Goal: Information Seeking & Learning: Learn about a topic

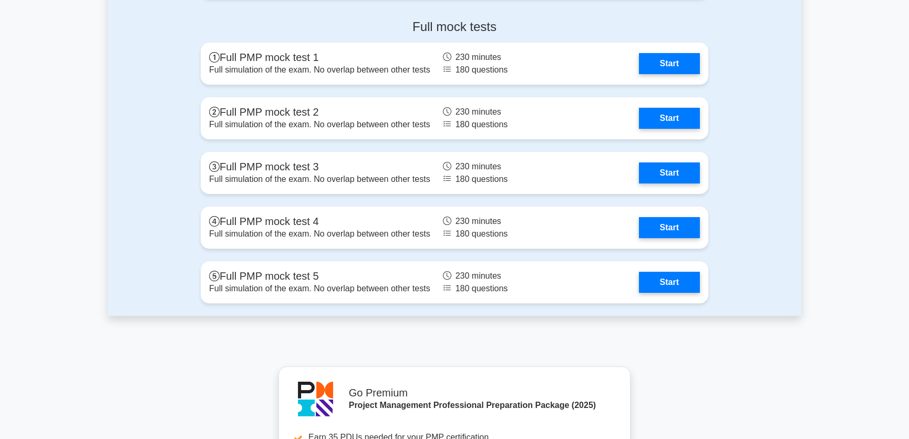
scroll to position [4060, 0]
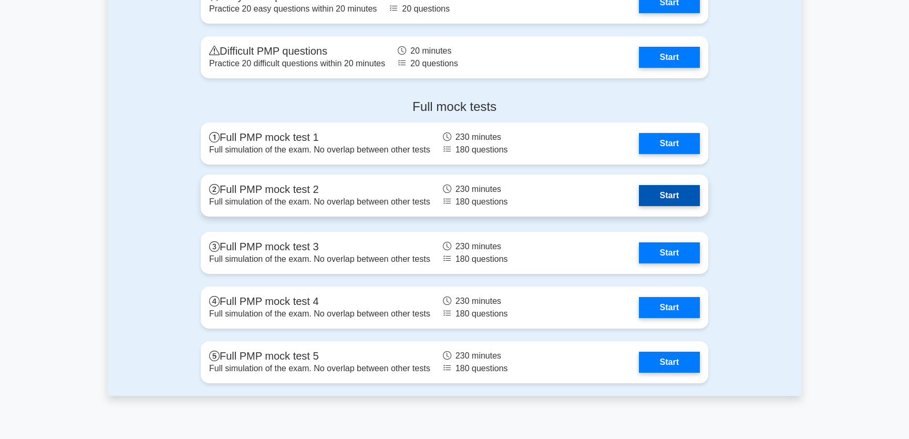
click at [663, 190] on link "Start" at bounding box center [669, 195] width 61 height 21
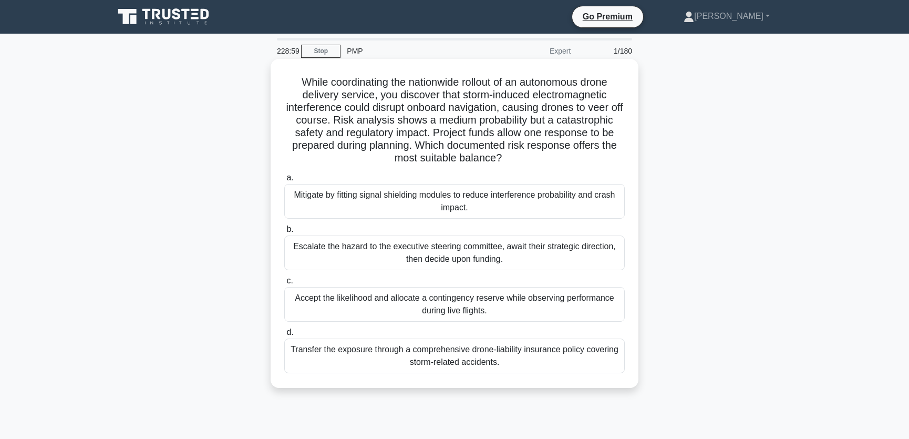
click at [462, 199] on div "Mitigate by fitting signal shielding modules to reduce interference probability…" at bounding box center [454, 201] width 340 height 35
click at [284, 181] on input "a. Mitigate by fitting signal shielding modules to reduce interference probabil…" at bounding box center [284, 177] width 0 height 7
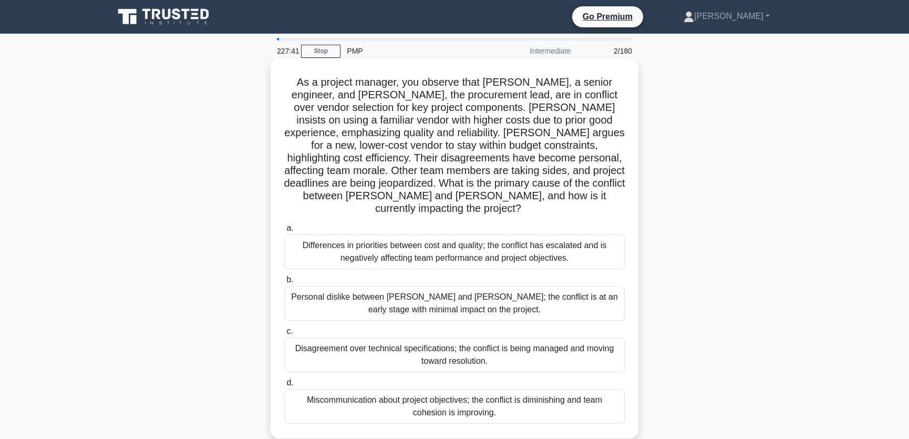
click at [558, 250] on div "Differences in priorities between cost and quality; the conflict has escalated …" at bounding box center [454, 251] width 340 height 35
click at [284, 232] on input "a. Differences in priorities between cost and quality; the conflict has escalat…" at bounding box center [284, 228] width 0 height 7
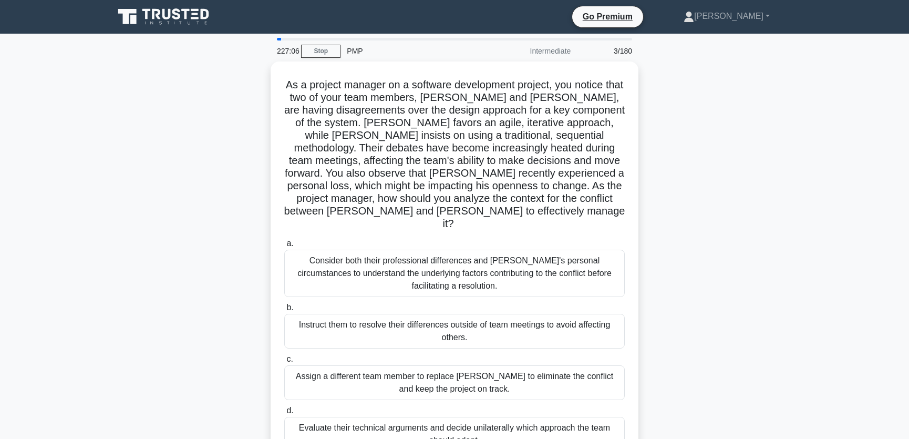
scroll to position [79, 0]
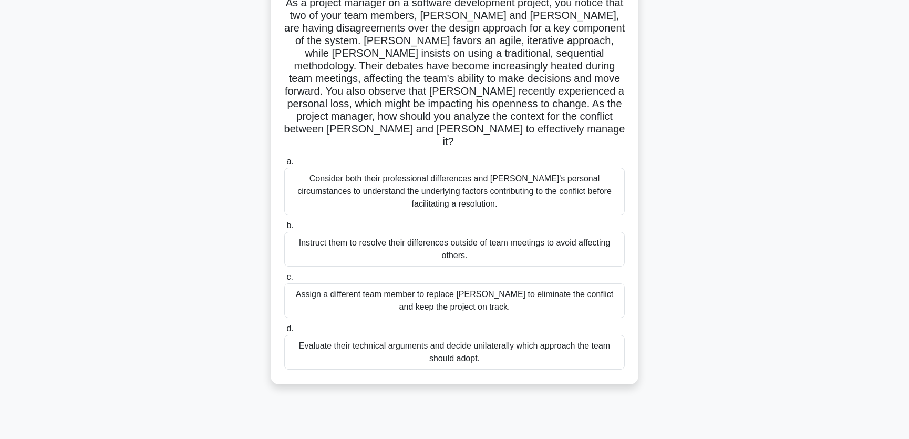
click at [562, 179] on div "Consider both their professional differences and [PERSON_NAME]'s personal circu…" at bounding box center [454, 191] width 340 height 47
click at [284, 165] on input "a. Consider both their professional differences and [PERSON_NAME]'s personal ci…" at bounding box center [284, 161] width 0 height 7
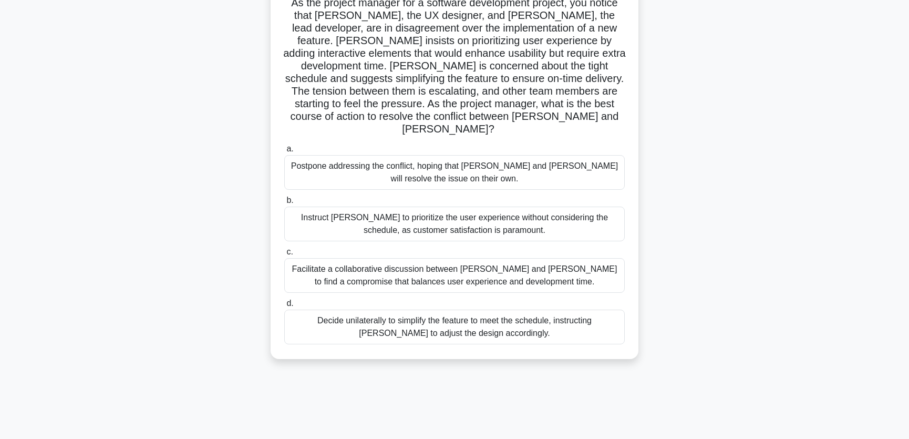
scroll to position [0, 0]
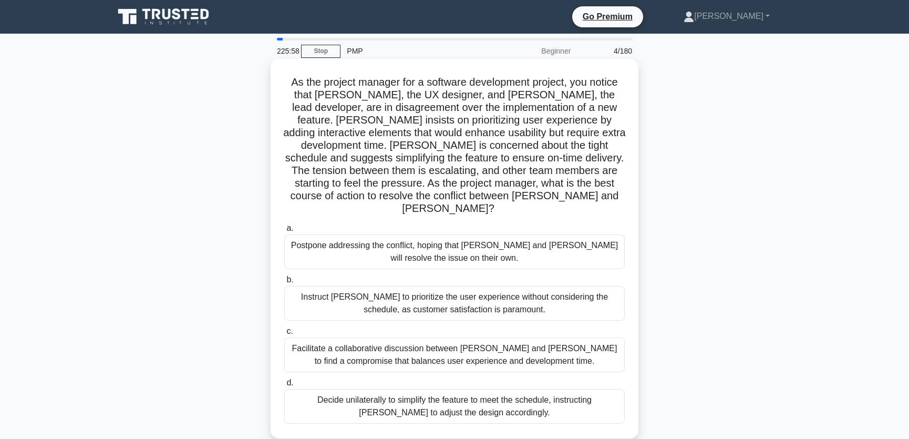
click at [573, 344] on div "Facilitate a collaborative discussion between [PERSON_NAME] and [PERSON_NAME] t…" at bounding box center [454, 354] width 340 height 35
click at [284, 335] on input "c. Facilitate a collaborative discussion between [PERSON_NAME] and [PERSON_NAME…" at bounding box center [284, 331] width 0 height 7
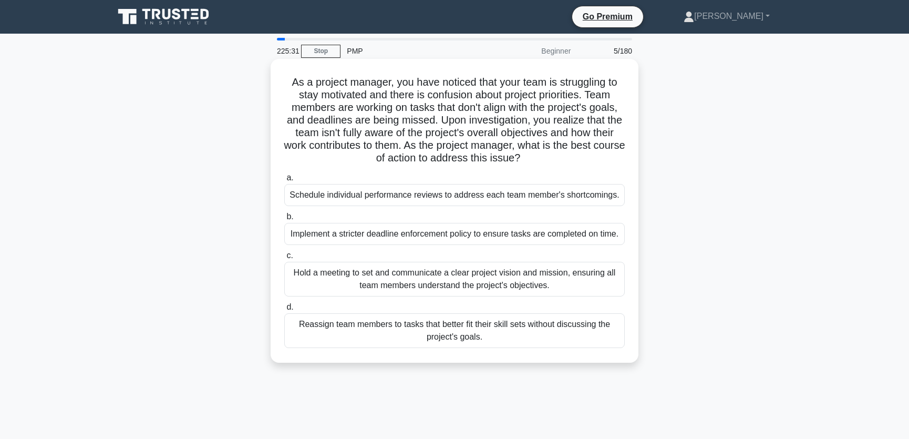
click at [596, 296] on div "Hold a meeting to set and communicate a clear project vision and mission, ensur…" at bounding box center [454, 279] width 340 height 35
click at [284, 259] on input "c. Hold a meeting to set and communicate a clear project vision and mission, en…" at bounding box center [284, 255] width 0 height 7
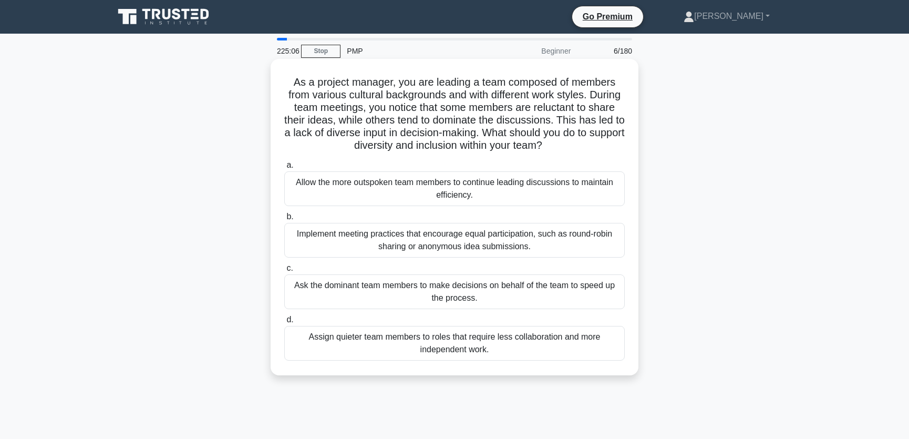
click at [575, 241] on div "Implement meeting practices that encourage equal participation, such as round-r…" at bounding box center [454, 240] width 340 height 35
click at [284, 220] on input "b. Implement meeting practices that encourage equal participation, such as roun…" at bounding box center [284, 216] width 0 height 7
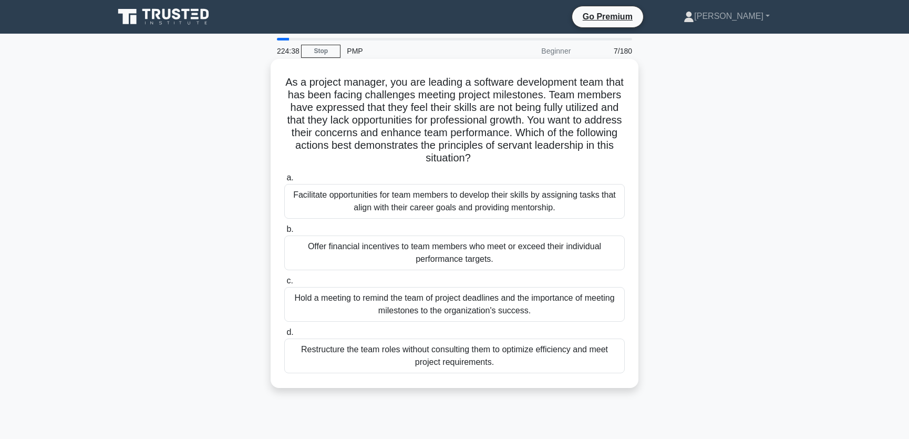
click at [573, 204] on div "Facilitate opportunities for team members to develop their skills by assigning …" at bounding box center [454, 201] width 340 height 35
click at [284, 181] on input "a. Facilitate opportunities for team members to develop their skills by assigni…" at bounding box center [284, 177] width 0 height 7
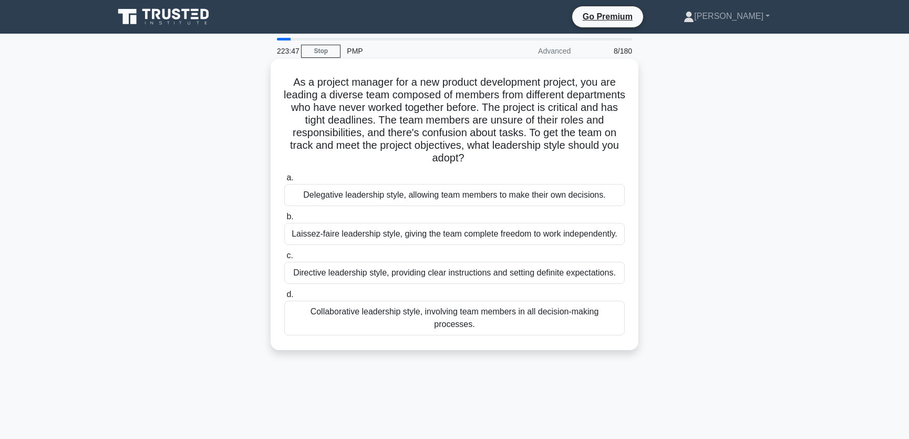
click at [554, 284] on div "Directive leadership style, providing clear instructions and setting definite e…" at bounding box center [454, 273] width 340 height 22
click at [284, 259] on input "c. Directive leadership style, providing clear instructions and setting definit…" at bounding box center [284, 255] width 0 height 7
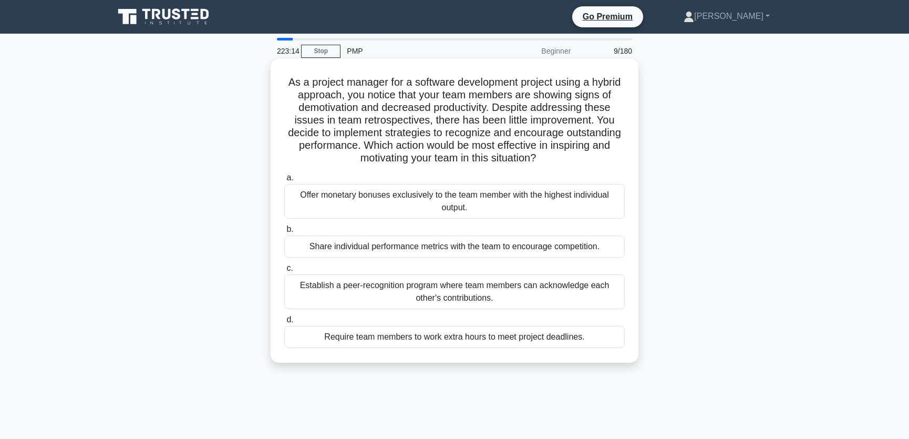
click at [560, 294] on div "Establish a peer-recognition program where team members can acknowledge each ot…" at bounding box center [454, 291] width 340 height 35
click at [284, 272] on input "c. Establish a peer-recognition program where team members can acknowledge each…" at bounding box center [284, 268] width 0 height 7
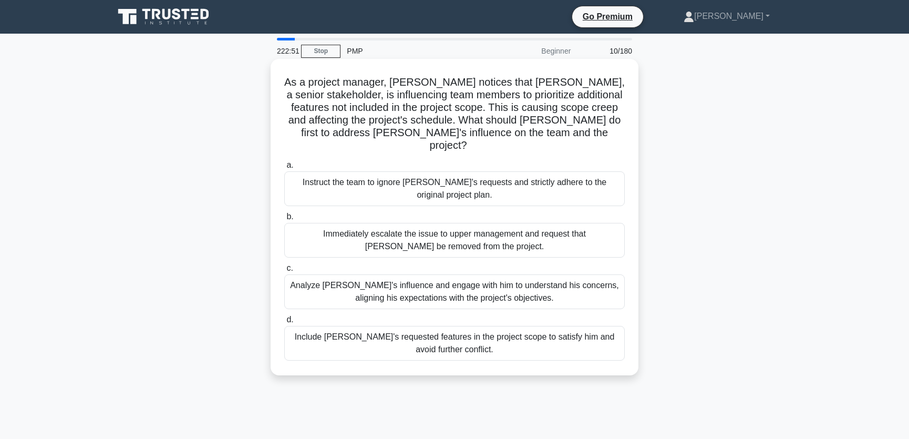
click at [574, 278] on div "Analyze John's influence and engage with him to understand his concerns, aligni…" at bounding box center [454, 291] width 340 height 35
click at [284, 272] on input "c. Analyze John's influence and engage with him to understand his concerns, ali…" at bounding box center [284, 268] width 0 height 7
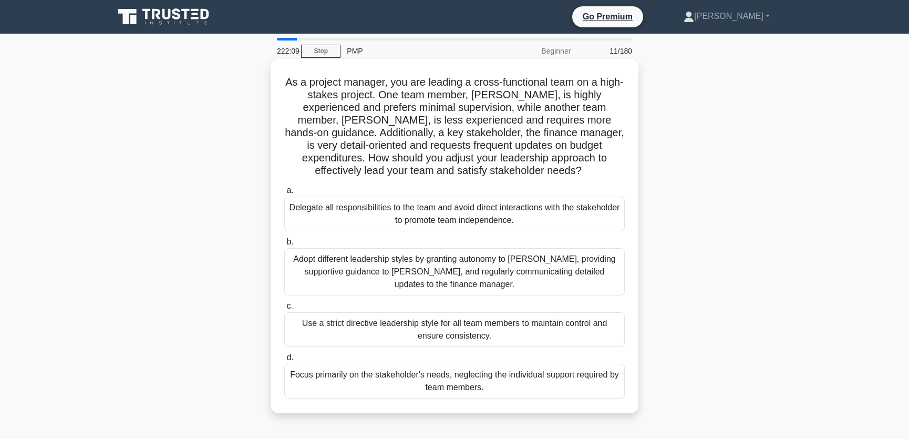
click at [539, 275] on div "Adopt different leadership styles by granting autonomy to Alex, providing suppo…" at bounding box center [454, 271] width 340 height 47
click at [284, 245] on input "b. Adopt different leadership styles by granting autonomy to Alex, providing su…" at bounding box center [284, 242] width 0 height 7
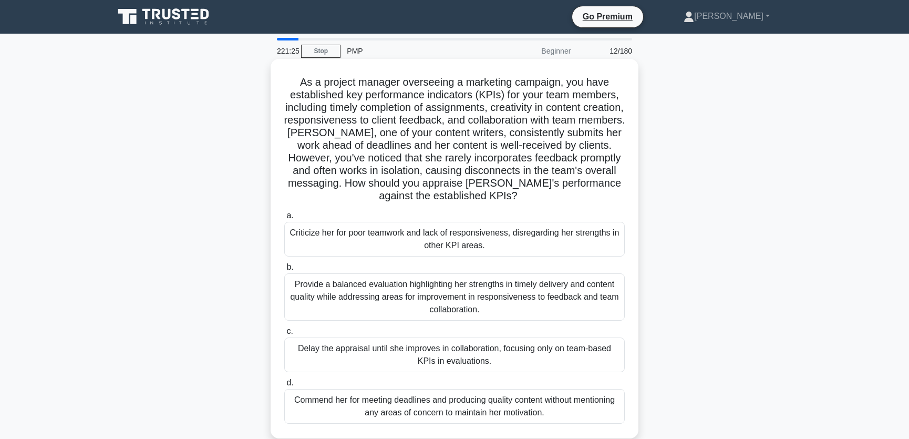
click at [537, 299] on div "Provide a balanced evaluation highlighting her strengths in timely delivery and…" at bounding box center [454, 296] width 340 height 47
click at [284, 271] on input "b. Provide a balanced evaluation highlighting her strengths in timely delivery …" at bounding box center [284, 267] width 0 height 7
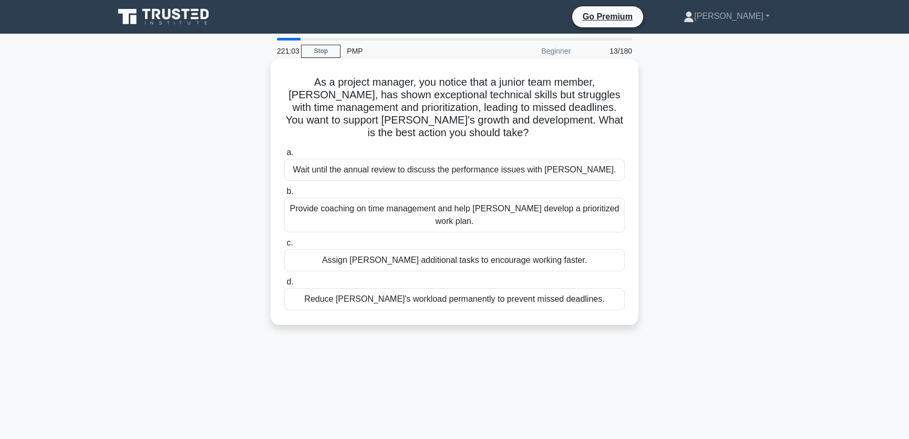
click at [571, 208] on div "Provide coaching on time management and help Alex develop a prioritized work pl…" at bounding box center [454, 215] width 340 height 35
click at [284, 195] on input "b. Provide coaching on time management and help Alex develop a prioritized work…" at bounding box center [284, 191] width 0 height 7
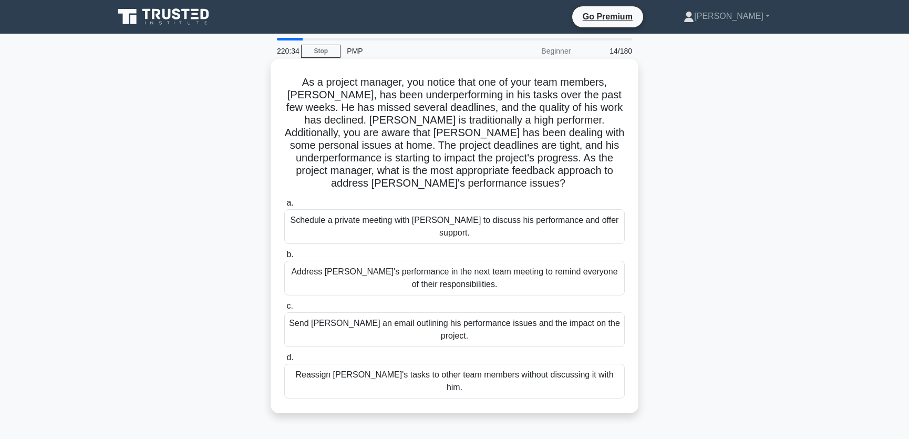
click at [565, 221] on div "Schedule a private meeting with Carlos to discuss his performance and offer sup…" at bounding box center [454, 226] width 340 height 35
click at [284, 206] on input "a. Schedule a private meeting with Carlos to discuss his performance and offer …" at bounding box center [284, 203] width 0 height 7
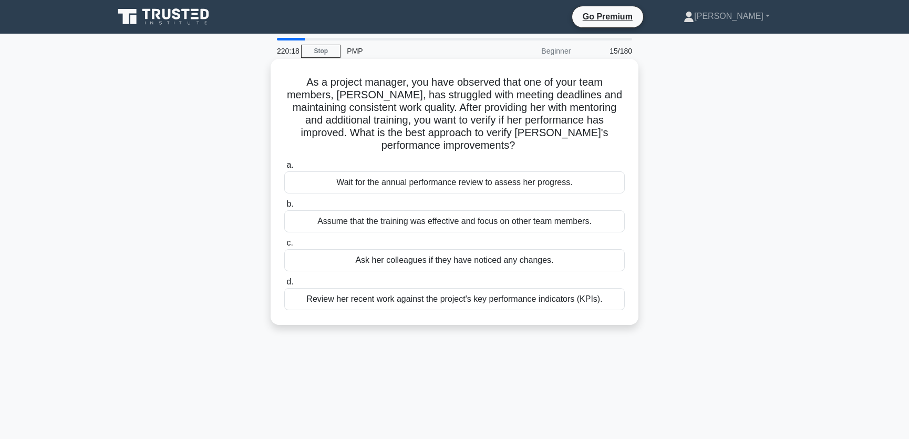
click at [524, 301] on div "Review her recent work against the project's key performance indicators (KPIs)." at bounding box center [454, 299] width 340 height 22
click at [284, 285] on input "d. Review her recent work against the project's key performance indicators (KPI…" at bounding box center [284, 281] width 0 height 7
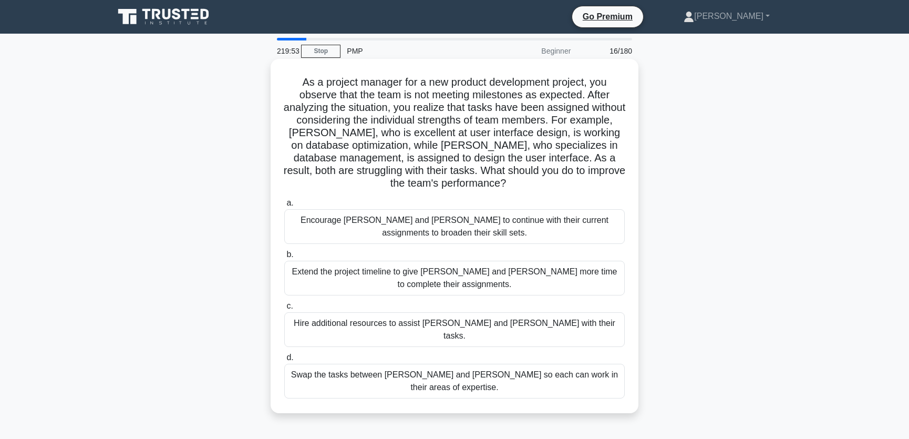
click at [484, 364] on div "Swap the tasks between Alex and Sam so each can work in their areas of expertis…" at bounding box center [454, 381] width 340 height 35
click at [284, 361] on input "d. Swap the tasks between Alex and Sam so each can work in their areas of exper…" at bounding box center [284, 357] width 0 height 7
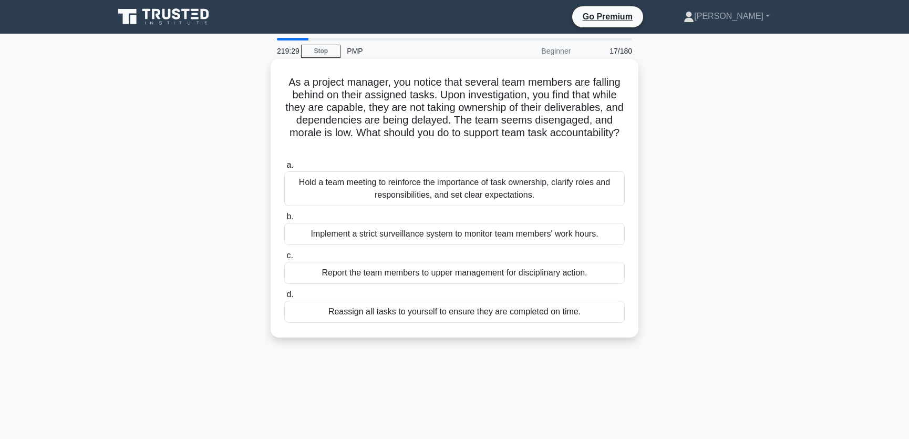
click at [495, 181] on div "Hold a team meeting to reinforce the importance of task ownership, clarify role…" at bounding box center [454, 188] width 340 height 35
click at [284, 169] on input "a. Hold a team meeting to reinforce the importance of task ownership, clarify r…" at bounding box center [284, 165] width 0 height 7
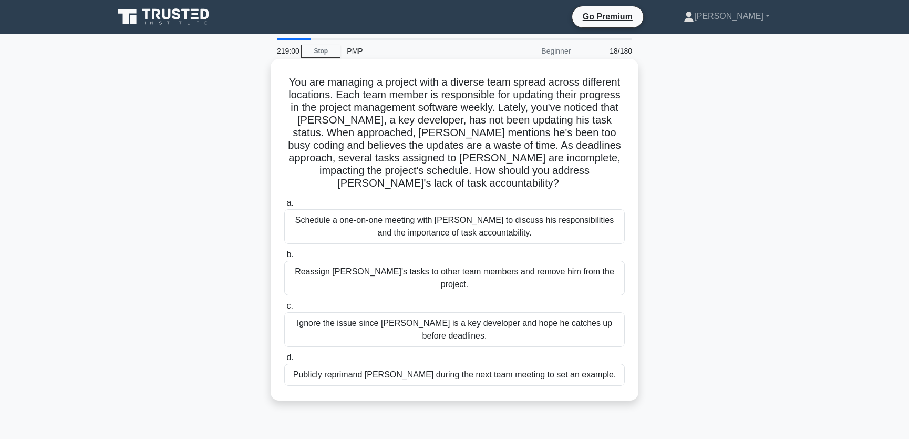
click at [509, 215] on div "Schedule a one-on-one meeting with Alex to discuss his responsibilities and the…" at bounding box center [454, 226] width 340 height 35
click at [284, 206] on input "a. Schedule a one-on-one meeting with Alex to discuss his responsibilities and …" at bounding box center [284, 203] width 0 height 7
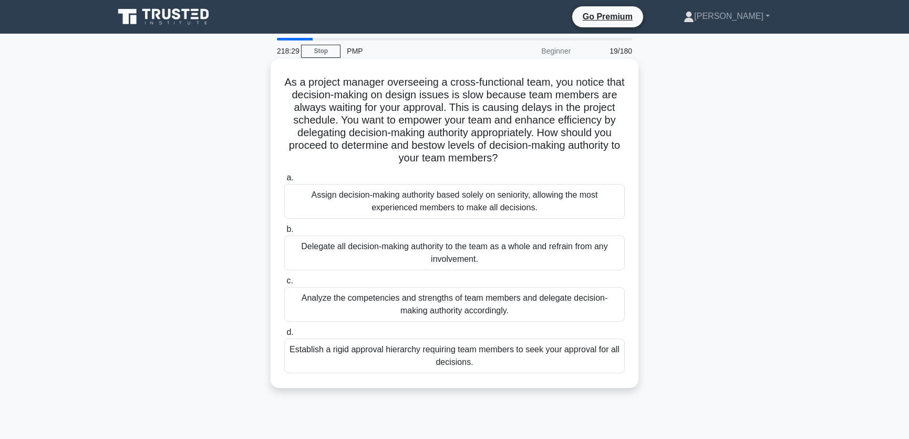
click at [595, 308] on div "Analyze the competencies and strengths of team members and delegate decision-ma…" at bounding box center [454, 304] width 340 height 35
click at [284, 284] on input "c. Analyze the competencies and strengths of team members and delegate decision…" at bounding box center [284, 280] width 0 height 7
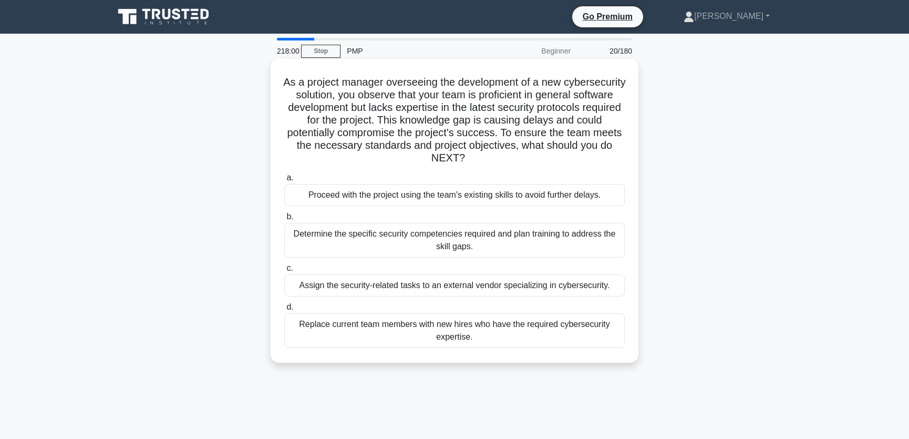
click at [546, 241] on div "Determine the specific security competencies required and plan training to addr…" at bounding box center [454, 240] width 340 height 35
click at [284, 220] on input "b. Determine the specific security competencies required and plan training to a…" at bounding box center [284, 216] width 0 height 7
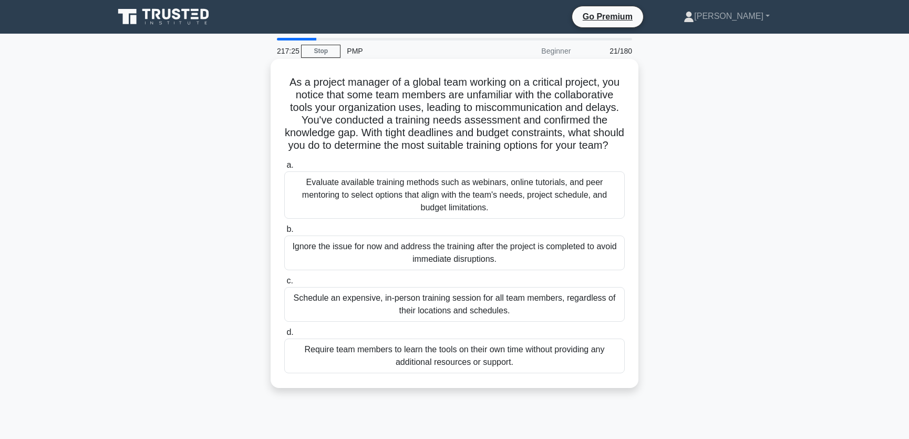
click at [572, 203] on div "Evaluate available training methods such as webinars, online tutorials, and pee…" at bounding box center [454, 194] width 340 height 47
click at [284, 169] on input "a. Evaluate available training methods such as webinars, online tutorials, and …" at bounding box center [284, 165] width 0 height 7
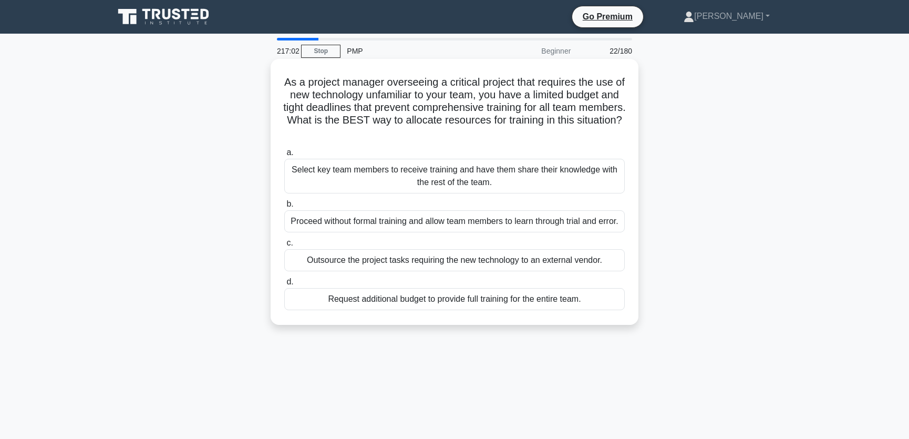
click at [525, 172] on div "Select key team members to receive training and have them share their knowledge…" at bounding box center [454, 176] width 340 height 35
click at [284, 156] on input "a. Select key team members to receive training and have them share their knowle…" at bounding box center [284, 152] width 0 height 7
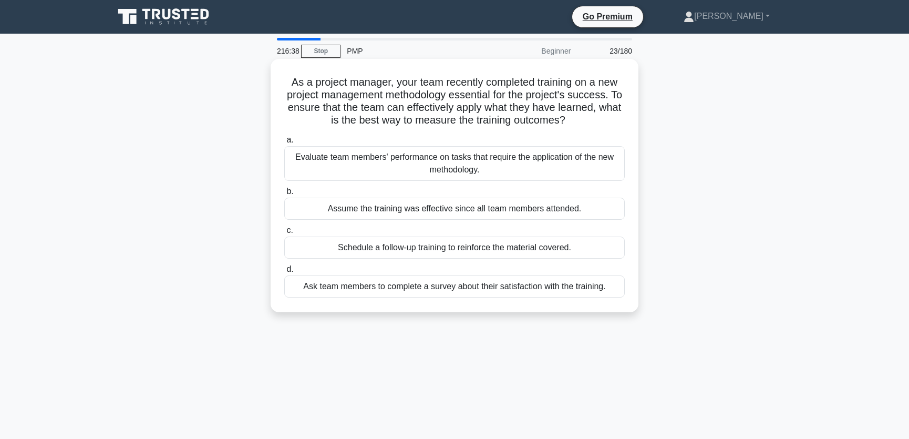
click at [536, 164] on div "Evaluate team members' performance on tasks that require the application of the…" at bounding box center [454, 163] width 340 height 35
click at [284, 143] on input "a. Evaluate team members' performance on tasks that require the application of …" at bounding box center [284, 140] width 0 height 7
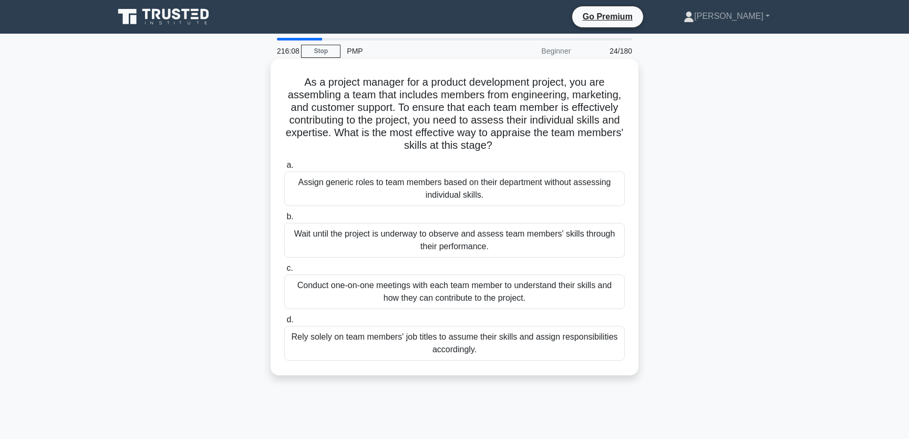
click at [505, 287] on div "Conduct one-on-one meetings with each team member to understand their skills an…" at bounding box center [454, 291] width 340 height 35
click at [284, 272] on input "c. Conduct one-on-one meetings with each team member to understand their skills…" at bounding box center [284, 268] width 0 height 7
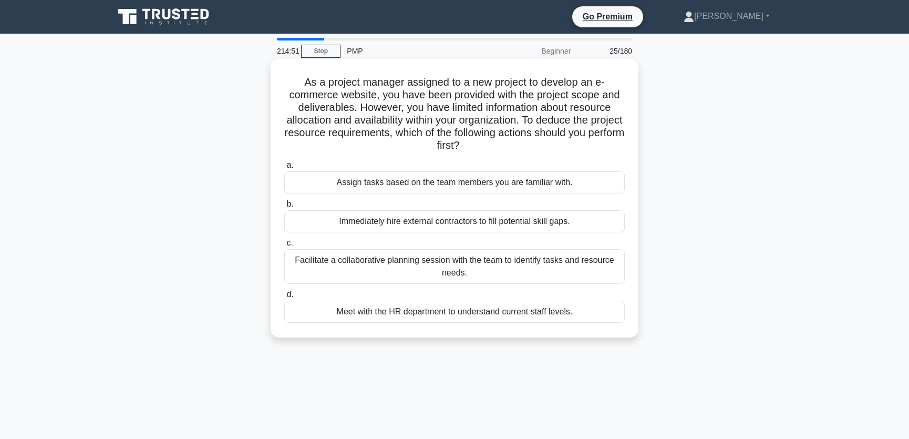
click at [566, 270] on div "Facilitate a collaborative planning session with the team to identify tasks and…" at bounding box center [454, 266] width 340 height 35
click at [284, 246] on input "c. Facilitate a collaborative planning session with the team to identify tasks …" at bounding box center [284, 243] width 0 height 7
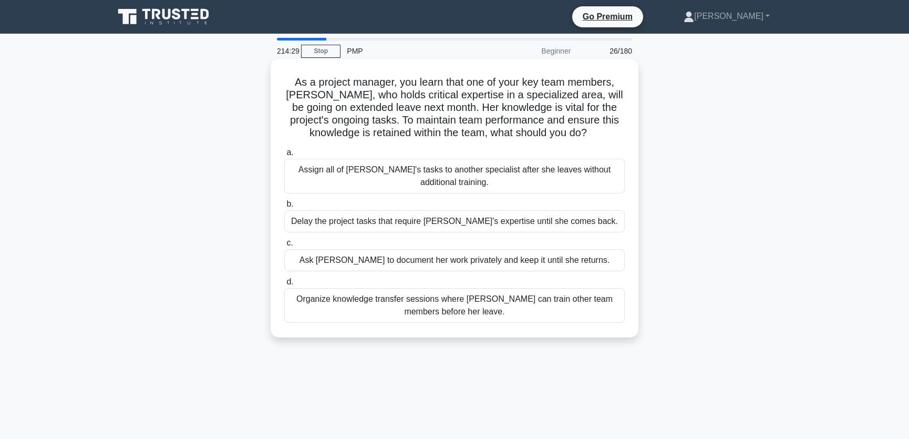
click at [540, 309] on div "Organize knowledge transfer sessions where Emma can train other team members be…" at bounding box center [454, 305] width 340 height 35
click at [284, 285] on input "d. Organize knowledge transfer sessions where Emma can train other team members…" at bounding box center [284, 281] width 0 height 7
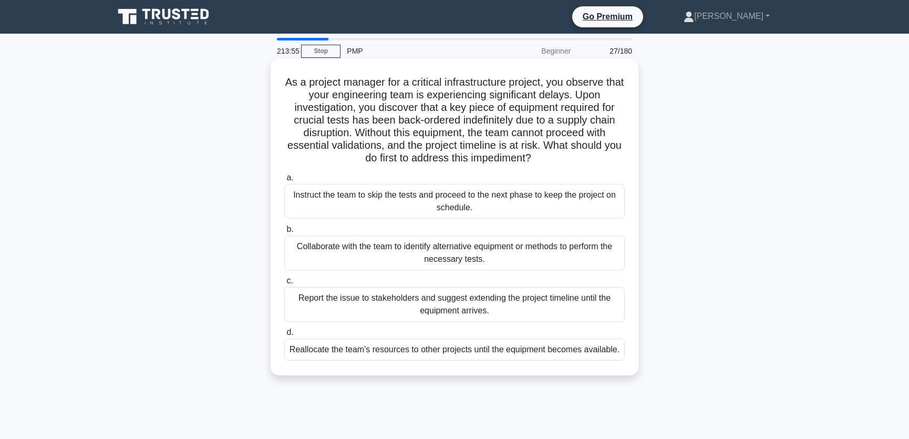
click at [520, 249] on div "Collaborate with the team to identify alternative equipment or methods to perfo…" at bounding box center [454, 252] width 340 height 35
click at [284, 233] on input "b. Collaborate with the team to identify alternative equipment or methods to pe…" at bounding box center [284, 229] width 0 height 7
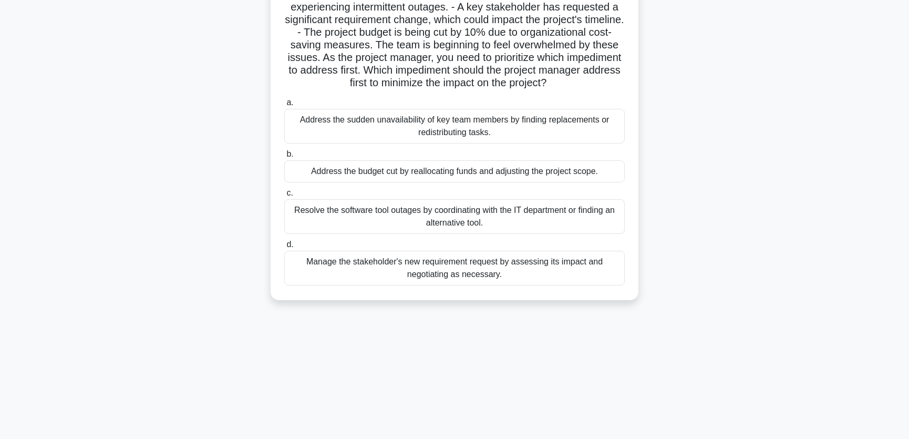
scroll to position [48, 0]
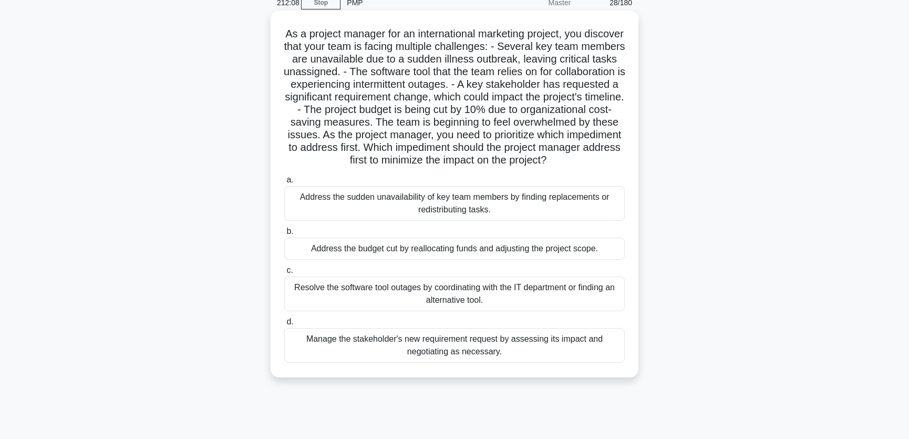
click at [583, 260] on div "Address the budget cut by reallocating funds and adjusting the project scope." at bounding box center [454, 248] width 340 height 22
click at [284, 235] on input "b. Address the budget cut by reallocating funds and adjusting the project scope." at bounding box center [284, 231] width 0 height 7
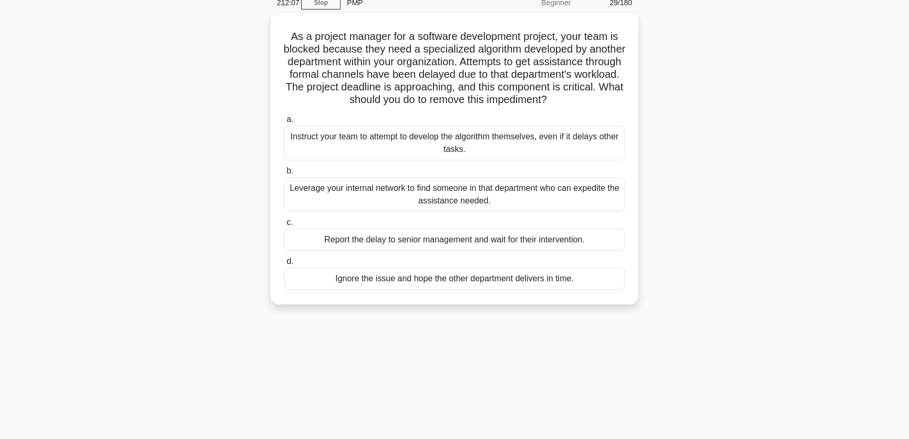
scroll to position [0, 0]
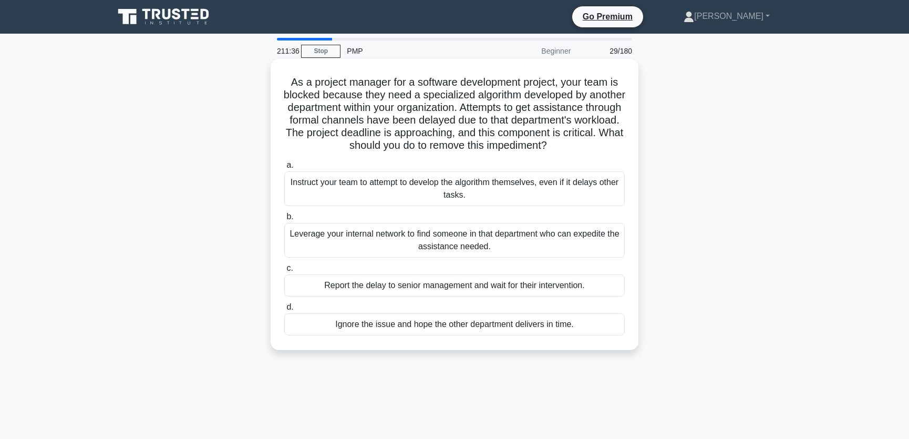
click at [571, 254] on div "Leverage your internal network to find someone in that department who can exped…" at bounding box center [454, 240] width 340 height 35
click at [284, 220] on input "b. Leverage your internal network to find someone in that department who can ex…" at bounding box center [284, 216] width 0 height 7
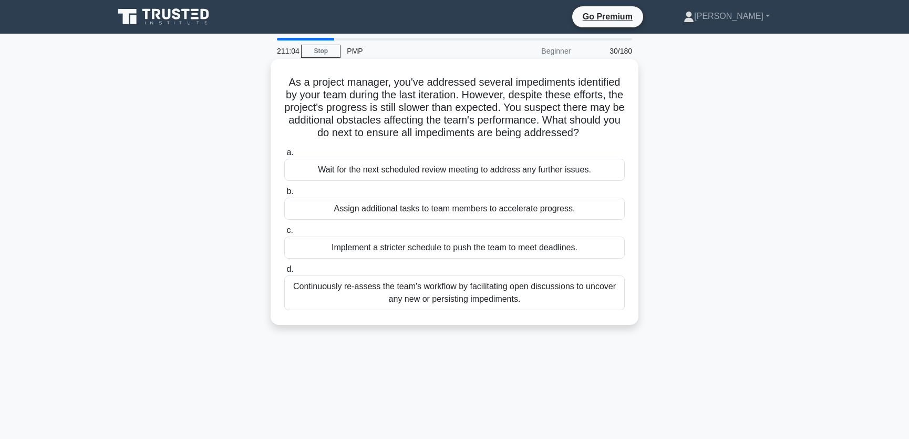
click at [557, 289] on div "Continuously re-assess the team's workflow by facilitating open discussions to …" at bounding box center [454, 292] width 340 height 35
click at [284, 273] on input "d. Continuously re-assess the team's workflow by facilitating open discussions …" at bounding box center [284, 269] width 0 height 7
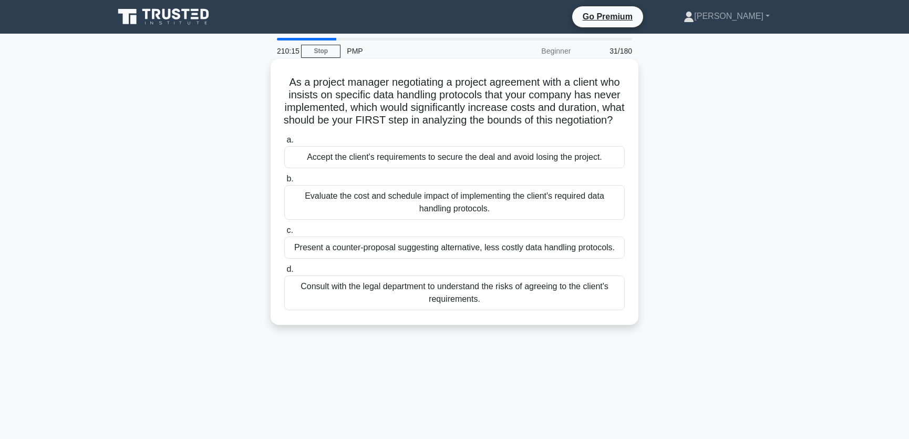
click at [514, 218] on div "Evaluate the cost and schedule impact of implementing the client's required dat…" at bounding box center [454, 202] width 340 height 35
click at [284, 182] on input "b. Evaluate the cost and schedule impact of implementing the client's required …" at bounding box center [284, 178] width 0 height 7
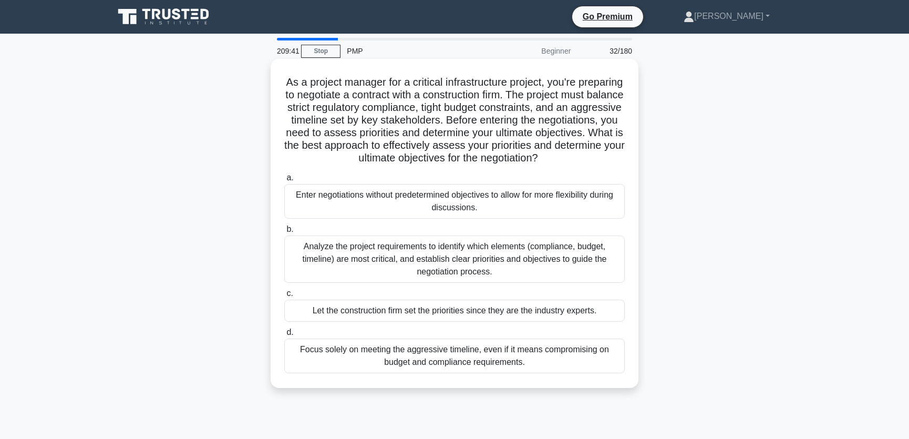
click at [533, 263] on div "Analyze the project requirements to identify which elements (compliance, budget…" at bounding box center [454, 258] width 340 height 47
click at [284, 233] on input "b. Analyze the project requirements to identify which elements (compliance, bud…" at bounding box center [284, 229] width 0 height 7
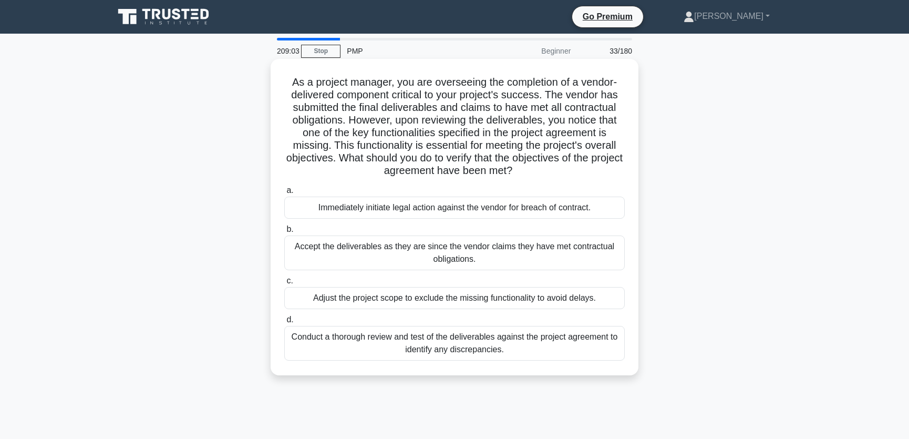
click at [525, 347] on div "Conduct a thorough review and test of the deliverables against the project agre…" at bounding box center [454, 343] width 340 height 35
click at [284, 323] on input "d. Conduct a thorough review and test of the deliverables against the project a…" at bounding box center [284, 319] width 0 height 7
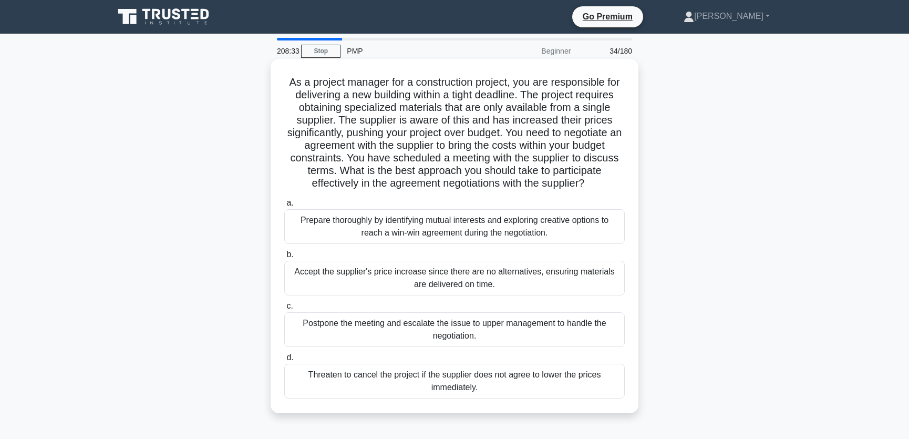
click at [529, 222] on div "Prepare thoroughly by identifying mutual interests and exploring creative optio…" at bounding box center [454, 226] width 340 height 35
click at [284, 206] on input "a. Prepare thoroughly by identifying mutual interests and exploring creative op…" at bounding box center [284, 203] width 0 height 7
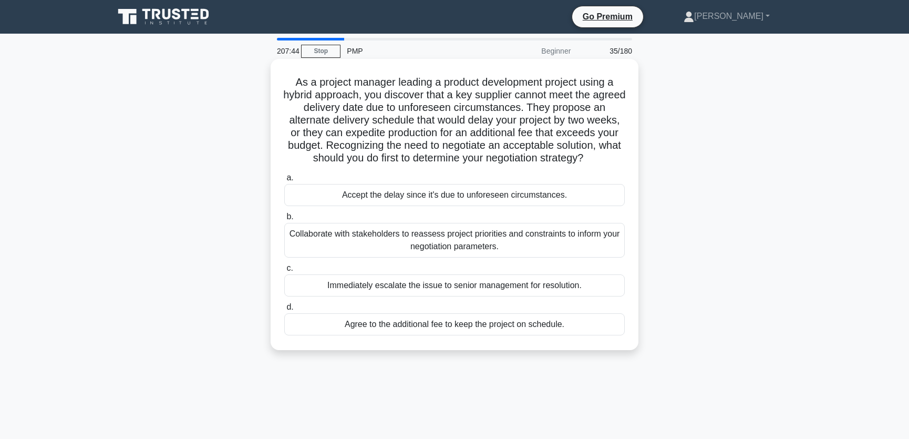
click at [567, 242] on div "Collaborate with stakeholders to reassess project priorities and constraints to…" at bounding box center [454, 240] width 340 height 35
click at [284, 220] on input "b. Collaborate with stakeholders to reassess project priorities and constraints…" at bounding box center [284, 216] width 0 height 7
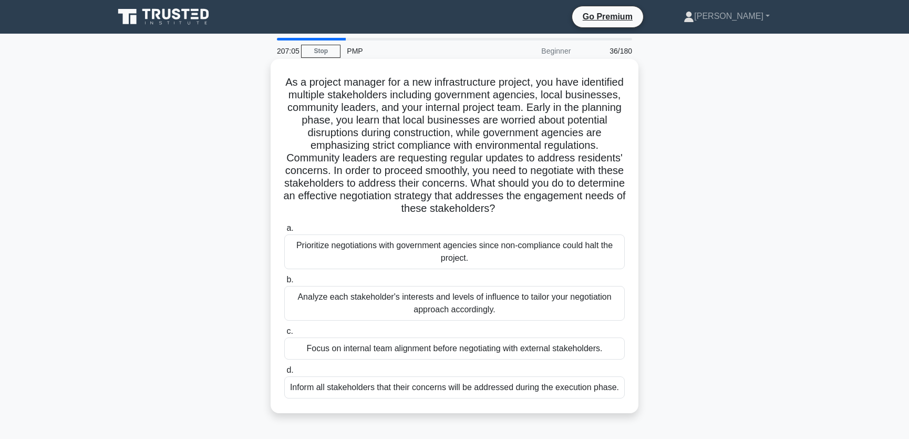
click at [543, 297] on div "Analyze each stakeholder's interests and levels of influence to tailor your neg…" at bounding box center [454, 303] width 340 height 35
click at [284, 283] on input "b. Analyze each stakeholder's interests and levels of influence to tailor your …" at bounding box center [284, 279] width 0 height 7
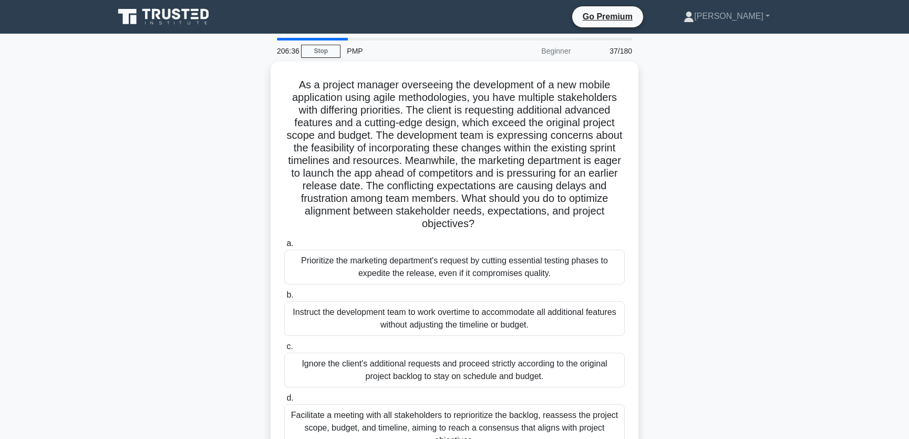
scroll to position [128, 0]
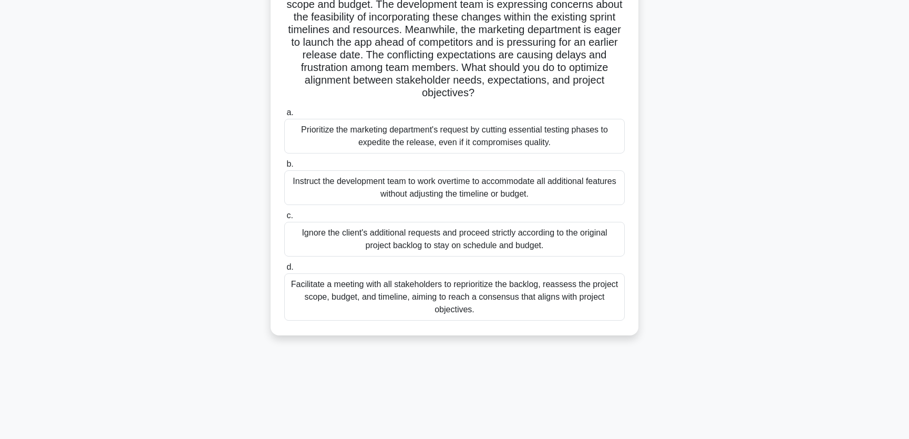
click at [520, 295] on div "Facilitate a meeting with all stakeholders to reprioritize the backlog, reasses…" at bounding box center [454, 296] width 340 height 47
click at [284, 271] on input "d. Facilitate a meeting with all stakeholders to reprioritize the backlog, reas…" at bounding box center [284, 267] width 0 height 7
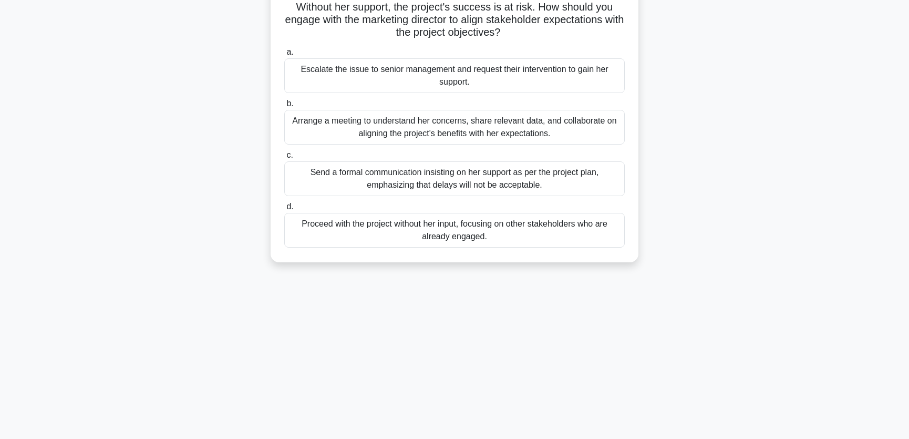
scroll to position [0, 0]
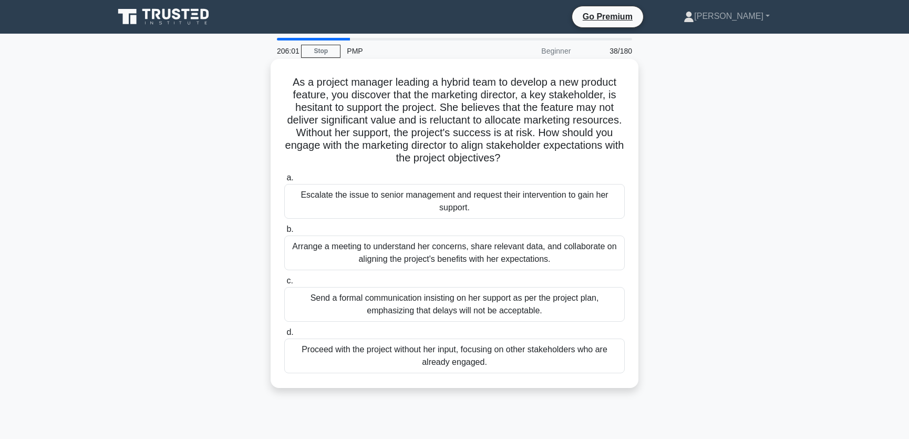
click at [571, 249] on div "Arrange a meeting to understand her concerns, share relevant data, and collabor…" at bounding box center [454, 252] width 340 height 35
click at [284, 233] on input "b. Arrange a meeting to understand her concerns, share relevant data, and colla…" at bounding box center [284, 229] width 0 height 7
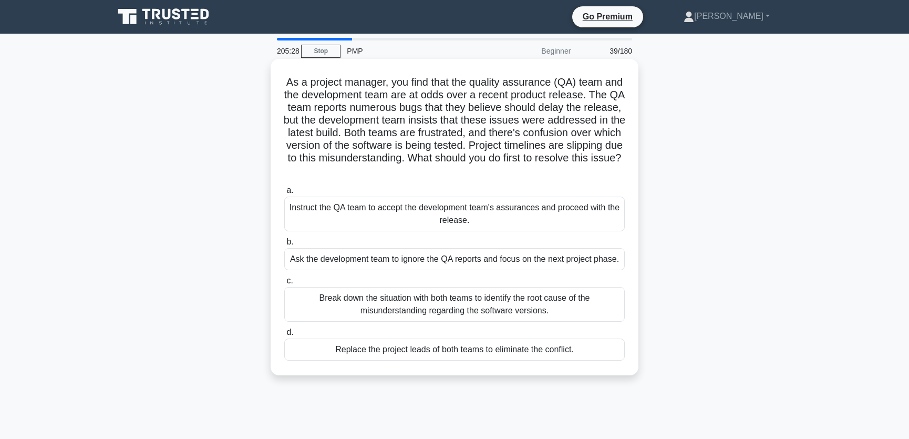
click at [577, 317] on div "Break down the situation with both teams to identify the root cause of the misu…" at bounding box center [454, 304] width 340 height 35
click at [284, 284] on input "c. Break down the situation with both teams to identify the root cause of the m…" at bounding box center [284, 280] width 0 height 7
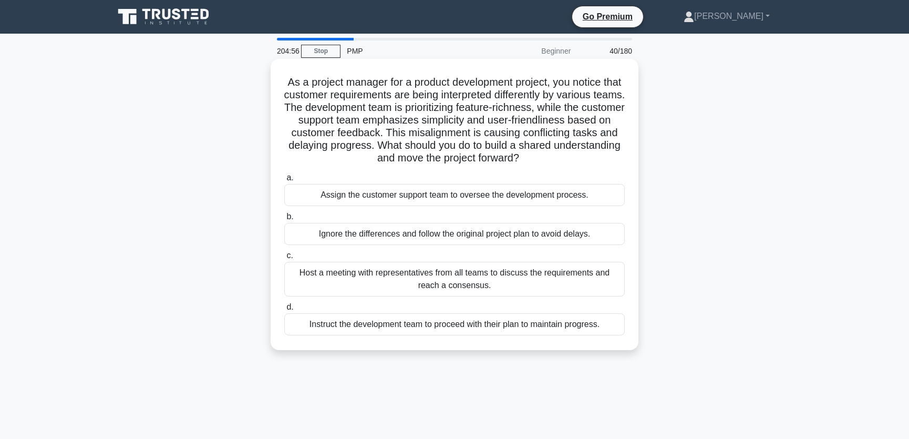
click at [558, 282] on div "Host a meeting with representatives from all teams to discuss the requirements …" at bounding box center [454, 279] width 340 height 35
click at [284, 259] on input "c. Host a meeting with representatives from all teams to discuss the requiremen…" at bounding box center [284, 255] width 0 height 7
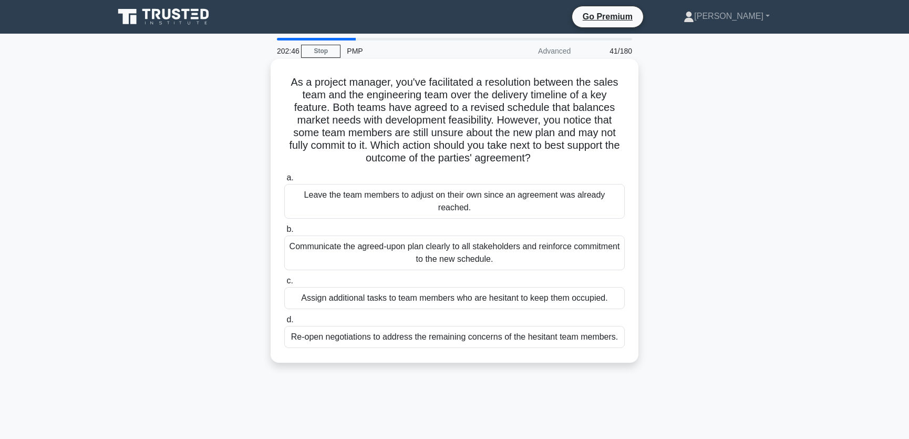
click at [506, 346] on div "Re-open negotiations to address the remaining concerns of the hesitant team mem…" at bounding box center [454, 337] width 340 height 22
click at [284, 323] on input "d. Re-open negotiations to address the remaining concerns of the hesitant team …" at bounding box center [284, 319] width 0 height 7
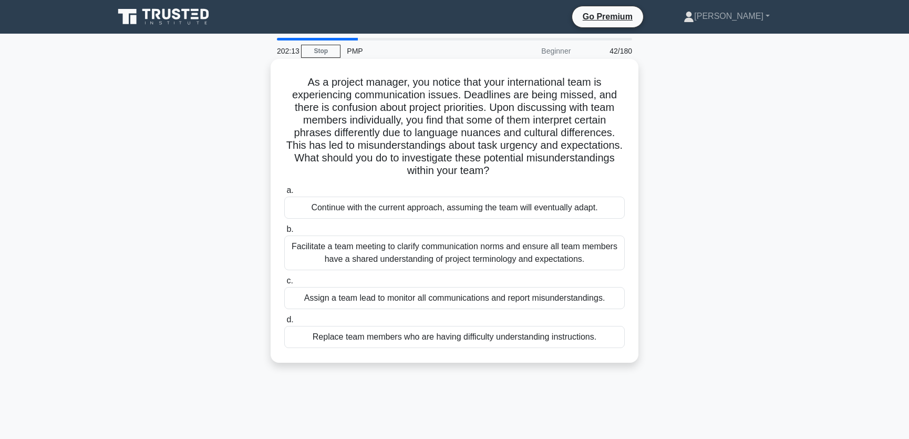
click at [567, 251] on div "Facilitate a team meeting to clarify communication norms and ensure all team me…" at bounding box center [454, 252] width 340 height 35
click at [284, 233] on input "b. Facilitate a team meeting to clarify communication norms and ensure all team…" at bounding box center [284, 229] width 0 height 7
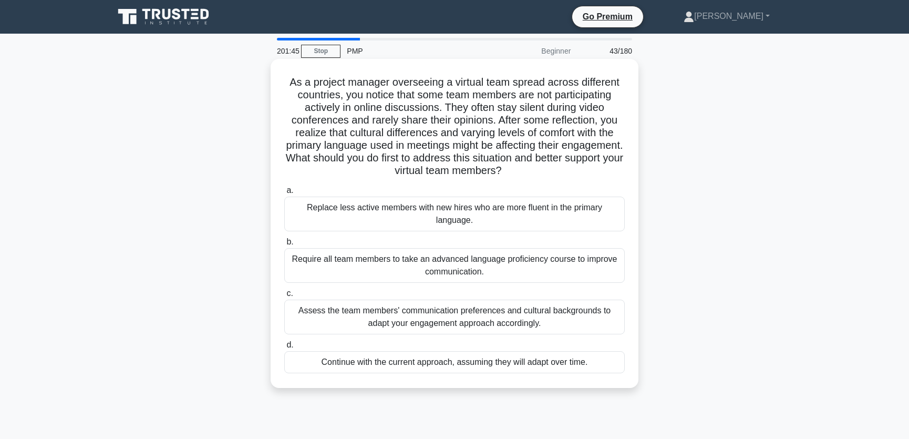
click at [573, 323] on div "Assess the team members' communication preferences and cultural backgrounds to …" at bounding box center [454, 316] width 340 height 35
click at [284, 297] on input "c. Assess the team members' communication preferences and cultural backgrounds …" at bounding box center [284, 293] width 0 height 7
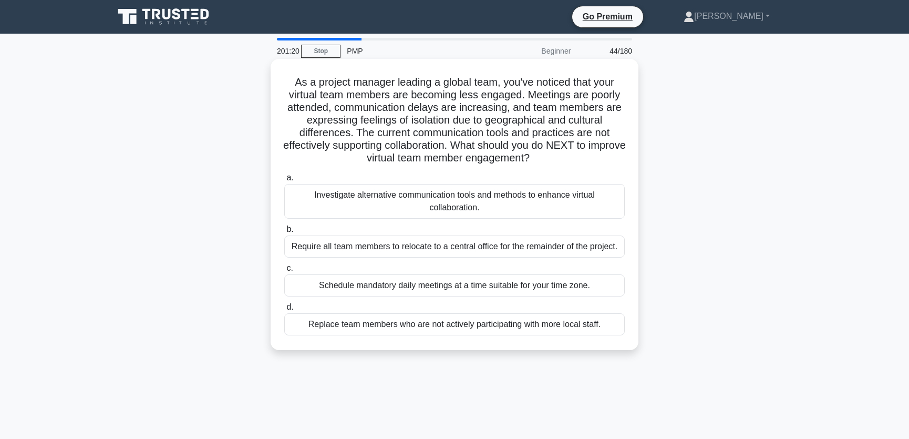
click at [529, 205] on div "Investigate alternative communication tools and methods to enhance virtual coll…" at bounding box center [454, 201] width 340 height 35
click at [284, 181] on input "a. Investigate alternative communication tools and methods to enhance virtual c…" at bounding box center [284, 177] width 0 height 7
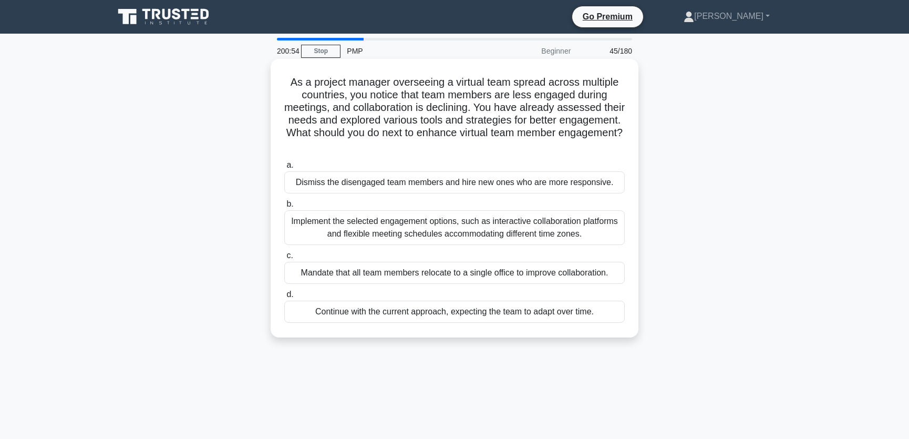
click at [580, 223] on div "Implement the selected engagement options, such as interactive collaboration pl…" at bounding box center [454, 227] width 340 height 35
click at [284, 208] on input "b. Implement the selected engagement options, such as interactive collaboration…" at bounding box center [284, 204] width 0 height 7
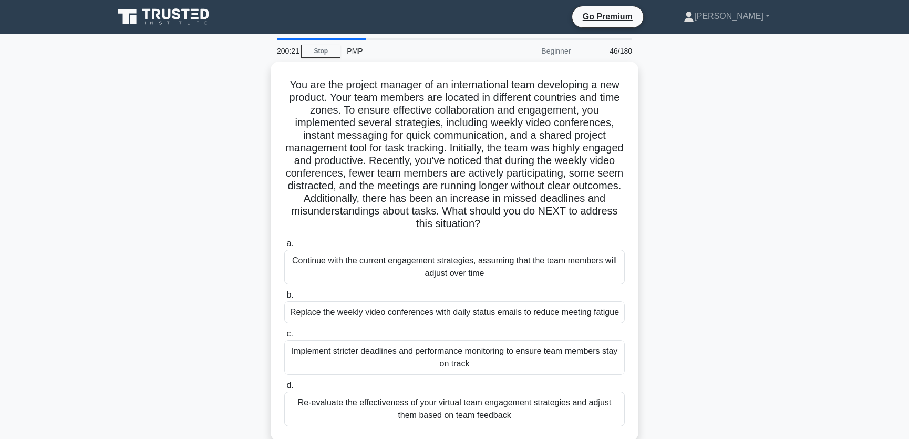
scroll to position [79, 0]
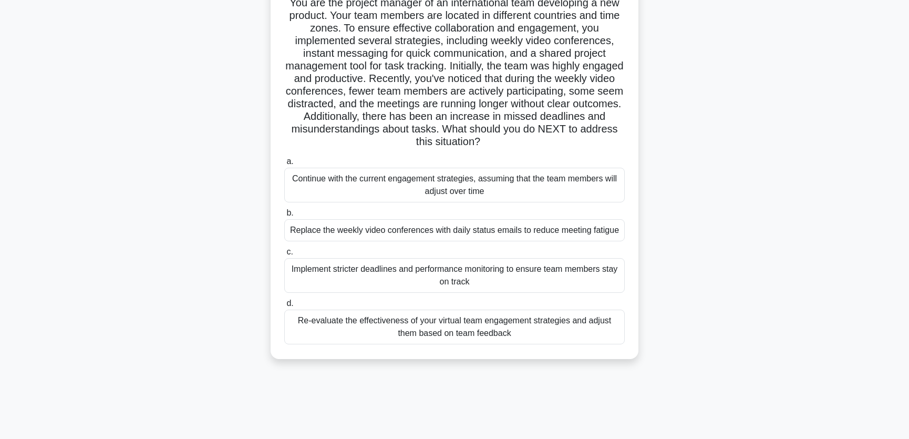
click at [513, 331] on div "Re-evaluate the effectiveness of your virtual team engagement strategies and ad…" at bounding box center [454, 326] width 340 height 35
click at [284, 307] on input "d. Re-evaluate the effectiveness of your virtual team engagement strategies and…" at bounding box center [284, 303] width 0 height 7
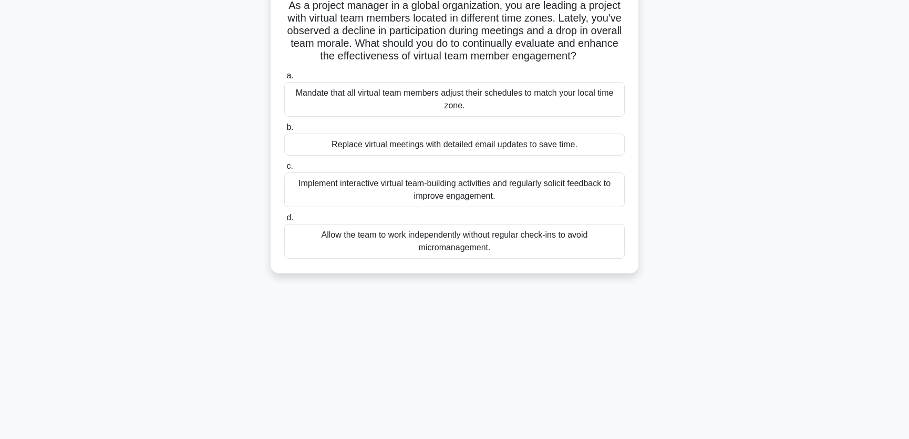
scroll to position [0, 0]
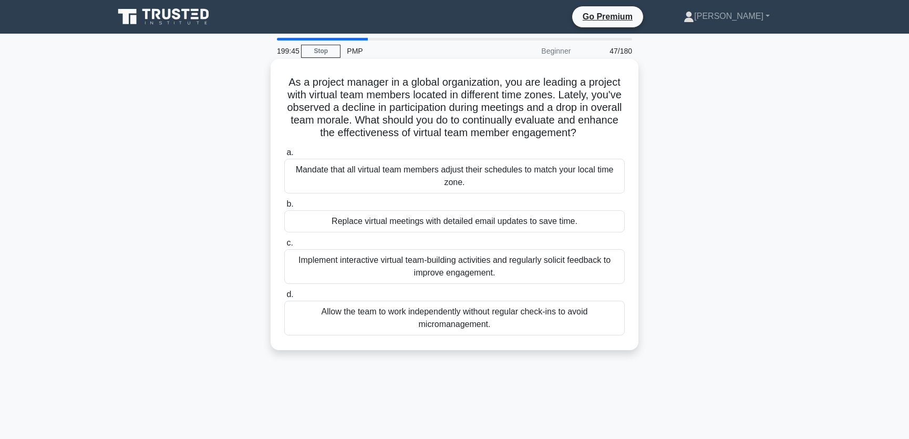
click at [574, 272] on div "Implement interactive virtual team-building activities and regularly solicit fe…" at bounding box center [454, 266] width 340 height 35
click at [284, 246] on input "c. Implement interactive virtual team-building activities and regularly solicit…" at bounding box center [284, 243] width 0 height 7
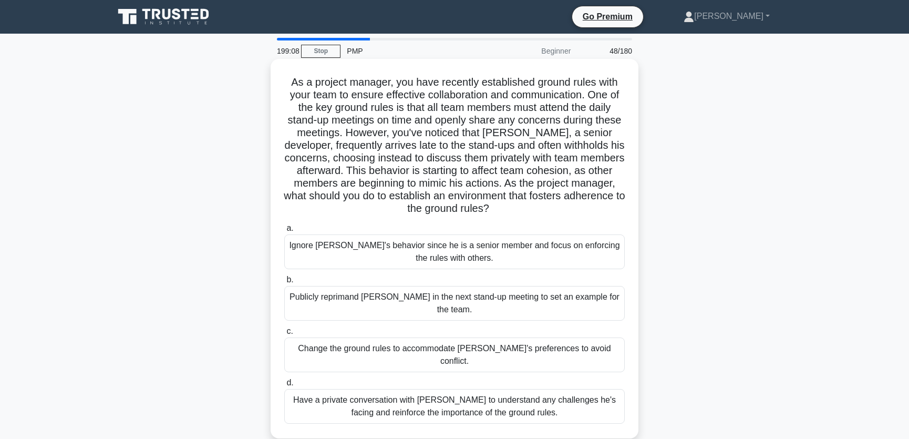
click at [567, 389] on div "Have a private conversation with Jack to understand any challenges he's facing …" at bounding box center [454, 406] width 340 height 35
click at [284, 380] on input "d. Have a private conversation with Jack to understand any challenges he's faci…" at bounding box center [284, 382] width 0 height 7
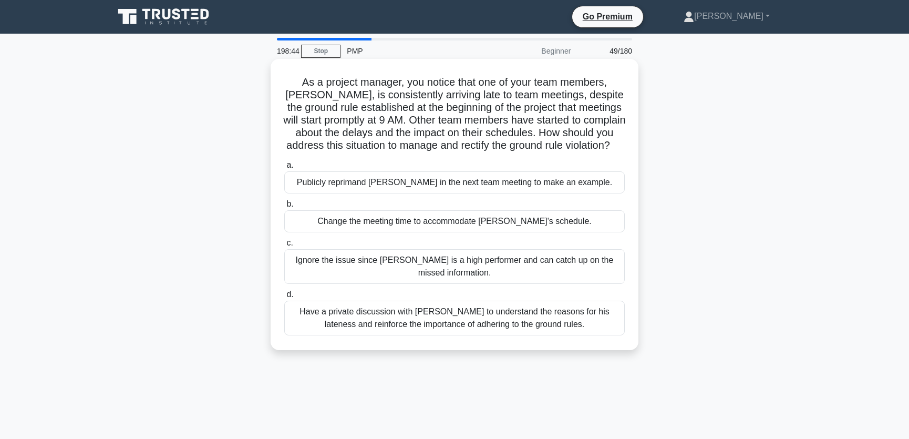
click at [587, 313] on div "Have a private discussion with Tom to understand the reasons for his lateness a…" at bounding box center [454, 318] width 340 height 35
click at [284, 298] on input "d. Have a private discussion with Tom to understand the reasons for his latenes…" at bounding box center [284, 294] width 0 height 7
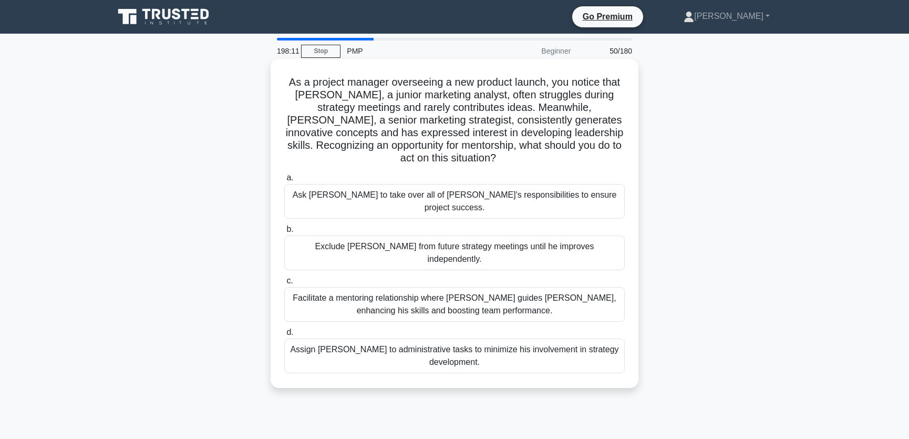
click at [553, 287] on div "Facilitate a mentoring relationship where Linda guides James, enhancing his ski…" at bounding box center [454, 304] width 340 height 35
click at [284, 277] on input "c. Facilitate a mentoring relationship where Linda guides James, enhancing his …" at bounding box center [284, 280] width 0 height 7
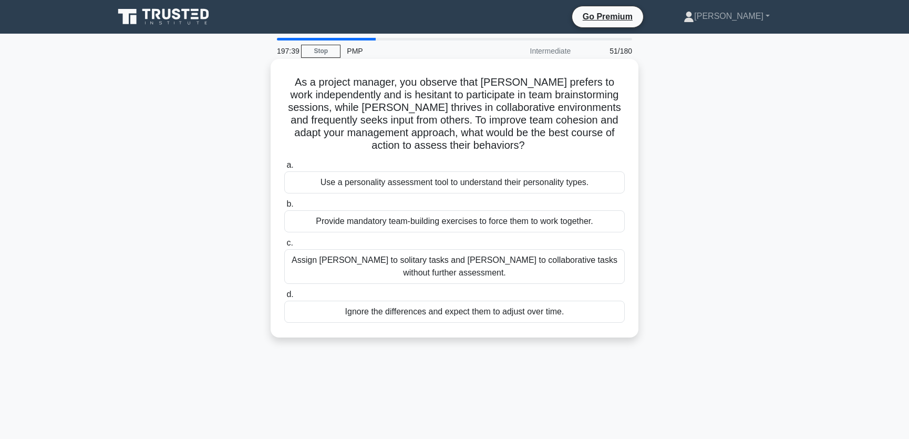
click at [472, 183] on div "Use a personality assessment tool to understand their personality types." at bounding box center [454, 182] width 340 height 22
click at [284, 169] on input "a. Use a personality assessment tool to understand their personality types." at bounding box center [284, 165] width 0 height 7
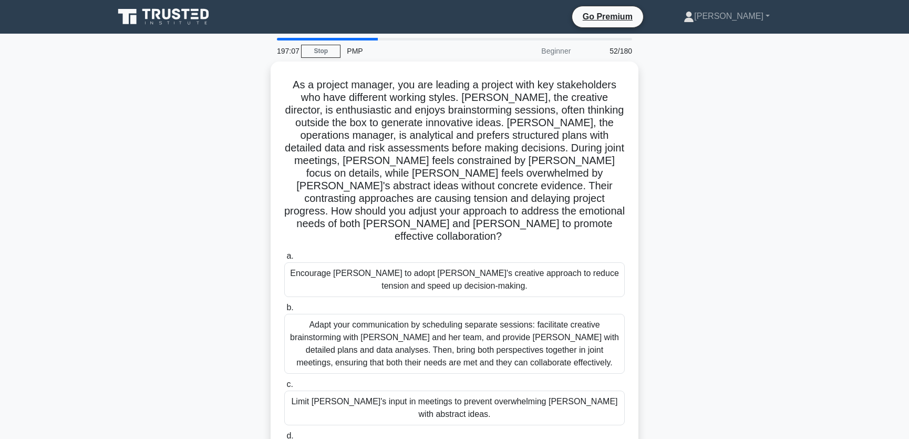
scroll to position [79, 0]
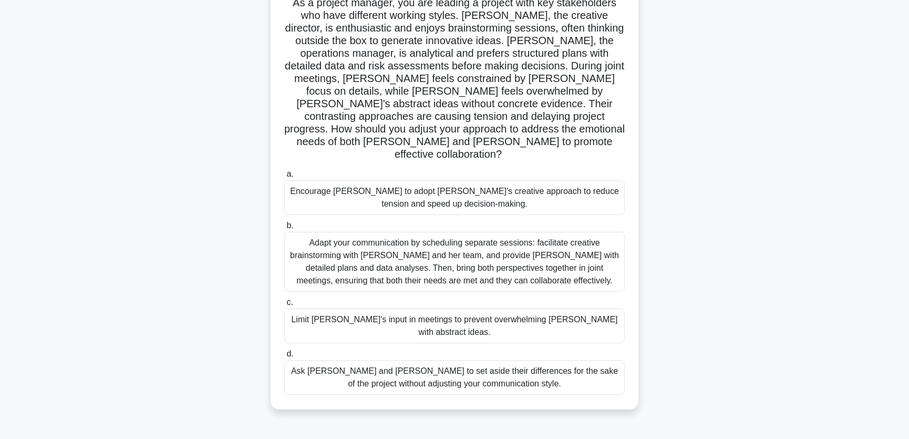
click at [518, 255] on div "Adapt your communication by scheduling separate sessions: facilitate creative b…" at bounding box center [454, 262] width 340 height 60
click at [284, 229] on input "b. Adapt your communication by scheduling separate sessions: facilitate creativ…" at bounding box center [284, 225] width 0 height 7
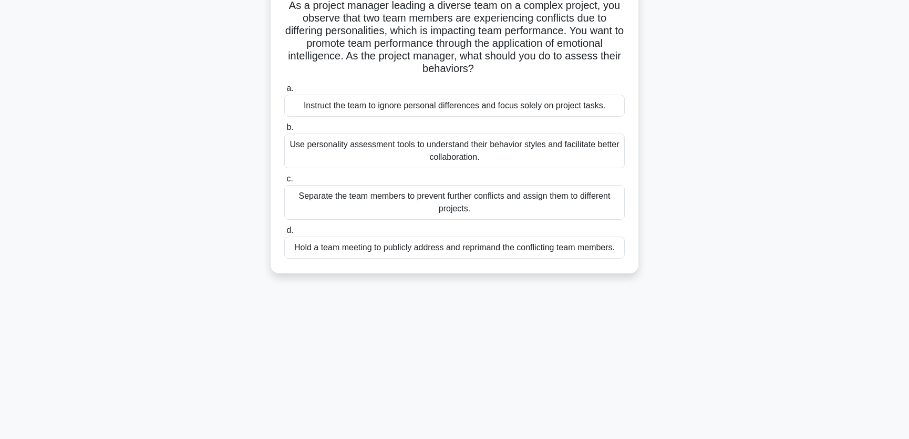
scroll to position [0, 0]
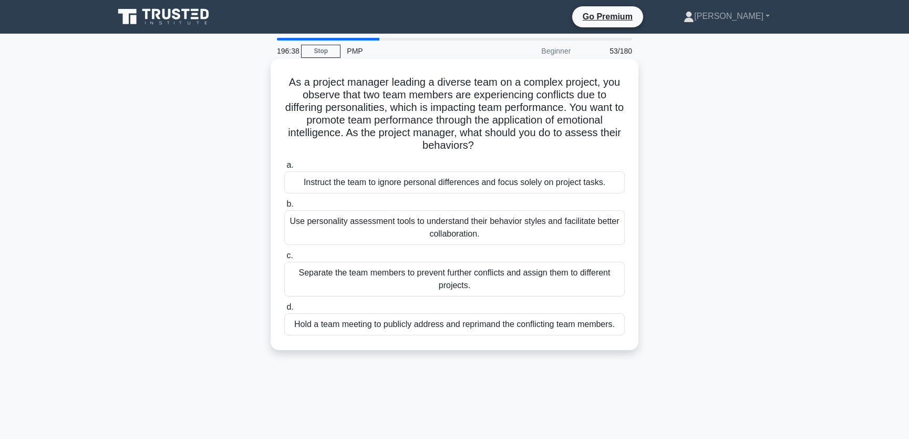
click at [526, 222] on div "Use personality assessment tools to understand their behavior styles and facili…" at bounding box center [454, 227] width 340 height 35
click at [284, 208] on input "b. Use personality assessment tools to understand their behavior styles and fac…" at bounding box center [284, 204] width 0 height 7
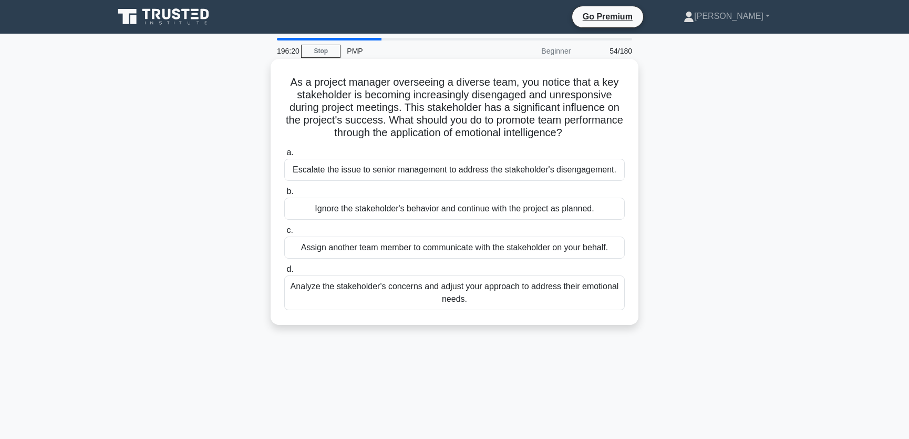
click at [448, 294] on div "Analyze the stakeholder's concerns and adjust your approach to address their em…" at bounding box center [454, 292] width 340 height 35
click at [284, 273] on input "d. Analyze the stakeholder's concerns and adjust your approach to address their…" at bounding box center [284, 269] width 0 height 7
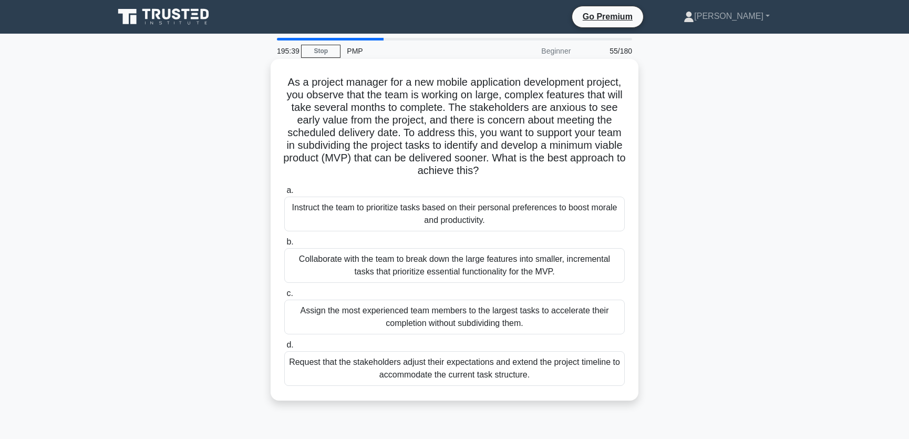
click at [535, 256] on div "Collaborate with the team to break down the large features into smaller, increm…" at bounding box center [454, 265] width 340 height 35
click at [284, 245] on input "b. Collaborate with the team to break down the large features into smaller, inc…" at bounding box center [284, 242] width 0 height 7
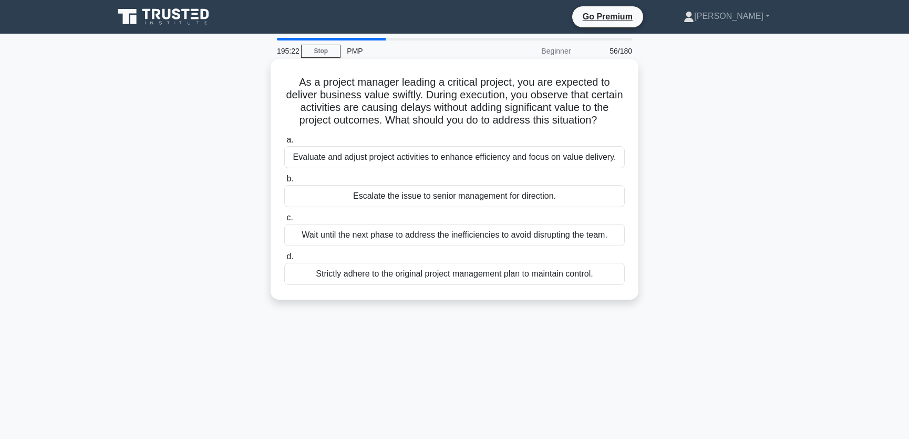
click at [562, 157] on div "Evaluate and adjust project activities to enhance efficiency and focus on value…" at bounding box center [454, 157] width 340 height 22
click at [284, 143] on input "a. Evaluate and adjust project activities to enhance efficiency and focus on va…" at bounding box center [284, 140] width 0 height 7
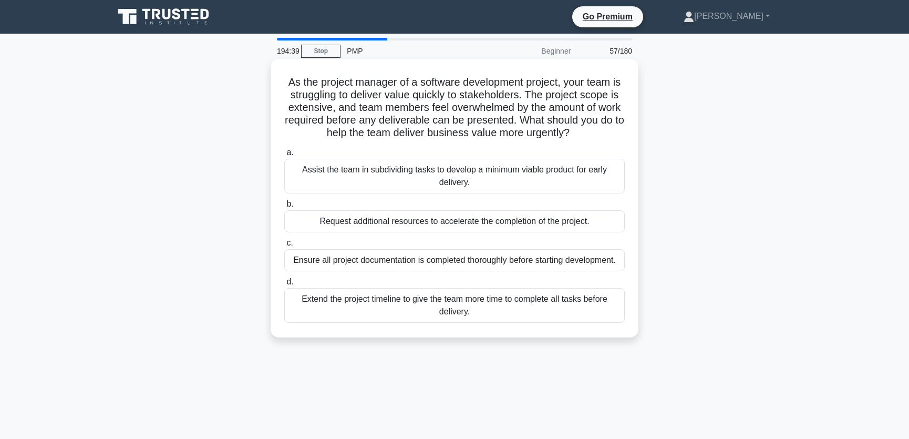
click at [504, 178] on div "Assist the team in subdividing tasks to develop a minimum viable product for ea…" at bounding box center [454, 176] width 340 height 35
click at [284, 156] on input "a. Assist the team in subdividing tasks to develop a minimum viable product for…" at bounding box center [284, 152] width 0 height 7
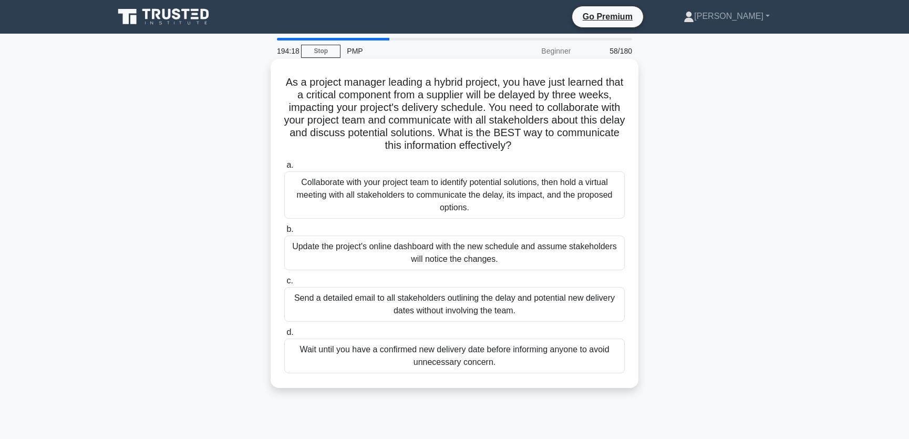
click at [525, 195] on div "Collaborate with your project team to identify potential solutions, then hold a…" at bounding box center [454, 194] width 340 height 47
click at [284, 169] on input "a. Collaborate with your project team to identify potential solutions, then hol…" at bounding box center [284, 165] width 0 height 7
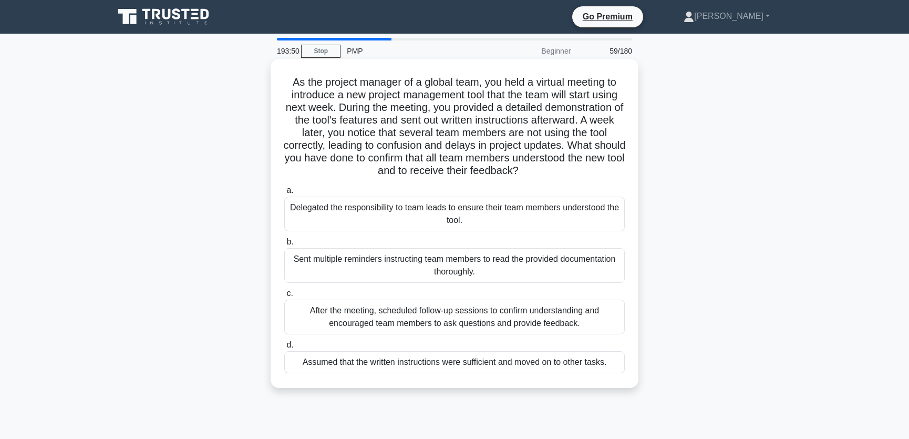
click at [559, 319] on div "After the meeting, scheduled follow-up sessions to confirm understanding and en…" at bounding box center [454, 316] width 340 height 35
click at [284, 297] on input "c. After the meeting, scheduled follow-up sessions to confirm understanding and…" at bounding box center [284, 293] width 0 height 7
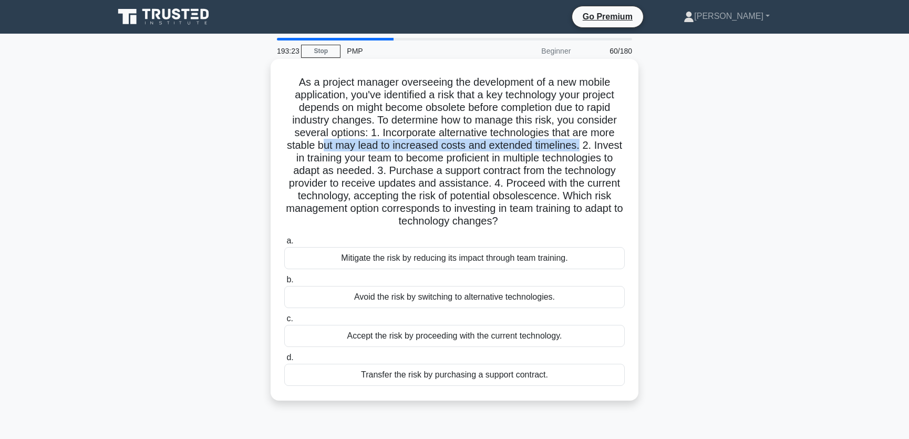
drag, startPoint x: 324, startPoint y: 147, endPoint x: 581, endPoint y: 142, distance: 257.5
click at [581, 142] on h5 "As a project manager overseeing the development of a new mobile application, yo…" at bounding box center [454, 152] width 343 height 152
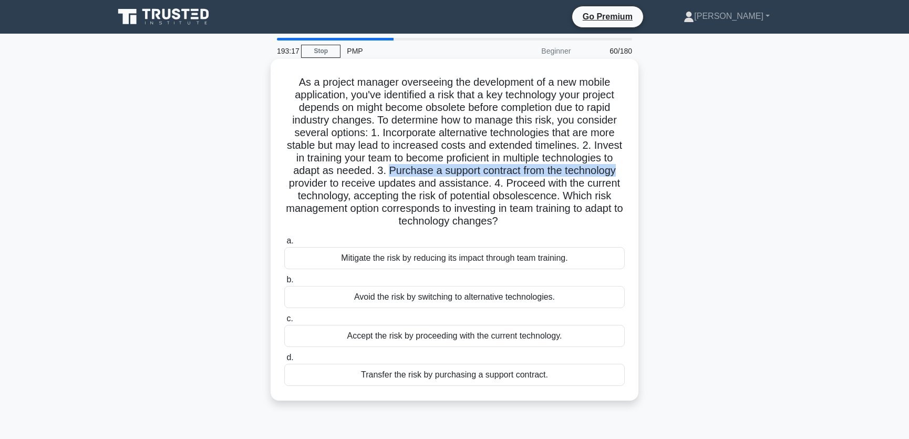
drag, startPoint x: 385, startPoint y: 172, endPoint x: 619, endPoint y: 167, distance: 233.9
click at [619, 167] on h5 "As a project manager overseeing the development of a new mobile application, yo…" at bounding box center [454, 152] width 343 height 152
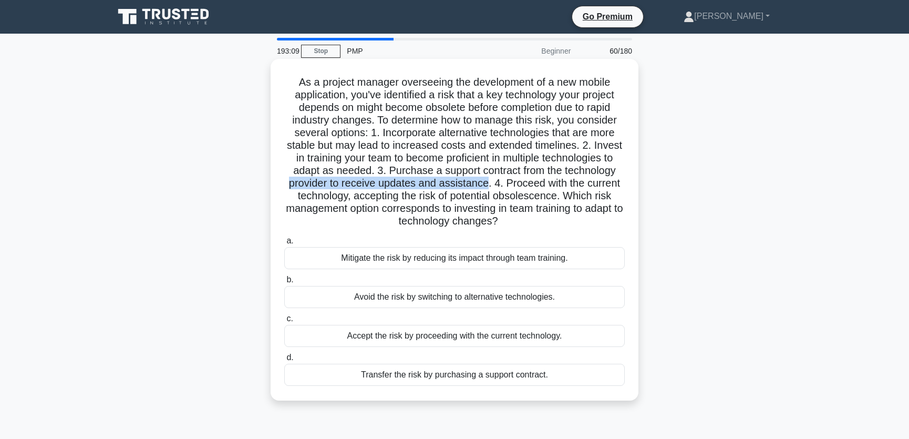
drag, startPoint x: 289, startPoint y: 184, endPoint x: 486, endPoint y: 184, distance: 197.0
click at [486, 184] on h5 "As a project manager overseeing the development of a new mobile application, yo…" at bounding box center [454, 152] width 343 height 152
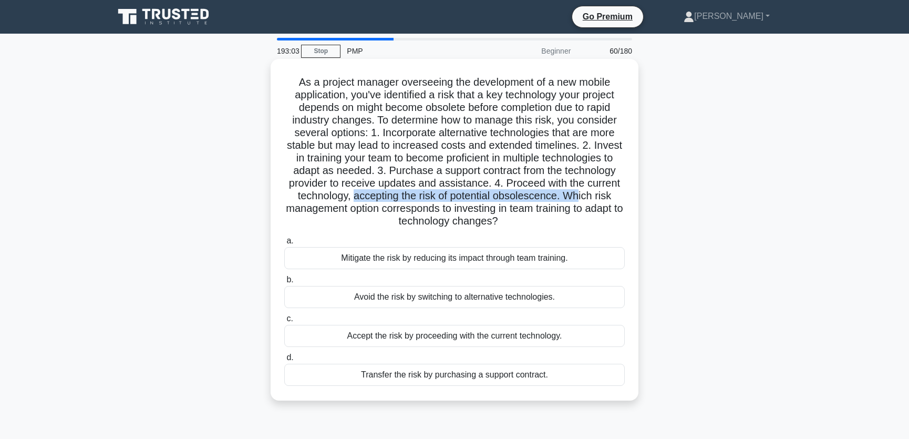
drag, startPoint x: 352, startPoint y: 196, endPoint x: 579, endPoint y: 196, distance: 227.0
click at [579, 196] on h5 "As a project manager overseeing the development of a new mobile application, yo…" at bounding box center [454, 152] width 343 height 152
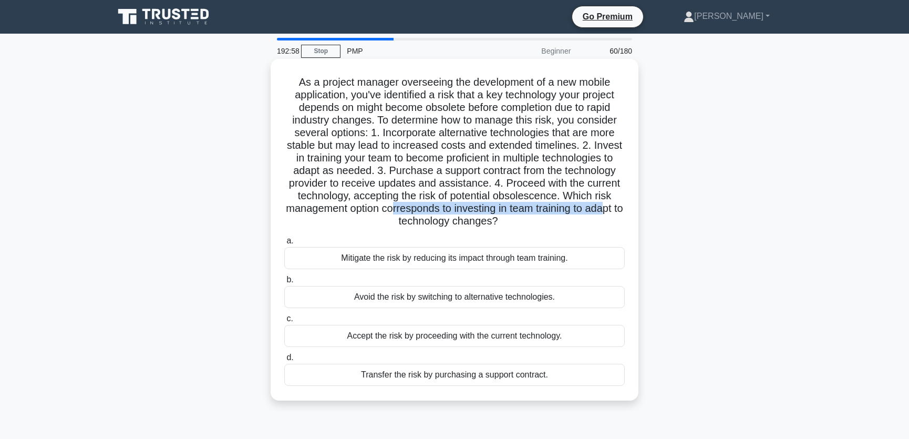
drag, startPoint x: 394, startPoint y: 209, endPoint x: 615, endPoint y: 210, distance: 220.7
click at [615, 210] on h5 "As a project manager overseeing the development of a new mobile application, yo…" at bounding box center [454, 152] width 343 height 152
click at [553, 222] on h5 "As a project manager overseeing the development of a new mobile application, yo…" at bounding box center [454, 152] width 343 height 152
click at [465, 257] on div "Mitigate the risk by reducing its impact through team training." at bounding box center [454, 258] width 340 height 22
click at [284, 244] on input "a. Mitigate the risk by reducing its impact through team training." at bounding box center [284, 240] width 0 height 7
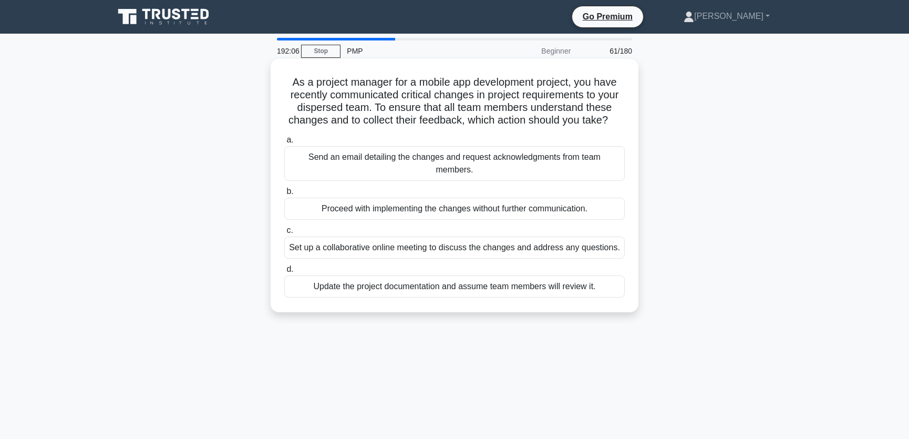
click at [401, 258] on div "Set up a collaborative online meeting to discuss the changes and address any qu…" at bounding box center [454, 247] width 340 height 22
click at [284, 234] on input "c. Set up a collaborative online meeting to discuss the changes and address any…" at bounding box center [284, 230] width 0 height 7
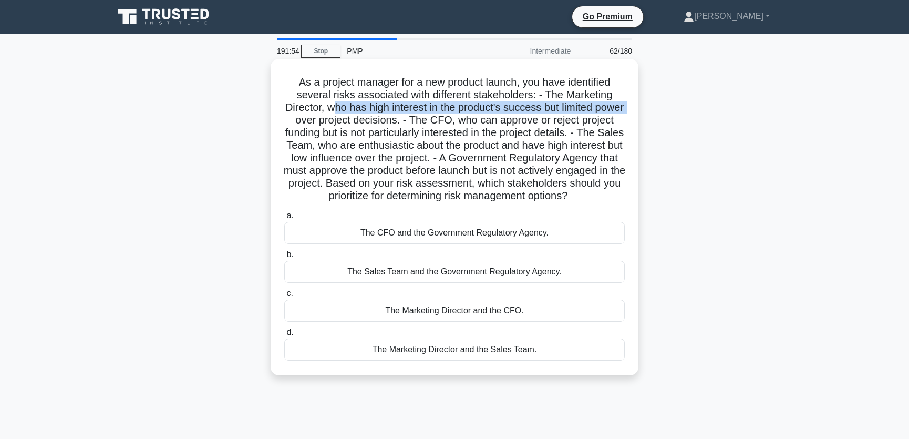
drag, startPoint x: 346, startPoint y: 106, endPoint x: 328, endPoint y: 121, distance: 23.5
click at [328, 121] on h5 "As a project manager for a new product launch, you have identified several risk…" at bounding box center [454, 139] width 343 height 127
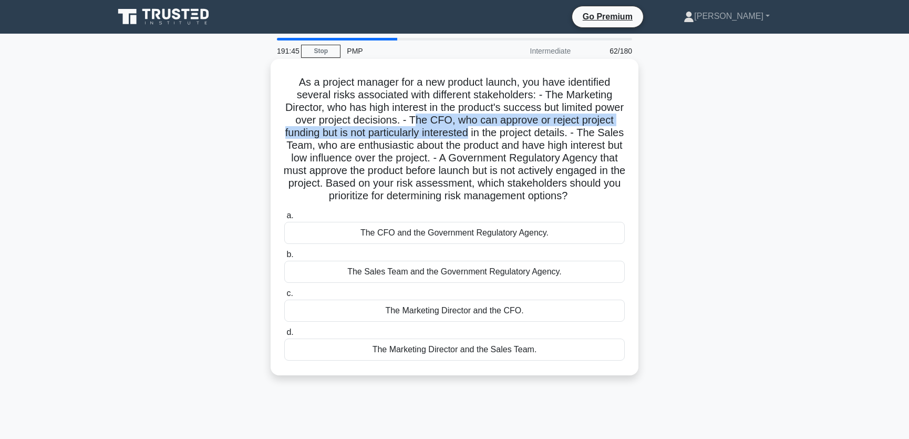
drag, startPoint x: 447, startPoint y: 120, endPoint x: 513, endPoint y: 135, distance: 67.4
click at [513, 135] on h5 "As a project manager for a new product launch, you have identified several risk…" at bounding box center [454, 139] width 343 height 127
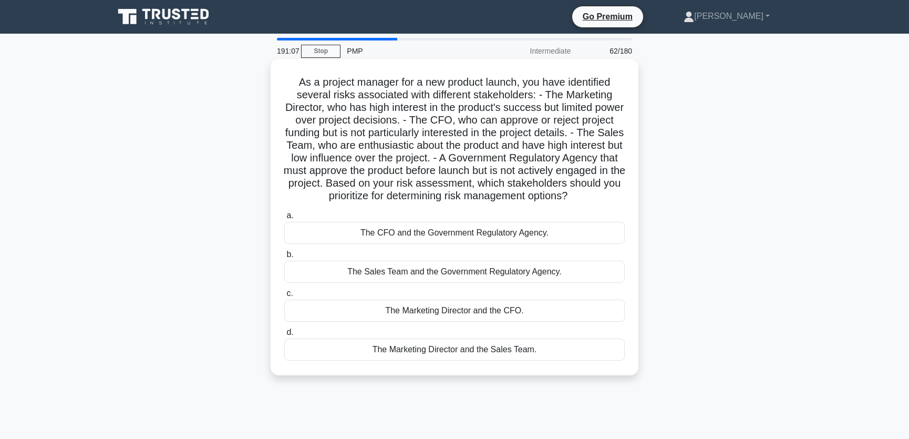
click at [567, 203] on icon ".spinner_0XTQ{transform-origin:center;animation:spinner_y6GP .75s linear infini…" at bounding box center [573, 196] width 13 height 13
click at [442, 244] on div "The CFO and the Government Regulatory Agency." at bounding box center [454, 233] width 340 height 22
click at [284, 219] on input "a. The CFO and the Government Regulatory Agency." at bounding box center [284, 215] width 0 height 7
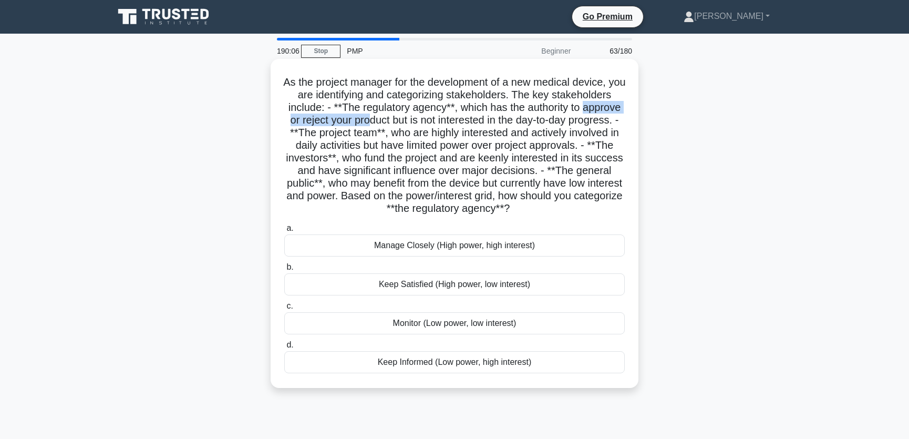
drag, startPoint x: 289, startPoint y: 119, endPoint x: 416, endPoint y: 121, distance: 126.6
click at [416, 121] on h5 "As the project manager for the development of a new medical device, you are ide…" at bounding box center [454, 146] width 343 height 140
drag, startPoint x: 364, startPoint y: 158, endPoint x: 437, endPoint y: 158, distance: 73.0
click at [437, 158] on h5 "As the project manager for the development of a new medical device, you are ide…" at bounding box center [454, 146] width 343 height 140
drag, startPoint x: 367, startPoint y: 107, endPoint x: 462, endPoint y: 108, distance: 95.1
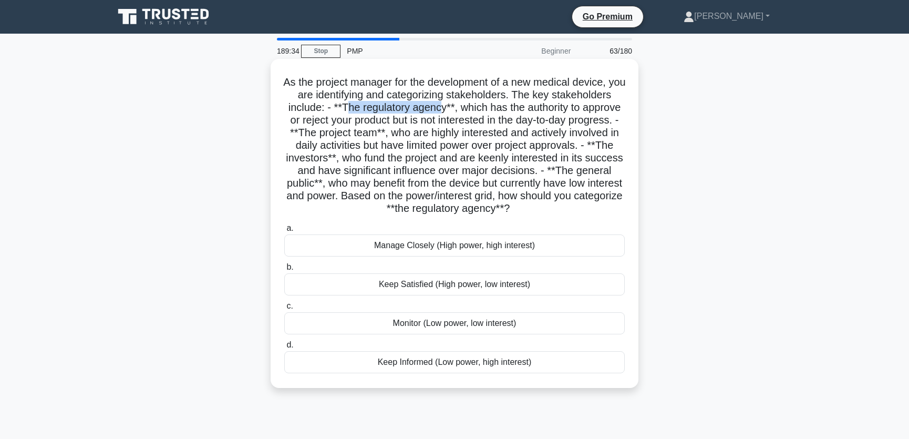
click at [462, 108] on h5 "As the project manager for the development of a new medical device, you are ide…" at bounding box center [454, 146] width 343 height 140
click at [445, 286] on div "Keep Satisfied (High power, low interest)" at bounding box center [454, 284] width 340 height 22
click at [284, 271] on input "b. Keep Satisfied (High power, low interest)" at bounding box center [284, 267] width 0 height 7
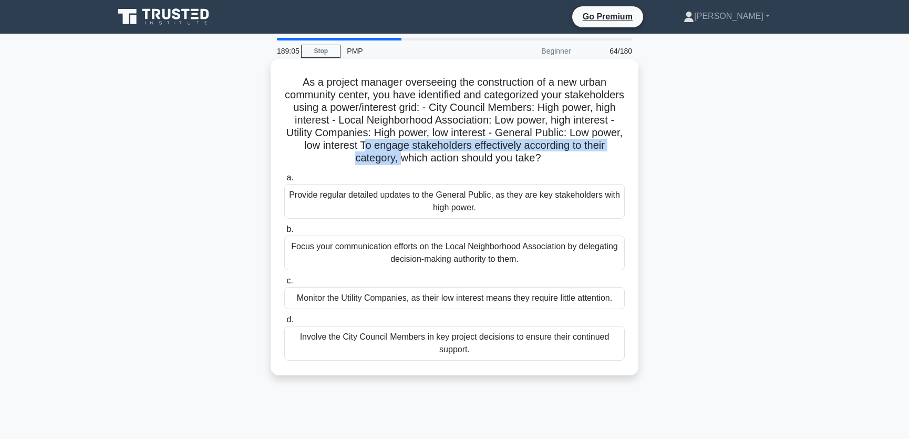
drag, startPoint x: 451, startPoint y: 144, endPoint x: 441, endPoint y: 163, distance: 21.6
click at [441, 163] on h5 "As a project manager overseeing the construction of a new urban community cente…" at bounding box center [454, 120] width 343 height 89
click at [457, 173] on label "a. Provide regular detailed updates to the General Public, as they are key stak…" at bounding box center [454, 194] width 340 height 47
click at [284, 174] on input "a. Provide regular detailed updates to the General Public, as they are key stak…" at bounding box center [284, 177] width 0 height 7
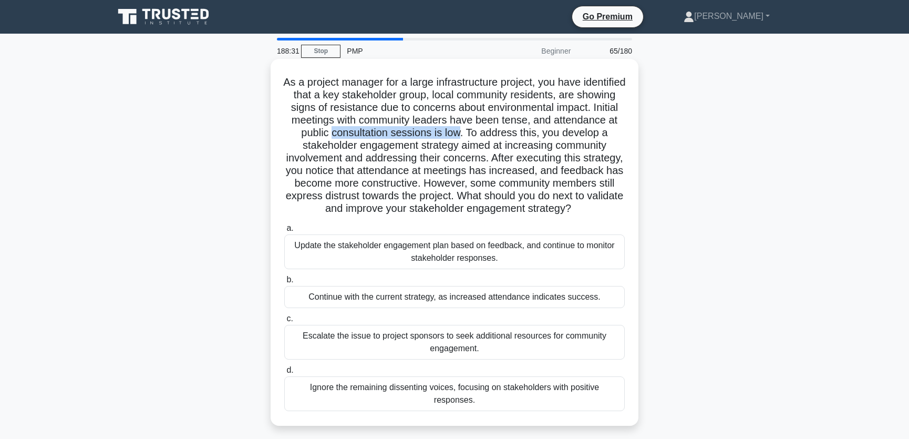
drag, startPoint x: 389, startPoint y: 131, endPoint x: 521, endPoint y: 130, distance: 131.3
click at [521, 130] on h5 "As a project manager for a large infrastructure project, you have identified th…" at bounding box center [454, 146] width 343 height 140
click at [552, 126] on h5 "As a project manager for a large infrastructure project, you have identified th…" at bounding box center [454, 146] width 343 height 140
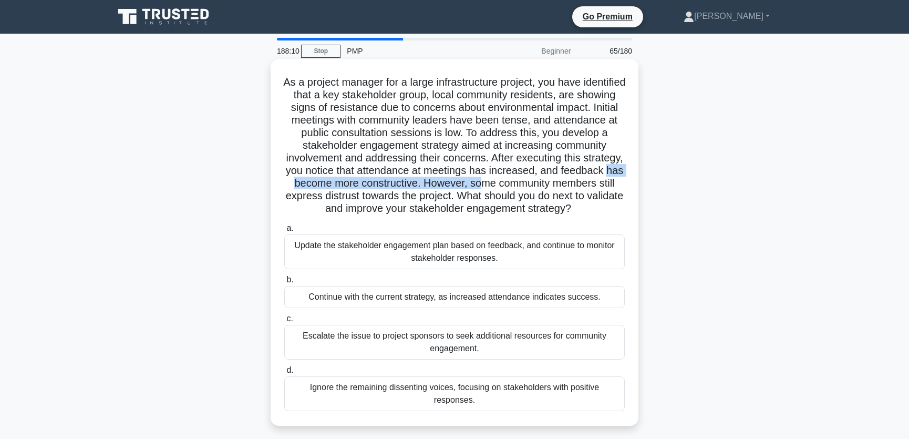
drag, startPoint x: 340, startPoint y: 185, endPoint x: 549, endPoint y: 185, distance: 209.1
click at [549, 185] on h5 "As a project manager for a large infrastructure project, you have identified th…" at bounding box center [454, 146] width 343 height 140
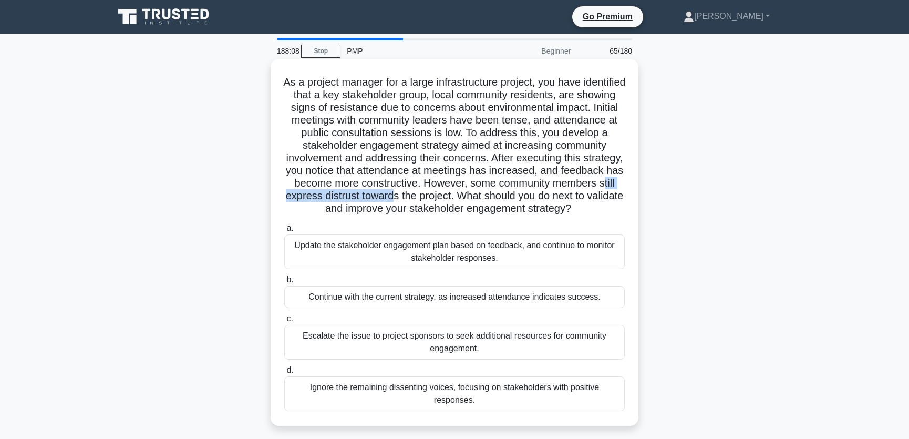
drag, startPoint x: 336, startPoint y: 195, endPoint x: 464, endPoint y: 198, distance: 127.7
click at [464, 198] on h5 "As a project manager for a large infrastructure project, you have identified th…" at bounding box center [454, 146] width 343 height 140
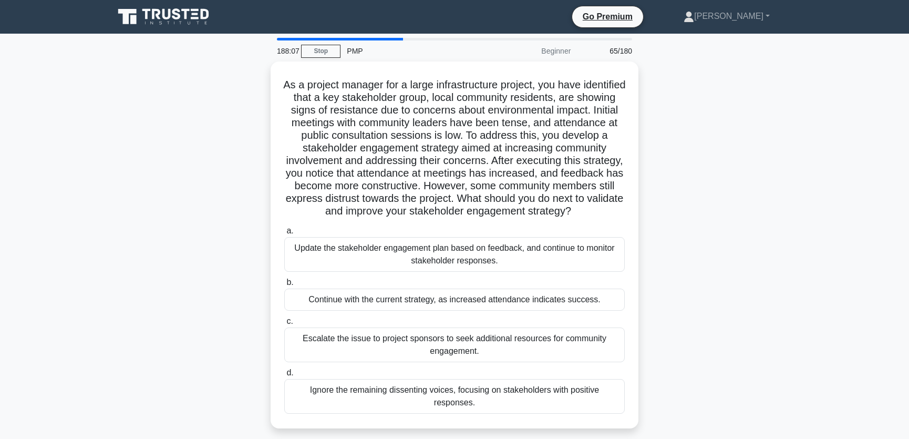
click at [772, 182] on div "As a project manager for a large infrastructure project, you have identified th…" at bounding box center [455, 250] width 694 height 379
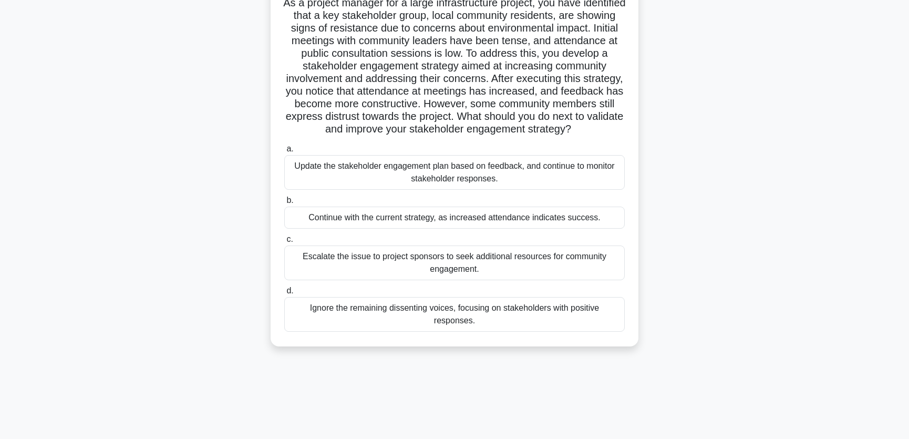
click at [543, 187] on div "Update the stakeholder engagement plan based on feedback, and continue to monit…" at bounding box center [454, 172] width 340 height 35
click at [284, 152] on input "a. Update the stakeholder engagement plan based on feedback, and continue to mo…" at bounding box center [284, 149] width 0 height 7
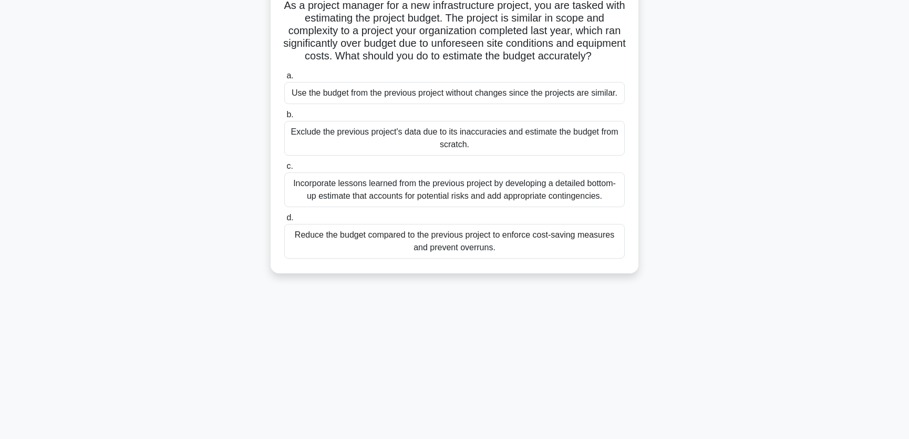
scroll to position [0, 0]
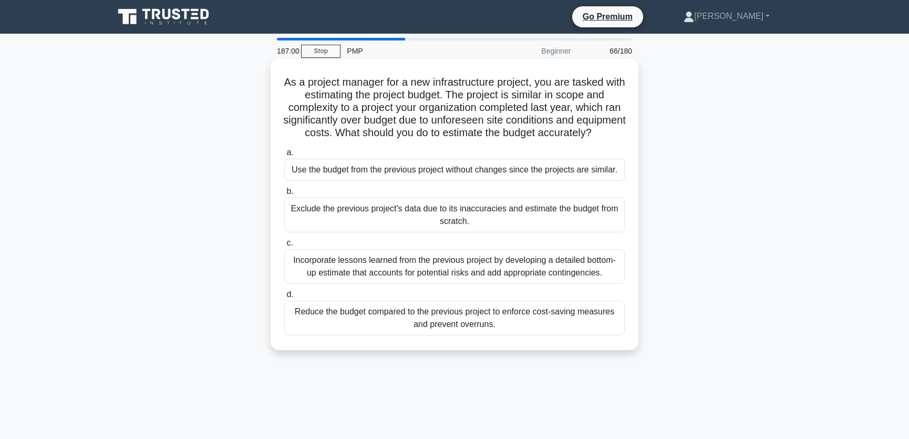
click at [562, 284] on div "Incorporate lessons learned from the previous project by developing a detailed …" at bounding box center [454, 266] width 340 height 35
click at [284, 246] on input "c. Incorporate lessons learned from the previous project by developing a detail…" at bounding box center [284, 243] width 0 height 7
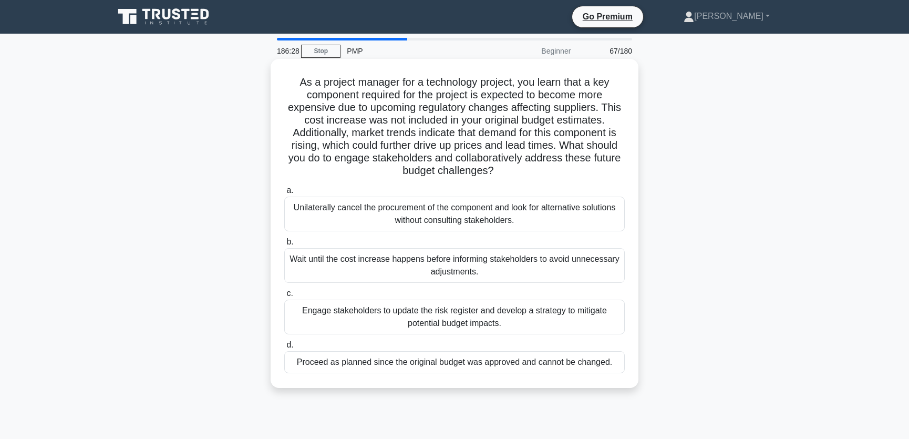
click at [546, 315] on div "Engage stakeholders to update the risk register and develop a strategy to mitig…" at bounding box center [454, 316] width 340 height 35
click at [284, 297] on input "c. Engage stakeholders to update the risk register and develop a strategy to mi…" at bounding box center [284, 293] width 0 height 7
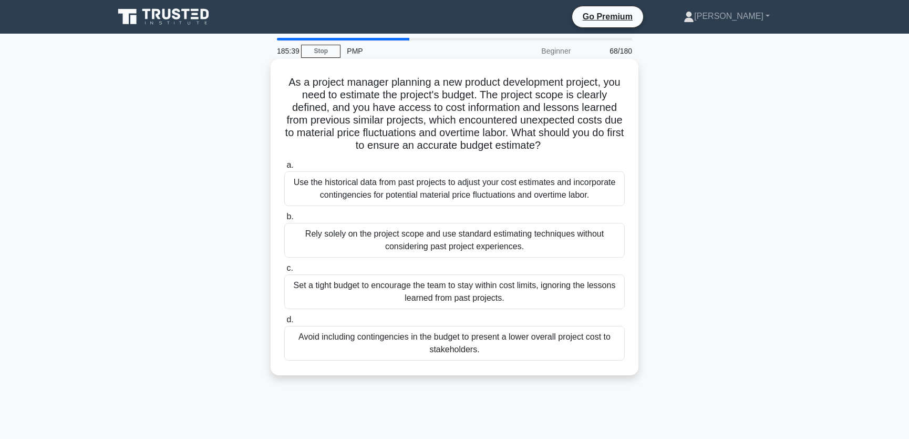
click at [560, 184] on div "Use the historical data from past projects to adjust your cost estimates and in…" at bounding box center [454, 188] width 340 height 35
click at [284, 169] on input "a. Use the historical data from past projects to adjust your cost estimates and…" at bounding box center [284, 165] width 0 height 7
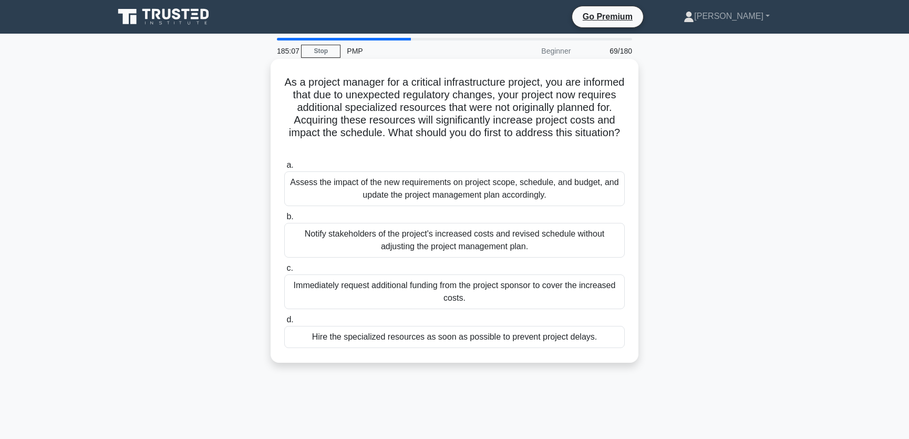
click at [503, 187] on div "Assess the impact of the new requirements on project scope, schedule, and budge…" at bounding box center [454, 188] width 340 height 35
click at [284, 169] on input "a. Assess the impact of the new requirements on project scope, schedule, and bu…" at bounding box center [284, 165] width 0 height 7
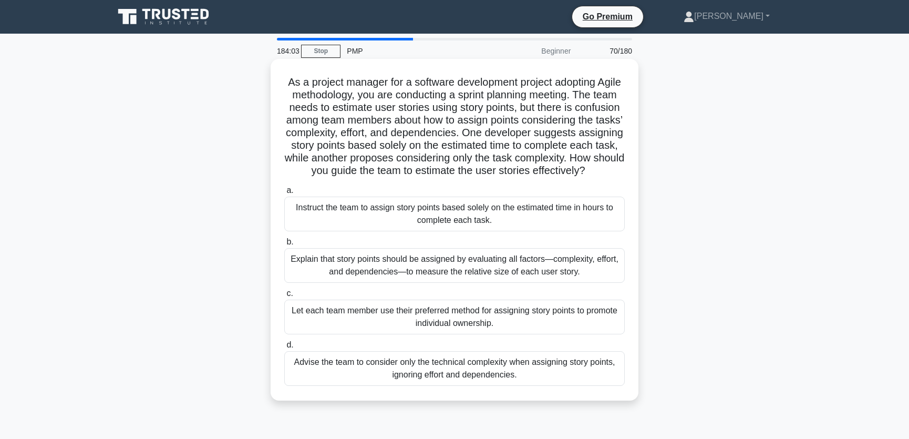
click at [567, 281] on div "Explain that story points should be assigned by evaluating all factors—complexi…" at bounding box center [454, 265] width 340 height 35
click at [284, 245] on input "b. Explain that story points should be assigned by evaluating all factors—compl…" at bounding box center [284, 242] width 0 height 7
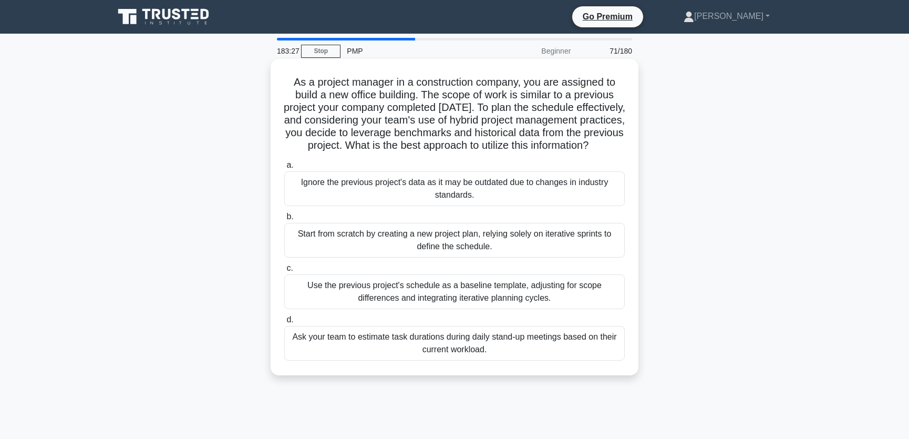
click at [560, 304] on div "Use the previous project's schedule as a baseline template, adjusting for scope…" at bounding box center [454, 291] width 340 height 35
click at [284, 272] on input "c. Use the previous project's schedule as a baseline template, adjusting for sc…" at bounding box center [284, 268] width 0 height 7
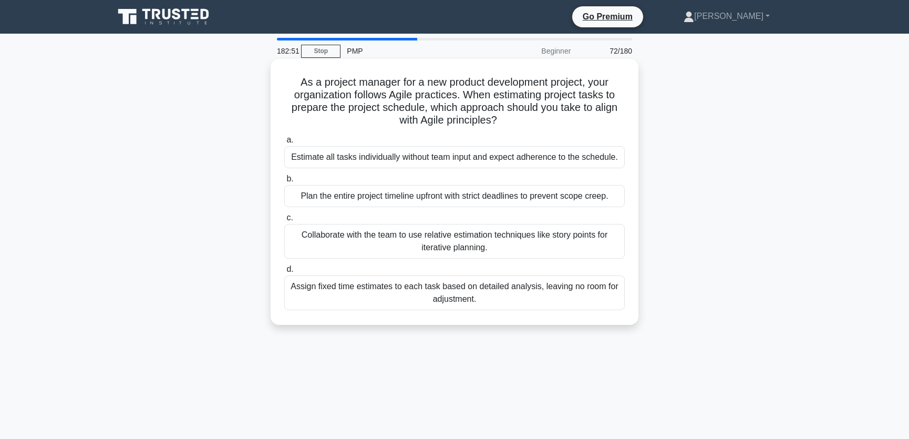
click at [447, 242] on div "Collaborate with the team to use relative estimation techniques like story poin…" at bounding box center [454, 241] width 340 height 35
click at [284, 221] on input "c. Collaborate with the team to use relative estimation techniques like story p…" at bounding box center [284, 217] width 0 height 7
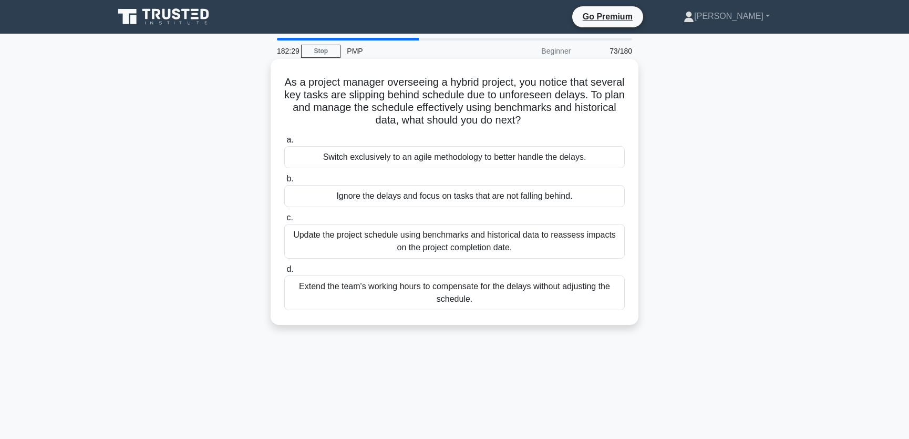
click at [552, 244] on div "Update the project schedule using benchmarks and historical data to reassess im…" at bounding box center [454, 241] width 340 height 35
click at [284, 221] on input "c. Update the project schedule using benchmarks and historical data to reassess…" at bounding box center [284, 217] width 0 height 7
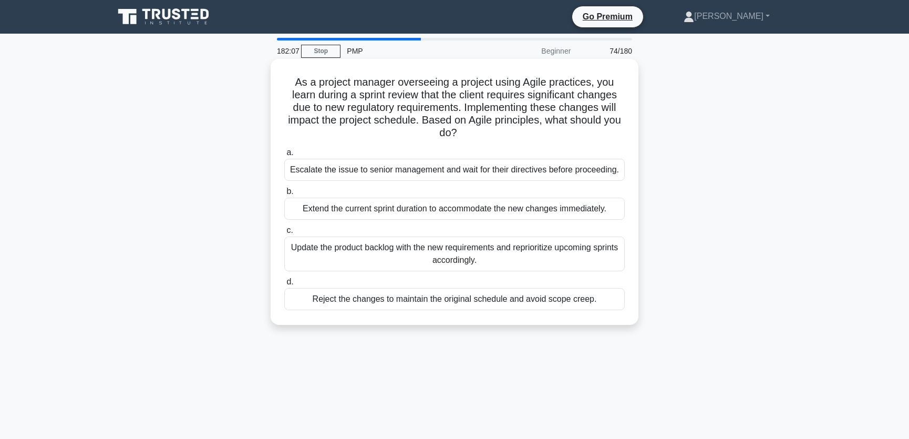
click at [530, 271] on div "Update the product backlog with the new requirements and reprioritize upcoming …" at bounding box center [454, 253] width 340 height 35
click at [284, 234] on input "c. Update the product backlog with the new requirements and reprioritize upcomi…" at bounding box center [284, 230] width 0 height 7
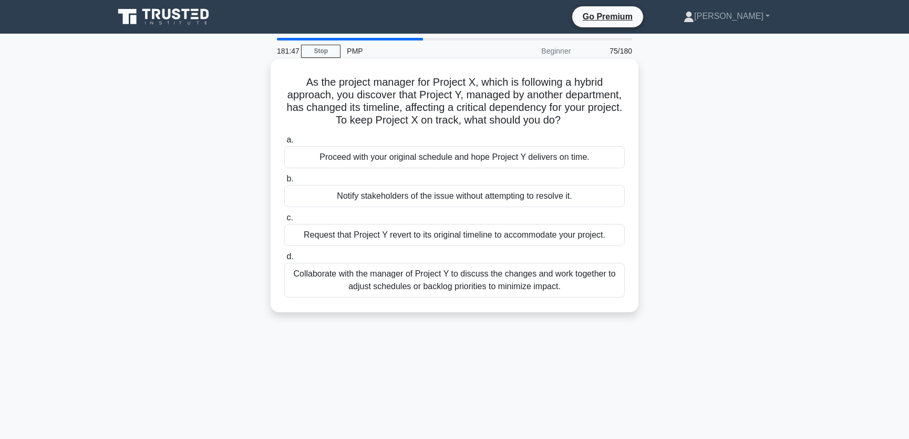
click at [518, 277] on div "Collaborate with the manager of Project Y to discuss the changes and work toget…" at bounding box center [454, 280] width 340 height 35
click at [284, 260] on input "d. Collaborate with the manager of Project Y to discuss the changes and work to…" at bounding box center [284, 256] width 0 height 7
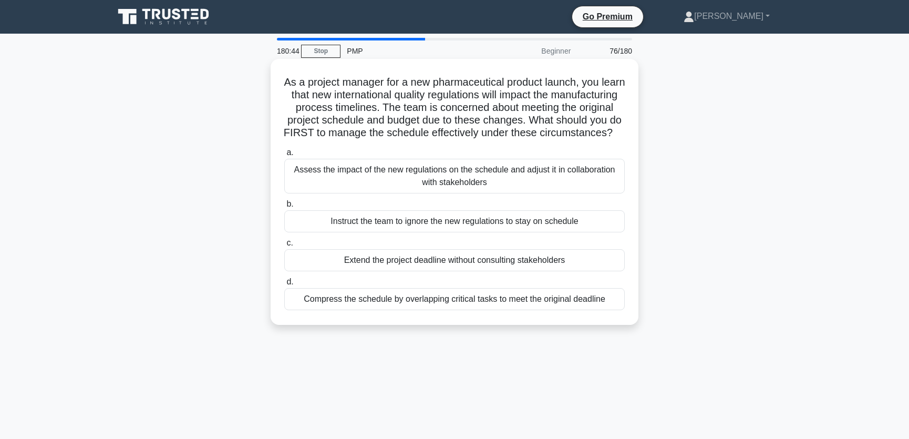
click at [501, 187] on div "Assess the impact of the new regulations on the schedule and adjust it in colla…" at bounding box center [454, 176] width 340 height 35
click at [284, 156] on input "a. Assess the impact of the new regulations on the schedule and adjust it in co…" at bounding box center [284, 152] width 0 height 7
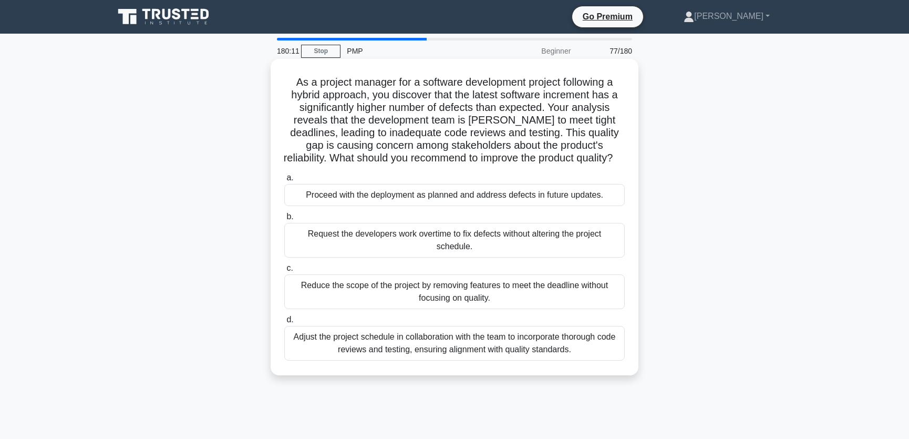
click at [512, 336] on div "Adjust the project schedule in collaboration with the team to incorporate thoro…" at bounding box center [454, 343] width 340 height 35
click at [284, 323] on input "d. Adjust the project schedule in collaboration with the team to incorporate th…" at bounding box center [284, 319] width 0 height 7
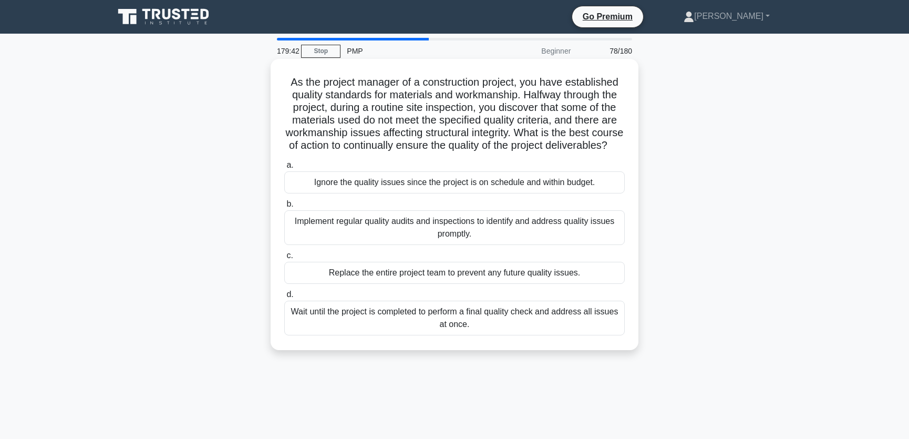
click at [471, 238] on div "Implement regular quality audits and inspections to identify and address qualit…" at bounding box center [454, 227] width 340 height 35
click at [284, 208] on input "b. Implement regular quality audits and inspections to identify and address qua…" at bounding box center [284, 204] width 0 height 7
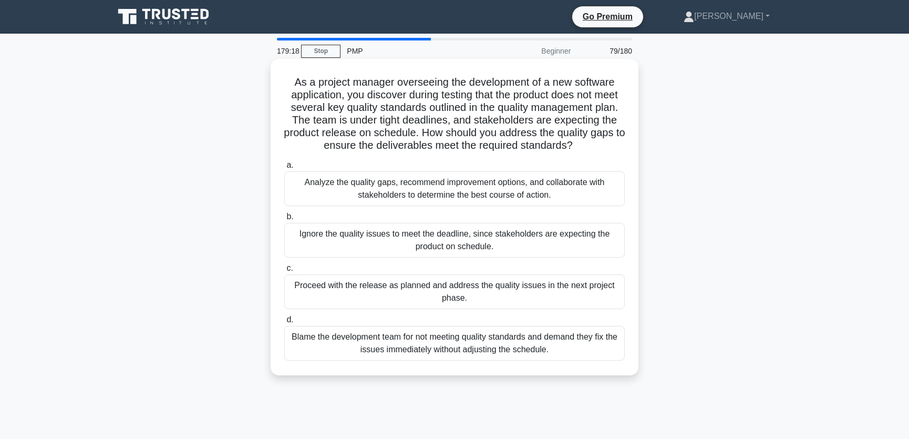
click at [552, 190] on div "Analyze the quality gaps, recommend improvement options, and collaborate with s…" at bounding box center [454, 188] width 340 height 35
click at [284, 169] on input "a. Analyze the quality gaps, recommend improvement options, and collaborate wit…" at bounding box center [284, 165] width 0 height 7
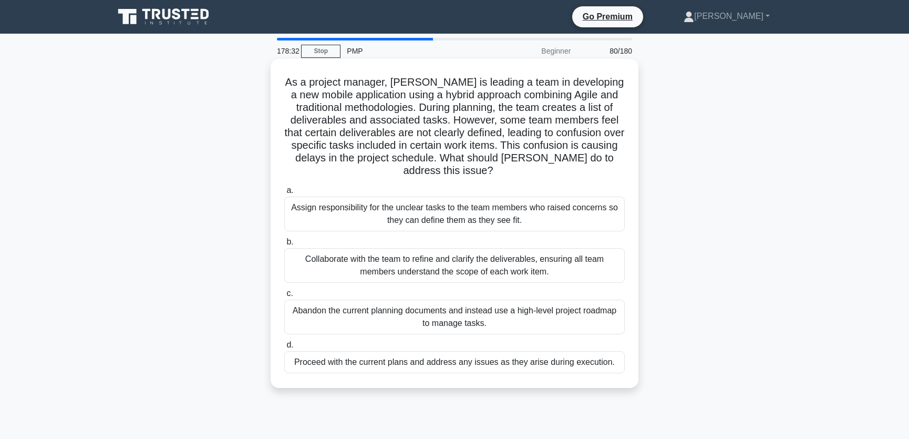
click at [438, 260] on div "Collaborate with the team to refine and clarify the deliverables, ensuring all …" at bounding box center [454, 265] width 340 height 35
click at [284, 245] on input "b. Collaborate with the team to refine and clarify the deliverables, ensuring a…" at bounding box center [284, 242] width 0 height 7
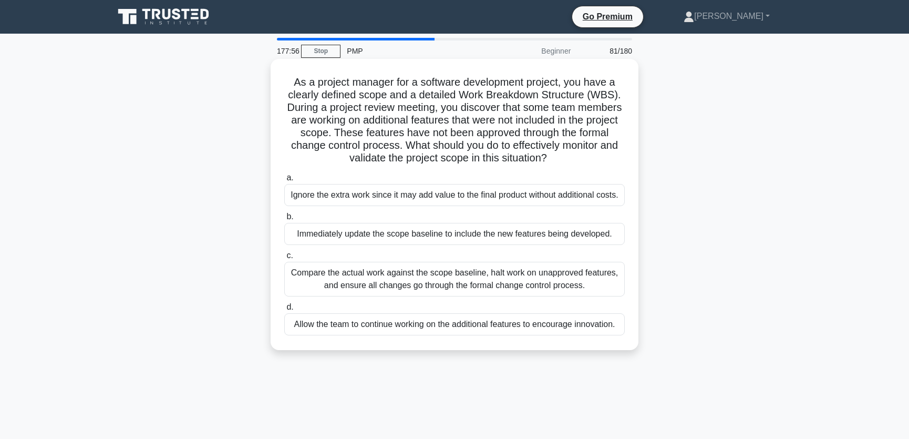
click at [462, 288] on div "Compare the actual work against the scope baseline, halt work on unapproved fea…" at bounding box center [454, 279] width 340 height 35
click at [284, 259] on input "c. Compare the actual work against the scope baseline, halt work on unapproved …" at bounding box center [284, 255] width 0 height 7
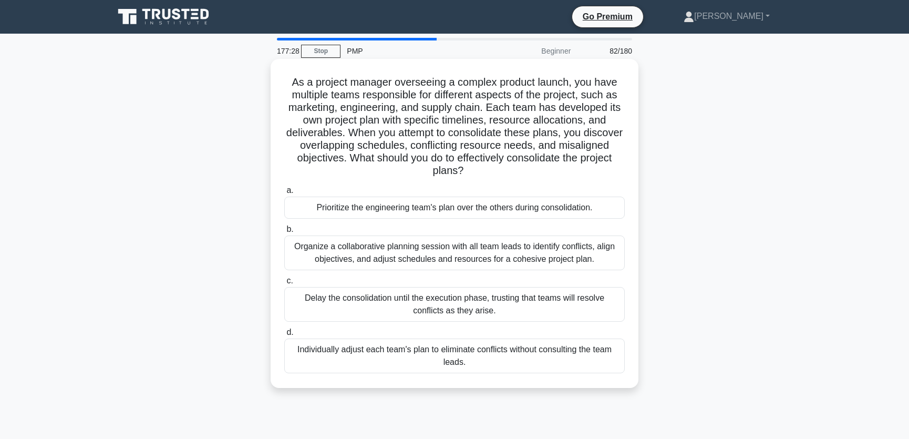
click at [583, 251] on div "Organize a collaborative planning session with all team leads to identify confl…" at bounding box center [454, 252] width 340 height 35
click at [284, 233] on input "b. Organize a collaborative planning session with all team leads to identify co…" at bounding box center [284, 229] width 0 height 7
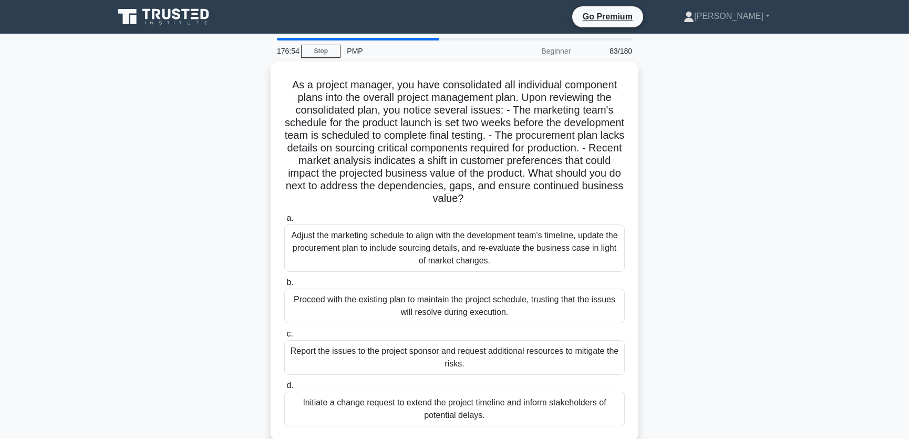
scroll to position [79, 0]
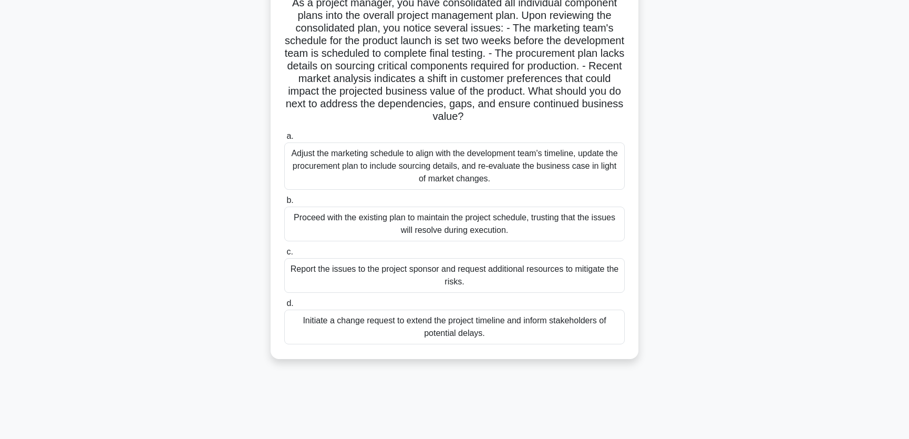
click at [535, 161] on div "Adjust the marketing schedule to align with the development team's timeline, up…" at bounding box center [454, 165] width 340 height 47
click at [284, 140] on input "a. Adjust the marketing schedule to align with the development team's timeline,…" at bounding box center [284, 136] width 0 height 7
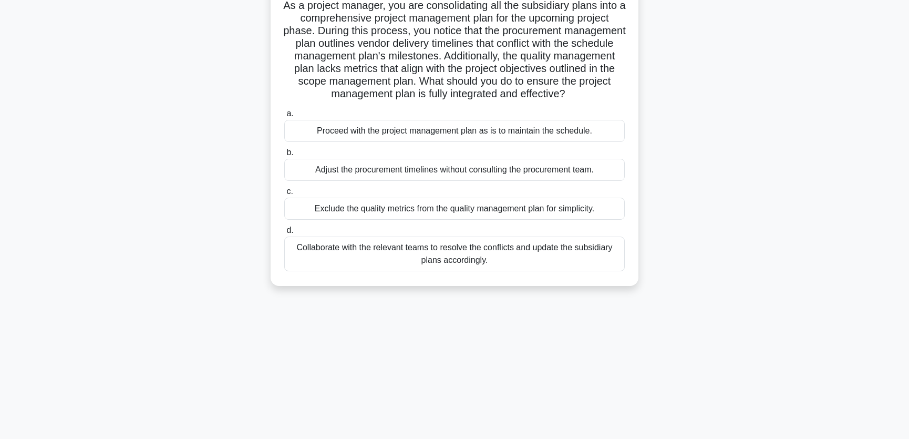
scroll to position [0, 0]
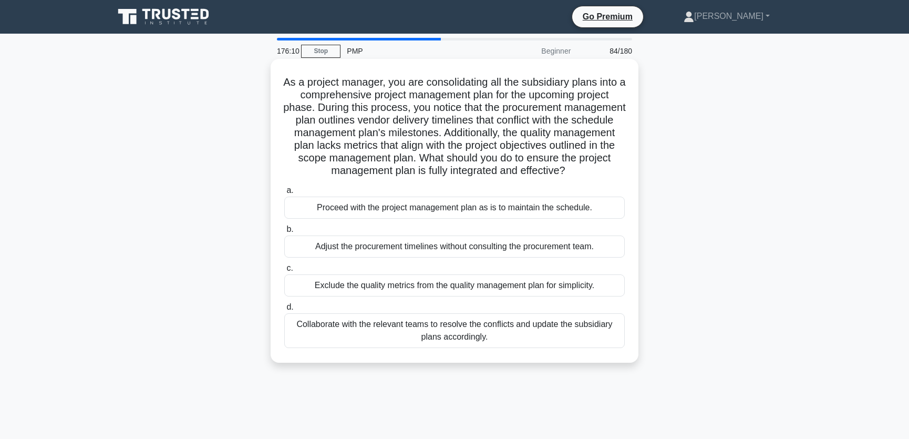
click at [514, 332] on div "Collaborate with the relevant teams to resolve the conflicts and update the sub…" at bounding box center [454, 330] width 340 height 35
click at [284, 311] on input "d. Collaborate with the relevant teams to resolve the conflicts and update the …" at bounding box center [284, 307] width 0 height 7
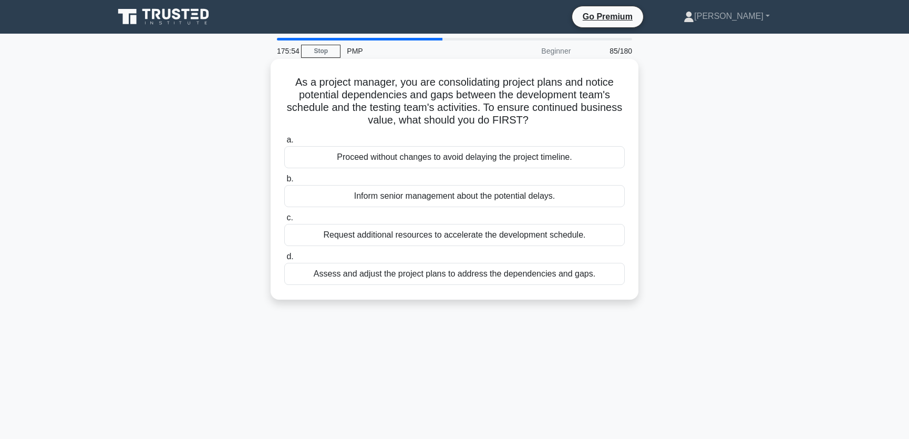
click at [494, 275] on div "Assess and adjust the project plans to address the dependencies and gaps." at bounding box center [454, 274] width 340 height 22
click at [284, 260] on input "d. Assess and adjust the project plans to address the dependencies and gaps." at bounding box center [284, 256] width 0 height 7
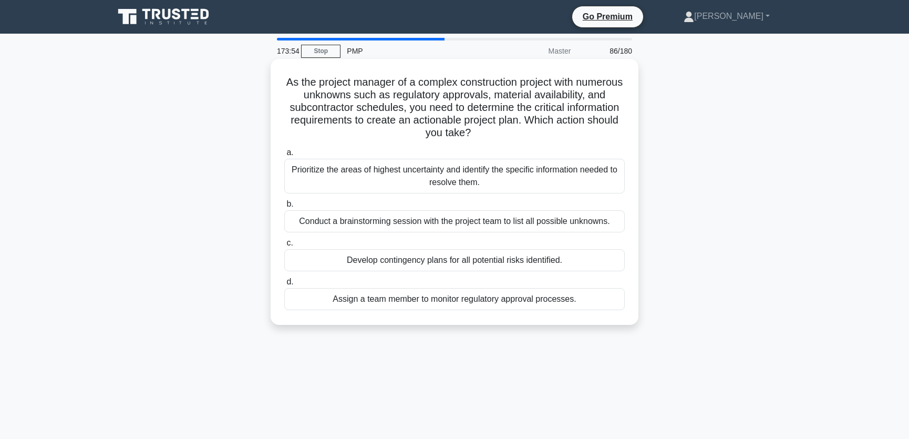
click at [574, 221] on div "Conduct a brainstorming session with the project team to list all possible unkn…" at bounding box center [454, 221] width 340 height 22
click at [284, 208] on input "b. Conduct a brainstorming session with the project team to list all possible u…" at bounding box center [284, 204] width 0 height 7
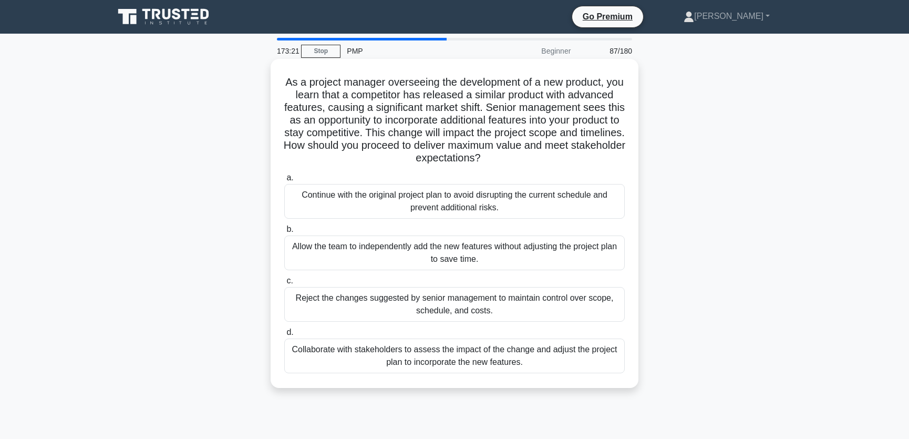
click at [541, 357] on div "Collaborate with stakeholders to assess the impact of the change and adjust the…" at bounding box center [454, 355] width 340 height 35
click at [284, 336] on input "d. Collaborate with stakeholders to assess the impact of the change and adjust …" at bounding box center [284, 332] width 0 height 7
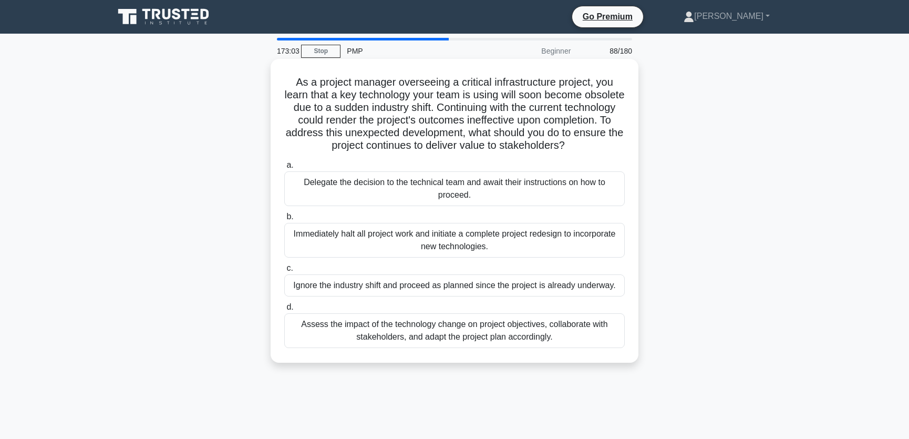
click at [483, 331] on div "Assess the impact of the technology change on project objectives, collaborate w…" at bounding box center [454, 330] width 340 height 35
click at [284, 311] on input "d. Assess the impact of the technology change on project objectives, collaborat…" at bounding box center [284, 307] width 0 height 7
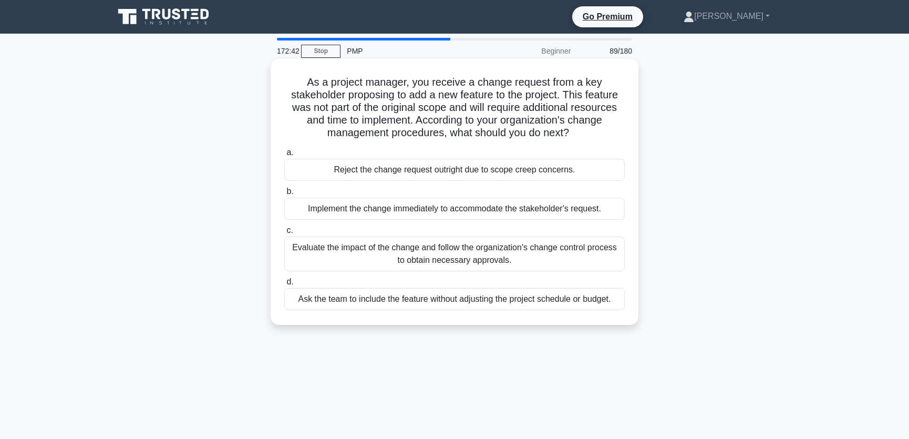
click at [528, 257] on div "Evaluate the impact of the change and follow the organization's change control …" at bounding box center [454, 253] width 340 height 35
click at [284, 234] on input "c. Evaluate the impact of the change and follow the organization's change contr…" at bounding box center [284, 230] width 0 height 7
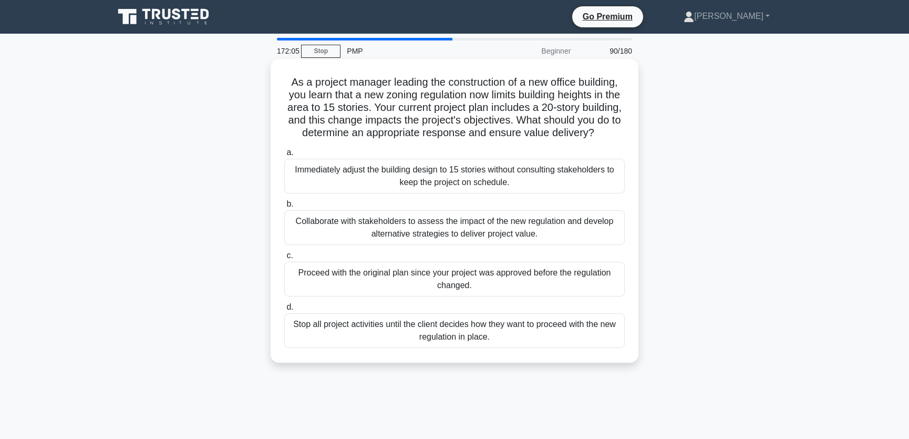
click at [556, 241] on div "Collaborate with stakeholders to assess the impact of the new regulation and de…" at bounding box center [454, 227] width 340 height 35
click at [284, 208] on input "b. Collaborate with stakeholders to assess the impact of the new regulation and…" at bounding box center [284, 204] width 0 height 7
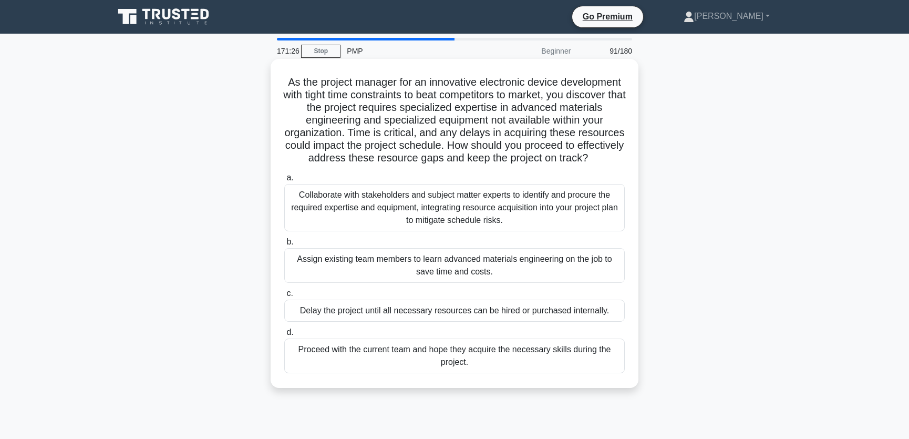
click at [502, 213] on div "Collaborate with stakeholders and subject matter experts to identify and procur…" at bounding box center [454, 207] width 340 height 47
click at [284, 181] on input "a. Collaborate with stakeholders and subject matter experts to identify and pro…" at bounding box center [284, 177] width 0 height 7
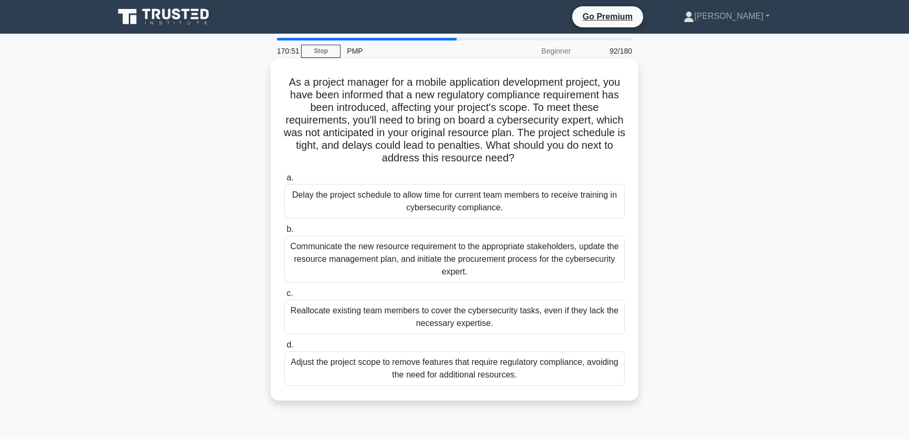
click at [531, 265] on div "Communicate the new resource requirement to the appropriate stakeholders, updat…" at bounding box center [454, 258] width 340 height 47
click at [284, 233] on input "b. Communicate the new resource requirement to the appropriate stakeholders, up…" at bounding box center [284, 229] width 0 height 7
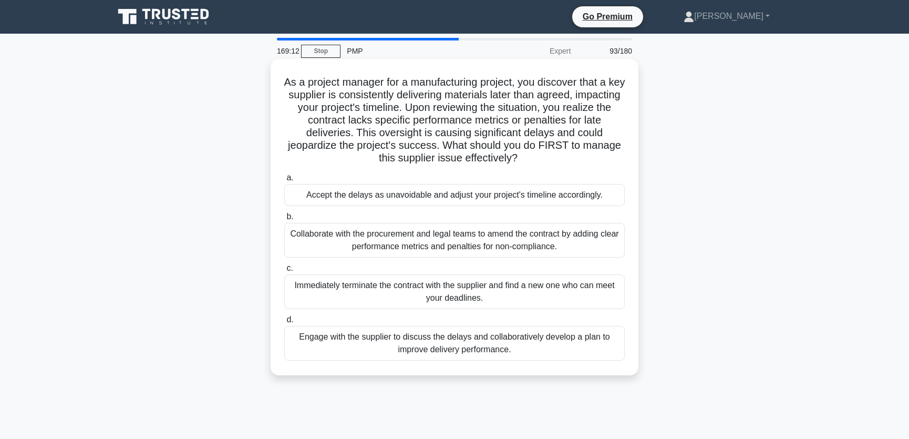
click at [484, 239] on div "Collaborate with the procurement and legal teams to amend the contract by addin…" at bounding box center [454, 240] width 340 height 35
click at [284, 220] on input "b. Collaborate with the procurement and legal teams to amend the contract by ad…" at bounding box center [284, 216] width 0 height 7
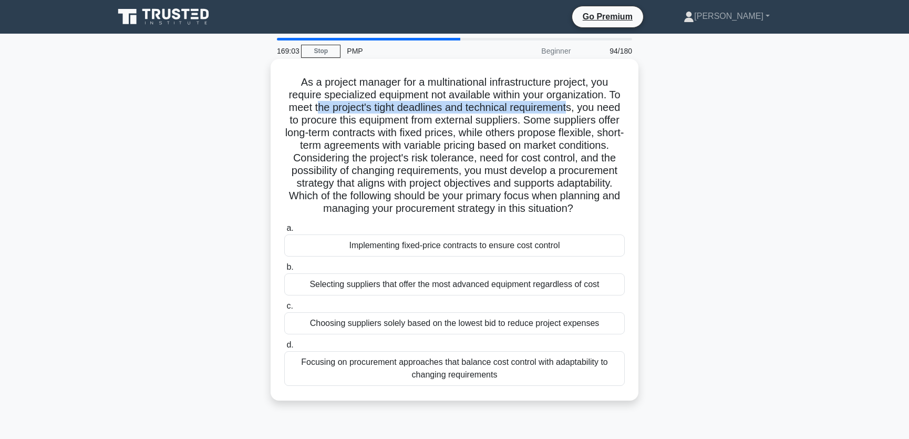
drag, startPoint x: 334, startPoint y: 104, endPoint x: 592, endPoint y: 110, distance: 257.5
click at [592, 110] on h5 "As a project manager for a multinational infrastructure project, you require sp…" at bounding box center [454, 146] width 343 height 140
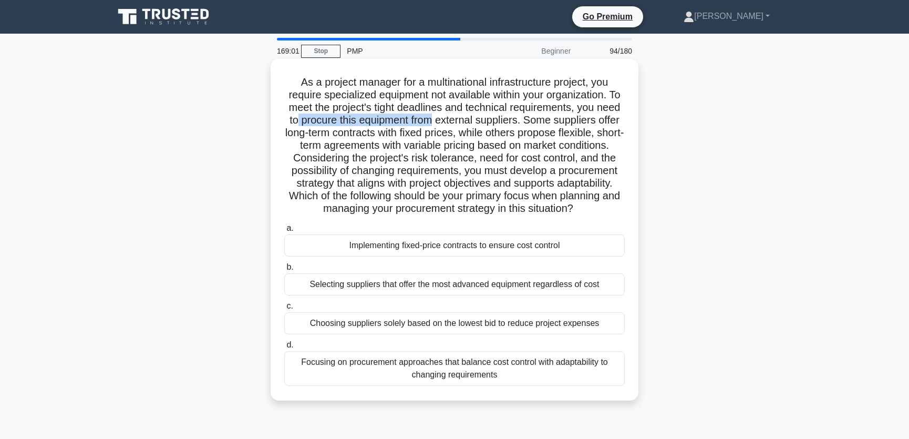
drag, startPoint x: 318, startPoint y: 122, endPoint x: 457, endPoint y: 123, distance: 138.7
click at [457, 123] on h5 "As a project manager for a multinational infrastructure project, you require sp…" at bounding box center [454, 146] width 343 height 140
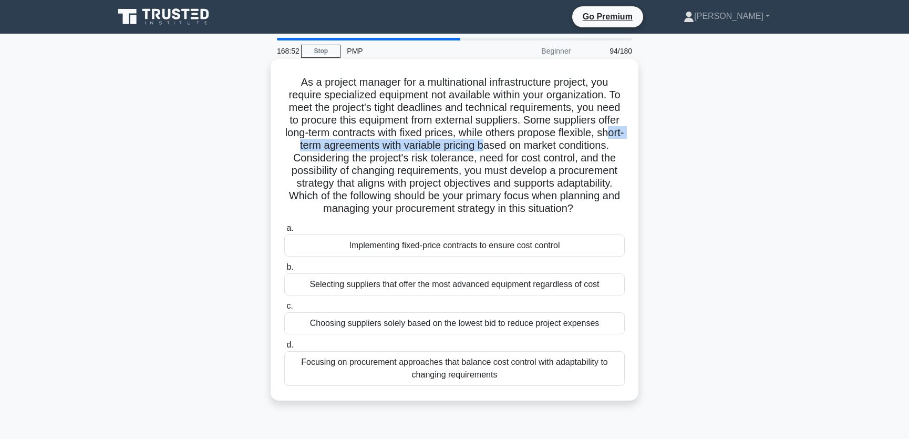
drag, startPoint x: 350, startPoint y: 146, endPoint x: 550, endPoint y: 148, distance: 199.1
click at [550, 148] on h5 "As a project manager for a multinational infrastructure project, you require sp…" at bounding box center [454, 146] width 343 height 140
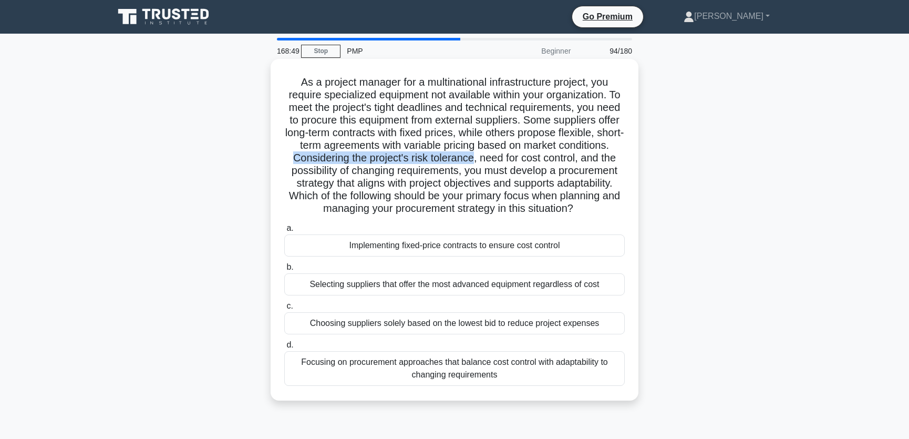
drag, startPoint x: 357, startPoint y: 158, endPoint x: 541, endPoint y: 159, distance: 184.4
click at [541, 159] on h5 "As a project manager for a multinational infrastructure project, you require sp…" at bounding box center [454, 146] width 343 height 140
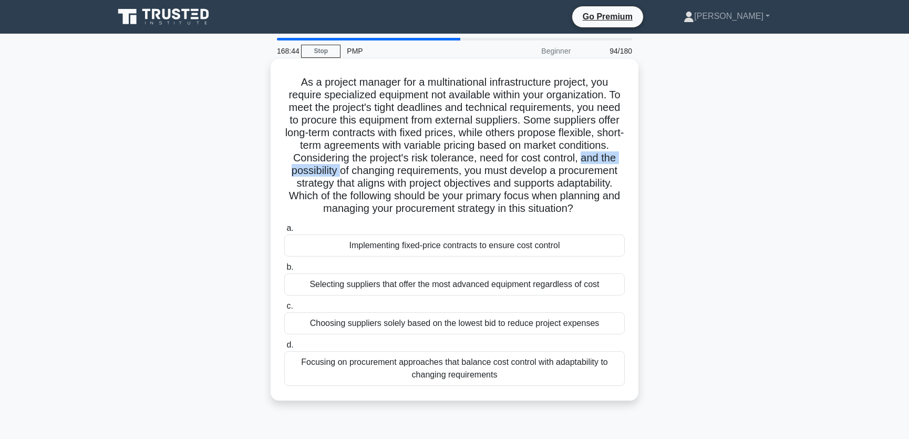
drag, startPoint x: 325, startPoint y: 172, endPoint x: 413, endPoint y: 172, distance: 88.8
click at [413, 172] on h5 "As a project manager for a multinational infrastructure project, you require sp…" at bounding box center [454, 146] width 343 height 140
click at [428, 170] on h5 "As a project manager for a multinational infrastructure project, you require sp…" at bounding box center [454, 146] width 343 height 140
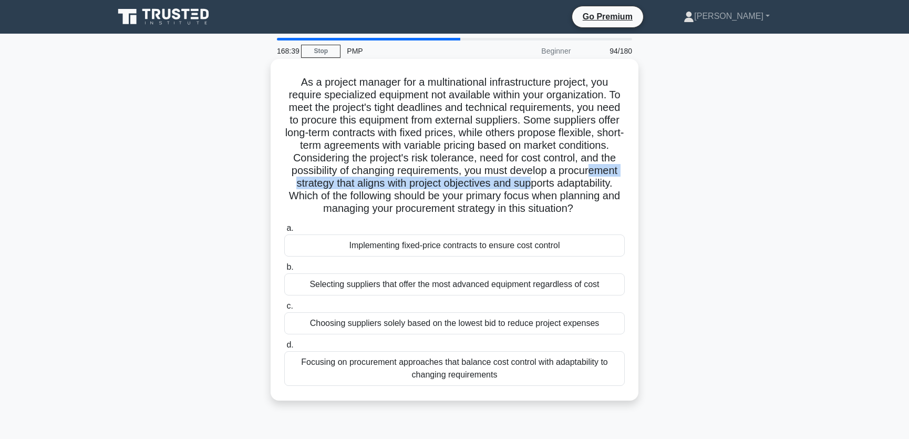
drag, startPoint x: 325, startPoint y: 184, endPoint x: 598, endPoint y: 185, distance: 273.2
click at [598, 185] on h5 "As a project manager for a multinational infrastructure project, you require sp…" at bounding box center [454, 146] width 343 height 140
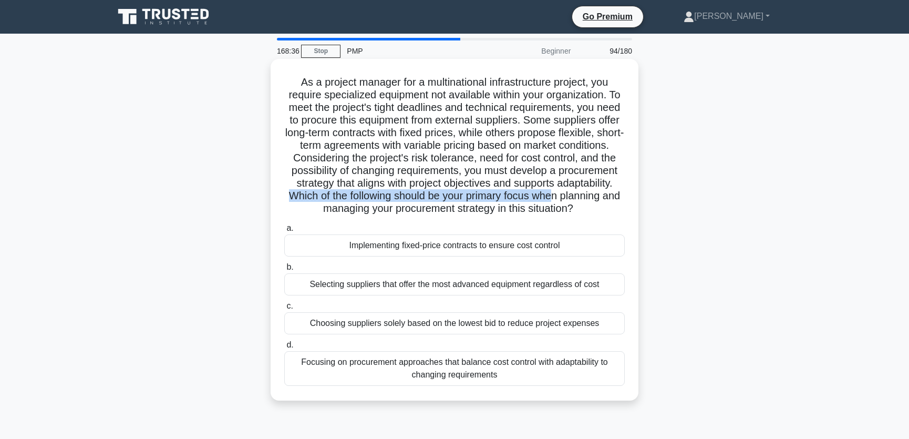
drag, startPoint x: 345, startPoint y: 195, endPoint x: 621, endPoint y: 200, distance: 275.9
click at [621, 200] on h5 "As a project manager for a multinational infrastructure project, you require sp…" at bounding box center [454, 146] width 343 height 140
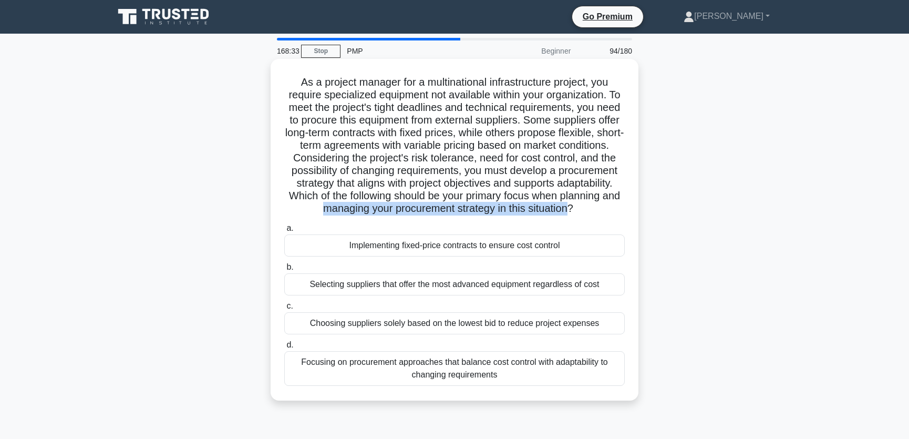
drag, startPoint x: 348, startPoint y: 209, endPoint x: 605, endPoint y: 207, distance: 256.9
click at [605, 207] on h5 "As a project manager for a multinational infrastructure project, you require sp…" at bounding box center [454, 146] width 343 height 140
click at [504, 205] on h5 "As a project manager for a multinational infrastructure project, you require sp…" at bounding box center [454, 146] width 343 height 140
click at [398, 372] on div "Focusing on procurement approaches that balance cost control with adaptability …" at bounding box center [454, 368] width 340 height 35
click at [284, 348] on input "d. Focusing on procurement approaches that balance cost control with adaptabili…" at bounding box center [284, 345] width 0 height 7
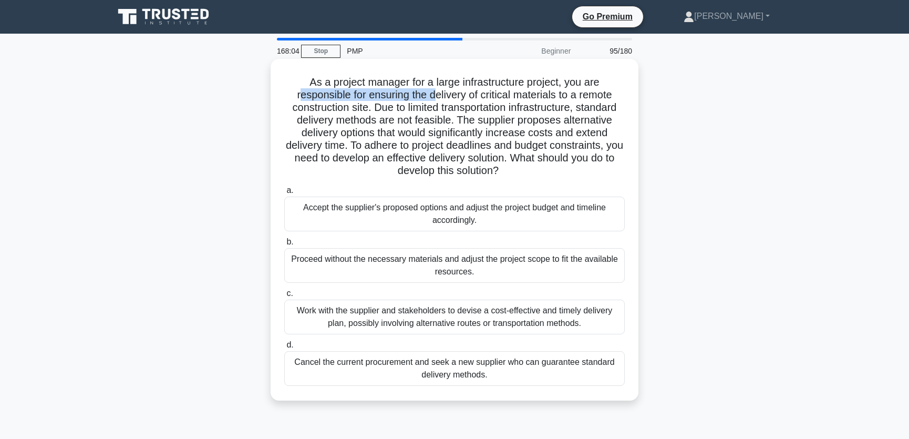
drag, startPoint x: 295, startPoint y: 95, endPoint x: 432, endPoint y: 95, distance: 137.1
click at [432, 95] on h5 "As a project manager for a large infrastructure project, you are responsible fo…" at bounding box center [454, 127] width 343 height 102
drag, startPoint x: 377, startPoint y: 108, endPoint x: 580, endPoint y: 112, distance: 202.8
click at [580, 112] on h5 "As a project manager for a large infrastructure project, you are responsible fo…" at bounding box center [454, 127] width 343 height 102
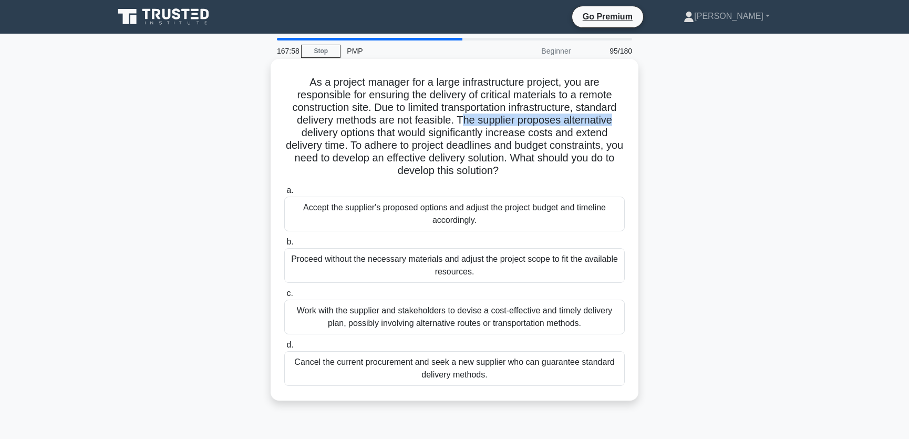
drag, startPoint x: 462, startPoint y: 123, endPoint x: 634, endPoint y: 123, distance: 172.3
click at [634, 123] on div "As a project manager for a large infrastructure project, you are responsible fo…" at bounding box center [455, 230] width 368 height 342
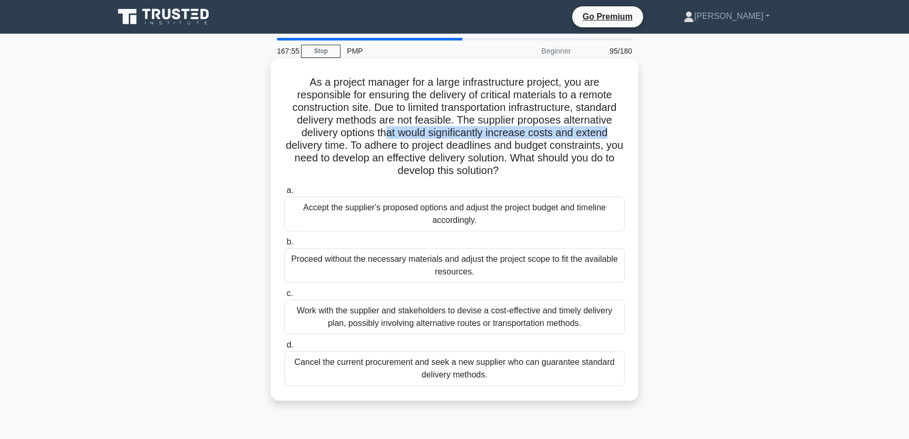
drag, startPoint x: 389, startPoint y: 136, endPoint x: 610, endPoint y: 136, distance: 220.7
click at [610, 136] on h5 "As a project manager for a large infrastructure project, you are responsible fo…" at bounding box center [454, 127] width 343 height 102
drag, startPoint x: 363, startPoint y: 146, endPoint x: 616, endPoint y: 145, distance: 253.2
click at [616, 145] on h5 "As a project manager for a large infrastructure project, you are responsible fo…" at bounding box center [454, 127] width 343 height 102
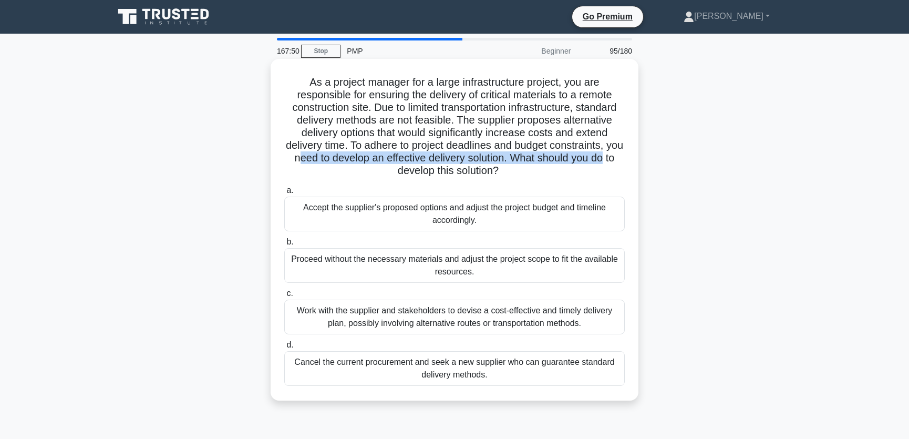
drag, startPoint x: 310, startPoint y: 158, endPoint x: 624, endPoint y: 159, distance: 313.7
click at [624, 159] on h5 "As a project manager for a large infrastructure project, you are responsible fo…" at bounding box center [454, 127] width 343 height 102
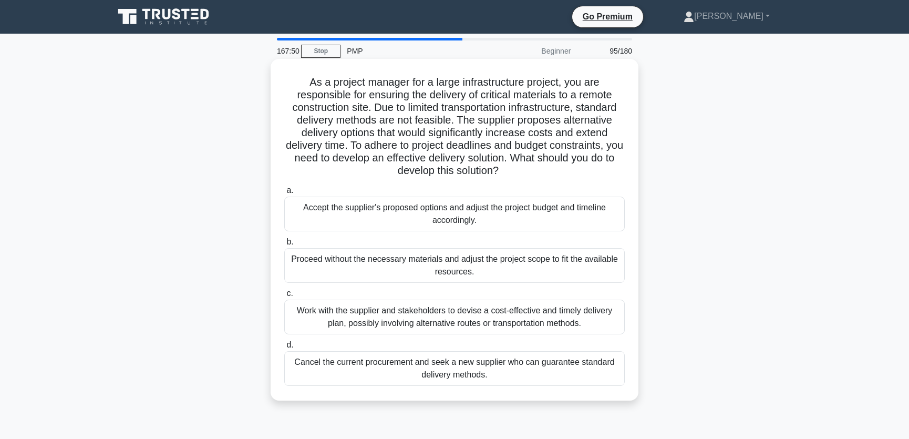
click at [525, 171] on h5 "As a project manager for a large infrastructure project, you are responsible fo…" at bounding box center [454, 127] width 343 height 102
click at [532, 319] on div "Work with the supplier and stakeholders to devise a cost-effective and timely d…" at bounding box center [454, 316] width 340 height 35
click at [284, 297] on input "c. Work with the supplier and stakeholders to devise a cost-effective and timel…" at bounding box center [284, 293] width 0 height 7
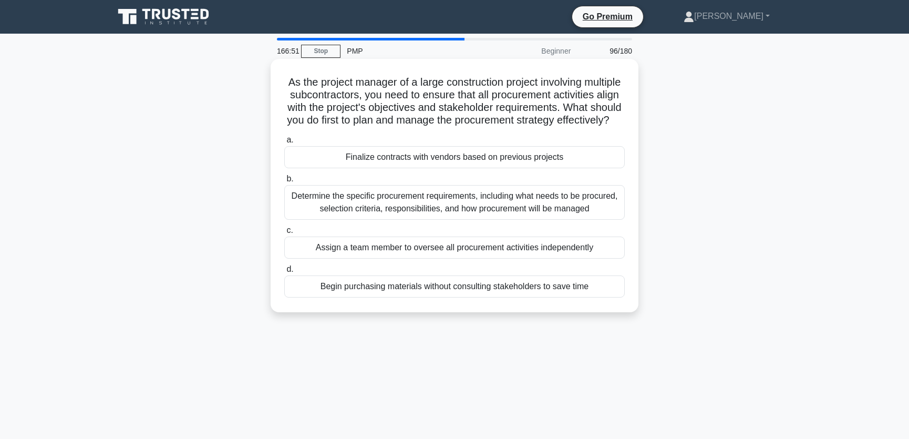
click at [581, 209] on div "Determine the specific procurement requirements, including what needs to be pro…" at bounding box center [454, 202] width 340 height 35
click at [284, 182] on input "b. Determine the specific procurement requirements, including what needs to be …" at bounding box center [284, 178] width 0 height 7
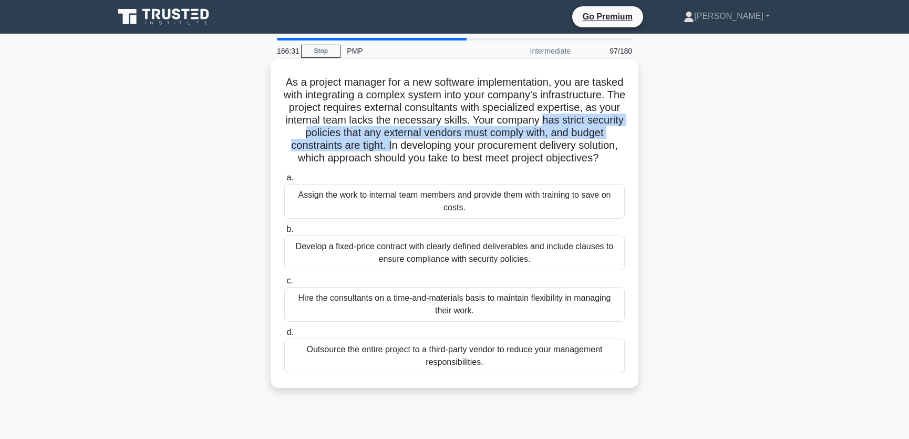
drag, startPoint x: 288, startPoint y: 132, endPoint x: 460, endPoint y: 145, distance: 171.7
click at [460, 145] on h5 "As a project manager for a new software implementation, you are tasked with int…" at bounding box center [454, 120] width 343 height 89
click at [322, 147] on h5 "As a project manager for a new software implementation, you are tasked with int…" at bounding box center [454, 120] width 343 height 89
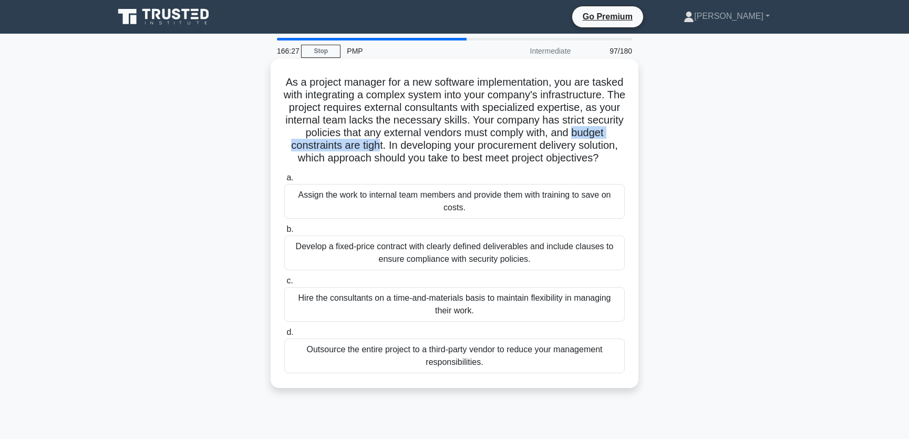
drag, startPoint x: 322, startPoint y: 147, endPoint x: 447, endPoint y: 143, distance: 125.1
click at [447, 143] on h5 "As a project manager for a new software implementation, you are tasked with int…" at bounding box center [454, 120] width 343 height 89
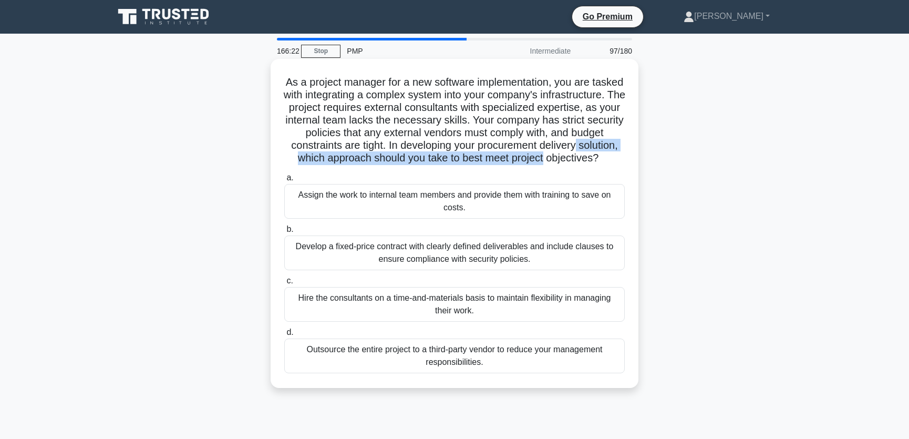
drag, startPoint x: 322, startPoint y: 157, endPoint x: 625, endPoint y: 158, distance: 303.1
click at [625, 158] on h5 "As a project manager for a new software implementation, you are tasked with int…" at bounding box center [454, 120] width 343 height 89
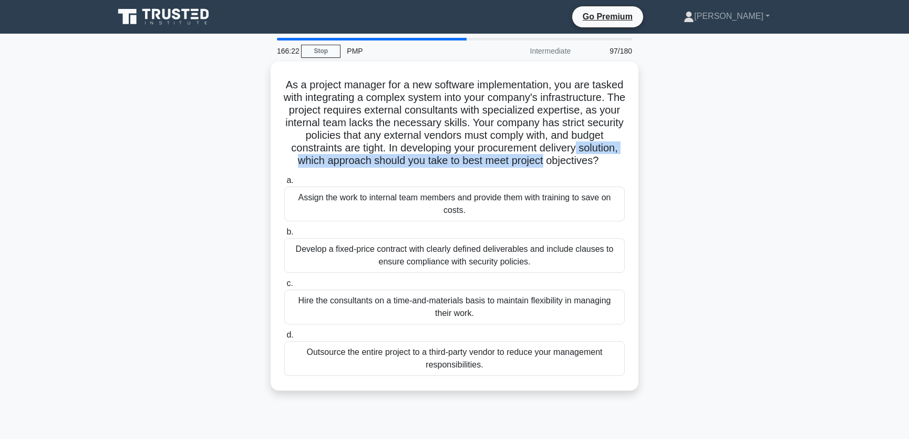
click at [714, 159] on div "As a project manager for a new software implementation, you are tasked with int…" at bounding box center [455, 232] width 694 height 342
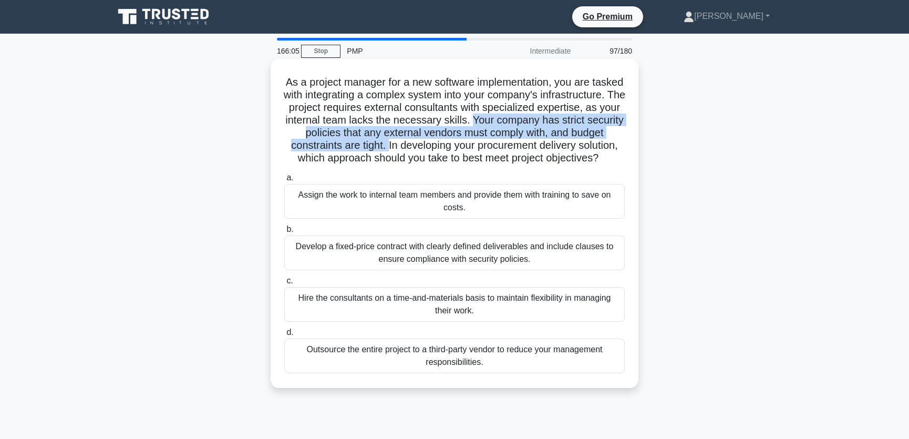
drag, startPoint x: 559, startPoint y: 119, endPoint x: 457, endPoint y: 147, distance: 106.0
click at [457, 147] on h5 "As a project manager for a new software implementation, you are tasked with int…" at bounding box center [454, 120] width 343 height 89
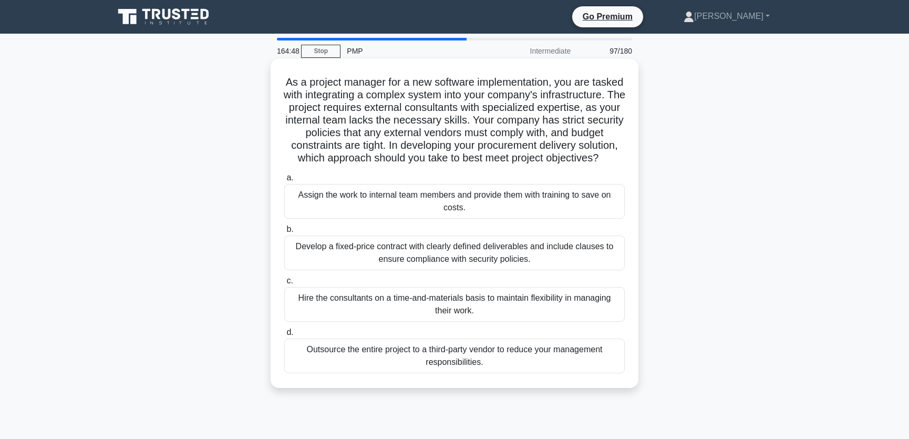
click at [531, 268] on div "Develop a fixed-price contract with clearly defined deliverables and include cl…" at bounding box center [454, 252] width 340 height 35
click at [284, 233] on input "b. Develop a fixed-price contract with clearly defined deliverables and include…" at bounding box center [284, 229] width 0 height 7
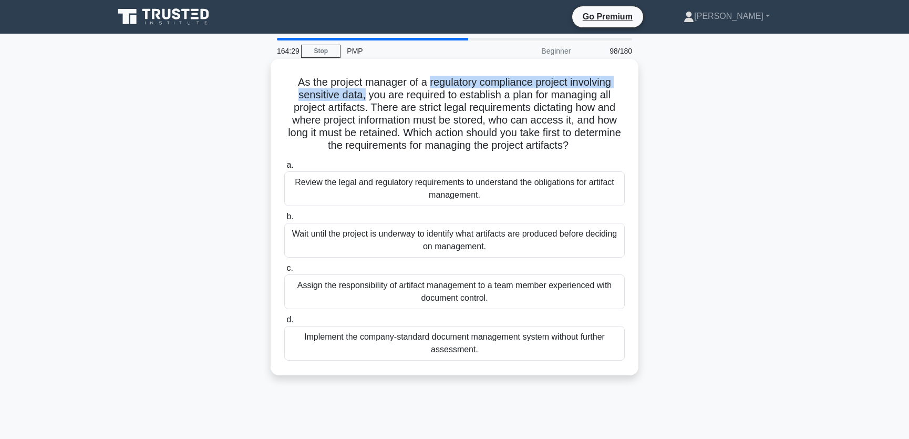
drag, startPoint x: 427, startPoint y: 84, endPoint x: 361, endPoint y: 95, distance: 66.1
click at [361, 95] on h5 "As the project manager of a regulatory compliance project involving sensitive d…" at bounding box center [454, 114] width 343 height 77
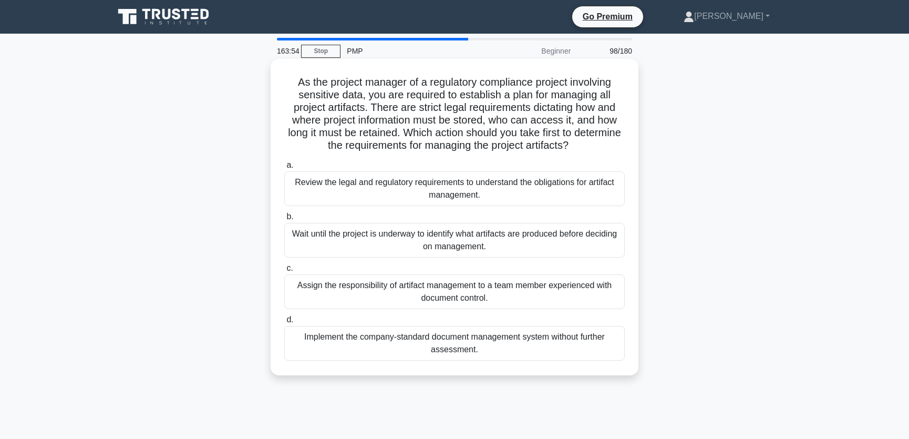
click at [526, 189] on div "Review the legal and regulatory requirements to understand the obligations for …" at bounding box center [454, 188] width 340 height 35
click at [284, 169] on input "a. Review the legal and regulatory requirements to understand the obligations f…" at bounding box center [284, 165] width 0 height 7
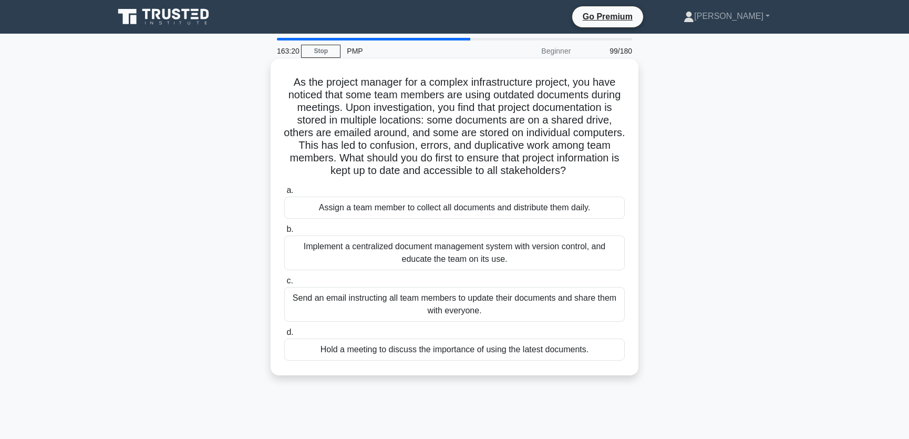
click at [581, 250] on div "Implement a centralized document management system with version control, and ed…" at bounding box center [454, 252] width 340 height 35
click at [284, 233] on input "b. Implement a centralized document management system with version control, and…" at bounding box center [284, 229] width 0 height 7
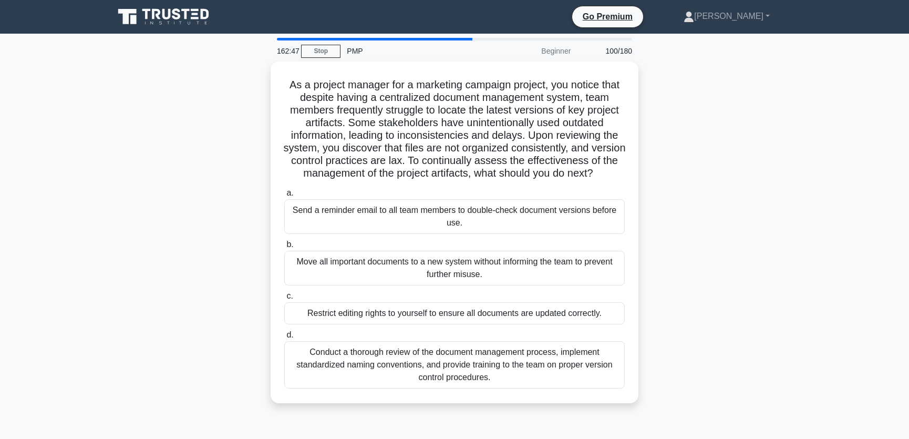
scroll to position [79, 0]
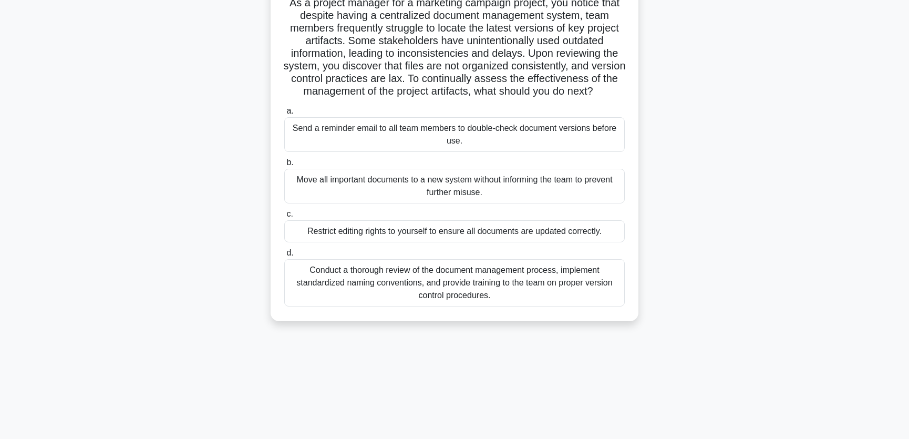
click at [582, 297] on div "Conduct a thorough review of the document management process, implement standar…" at bounding box center [454, 282] width 340 height 47
click at [284, 256] on input "d. Conduct a thorough review of the document management process, implement stan…" at bounding box center [284, 253] width 0 height 7
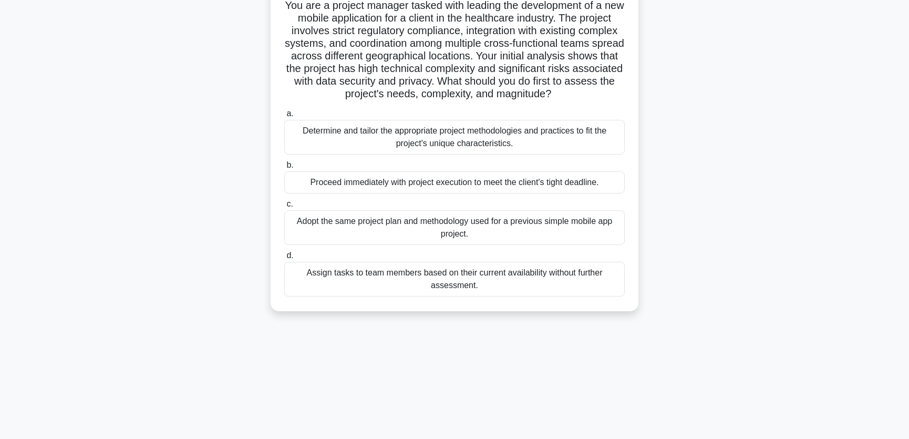
scroll to position [0, 0]
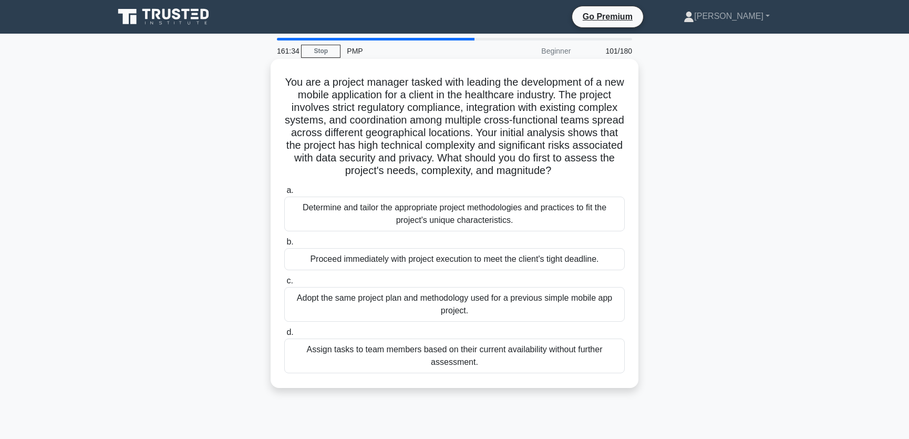
click at [504, 226] on div "Determine and tailor the appropriate project methodologies and practices to fit…" at bounding box center [454, 213] width 340 height 35
click at [284, 194] on input "a. Determine and tailor the appropriate project methodologies and practices to …" at bounding box center [284, 190] width 0 height 7
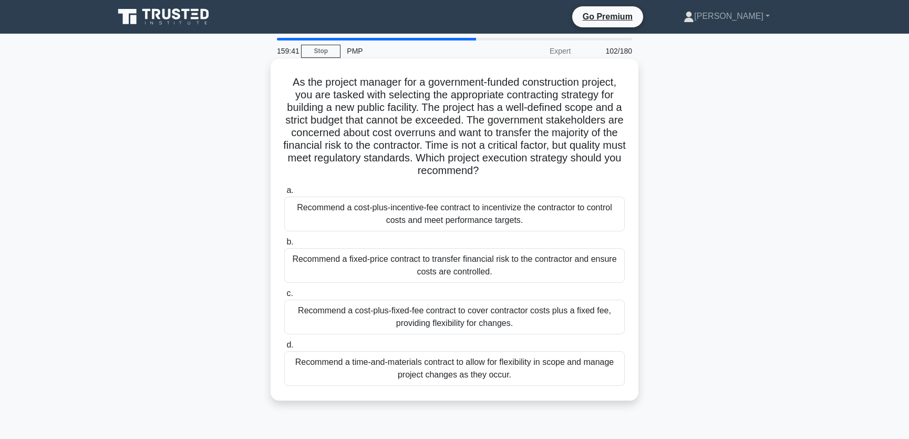
click at [543, 215] on div "Recommend a cost-plus-incentive-fee contract to incentivize the contractor to c…" at bounding box center [454, 213] width 340 height 35
click at [284, 194] on input "a. Recommend a cost-plus-incentive-fee contract to incentivize the contractor t…" at bounding box center [284, 190] width 0 height 7
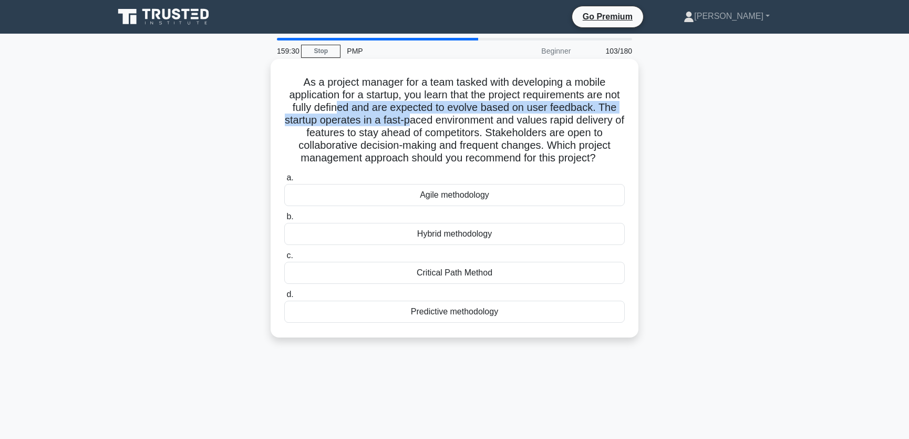
drag, startPoint x: 360, startPoint y: 109, endPoint x: 448, endPoint y: 115, distance: 87.9
click at [448, 115] on h5 "As a project manager for a team tasked with developing a mobile application for…" at bounding box center [454, 120] width 343 height 89
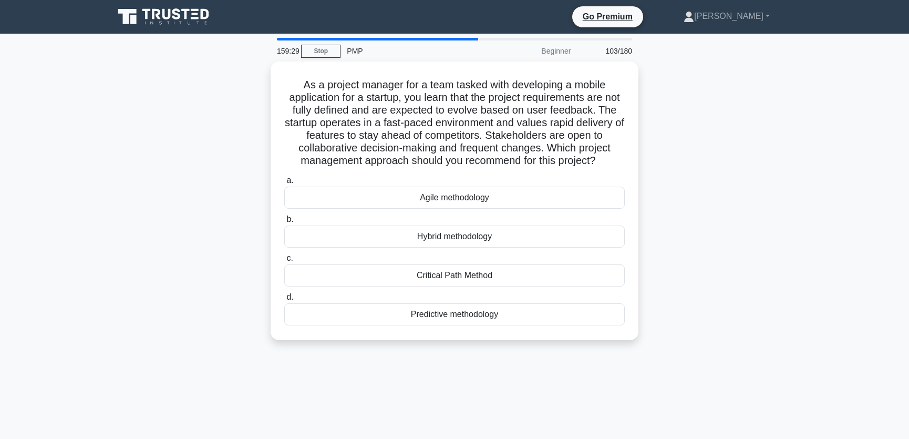
click at [676, 143] on div "As a project manager for a team tasked with developing a mobile application for…" at bounding box center [455, 206] width 694 height 291
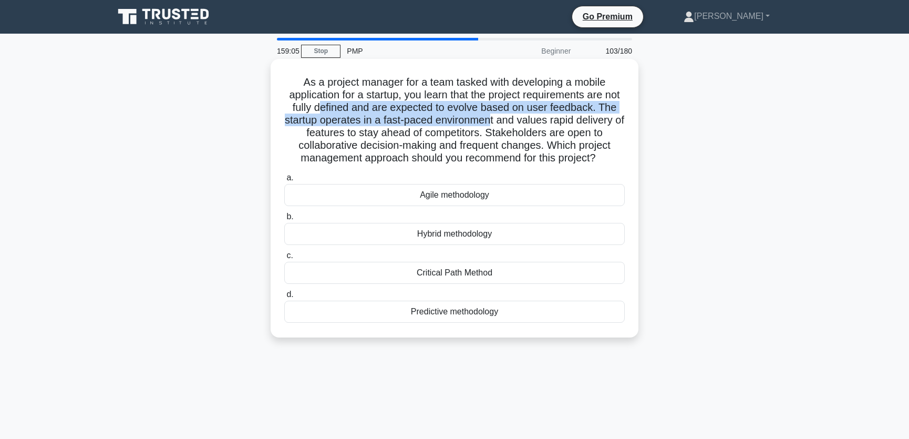
drag, startPoint x: 337, startPoint y: 109, endPoint x: 529, endPoint y: 115, distance: 192.4
click at [529, 115] on h5 "As a project manager for a team tasked with developing a mobile application for…" at bounding box center [454, 120] width 343 height 89
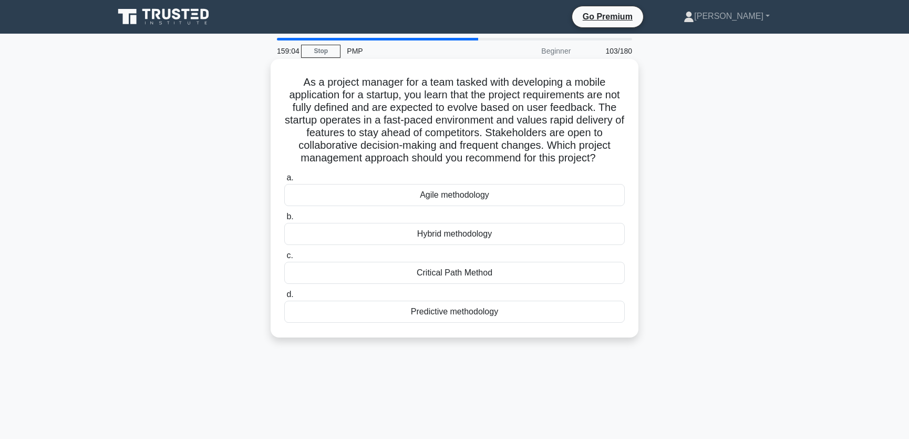
click at [548, 146] on h5 "As a project manager for a team tasked with developing a mobile application for…" at bounding box center [454, 120] width 343 height 89
click at [464, 194] on div "Agile methodology" at bounding box center [454, 195] width 340 height 22
click at [284, 181] on input "a. Agile methodology" at bounding box center [284, 177] width 0 height 7
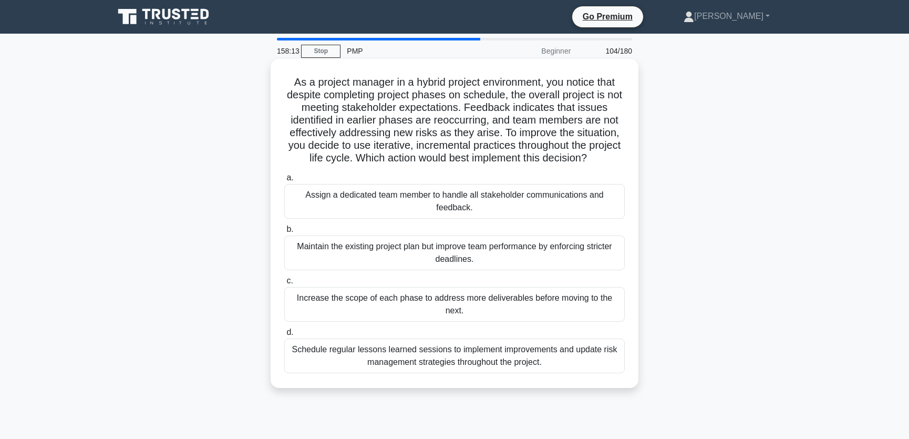
click at [556, 360] on div "Schedule regular lessons learned sessions to implement improvements and update …" at bounding box center [454, 355] width 340 height 35
click at [284, 336] on input "d. Schedule regular lessons learned sessions to implement improvements and upda…" at bounding box center [284, 332] width 0 height 7
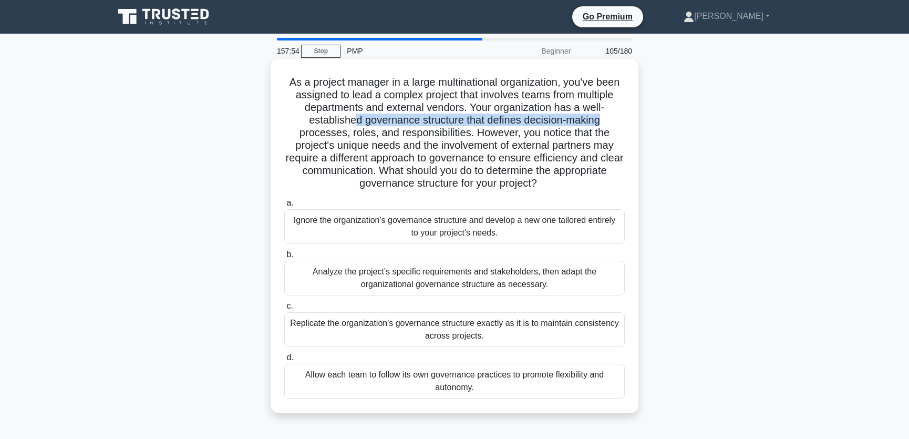
drag, startPoint x: 355, startPoint y: 124, endPoint x: 608, endPoint y: 122, distance: 253.2
click at [608, 122] on h5 "As a project manager in a large multinational organization, you've been assigne…" at bounding box center [454, 133] width 343 height 115
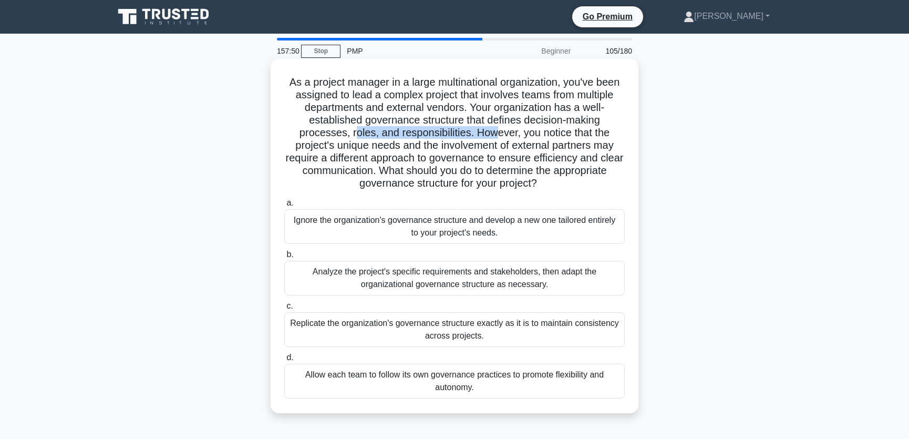
drag, startPoint x: 350, startPoint y: 132, endPoint x: 496, endPoint y: 137, distance: 146.1
click at [496, 137] on h5 "As a project manager in a large multinational organization, you've been assigne…" at bounding box center [454, 133] width 343 height 115
drag, startPoint x: 334, startPoint y: 145, endPoint x: 613, endPoint y: 151, distance: 279.6
click at [613, 151] on h5 "As a project manager in a large multinational organization, you've been assigne…" at bounding box center [454, 133] width 343 height 115
click at [587, 177] on h5 "As a project manager in a large multinational organization, you've been assigne…" at bounding box center [454, 133] width 343 height 115
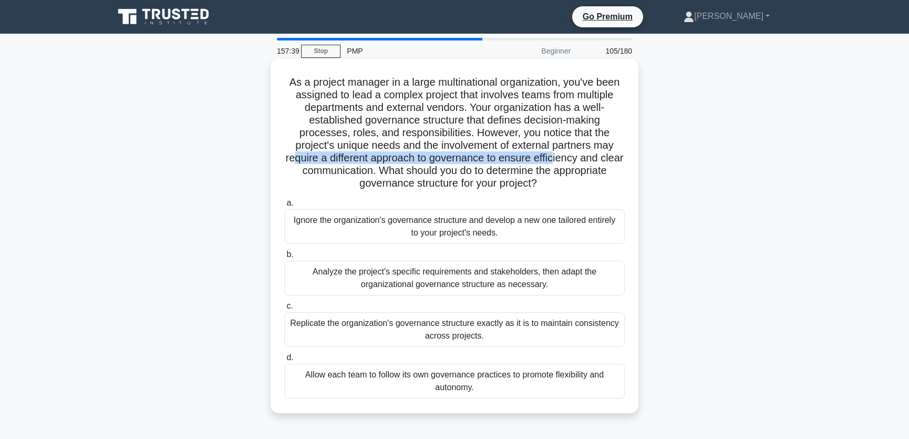
drag, startPoint x: 301, startPoint y: 159, endPoint x: 571, endPoint y: 160, distance: 269.5
click at [571, 160] on h5 "As a project manager in a large multinational organization, you've been assigne…" at bounding box center [454, 133] width 343 height 115
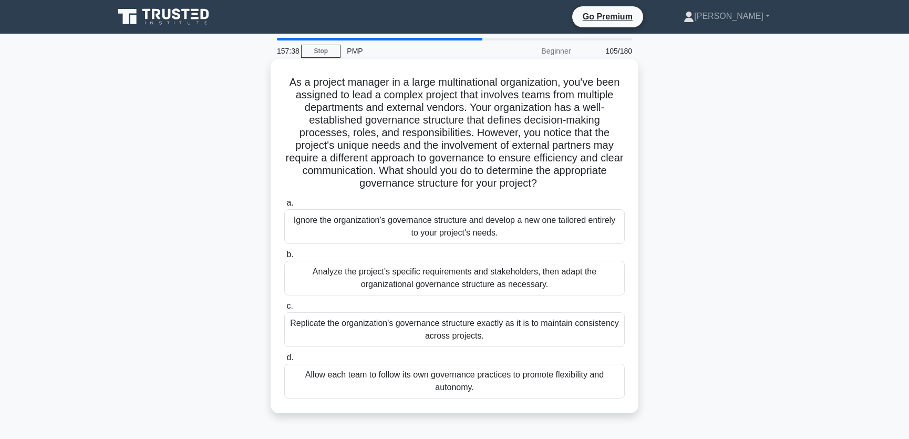
click at [569, 178] on h5 "As a project manager in a large multinational organization, you've been assigne…" at bounding box center [454, 133] width 343 height 115
drag, startPoint x: 297, startPoint y: 172, endPoint x: 605, endPoint y: 171, distance: 308.4
click at [605, 171] on h5 "As a project manager in a large multinational organization, you've been assigne…" at bounding box center [454, 133] width 343 height 115
click at [552, 192] on div "As a project manager in a large multinational organization, you've been assigne…" at bounding box center [454, 236] width 359 height 346
click at [553, 279] on div "Analyze the project's specific requirements and stakeholders, then adapt the or…" at bounding box center [454, 278] width 340 height 35
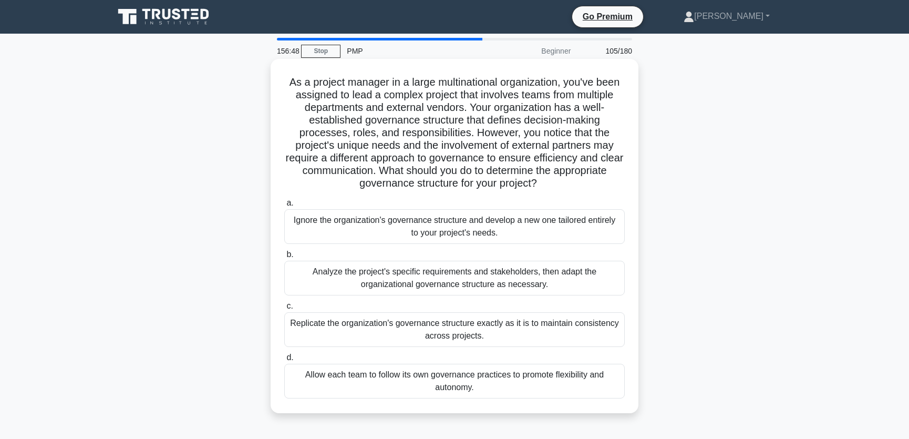
click at [284, 258] on input "b. Analyze the project's specific requirements and stakeholders, then adapt the…" at bounding box center [284, 254] width 0 height 7
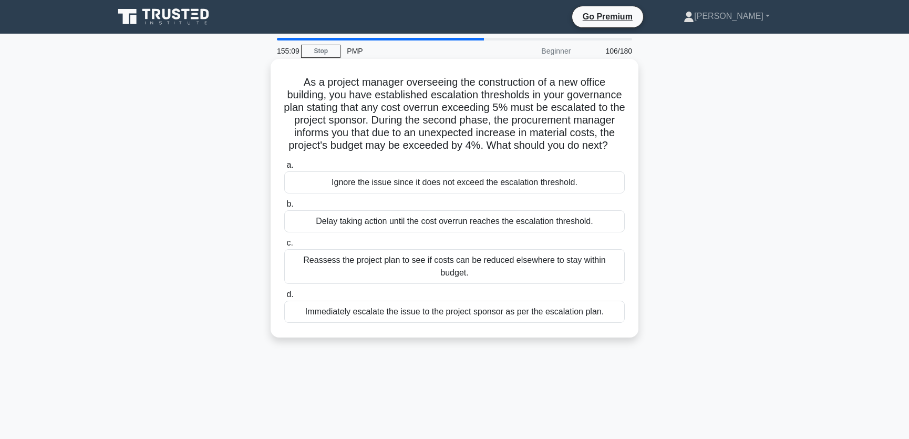
click at [514, 282] on div "Reassess the project plan to see if costs can be reduced elsewhere to stay with…" at bounding box center [454, 266] width 340 height 35
click at [284, 246] on input "c. Reassess the project plan to see if costs can be reduced elsewhere to stay w…" at bounding box center [284, 243] width 0 height 7
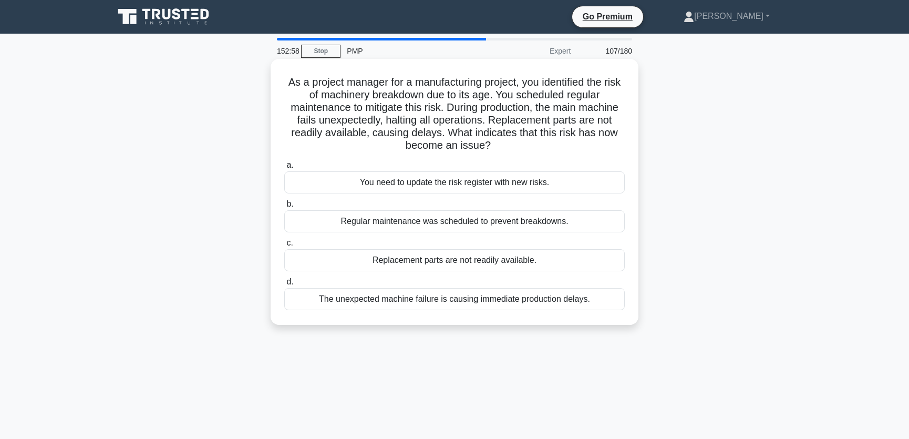
click at [468, 262] on div "Replacement parts are not readily available." at bounding box center [454, 260] width 340 height 22
click at [284, 246] on input "c. Replacement parts are not readily available." at bounding box center [284, 243] width 0 height 7
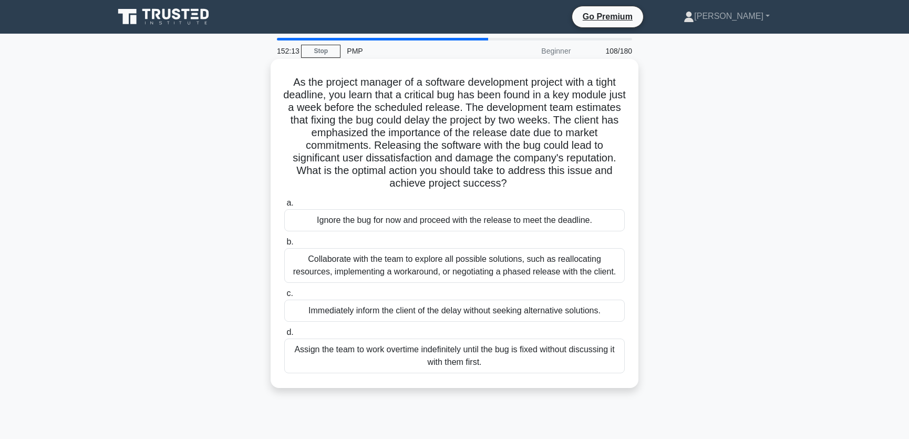
click at [534, 262] on div "Collaborate with the team to explore all possible solutions, such as reallocati…" at bounding box center [454, 265] width 340 height 35
click at [284, 245] on input "b. Collaborate with the team to explore all possible solutions, such as realloc…" at bounding box center [284, 242] width 0 height 7
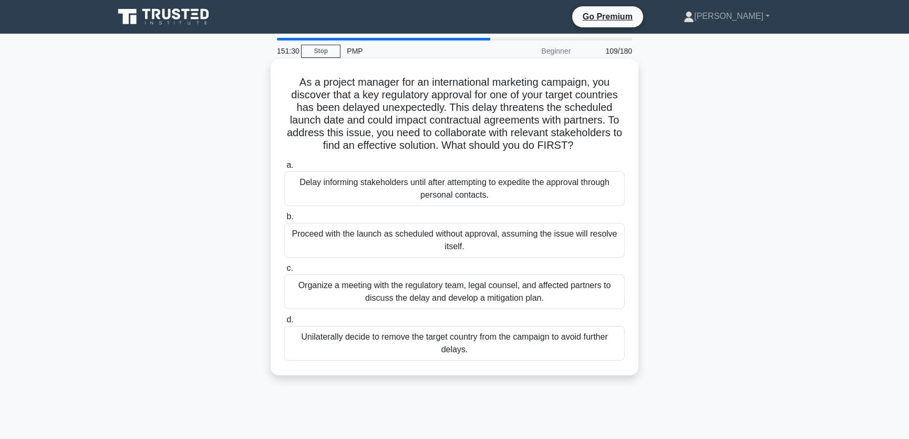
click at [568, 291] on div "Organize a meeting with the regulatory team, legal counsel, and affected partne…" at bounding box center [454, 291] width 340 height 35
click at [284, 272] on input "c. Organize a meeting with the regulatory team, legal counsel, and affected par…" at bounding box center [284, 268] width 0 height 7
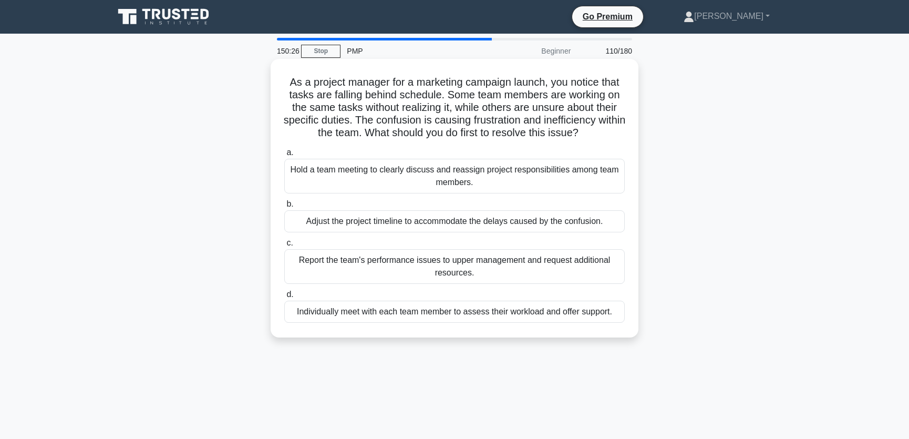
click at [512, 180] on div "Hold a team meeting to clearly discuss and reassign project responsibilities am…" at bounding box center [454, 176] width 340 height 35
click at [284, 156] on input "a. Hold a team meeting to clearly discuss and reassign project responsibilities…" at bounding box center [284, 152] width 0 height 7
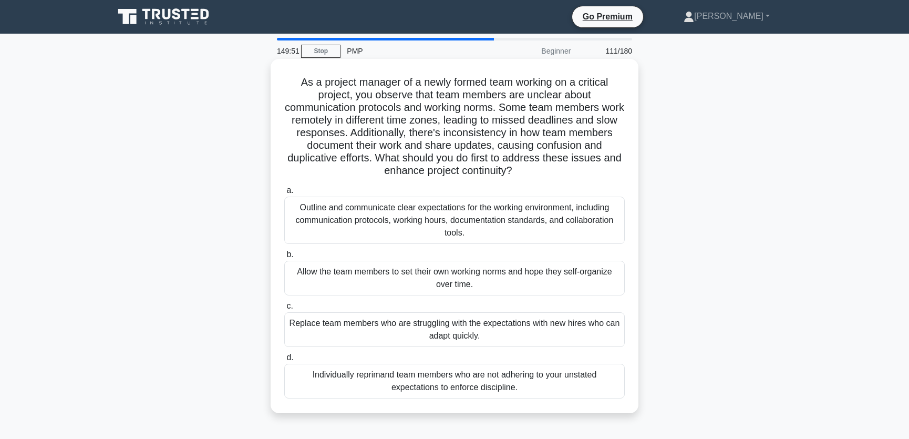
click at [522, 215] on div "Outline and communicate clear expectations for the working environment, includi…" at bounding box center [454, 219] width 340 height 47
click at [284, 194] on input "a. Outline and communicate clear expectations for the working environment, incl…" at bounding box center [284, 190] width 0 height 7
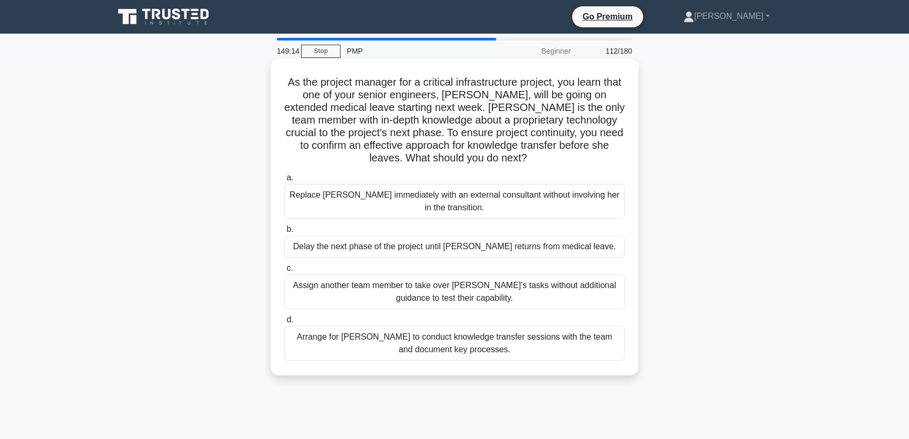
click at [585, 343] on div "Arrange for Maria to conduct knowledge transfer sessions with the team and docu…" at bounding box center [454, 343] width 340 height 35
click at [284, 323] on input "d. Arrange for Maria to conduct knowledge transfer sessions with the team and d…" at bounding box center [284, 319] width 0 height 7
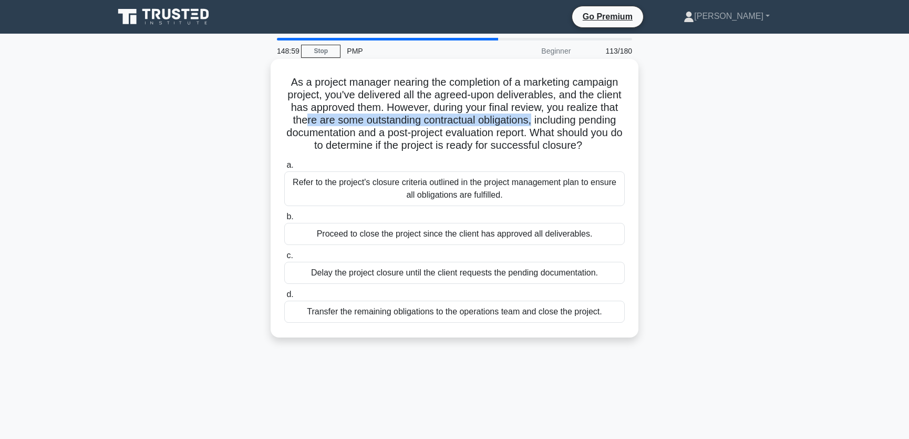
drag, startPoint x: 374, startPoint y: 121, endPoint x: 606, endPoint y: 119, distance: 231.7
click at [606, 119] on h5 "As a project manager nearing the completion of a marketing campaign project, yo…" at bounding box center [454, 114] width 343 height 77
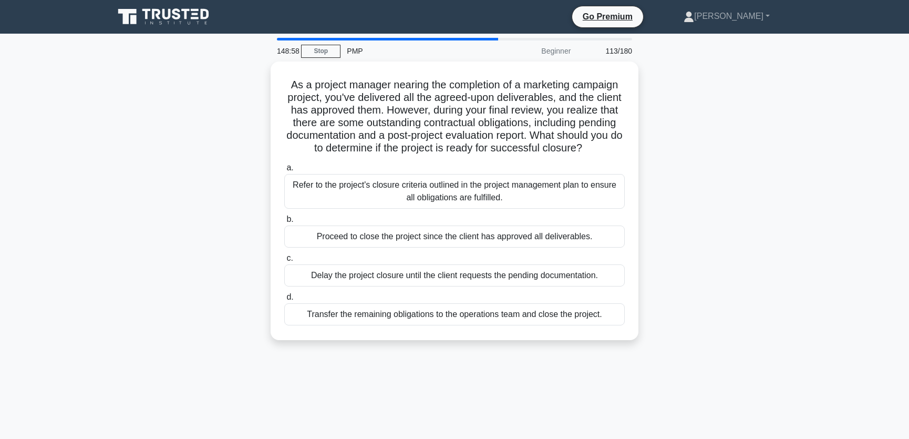
click at [711, 139] on div "As a project manager nearing the completion of a marketing campaign project, yo…" at bounding box center [455, 206] width 694 height 291
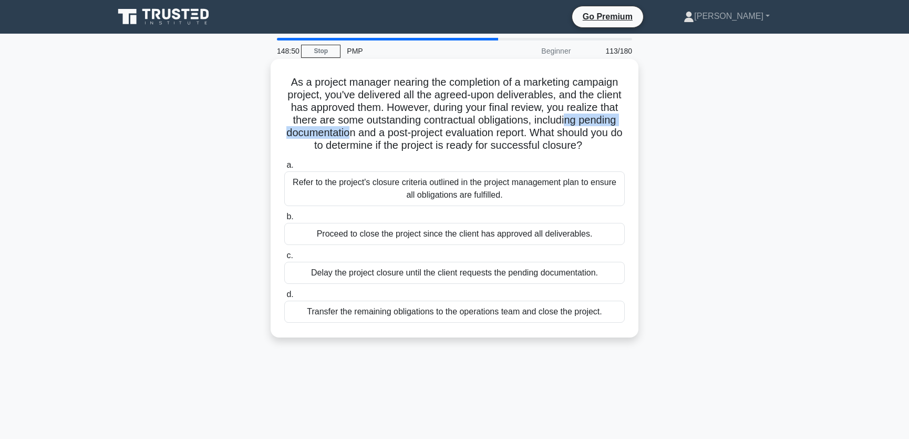
drag, startPoint x: 315, startPoint y: 134, endPoint x: 438, endPoint y: 137, distance: 123.0
click at [438, 137] on h5 "As a project manager nearing the completion of a marketing campaign project, yo…" at bounding box center [454, 114] width 343 height 77
drag, startPoint x: 472, startPoint y: 132, endPoint x: 620, endPoint y: 133, distance: 147.6
click at [620, 133] on h5 "As a project manager nearing the completion of a marketing campaign project, yo…" at bounding box center [454, 114] width 343 height 77
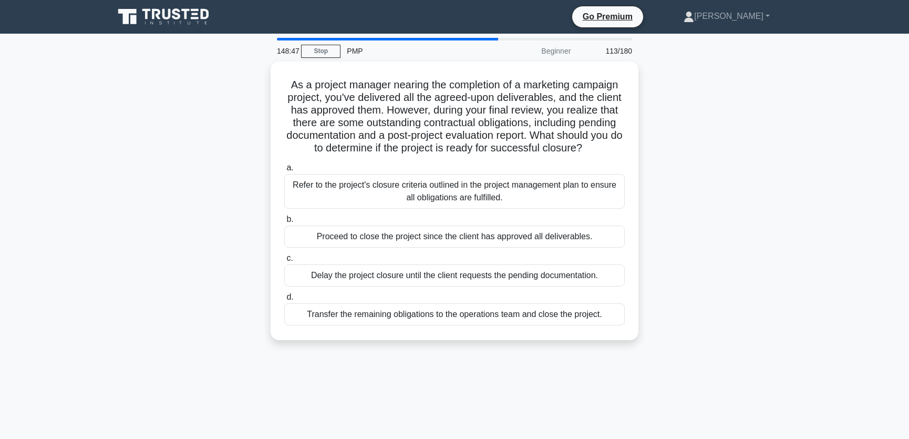
click at [713, 151] on div "As a project manager nearing the completion of a marketing campaign project, yo…" at bounding box center [455, 206] width 694 height 291
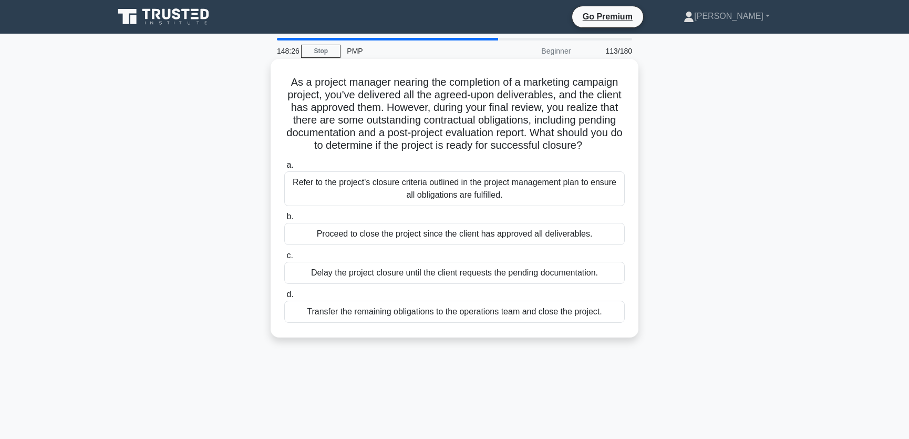
click at [575, 201] on div "Refer to the project's closure criteria outlined in the project management plan…" at bounding box center [454, 188] width 340 height 35
click at [284, 169] on input "a. Refer to the project's closure criteria outlined in the project management p…" at bounding box center [284, 165] width 0 height 7
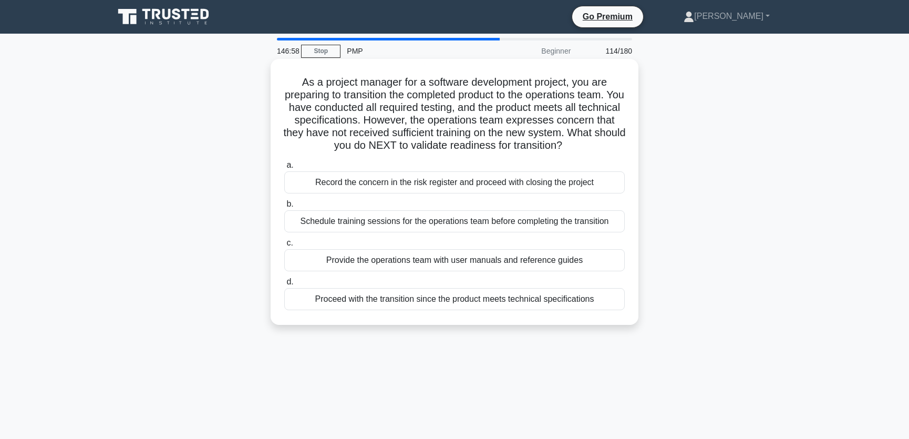
click at [463, 232] on div "Schedule training sessions for the operations team before completing the transi…" at bounding box center [454, 221] width 340 height 22
click at [284, 208] on input "b. Schedule training sessions for the operations team before completing the tra…" at bounding box center [284, 204] width 0 height 7
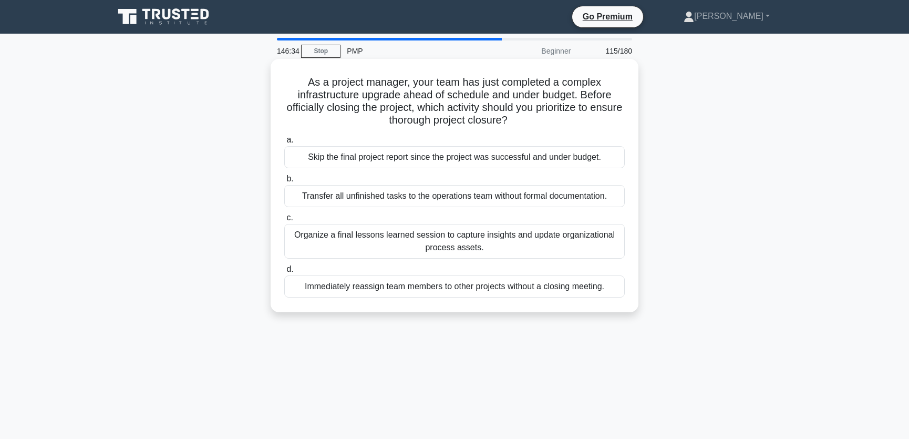
click at [561, 246] on div "Organize a final lessons learned session to capture insights and update organiz…" at bounding box center [454, 241] width 340 height 35
click at [284, 221] on input "c. Organize a final lessons learned session to capture insights and update orga…" at bounding box center [284, 217] width 0 height 7
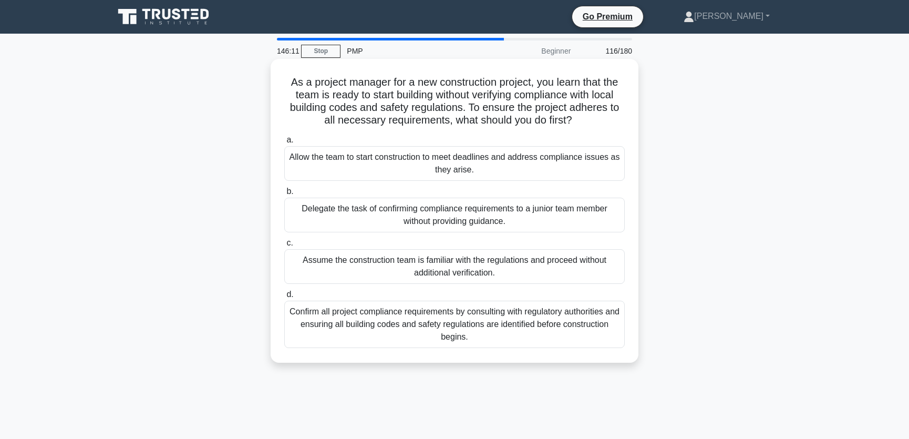
click at [519, 329] on div "Confirm all project compliance requirements by consulting with regulatory autho…" at bounding box center [454, 324] width 340 height 47
click at [284, 298] on input "d. Confirm all project compliance requirements by consulting with regulatory au…" at bounding box center [284, 294] width 0 height 7
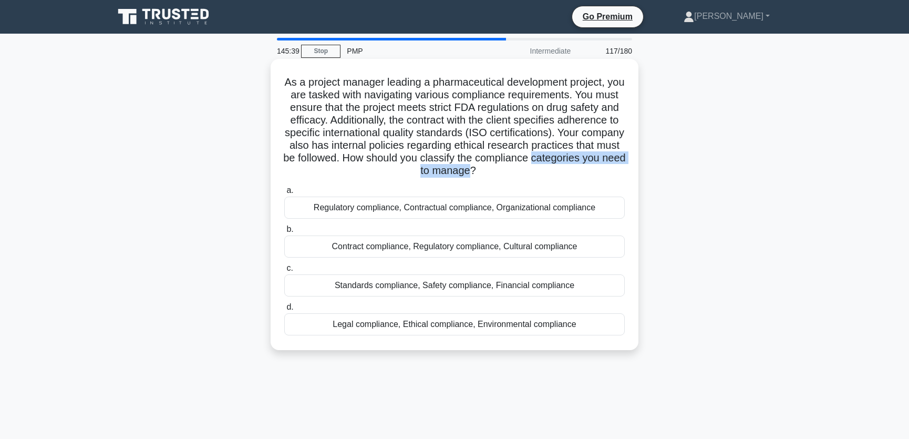
drag, startPoint x: 398, startPoint y: 172, endPoint x: 548, endPoint y: 172, distance: 149.7
click at [548, 172] on h5 "As a project manager leading a pharmaceutical development project, you are task…" at bounding box center [454, 127] width 343 height 102
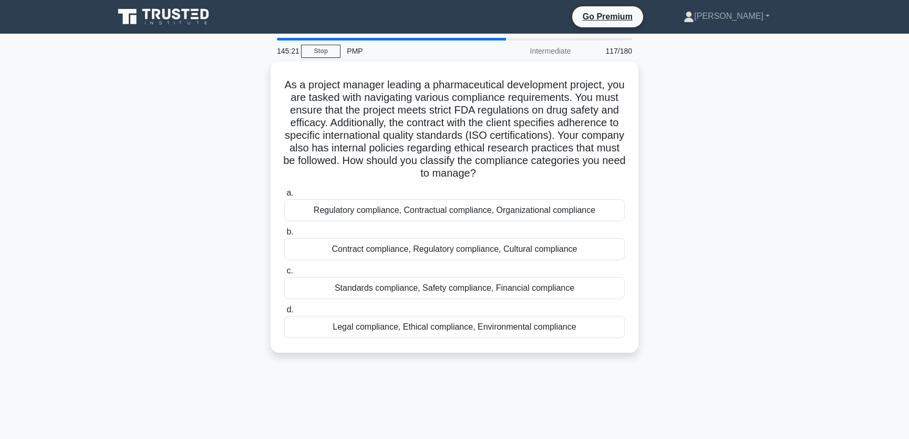
click at [678, 173] on div "As a project manager leading a pharmaceutical development project, you are task…" at bounding box center [455, 213] width 694 height 304
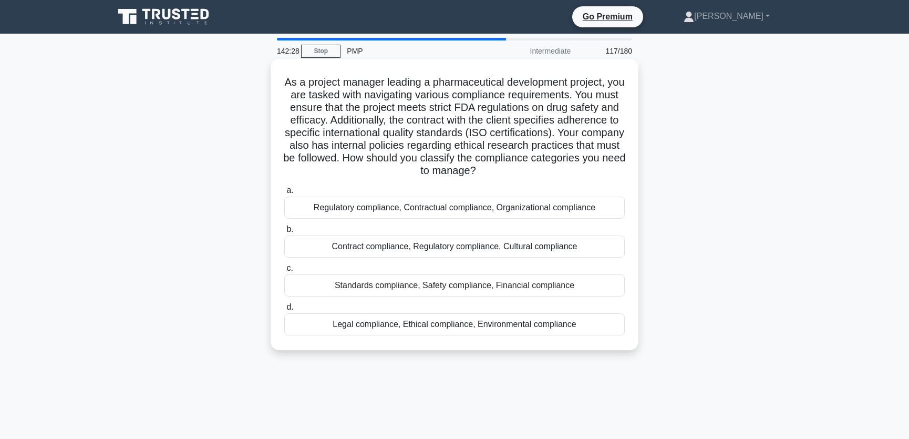
click at [456, 210] on div "Regulatory compliance, Contractual compliance, Organizational compliance" at bounding box center [454, 207] width 340 height 22
click at [284, 194] on input "a. Regulatory compliance, Contractual compliance, Organizational compliance" at bounding box center [284, 190] width 0 height 7
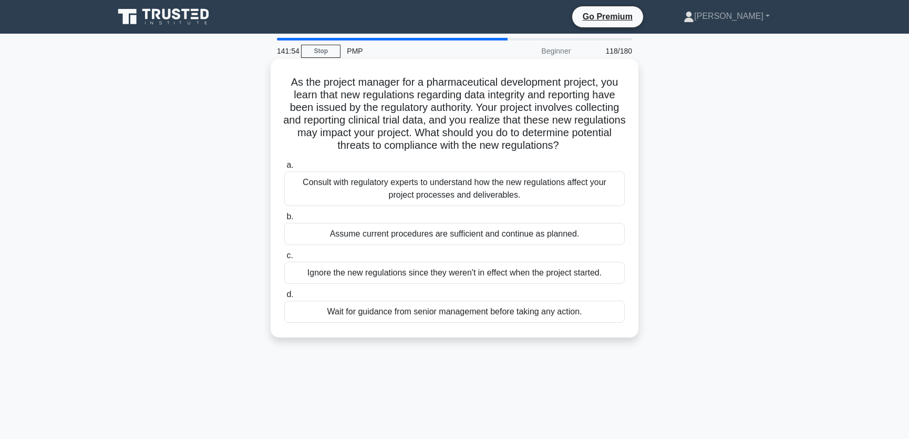
click at [481, 186] on div "Consult with regulatory experts to understand how the new regulations affect yo…" at bounding box center [454, 188] width 340 height 35
click at [284, 169] on input "a. Consult with regulatory experts to understand how the new regulations affect…" at bounding box center [284, 165] width 0 height 7
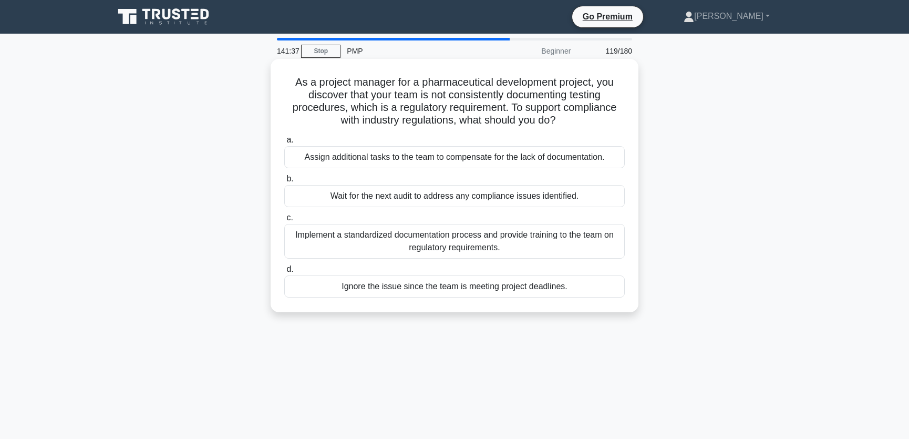
click at [574, 249] on div "Implement a standardized documentation process and provide training to the team…" at bounding box center [454, 241] width 340 height 35
click at [284, 221] on input "c. Implement a standardized documentation process and provide training to the t…" at bounding box center [284, 217] width 0 height 7
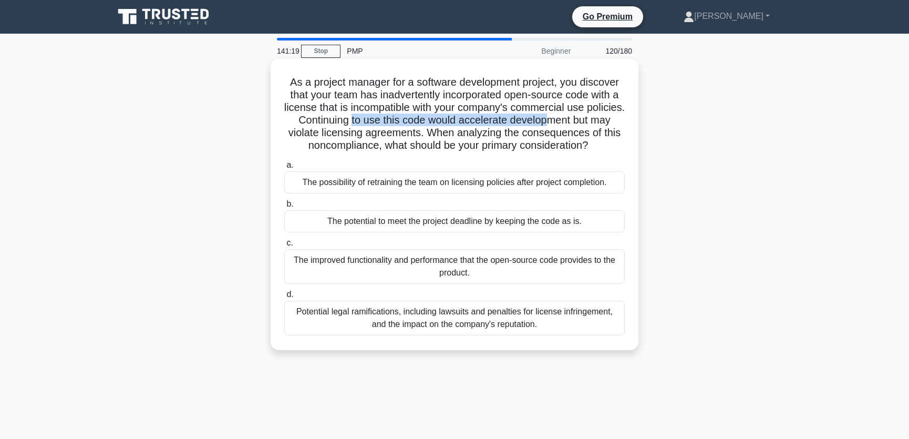
drag, startPoint x: 380, startPoint y: 122, endPoint x: 578, endPoint y: 125, distance: 197.6
click at [578, 125] on h5 "As a project manager for a software development project, you discover that your…" at bounding box center [454, 114] width 343 height 77
click at [539, 136] on h5 "As a project manager for a software development project, you discover that your…" at bounding box center [454, 114] width 343 height 77
click at [462, 318] on div "Potential legal ramifications, including lawsuits and penalties for license inf…" at bounding box center [454, 318] width 340 height 35
click at [284, 298] on input "d. Potential legal ramifications, including lawsuits and penalties for license …" at bounding box center [284, 294] width 0 height 7
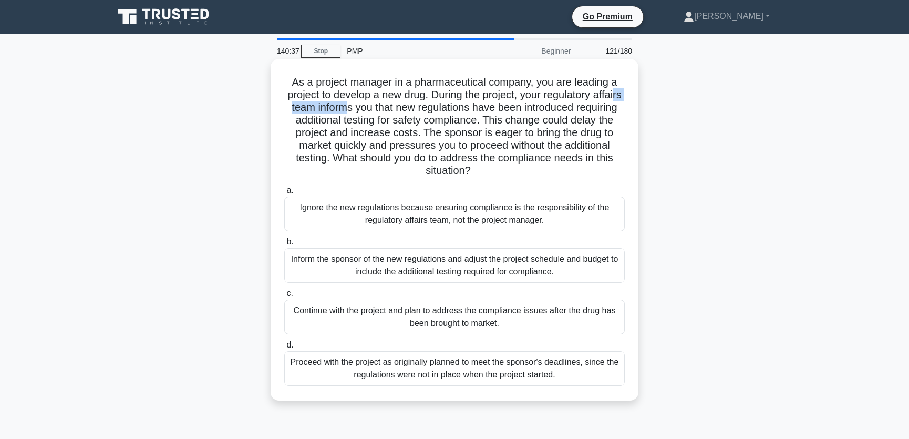
drag, startPoint x: 314, startPoint y: 106, endPoint x: 384, endPoint y: 107, distance: 70.4
click at [384, 107] on h5 "As a project manager in a pharmaceutical company, you are leading a project to …" at bounding box center [454, 127] width 343 height 102
click at [397, 110] on h5 "As a project manager in a pharmaceutical company, you are leading a project to …" at bounding box center [454, 127] width 343 height 102
click at [582, 269] on div "Inform the sponsor of the new regulations and adjust the project schedule and b…" at bounding box center [454, 265] width 340 height 35
click at [284, 245] on input "b. Inform the sponsor of the new regulations and adjust the project schedule an…" at bounding box center [284, 242] width 0 height 7
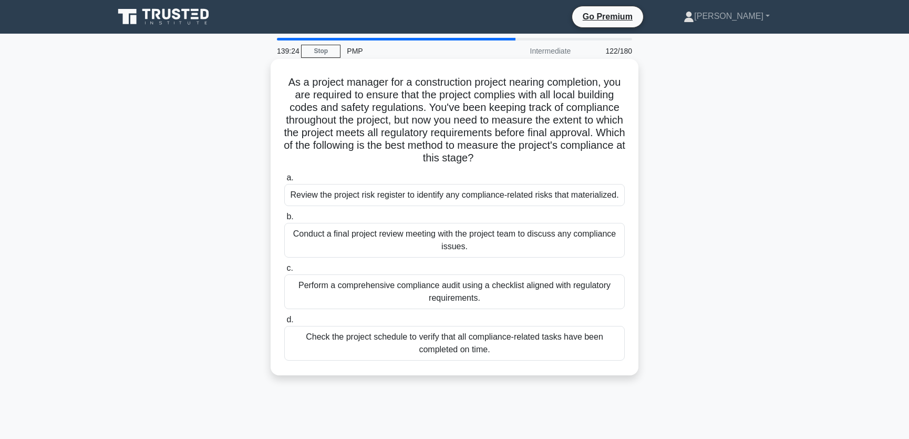
click at [541, 308] on div "Perform a comprehensive compliance audit using a checklist aligned with regulat…" at bounding box center [454, 291] width 340 height 35
click at [284, 272] on input "c. Perform a comprehensive compliance audit using a checklist aligned with regu…" at bounding box center [284, 268] width 0 height 7
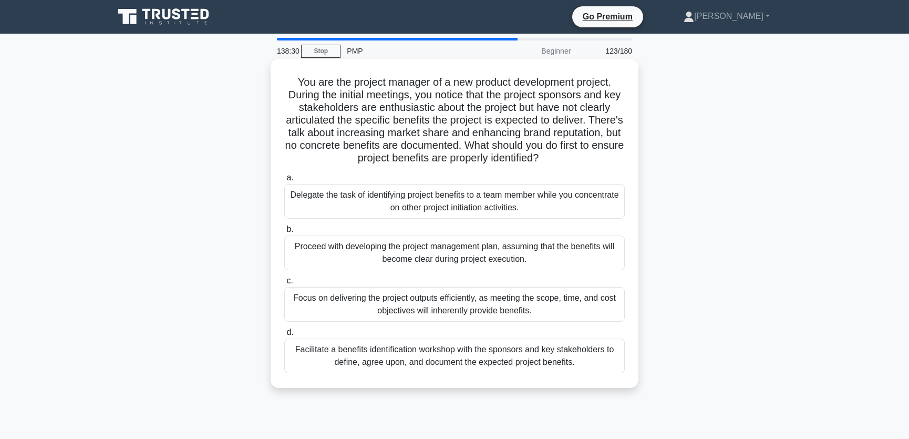
click at [563, 359] on div "Facilitate a benefits identification workshop with the sponsors and key stakeho…" at bounding box center [454, 355] width 340 height 35
click at [284, 336] on input "d. Facilitate a benefits identification workshop with the sponsors and key stak…" at bounding box center [284, 332] width 0 height 7
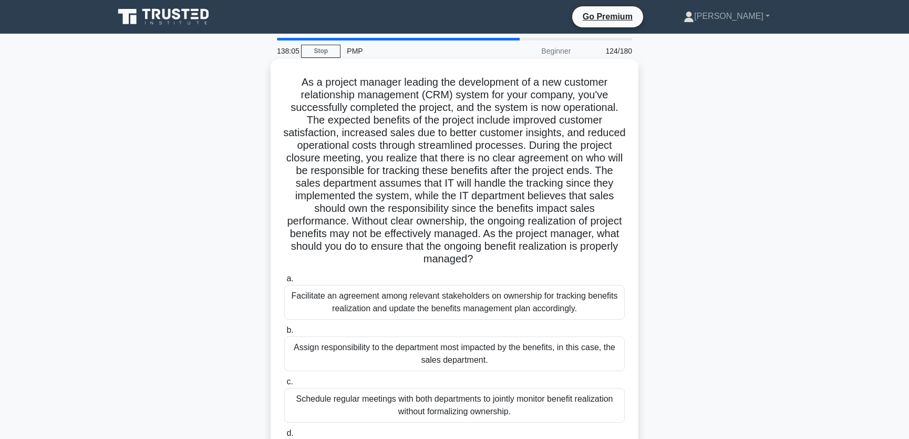
click at [561, 309] on div "Facilitate an agreement among relevant stakeholders on ownership for tracking b…" at bounding box center [454, 302] width 340 height 35
click at [284, 282] on input "a. Facilitate an agreement among relevant stakeholders on ownership for trackin…" at bounding box center [284, 278] width 0 height 7
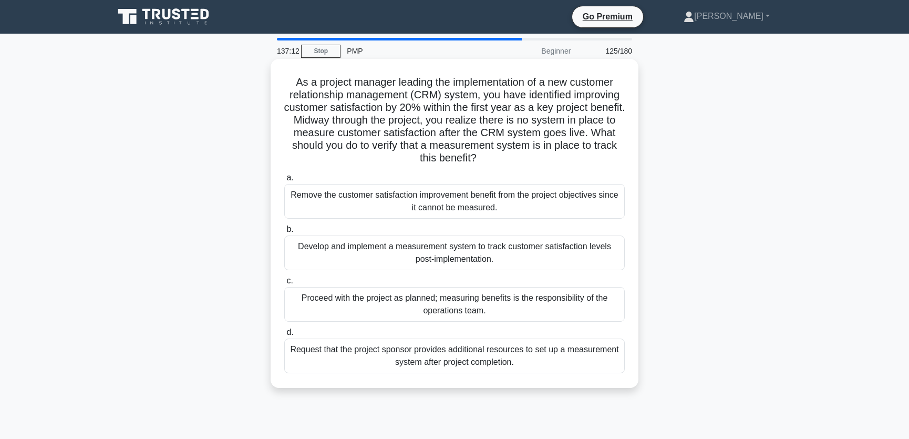
click at [530, 256] on div "Develop and implement a measurement system to track customer satisfaction level…" at bounding box center [454, 252] width 340 height 35
click at [284, 233] on input "b. Develop and implement a measurement system to track customer satisfaction le…" at bounding box center [284, 229] width 0 height 7
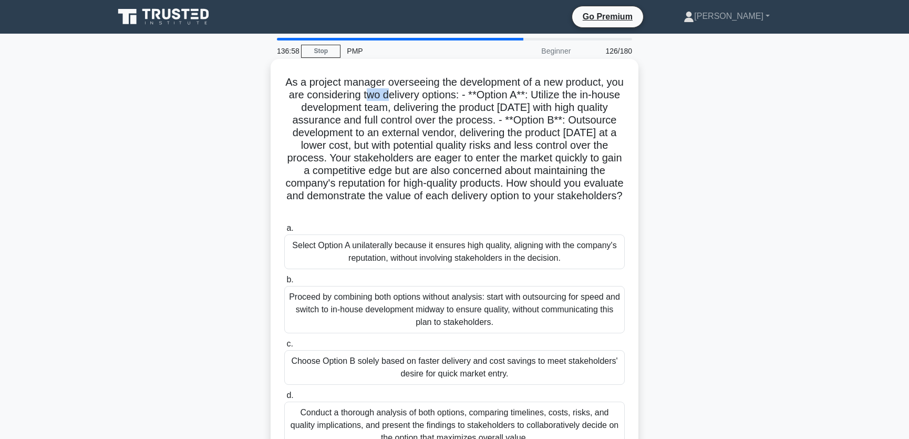
drag, startPoint x: 387, startPoint y: 96, endPoint x: 410, endPoint y: 97, distance: 23.7
click at [410, 97] on h5 "As a project manager overseeing the development of a new product, you are consi…" at bounding box center [454, 146] width 343 height 140
drag, startPoint x: 299, startPoint y: 109, endPoint x: 620, endPoint y: 109, distance: 321.0
click at [620, 109] on h5 "As a project manager overseeing the development of a new product, you are consi…" at bounding box center [454, 146] width 343 height 140
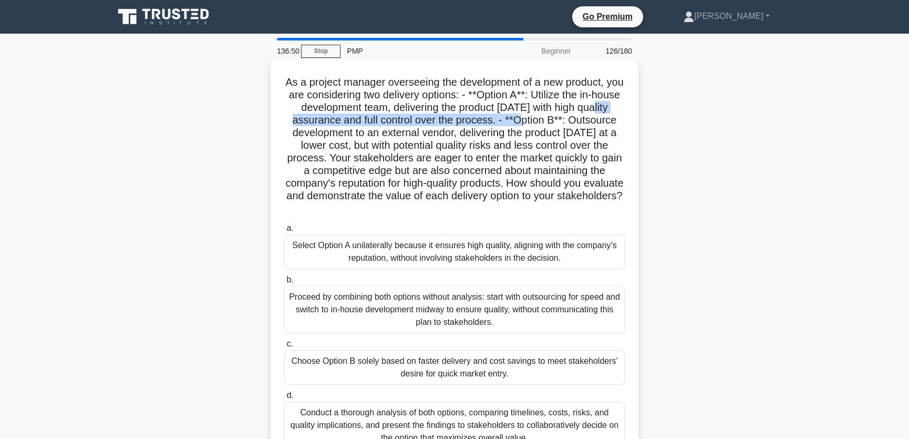
drag, startPoint x: 294, startPoint y: 120, endPoint x: 551, endPoint y: 120, distance: 256.4
click at [551, 120] on h5 "As a project manager overseeing the development of a new product, you are consi…" at bounding box center [454, 146] width 343 height 140
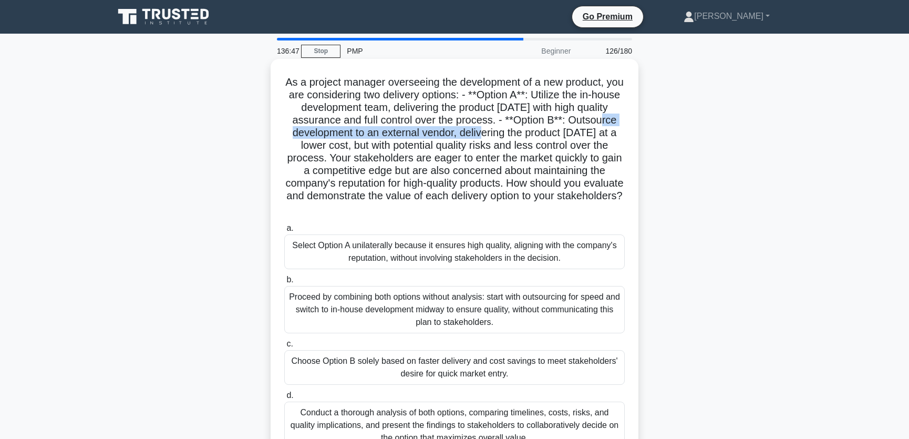
drag, startPoint x: 292, startPoint y: 132, endPoint x: 511, endPoint y: 138, distance: 219.1
click at [511, 138] on h5 "As a project manager overseeing the development of a new product, you are consi…" at bounding box center [454, 146] width 343 height 140
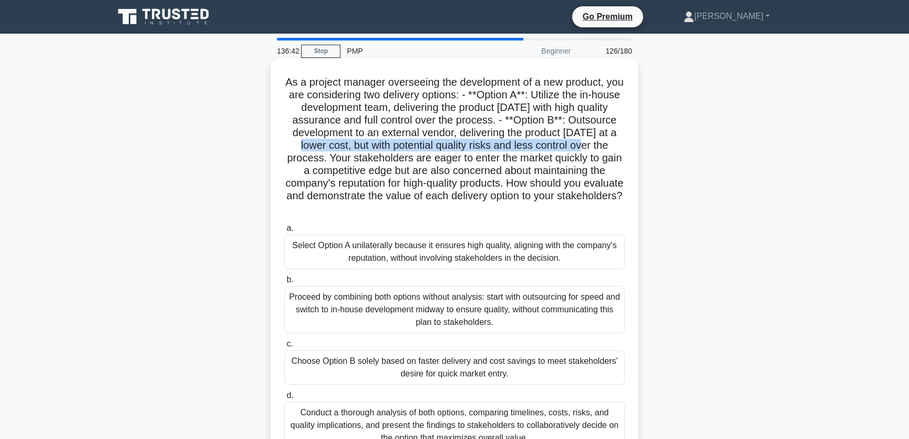
drag, startPoint x: 314, startPoint y: 147, endPoint x: 613, endPoint y: 151, distance: 299.0
click at [613, 151] on h5 "As a project manager overseeing the development of a new product, you are consi…" at bounding box center [454, 146] width 343 height 140
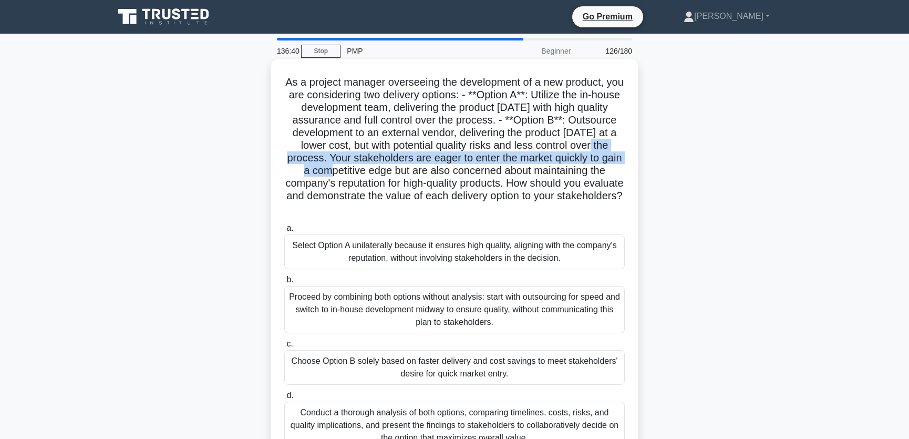
drag, startPoint x: 304, startPoint y: 160, endPoint x: 367, endPoint y: 165, distance: 63.3
click at [367, 165] on h5 "As a project manager overseeing the development of a new product, you are consi…" at bounding box center [454, 146] width 343 height 140
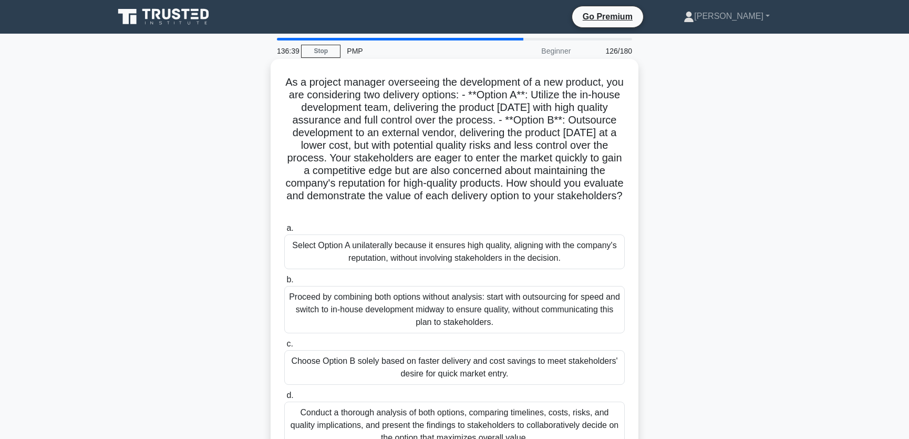
click at [519, 184] on h5 "As a project manager overseeing the development of a new product, you are consi…" at bounding box center [454, 146] width 343 height 140
drag, startPoint x: 489, startPoint y: 169, endPoint x: 615, endPoint y: 173, distance: 125.7
click at [615, 173] on h5 "As a project manager overseeing the development of a new product, you are consi…" at bounding box center [454, 146] width 343 height 140
drag, startPoint x: 377, startPoint y: 184, endPoint x: 597, endPoint y: 185, distance: 220.1
click at [597, 185] on h5 "As a project manager overseeing the development of a new product, you are consi…" at bounding box center [454, 146] width 343 height 140
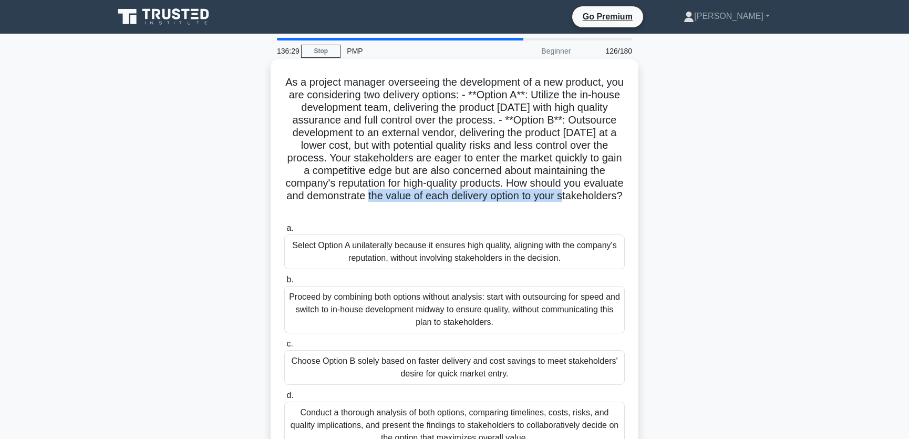
drag, startPoint x: 411, startPoint y: 196, endPoint x: 620, endPoint y: 199, distance: 209.6
click at [620, 199] on h5 "As a project manager overseeing the development of a new product, you are consi…" at bounding box center [454, 146] width 343 height 140
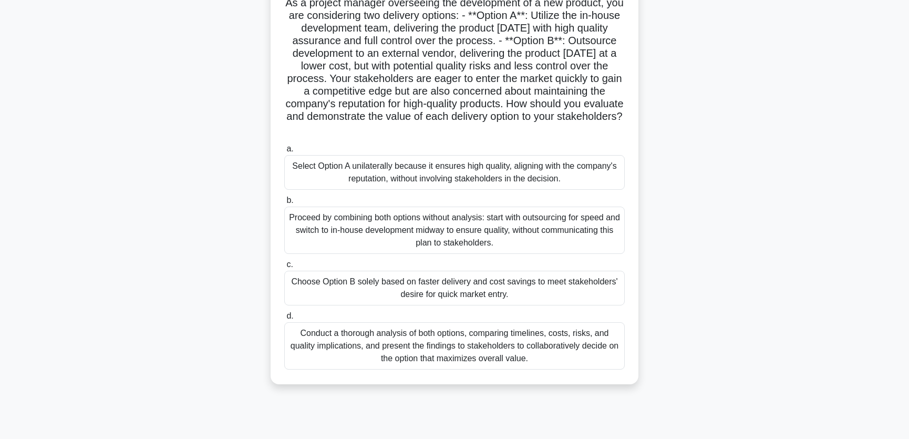
click at [542, 354] on div "Conduct a thorough analysis of both options, comparing timelines, costs, risks,…" at bounding box center [454, 345] width 340 height 47
click at [284, 319] on input "d. Conduct a thorough analysis of both options, comparing timelines, costs, ris…" at bounding box center [284, 316] width 0 height 7
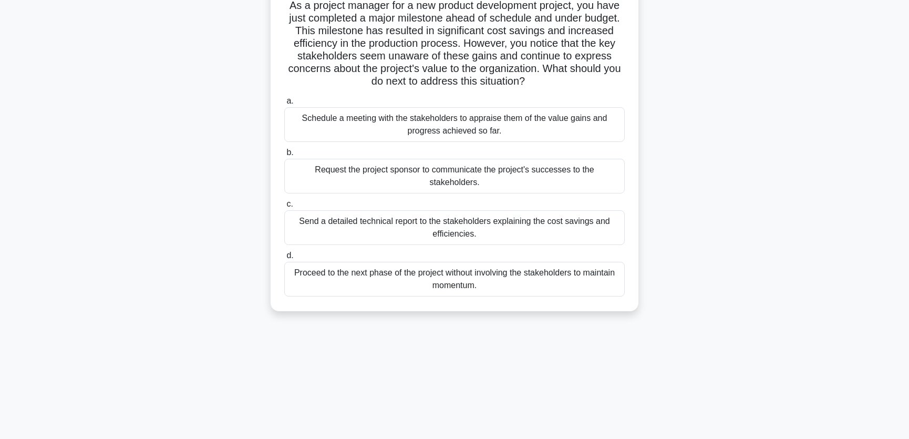
scroll to position [0, 0]
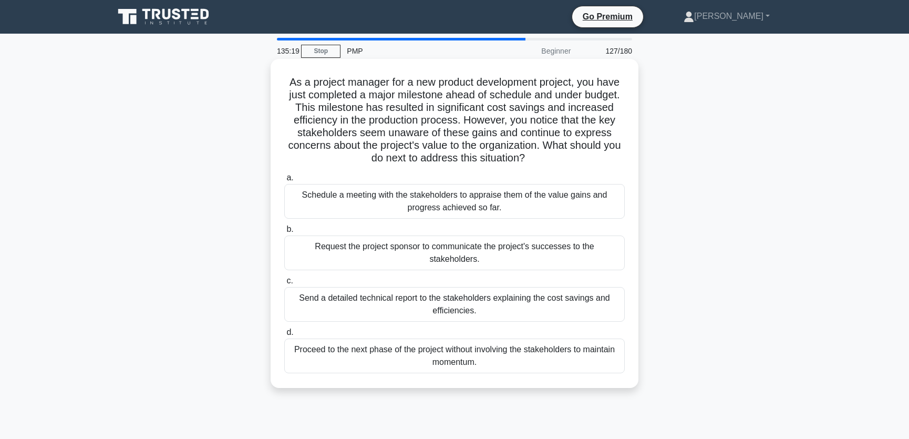
click at [535, 203] on div "Schedule a meeting with the stakeholders to appraise them of the value gains an…" at bounding box center [454, 201] width 340 height 35
click at [284, 181] on input "a. Schedule a meeting with the stakeholders to appraise them of the value gains…" at bounding box center [284, 177] width 0 height 7
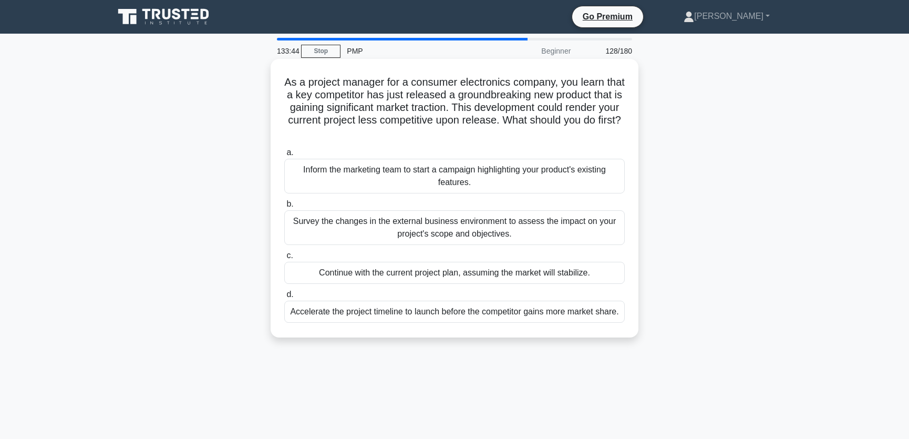
click at [535, 231] on div "Survey the changes in the external business environment to assess the impact on…" at bounding box center [454, 227] width 340 height 35
click at [284, 208] on input "b. Survey the changes in the external business environment to assess the impact…" at bounding box center [284, 204] width 0 height 7
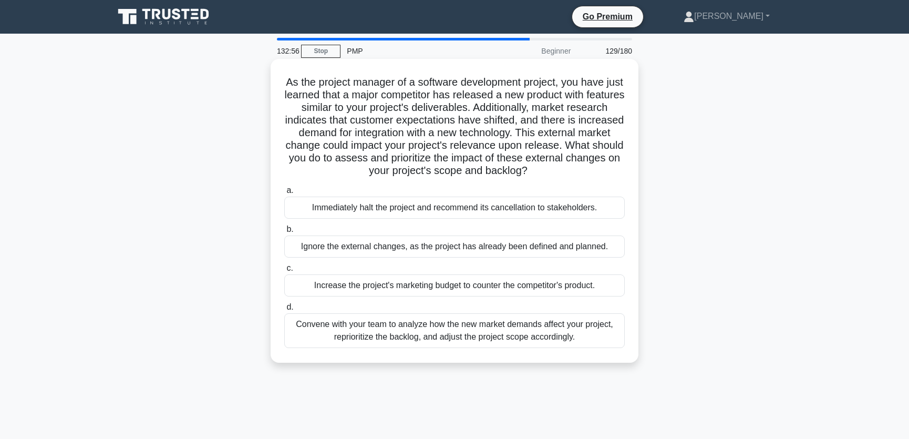
click at [568, 337] on div "Convene with your team to analyze how the new market demands affect your projec…" at bounding box center [454, 330] width 340 height 35
click at [284, 311] on input "d. Convene with your team to analyze how the new market demands affect your pro…" at bounding box center [284, 307] width 0 height 7
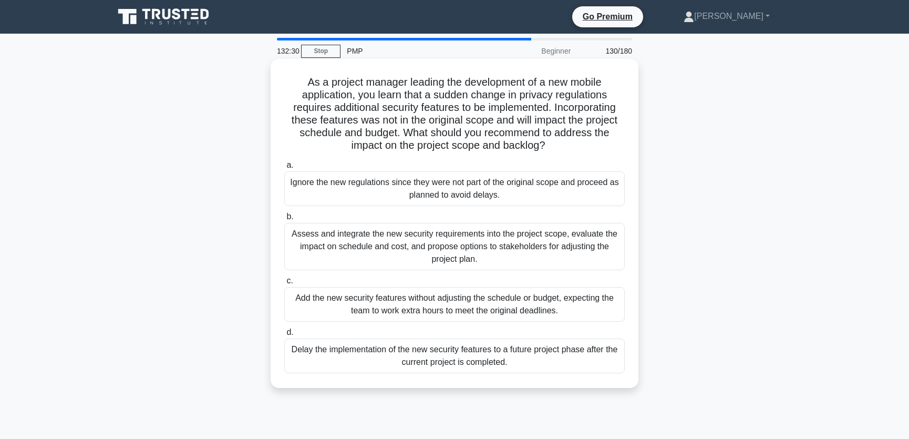
click at [430, 248] on div "Assess and integrate the new security requirements into the project scope, eval…" at bounding box center [454, 246] width 340 height 47
click at [284, 220] on input "b. Assess and integrate the new security requirements into the project scope, e…" at bounding box center [284, 216] width 0 height 7
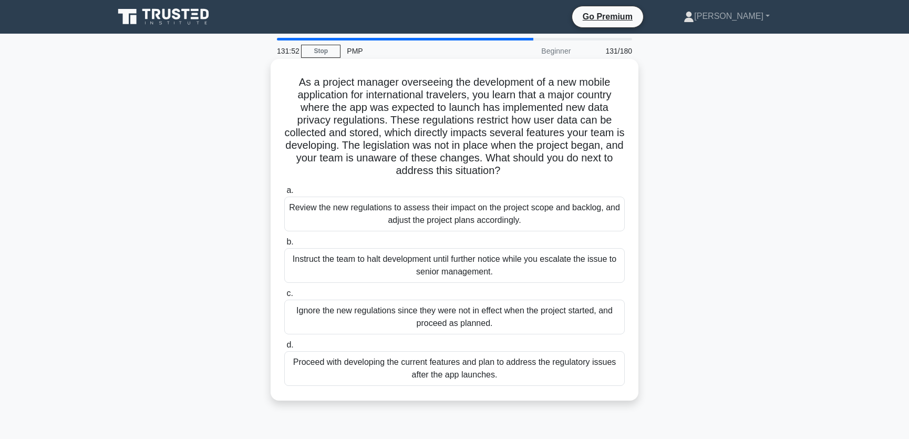
click at [540, 216] on div "Review the new regulations to assess their impact on the project scope and back…" at bounding box center [454, 213] width 340 height 35
click at [284, 194] on input "a. Review the new regulations to assess their impact on the project scope and b…" at bounding box center [284, 190] width 0 height 7
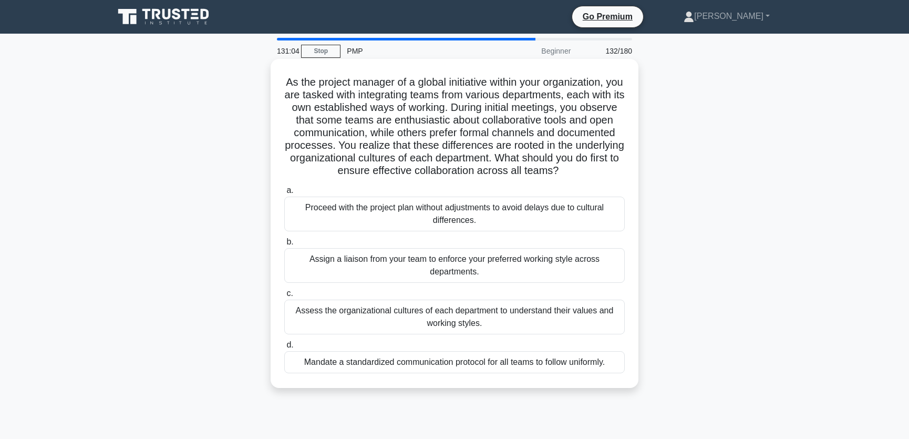
click at [561, 334] on div "Assess the organizational cultures of each department to understand their value…" at bounding box center [454, 316] width 340 height 35
click at [284, 297] on input "c. Assess the organizational cultures of each department to understand their va…" at bounding box center [284, 293] width 0 height 7
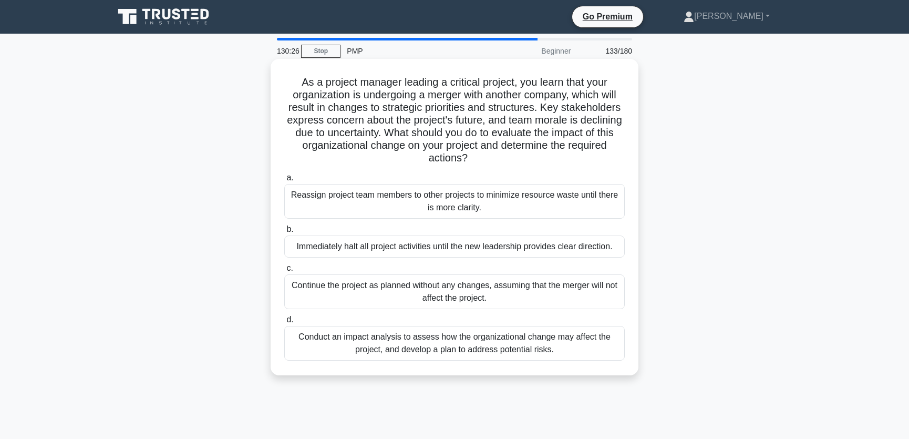
click at [583, 347] on div "Conduct an impact analysis to assess how the organizational change may affect t…" at bounding box center [454, 343] width 340 height 35
click at [284, 323] on input "d. Conduct an impact analysis to assess how the organizational change may affec…" at bounding box center [284, 319] width 0 height 7
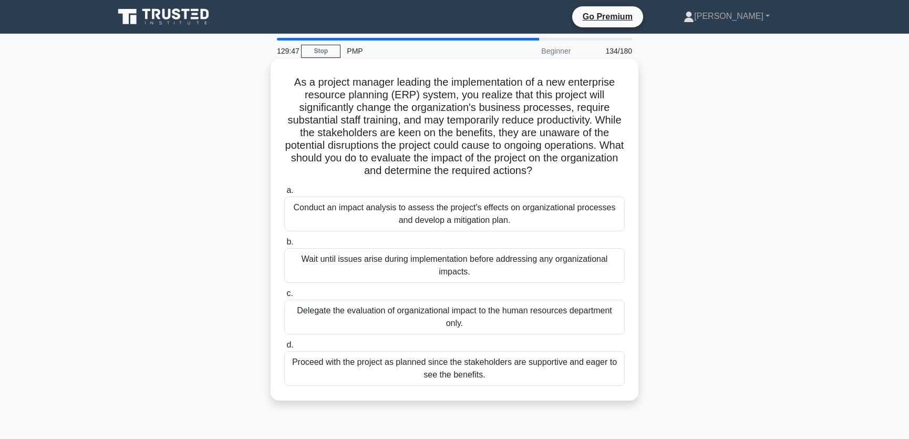
click at [556, 224] on div "Conduct an impact analysis to assess the project's effects on organizational pr…" at bounding box center [454, 213] width 340 height 35
click at [284, 194] on input "a. Conduct an impact analysis to assess the project's effects on organizational…" at bounding box center [284, 190] width 0 height 7
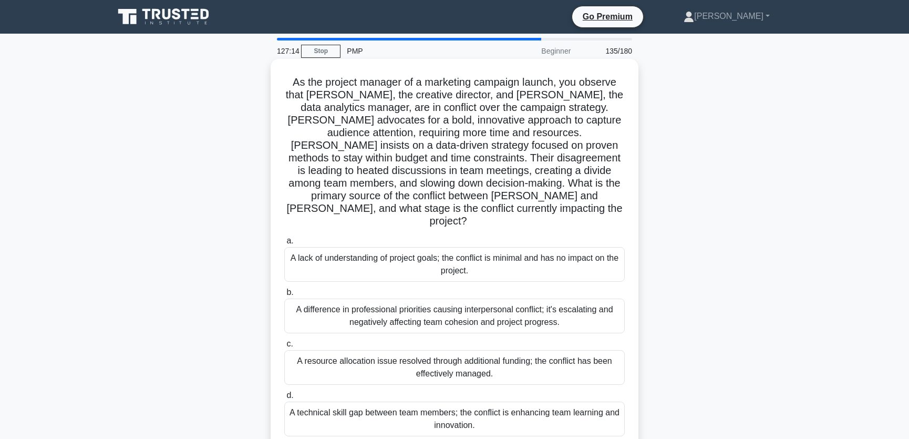
click at [577, 298] on div "A difference in professional priorities causing interpersonal conflict; it's es…" at bounding box center [454, 315] width 340 height 35
click at [284, 294] on input "b. A difference in professional priorities causing interpersonal conflict; it's…" at bounding box center [284, 292] width 0 height 7
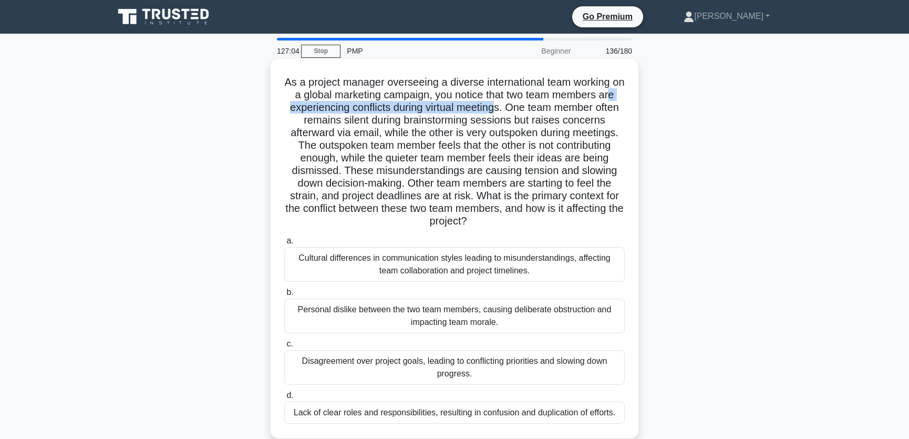
drag, startPoint x: 298, startPoint y: 108, endPoint x: 522, endPoint y: 110, distance: 224.3
click at [522, 110] on h5 "As a project manager overseeing a diverse international team working on a globa…" at bounding box center [454, 152] width 343 height 152
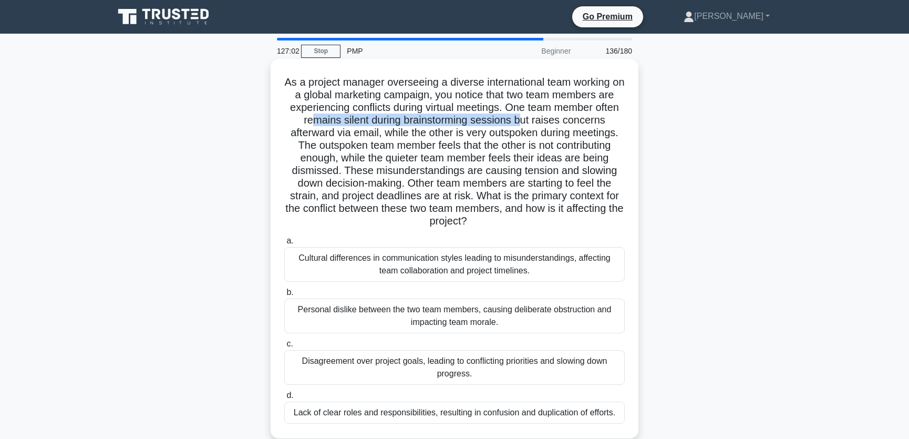
drag, startPoint x: 325, startPoint y: 123, endPoint x: 534, endPoint y: 123, distance: 209.1
click at [534, 123] on h5 "As a project manager overseeing a diverse international team working on a globa…" at bounding box center [454, 152] width 343 height 152
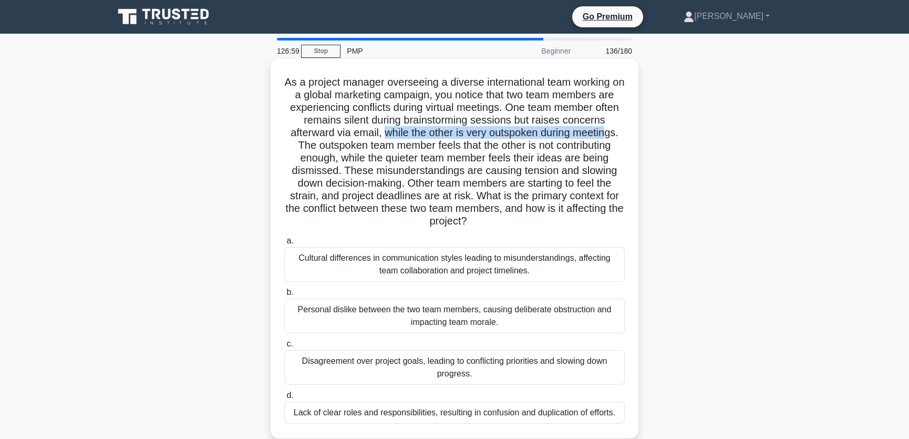
drag, startPoint x: 383, startPoint y: 133, endPoint x: 615, endPoint y: 132, distance: 231.7
click at [615, 132] on h5 "As a project manager overseeing a diverse international team working on a globa…" at bounding box center [454, 152] width 343 height 152
drag, startPoint x: 324, startPoint y: 146, endPoint x: 600, endPoint y: 143, distance: 275.8
click at [600, 143] on h5 "As a project manager overseeing a diverse international team working on a globa…" at bounding box center [454, 152] width 343 height 152
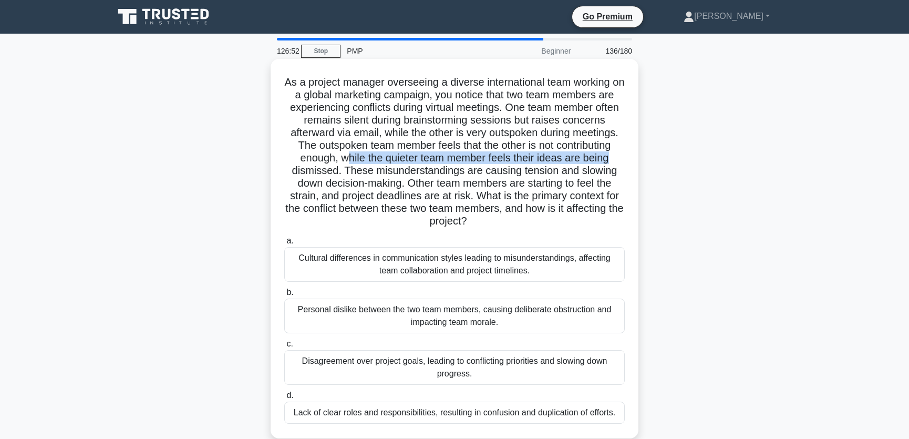
drag, startPoint x: 342, startPoint y: 158, endPoint x: 613, endPoint y: 158, distance: 271.6
click at [613, 158] on h5 "As a project manager overseeing a diverse international team working on a globa…" at bounding box center [454, 152] width 343 height 152
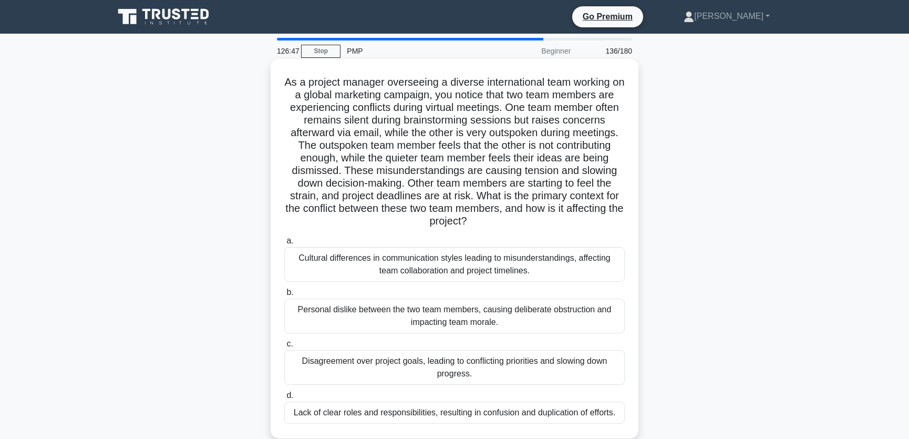
click at [347, 172] on h5 "As a project manager overseeing a diverse international team working on a globa…" at bounding box center [454, 152] width 343 height 152
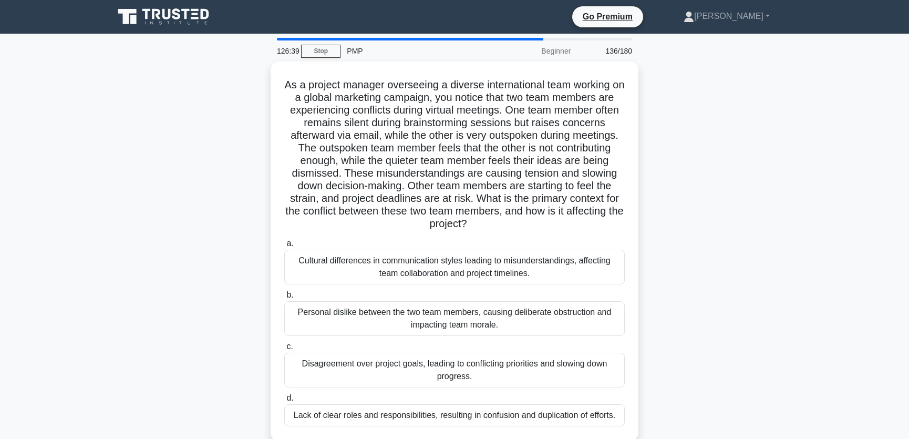
scroll to position [79, 0]
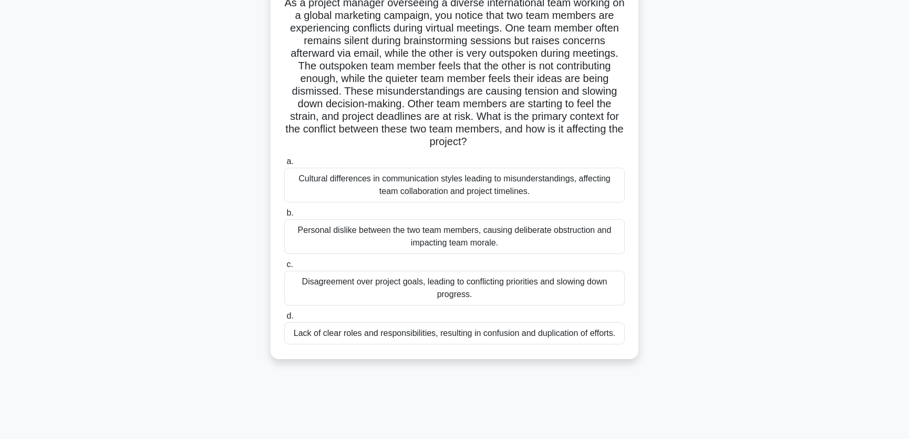
click at [556, 184] on div "Cultural differences in communication styles leading to misunderstandings, affe…" at bounding box center [454, 185] width 340 height 35
click at [284, 165] on input "a. Cultural differences in communication styles leading to misunderstandings, a…" at bounding box center [284, 161] width 0 height 7
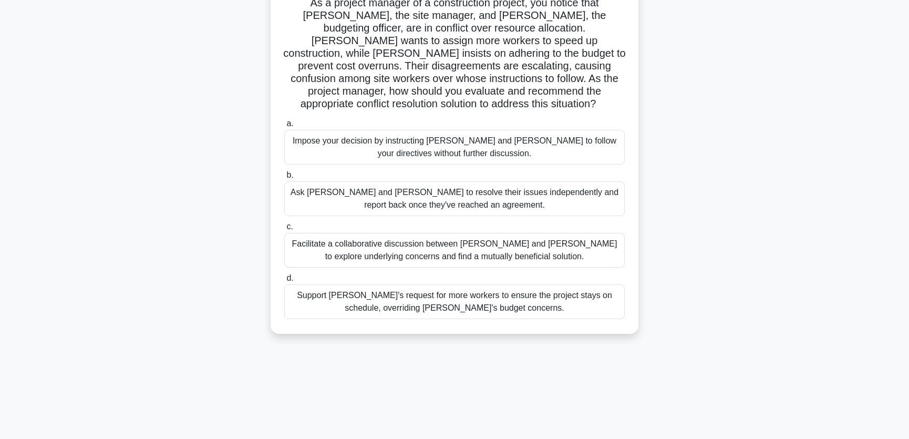
scroll to position [0, 0]
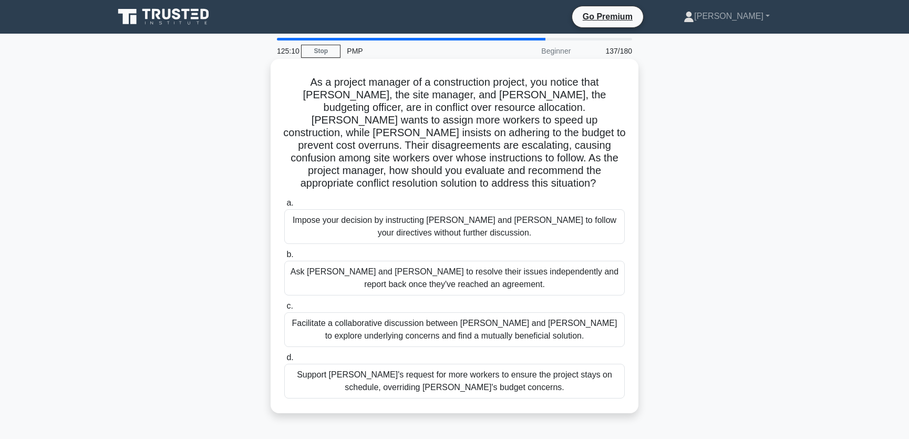
click at [562, 320] on div "Facilitate a collaborative discussion between Tom and Lisa to explore underlyin…" at bounding box center [454, 329] width 340 height 35
click at [284, 309] on input "c. Facilitate a collaborative discussion between Tom and Lisa to explore underl…" at bounding box center [284, 306] width 0 height 7
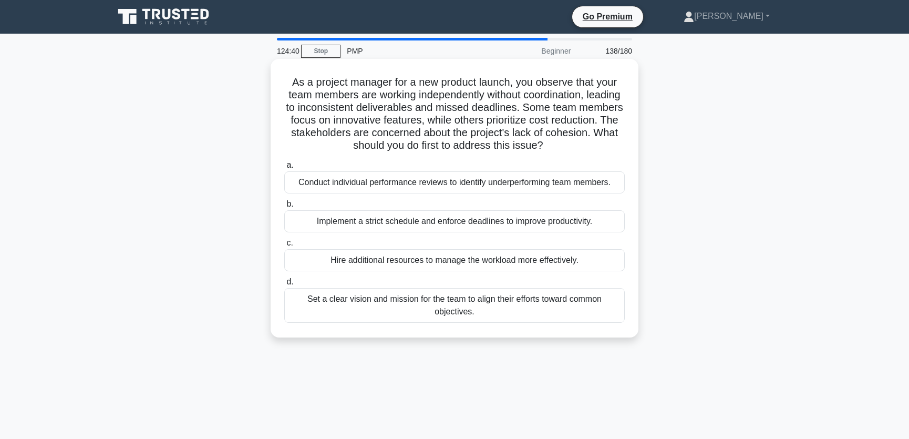
click at [532, 310] on div "Set a clear vision and mission for the team to align their efforts toward commo…" at bounding box center [454, 305] width 340 height 35
click at [284, 285] on input "d. Set a clear vision and mission for the team to align their efforts toward co…" at bounding box center [284, 281] width 0 height 7
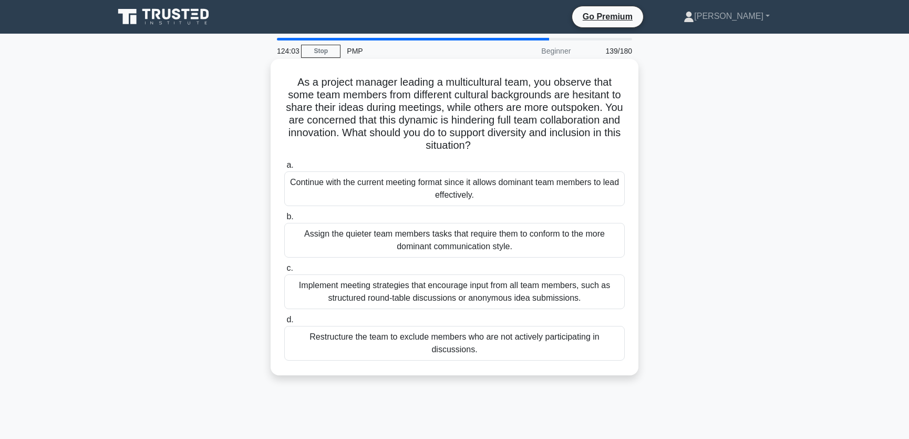
click at [579, 295] on div "Implement meeting strategies that encourage input from all team members, such a…" at bounding box center [454, 291] width 340 height 35
click at [284, 272] on input "c. Implement meeting strategies that encourage input from all team members, suc…" at bounding box center [284, 268] width 0 height 7
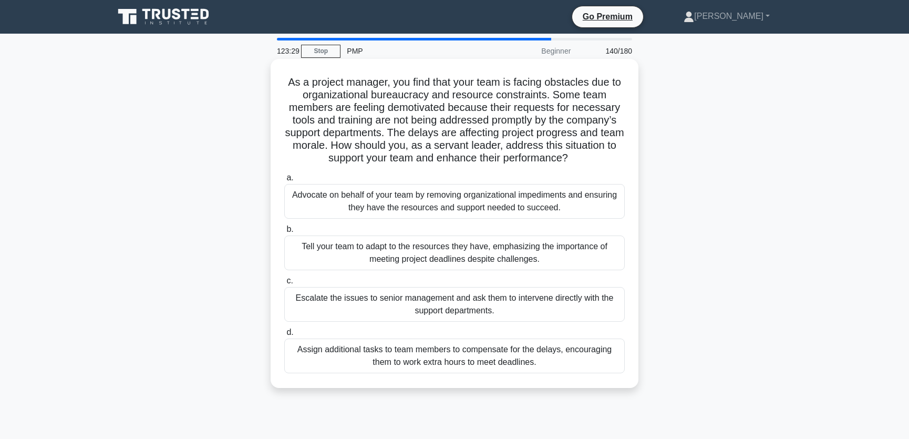
click at [430, 202] on div "Advocate on behalf of your team by removing organizational impediments and ensu…" at bounding box center [454, 201] width 340 height 35
click at [284, 181] on input "a. Advocate on behalf of your team by removing organizational impediments and e…" at bounding box center [284, 177] width 0 height 7
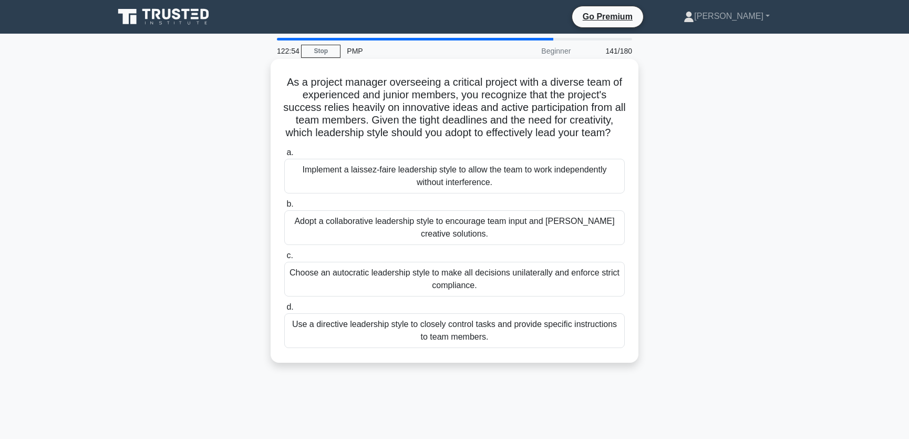
click at [570, 242] on div "Adopt a collaborative leadership style to encourage team input and foster creat…" at bounding box center [454, 227] width 340 height 35
click at [284, 208] on input "b. Adopt a collaborative leadership style to encourage team input and foster cr…" at bounding box center [284, 204] width 0 height 7
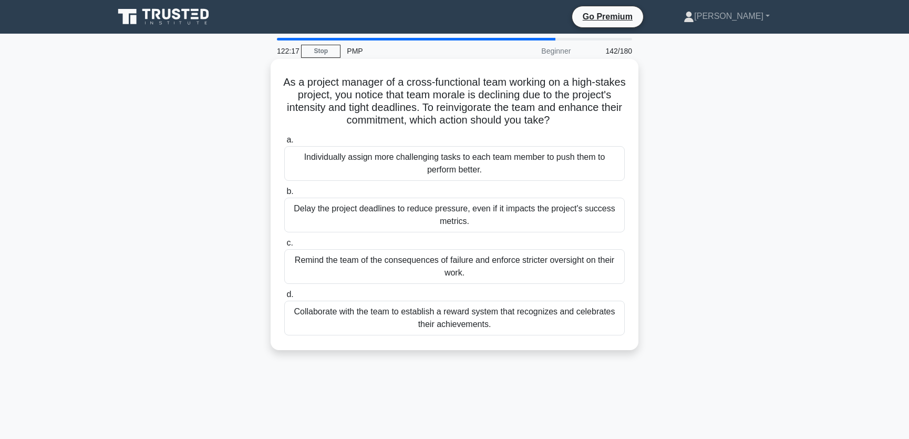
click at [519, 319] on div "Collaborate with the team to establish a reward system that recognizes and cele…" at bounding box center [454, 318] width 340 height 35
click at [284, 298] on input "d. Collaborate with the team to establish a reward system that recognizes and c…" at bounding box center [284, 294] width 0 height 7
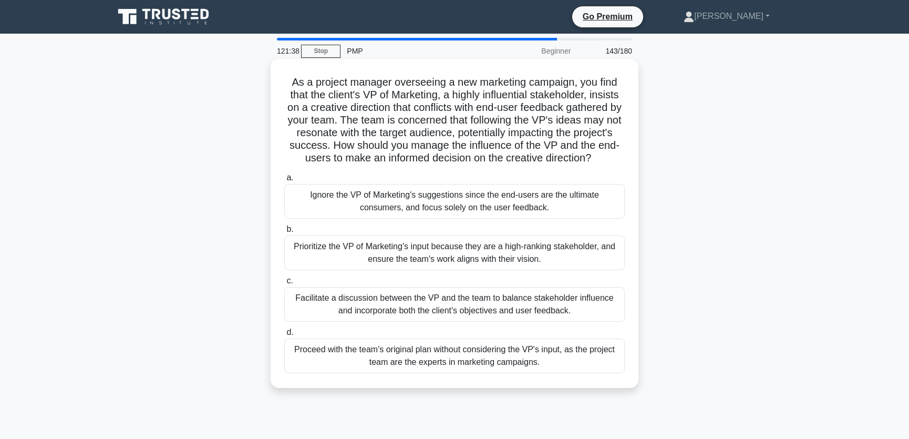
click at [493, 313] on div "Facilitate a discussion between the VP and the team to balance stakeholder infl…" at bounding box center [454, 304] width 340 height 35
click at [284, 284] on input "c. Facilitate a discussion between the VP and the team to balance stakeholder i…" at bounding box center [284, 280] width 0 height 7
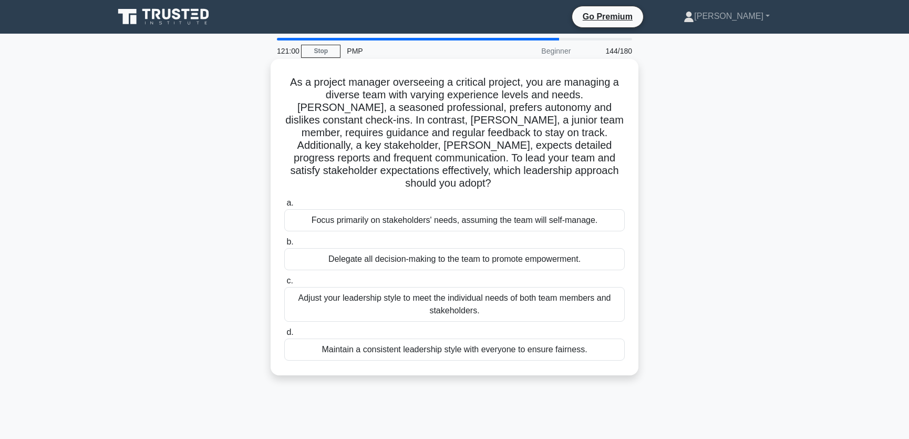
click at [549, 292] on div "Adjust your leadership style to meet the individual needs of both team members …" at bounding box center [454, 304] width 340 height 35
click at [284, 284] on input "c. Adjust your leadership style to meet the individual needs of both team membe…" at bounding box center [284, 280] width 0 height 7
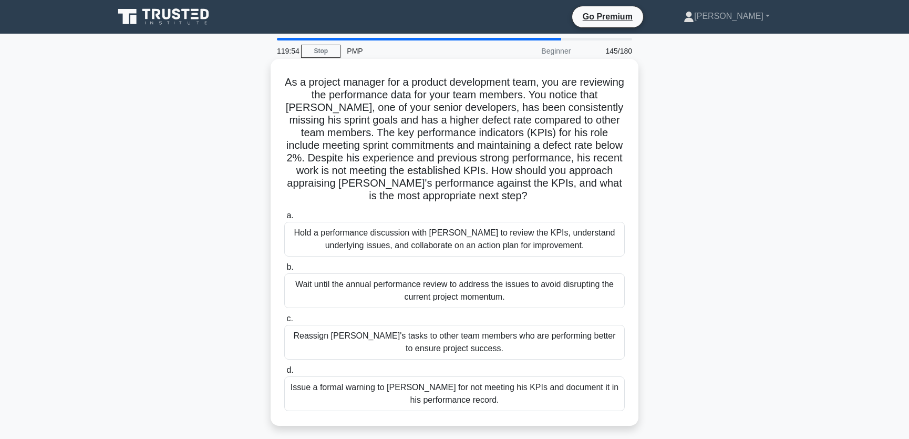
click at [579, 242] on div "Hold a performance discussion with David to review the KPIs, understand underly…" at bounding box center [454, 239] width 340 height 35
click at [284, 219] on input "a. Hold a performance discussion with David to review the KPIs, understand unde…" at bounding box center [284, 215] width 0 height 7
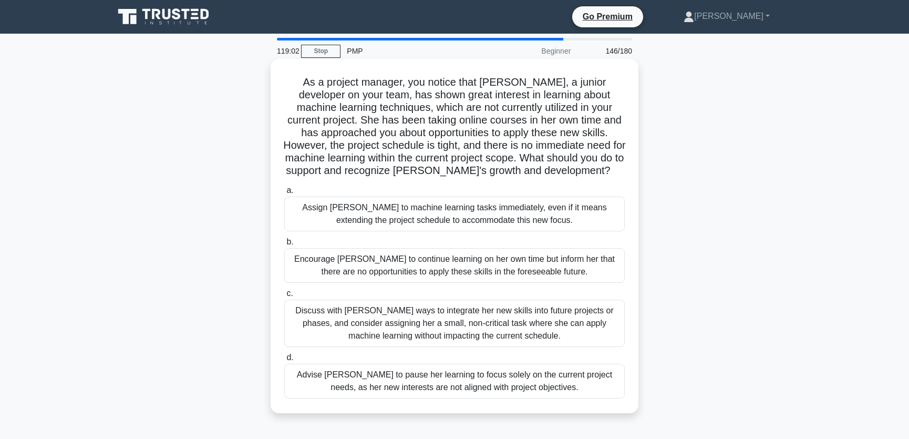
click at [547, 323] on div "Discuss with Emily ways to integrate her new skills into future projects or pha…" at bounding box center [454, 322] width 340 height 47
click at [284, 297] on input "c. Discuss with Emily ways to integrate her new skills into future projects or …" at bounding box center [284, 293] width 0 height 7
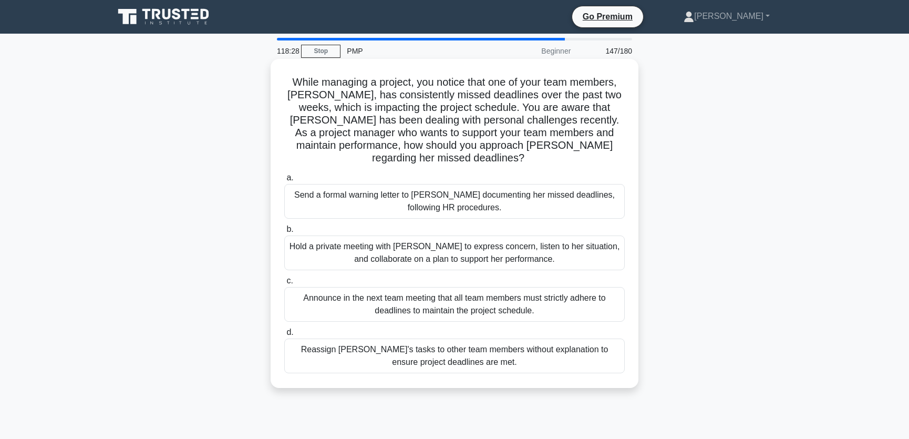
click at [567, 239] on div "Hold a private meeting with Emma to express concern, listen to her situation, a…" at bounding box center [454, 252] width 340 height 35
click at [284, 233] on input "b. Hold a private meeting with Emma to express concern, listen to her situation…" at bounding box center [284, 229] width 0 height 7
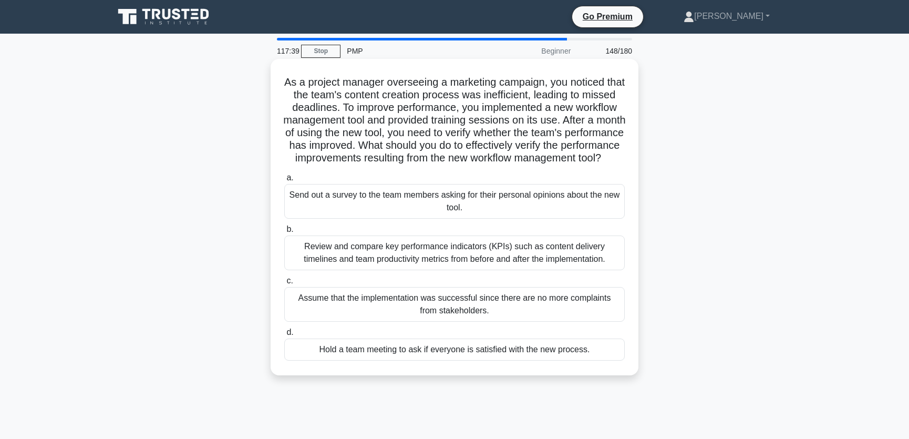
click at [553, 267] on div "Review and compare key performance indicators (KPIs) such as content delivery t…" at bounding box center [454, 252] width 340 height 35
click at [284, 233] on input "b. Review and compare key performance indicators (KPIs) such as content deliver…" at bounding box center [284, 229] width 0 height 7
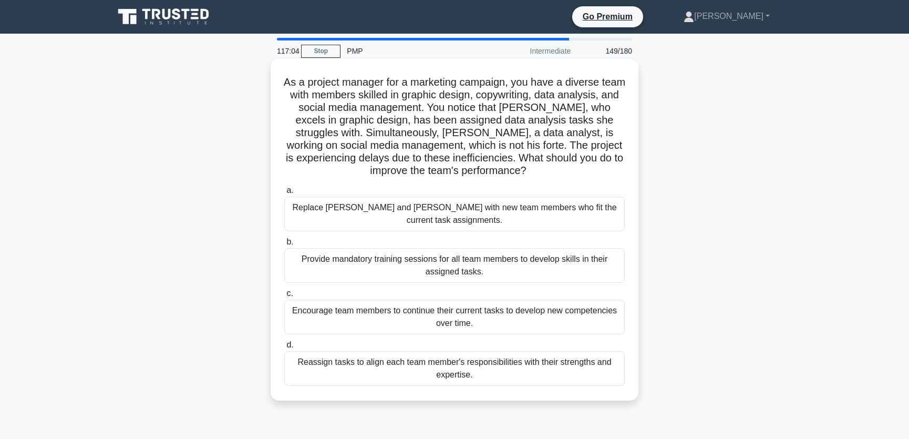
click at [534, 360] on div "Reassign tasks to align each team member's responsibilities with their strength…" at bounding box center [454, 368] width 340 height 35
click at [284, 348] on input "d. Reassign tasks to align each team member's responsibilities with their stren…" at bounding box center [284, 345] width 0 height 7
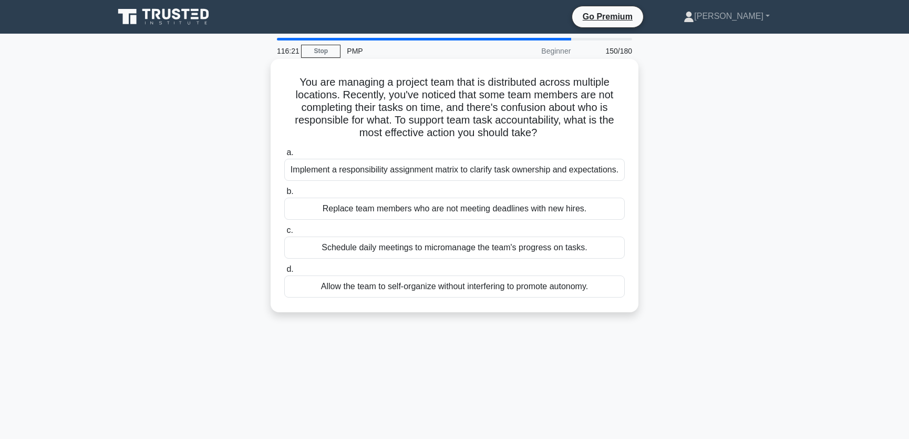
click at [520, 181] on div "Implement a responsibility assignment matrix to clarify task ownership and expe…" at bounding box center [454, 170] width 340 height 22
click at [284, 156] on input "a. Implement a responsibility assignment matrix to clarify task ownership and e…" at bounding box center [284, 152] width 0 height 7
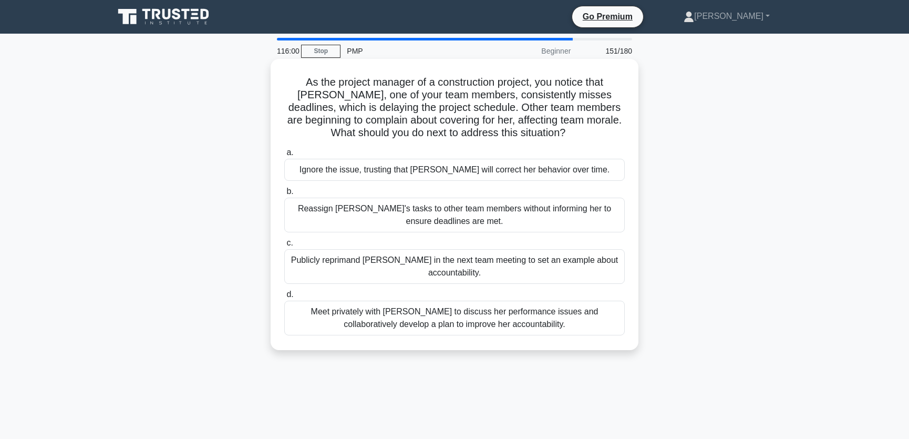
click at [538, 319] on div "Meet privately with Emily to discuss her performance issues and collaboratively…" at bounding box center [454, 318] width 340 height 35
click at [284, 298] on input "d. Meet privately with Emily to discuss her performance issues and collaborativ…" at bounding box center [284, 294] width 0 height 7
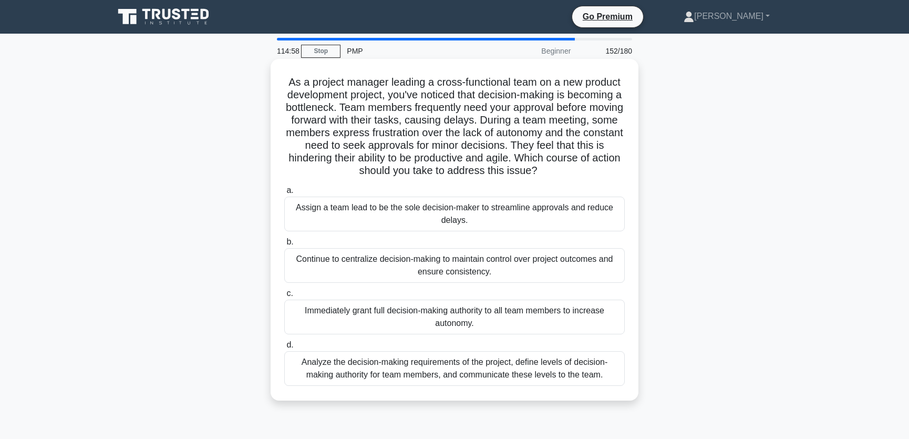
click at [513, 368] on div "Analyze the decision-making requirements of the project, define levels of decis…" at bounding box center [454, 368] width 340 height 35
click at [284, 348] on input "d. Analyze the decision-making requirements of the project, define levels of de…" at bounding box center [284, 345] width 0 height 7
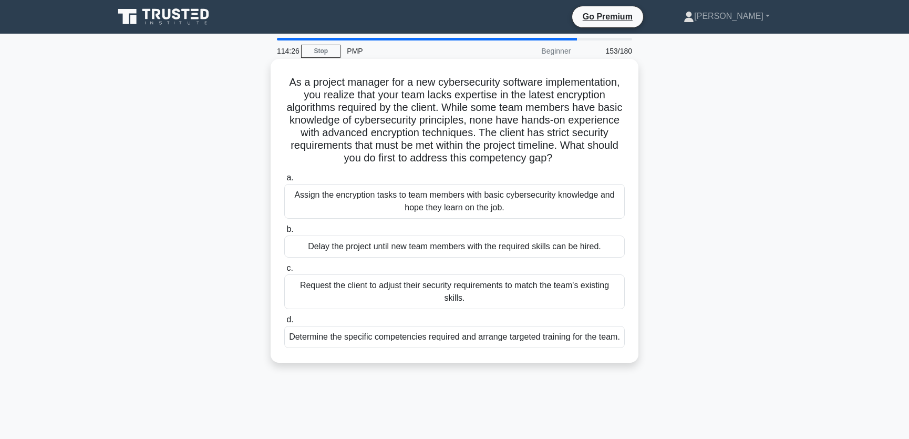
click at [492, 348] on div "Determine the specific competencies required and arrange targeted training for …" at bounding box center [454, 337] width 340 height 22
click at [284, 323] on input "d. Determine the specific competencies required and arrange targeted training f…" at bounding box center [284, 319] width 0 height 7
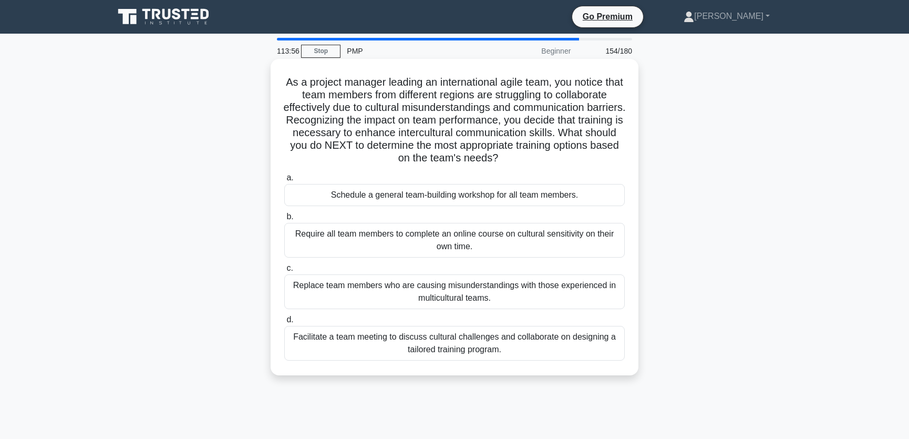
click at [578, 344] on div "Facilitate a team meeting to discuss cultural challenges and collaborate on des…" at bounding box center [454, 343] width 340 height 35
click at [284, 323] on input "d. Facilitate a team meeting to discuss cultural challenges and collaborate on …" at bounding box center [284, 319] width 0 height 7
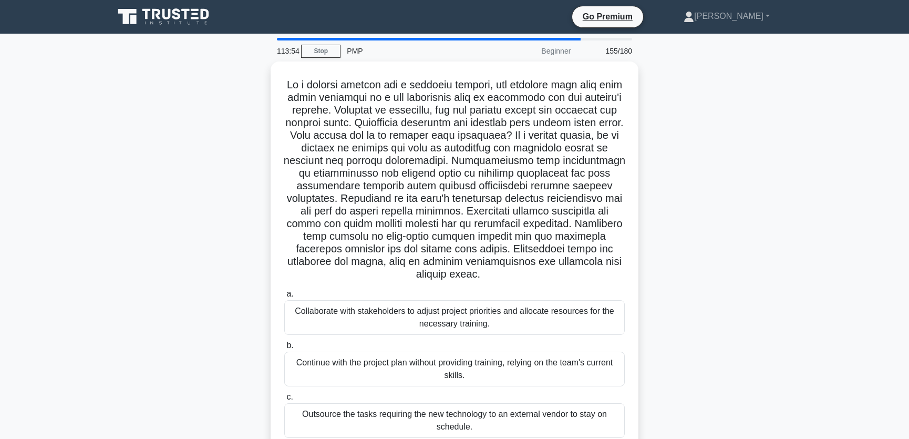
scroll to position [79, 0]
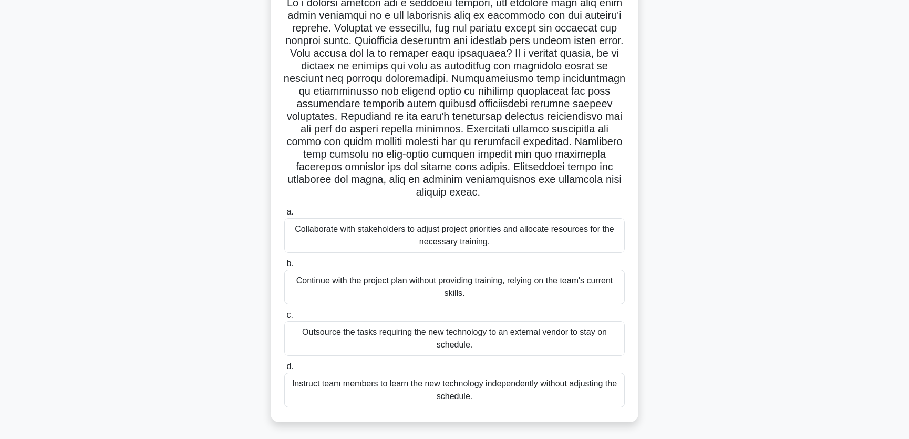
click at [547, 237] on div "Collaborate with stakeholders to adjust project priorities and allocate resourc…" at bounding box center [454, 235] width 340 height 35
click at [284, 215] on input "a. Collaborate with stakeholders to adjust project priorities and allocate reso…" at bounding box center [284, 212] width 0 height 7
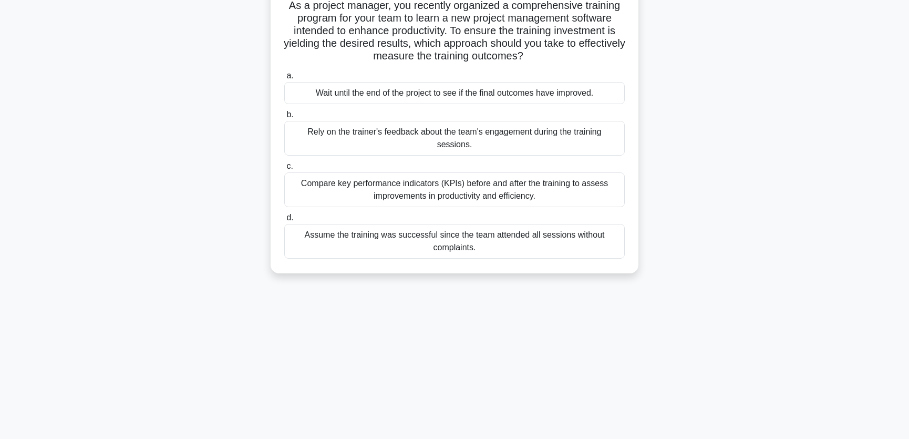
scroll to position [0, 0]
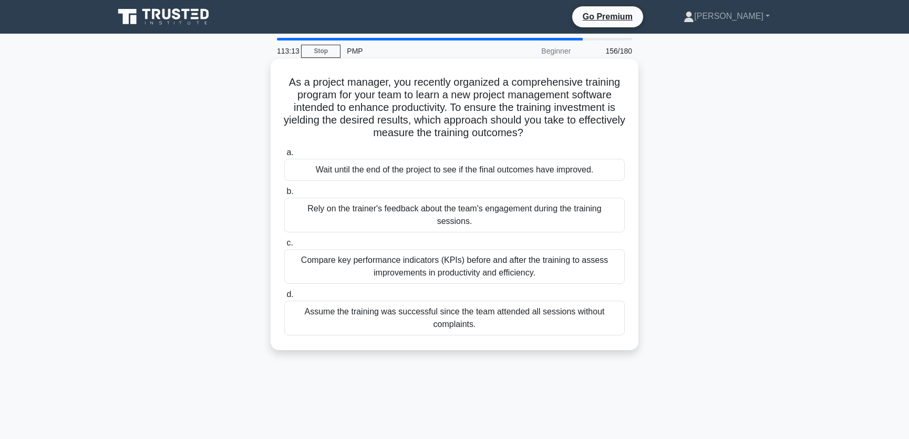
click at [504, 267] on div "Compare key performance indicators (KPIs) before and after the training to asse…" at bounding box center [454, 266] width 340 height 35
click at [284, 246] on input "c. Compare key performance indicators (KPIs) before and after the training to a…" at bounding box center [284, 243] width 0 height 7
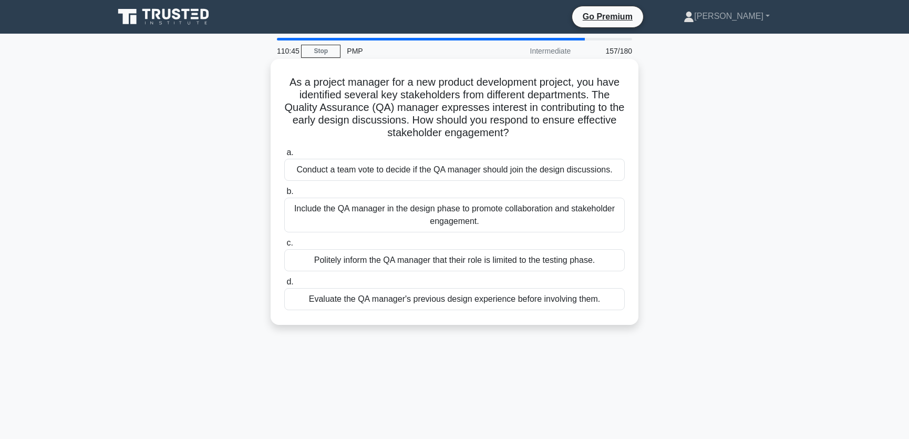
click at [617, 299] on div "Evaluate the QA manager's previous design experience before involving them." at bounding box center [454, 299] width 340 height 22
click at [284, 285] on input "d. Evaluate the QA manager's previous design experience before involving them." at bounding box center [284, 281] width 0 height 7
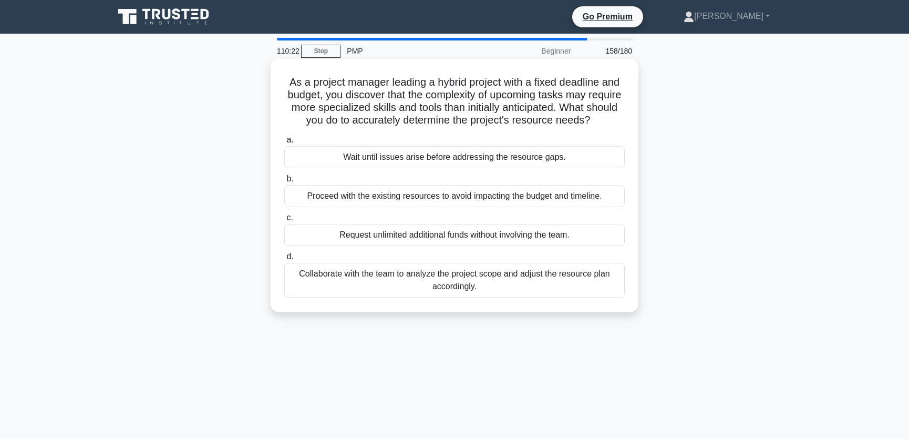
click at [497, 286] on div "Collaborate with the team to analyze the project scope and adjust the resource …" at bounding box center [454, 280] width 340 height 35
click at [284, 260] on input "d. Collaborate with the team to analyze the project scope and adjust the resour…" at bounding box center [284, 256] width 0 height 7
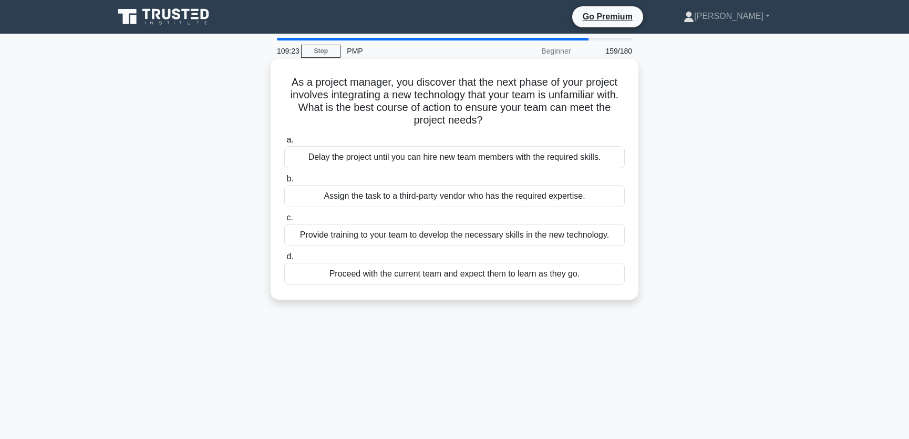
click at [459, 234] on div "Provide training to your team to develop the necessary skills in the new techno…" at bounding box center [454, 235] width 340 height 22
click at [284, 221] on input "c. Provide training to your team to develop the necessary skills in the new tec…" at bounding box center [284, 217] width 0 height 7
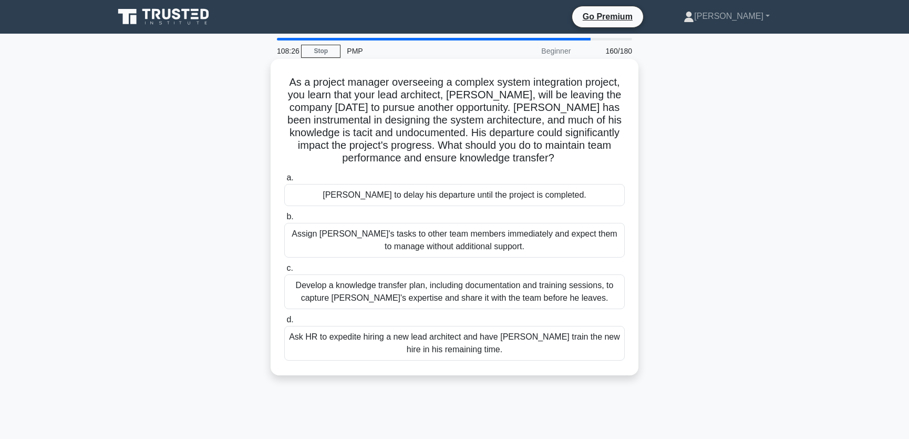
click at [595, 293] on div "Develop a knowledge transfer plan, including documentation and training session…" at bounding box center [454, 291] width 340 height 35
click at [284, 272] on input "c. Develop a knowledge transfer plan, including documentation and training sess…" at bounding box center [284, 268] width 0 height 7
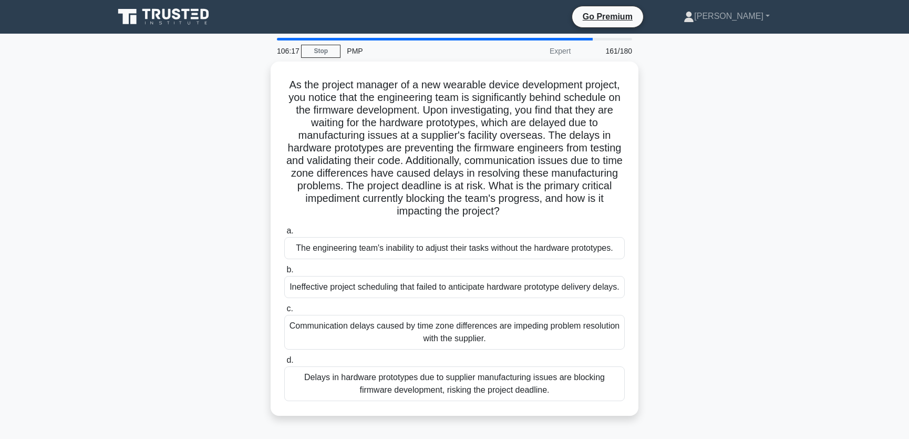
scroll to position [79, 0]
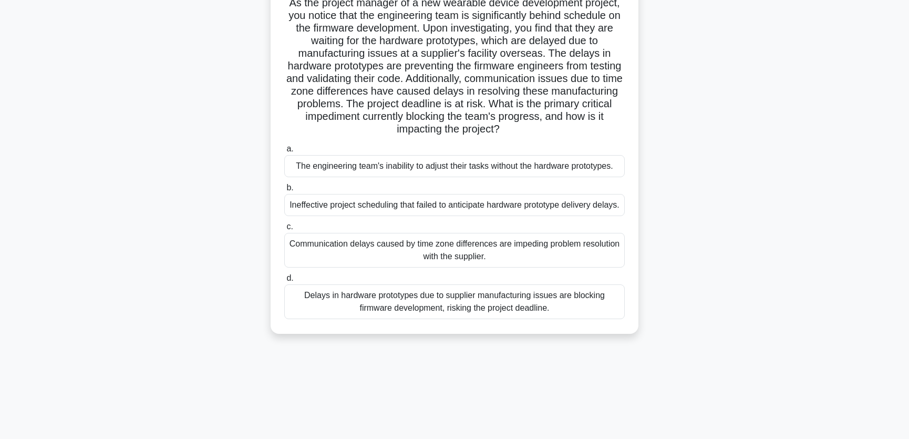
click at [594, 311] on div "Delays in hardware prototypes due to supplier manufacturing issues are blocking…" at bounding box center [454, 301] width 340 height 35
click at [284, 282] on input "d. Delays in hardware prototypes due to supplier manufacturing issues are block…" at bounding box center [284, 278] width 0 height 7
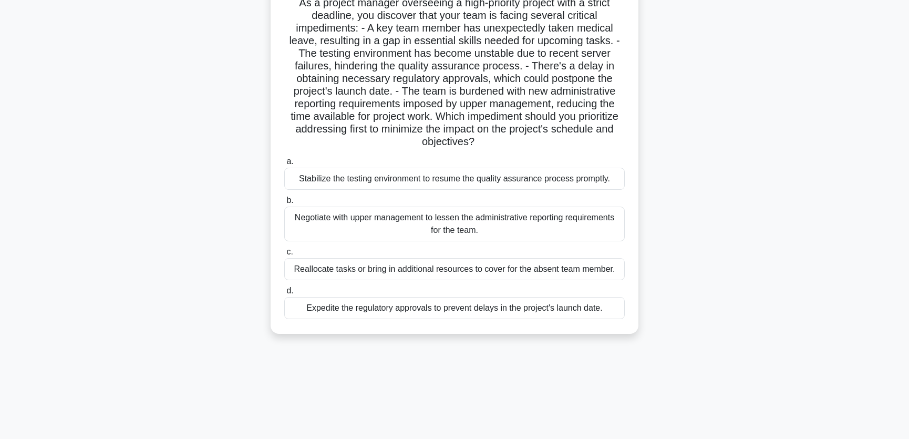
scroll to position [0, 0]
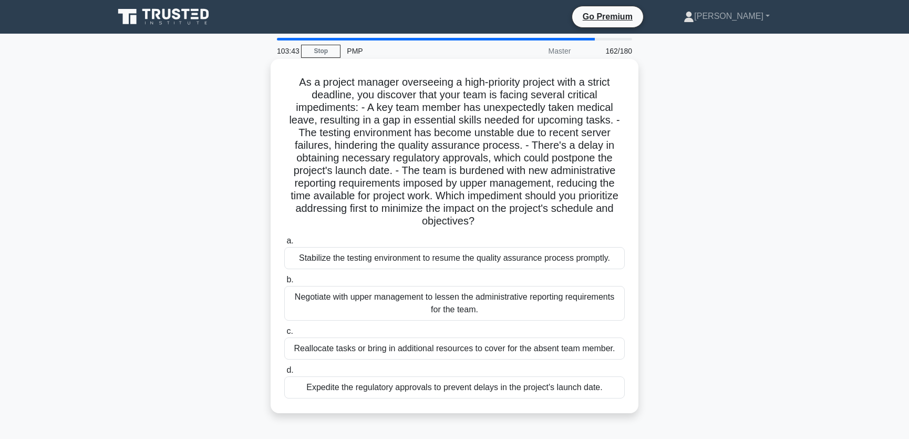
click at [456, 388] on div "Expedite the regulatory approvals to prevent delays in the project's launch dat…" at bounding box center [454, 387] width 340 height 22
click at [284, 374] on input "d. Expedite the regulatory approvals to prevent delays in the project's launch …" at bounding box center [284, 370] width 0 height 7
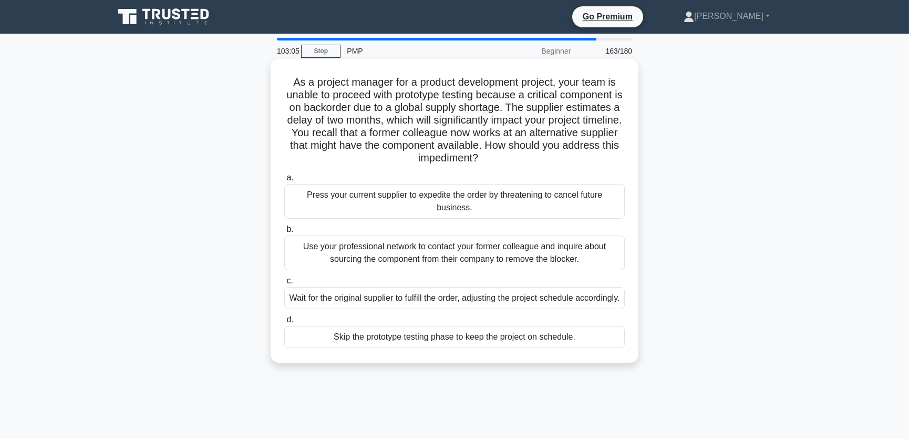
click at [504, 249] on div "Use your professional network to contact your former colleague and inquire abou…" at bounding box center [454, 252] width 340 height 35
click at [284, 233] on input "b. Use your professional network to contact your former colleague and inquire a…" at bounding box center [284, 229] width 0 height 7
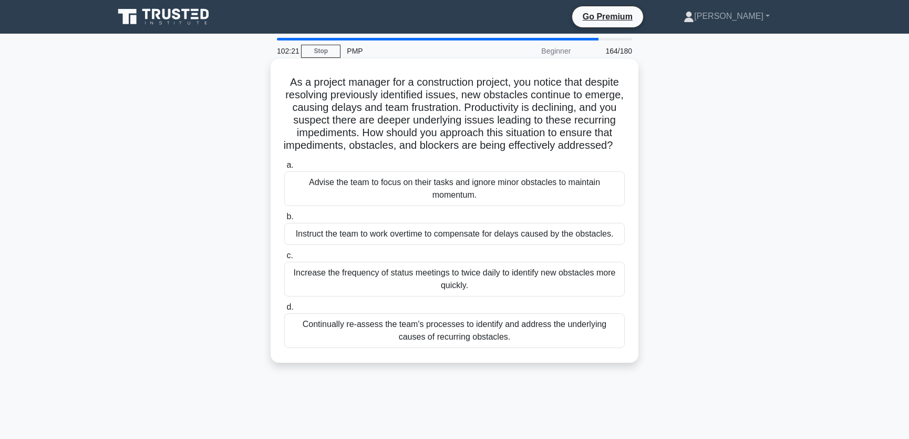
click at [541, 348] on div "Continually re-assess the team's processes to identify and address the underlyi…" at bounding box center [454, 330] width 340 height 35
click at [284, 311] on input "d. Continually re-assess the team's processes to identify and address the under…" at bounding box center [284, 307] width 0 height 7
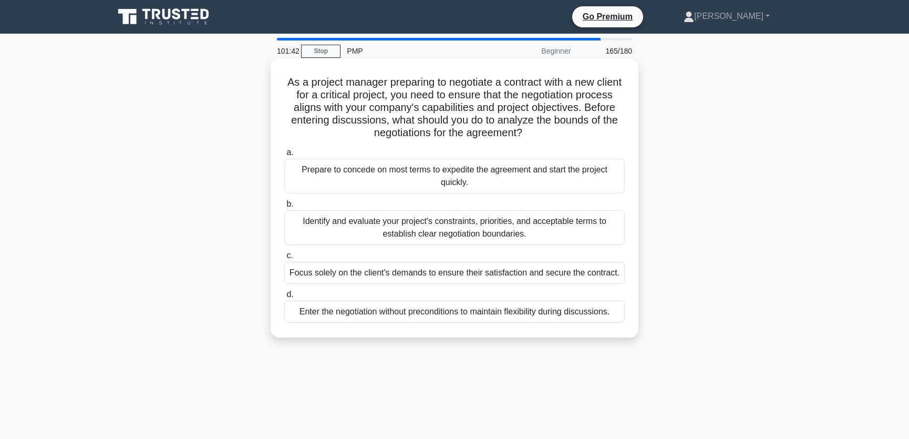
click at [570, 230] on div "Identify and evaluate your project's constraints, priorities, and acceptable te…" at bounding box center [454, 227] width 340 height 35
click at [284, 208] on input "b. Identify and evaluate your project's constraints, priorities, and acceptable…" at bounding box center [284, 204] width 0 height 7
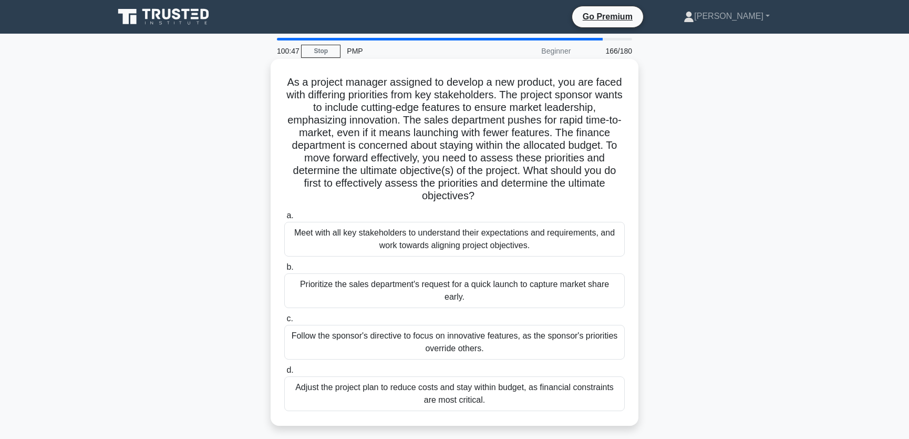
click at [546, 245] on div "Meet with all key stakeholders to understand their expectations and requirement…" at bounding box center [454, 239] width 340 height 35
click at [284, 219] on input "a. Meet with all key stakeholders to understand their expectations and requirem…" at bounding box center [284, 215] width 0 height 7
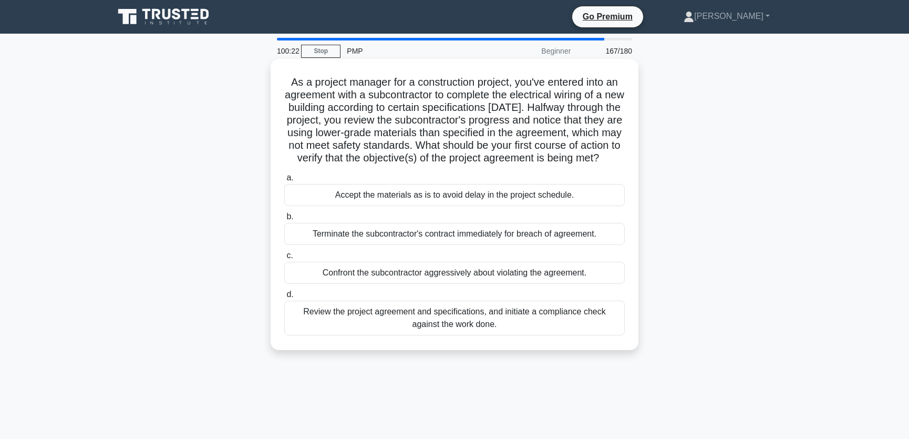
drag, startPoint x: 336, startPoint y: 158, endPoint x: 552, endPoint y: 168, distance: 215.6
click at [552, 165] on h5 "As a project manager for a construction project, you've entered into an agreeme…" at bounding box center [454, 120] width 343 height 89
click at [483, 148] on h5 "As a project manager for a construction project, you've entered into an agreeme…" at bounding box center [454, 120] width 343 height 89
click at [546, 335] on div "Review the project agreement and specifications, and initiate a compliance chec…" at bounding box center [454, 318] width 340 height 35
click at [284, 298] on input "d. Review the project agreement and specifications, and initiate a compliance c…" at bounding box center [284, 294] width 0 height 7
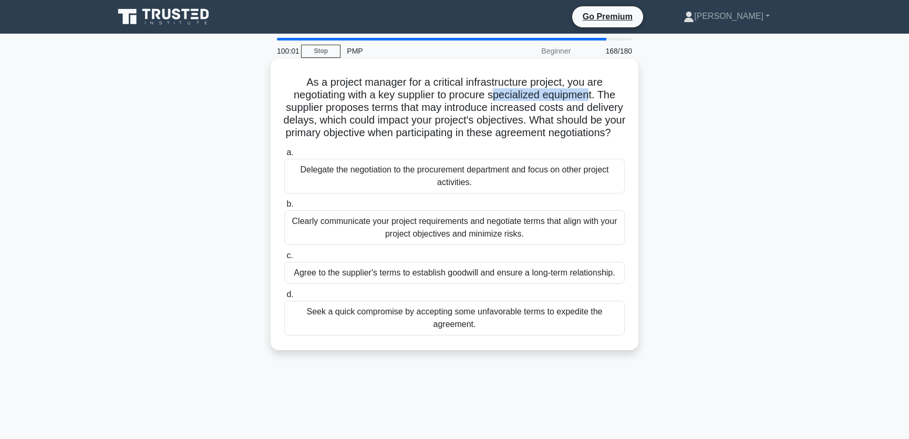
drag, startPoint x: 498, startPoint y: 96, endPoint x: 592, endPoint y: 96, distance: 94.0
click at [592, 96] on h5 "As a project manager for a critical infrastructure project, you are negotiating…" at bounding box center [454, 108] width 343 height 64
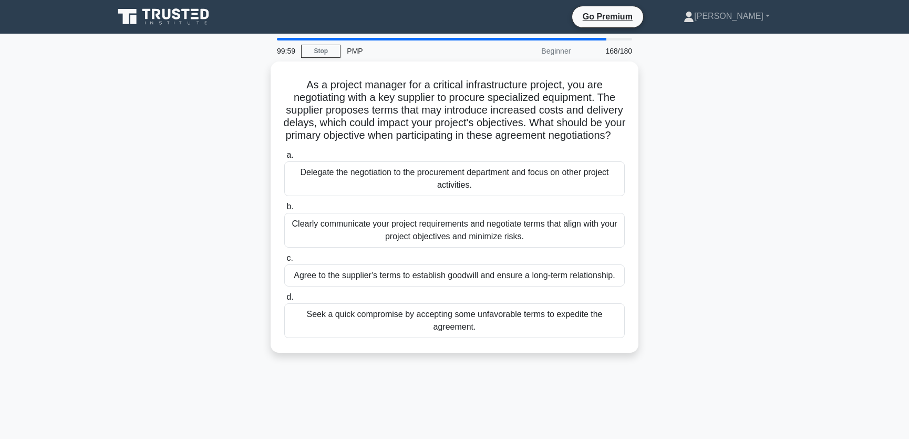
click at [741, 144] on div "As a project manager for a critical infrastructure project, you are negotiating…" at bounding box center [455, 213] width 694 height 304
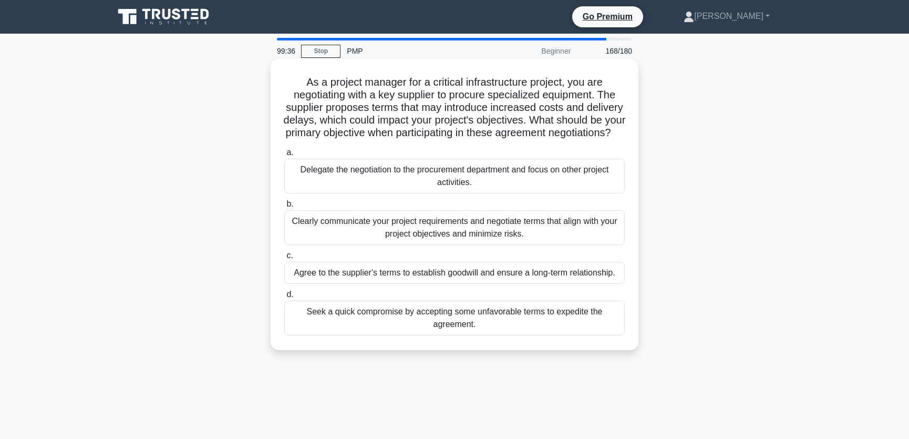
click at [558, 243] on div "Clearly communicate your project requirements and negotiate terms that align wi…" at bounding box center [454, 227] width 340 height 35
click at [284, 208] on input "b. Clearly communicate your project requirements and negotiate terms that align…" at bounding box center [284, 204] width 0 height 7
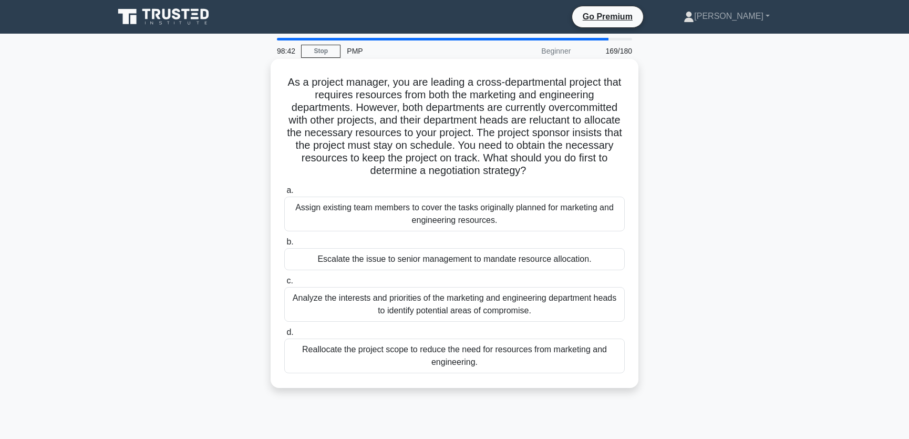
click at [542, 307] on div "Analyze the interests and priorities of the marketing and engineering departmen…" at bounding box center [454, 304] width 340 height 35
click at [284, 284] on input "c. Analyze the interests and priorities of the marketing and engineering depart…" at bounding box center [284, 280] width 0 height 7
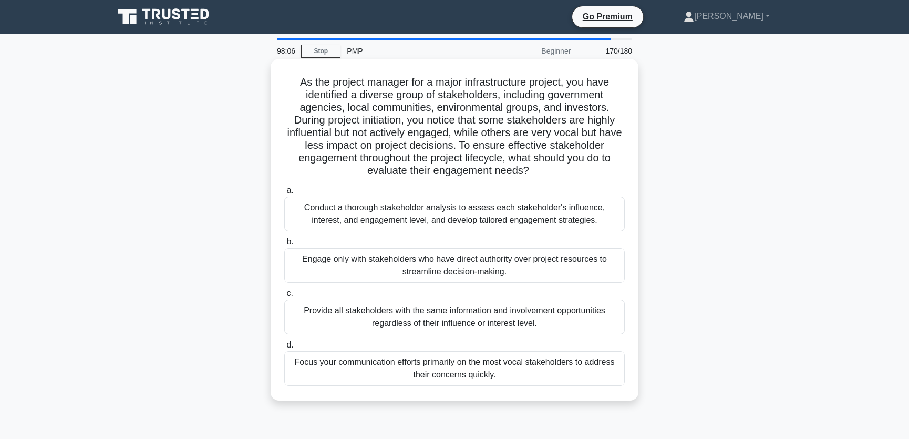
click at [602, 216] on div "Conduct a thorough stakeholder analysis to assess each stakeholder's influence,…" at bounding box center [454, 213] width 340 height 35
click at [284, 194] on input "a. Conduct a thorough stakeholder analysis to assess each stakeholder's influen…" at bounding box center [284, 190] width 0 height 7
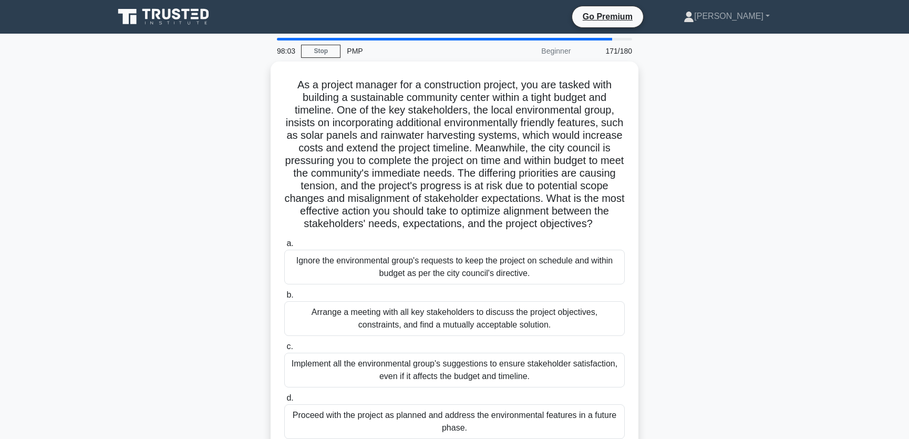
scroll to position [79, 0]
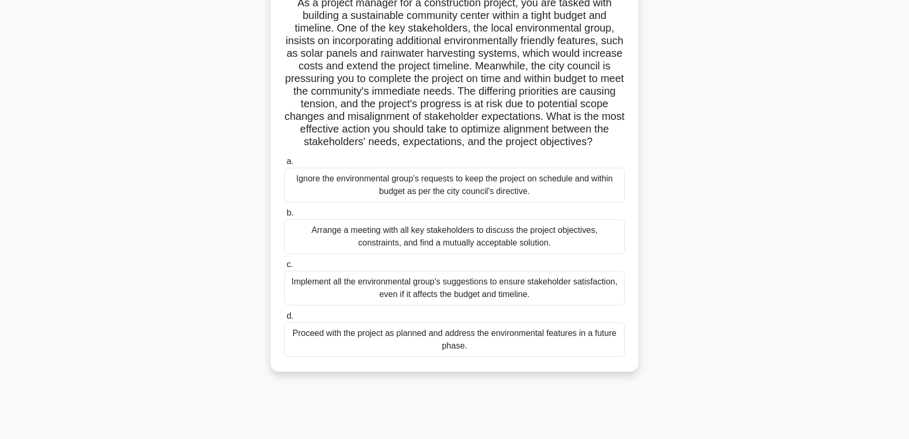
click at [560, 252] on div "Arrange a meeting with all key stakeholders to discuss the project objectives, …" at bounding box center [454, 236] width 340 height 35
click at [284, 216] on input "b. Arrange a meeting with all key stakeholders to discuss the project objective…" at bounding box center [284, 213] width 0 height 7
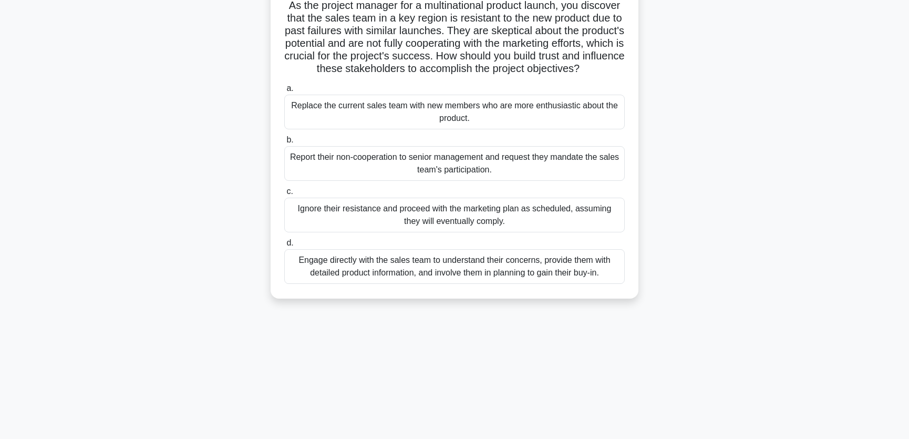
scroll to position [0, 0]
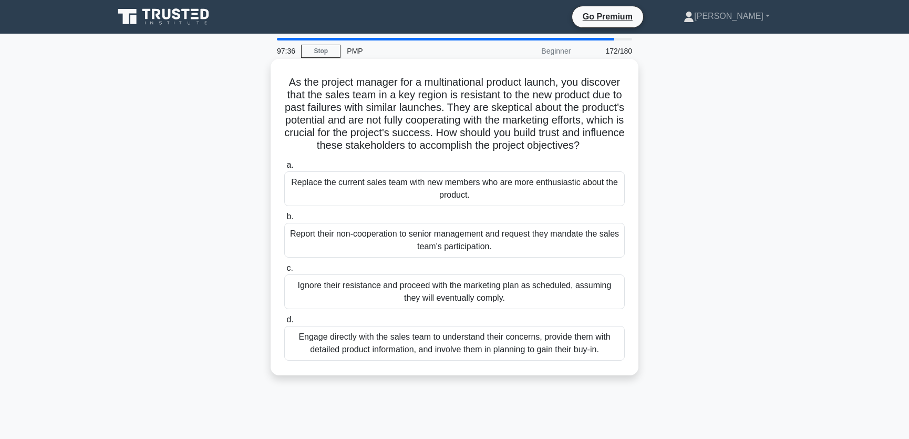
click at [417, 360] on div "Engage directly with the sales team to understand their concerns, provide them …" at bounding box center [454, 343] width 340 height 35
click at [284, 323] on input "d. Engage directly with the sales team to understand their concerns, provide th…" at bounding box center [284, 319] width 0 height 7
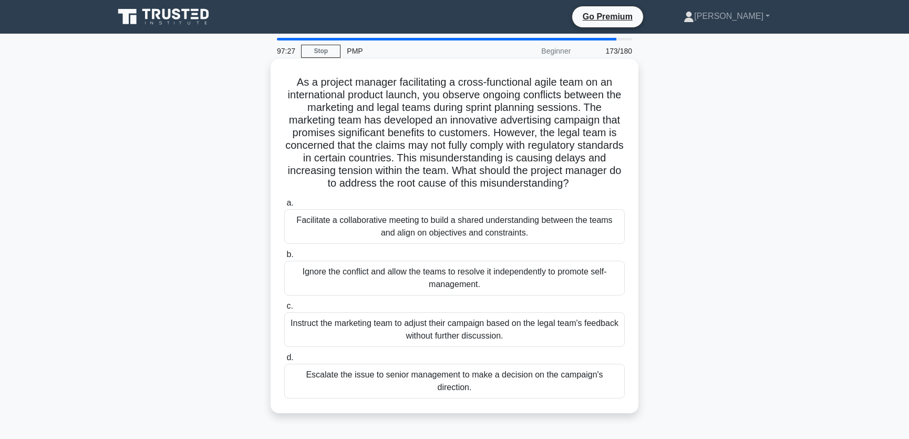
click at [456, 228] on div "Facilitate a collaborative meeting to build a shared understanding between the …" at bounding box center [454, 226] width 340 height 35
click at [284, 206] on input "a. Facilitate a collaborative meeting to build a shared understanding between t…" at bounding box center [284, 203] width 0 height 7
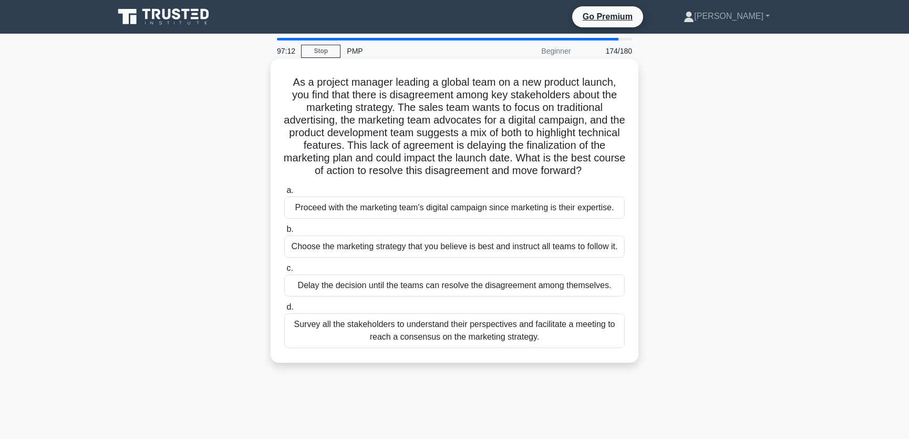
click at [454, 340] on div "Survey all the stakeholders to understand their perspectives and facilitate a m…" at bounding box center [454, 330] width 340 height 35
click at [284, 311] on input "d. Survey all the stakeholders to understand their perspectives and facilitate …" at bounding box center [284, 307] width 0 height 7
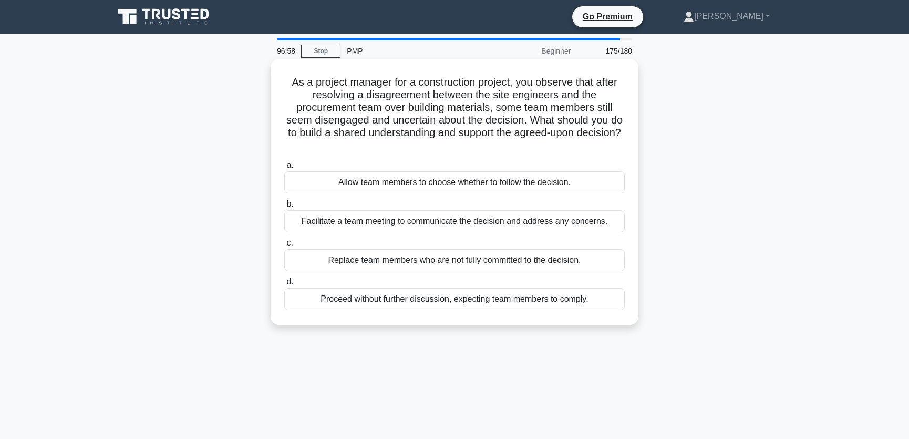
click at [483, 221] on div "Facilitate a team meeting to communicate the decision and address any concerns." at bounding box center [454, 221] width 340 height 22
click at [284, 208] on input "b. Facilitate a team meeting to communicate the decision and address any concer…" at bounding box center [284, 204] width 0 height 7
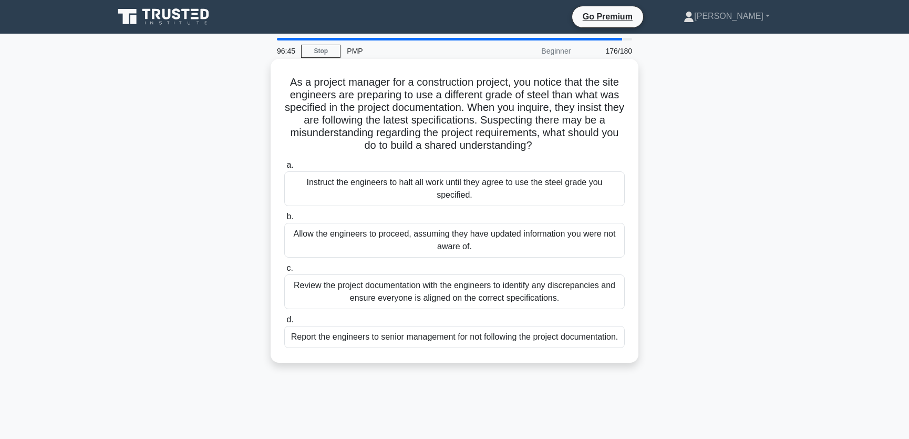
click at [426, 287] on div "Review the project documentation with the engineers to identify any discrepanci…" at bounding box center [454, 291] width 340 height 35
click at [284, 272] on input "c. Review the project documentation with the engineers to identify any discrepa…" at bounding box center [284, 268] width 0 height 7
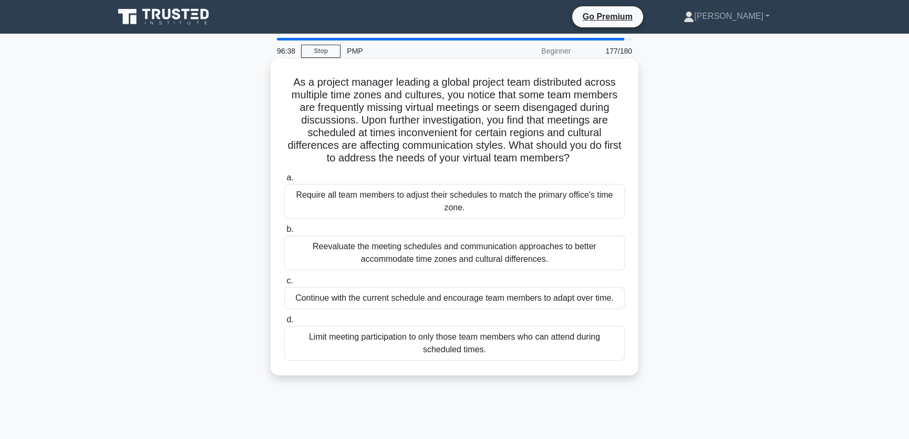
click at [430, 252] on div "Reevaluate the meeting schedules and communication approaches to better accommo…" at bounding box center [454, 252] width 340 height 35
click at [284, 233] on input "b. Reevaluate the meeting schedules and communication approaches to better acco…" at bounding box center [284, 229] width 0 height 7
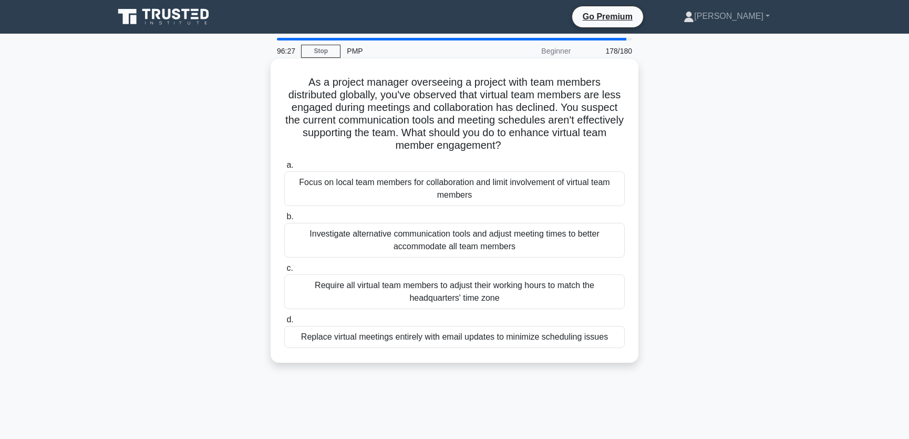
click at [407, 236] on div "Investigate alternative communication tools and adjust meeting times to better …" at bounding box center [454, 240] width 340 height 35
click at [284, 220] on input "b. Investigate alternative communication tools and adjust meeting times to bett…" at bounding box center [284, 216] width 0 height 7
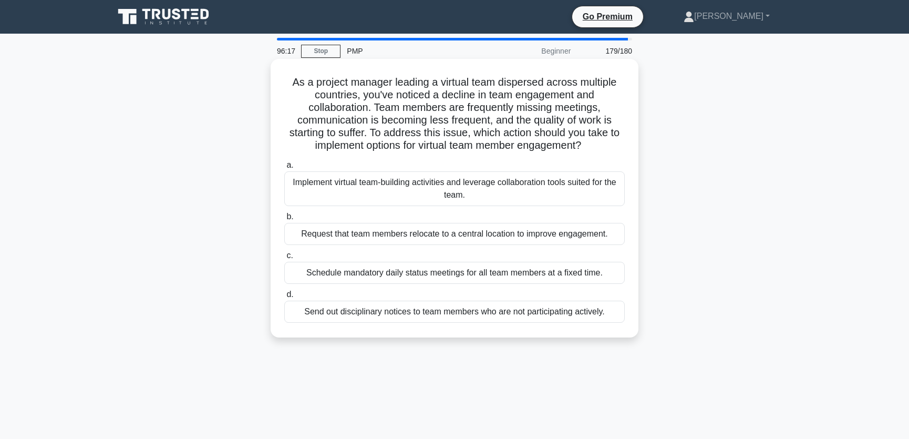
click at [415, 187] on div "Implement virtual team-building activities and leverage collaboration tools sui…" at bounding box center [454, 188] width 340 height 35
click at [284, 169] on input "a. Implement virtual team-building activities and leverage collaboration tools …" at bounding box center [284, 165] width 0 height 7
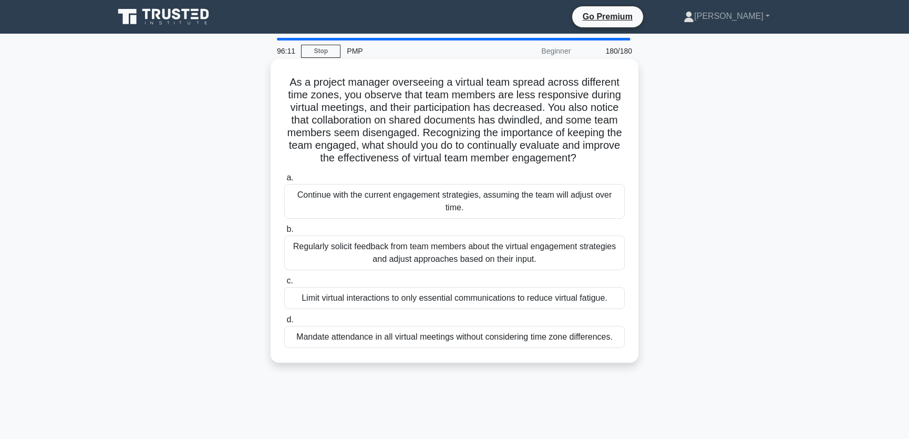
click at [405, 250] on div "Regularly solicit feedback from team members about the virtual engagement strat…" at bounding box center [454, 252] width 340 height 35
click at [284, 233] on input "b. Regularly solicit feedback from team members about the virtual engagement st…" at bounding box center [284, 229] width 0 height 7
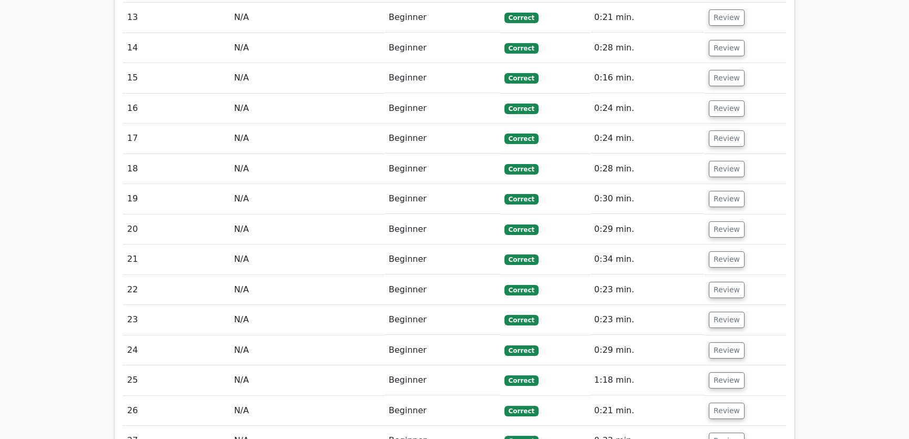
scroll to position [2069, 0]
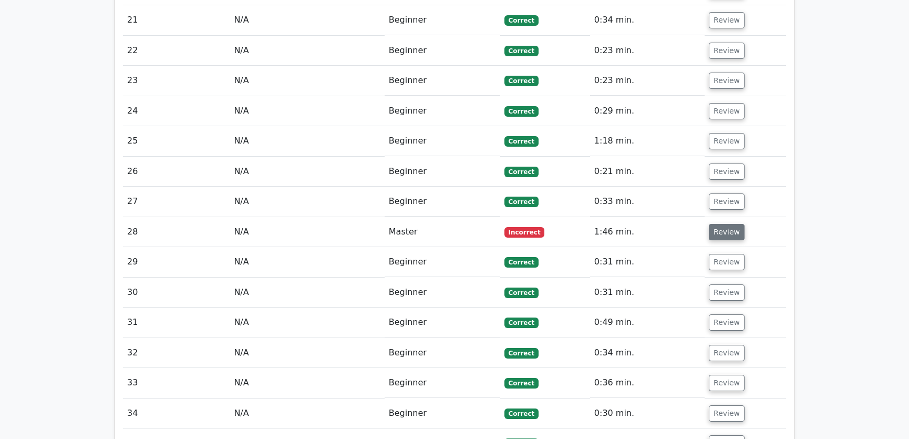
click at [720, 224] on button "Review" at bounding box center [727, 232] width 36 height 16
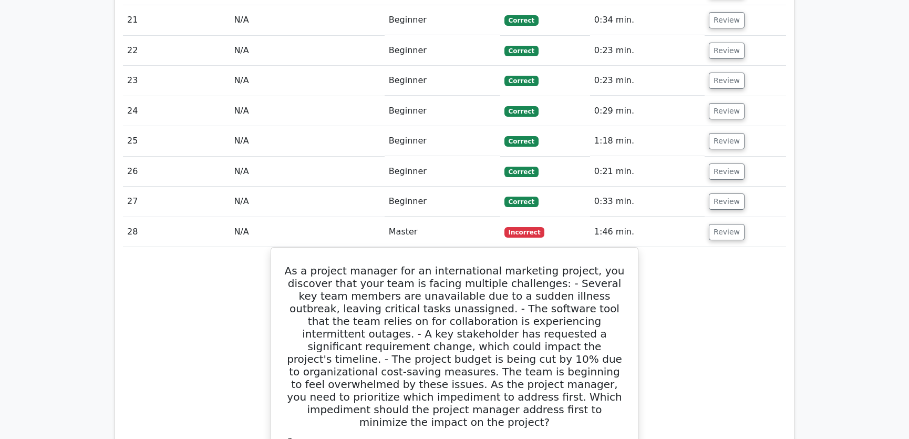
scroll to position [2229, 0]
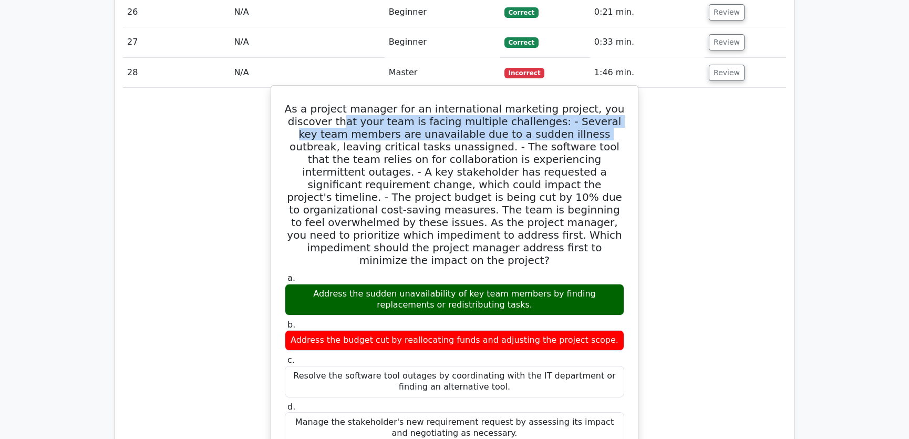
drag, startPoint x: 350, startPoint y: 47, endPoint x: 562, endPoint y: 53, distance: 211.8
click at [562, 102] on h5 "As a project manager for an international marketing project, you discover that …" at bounding box center [455, 184] width 342 height 164
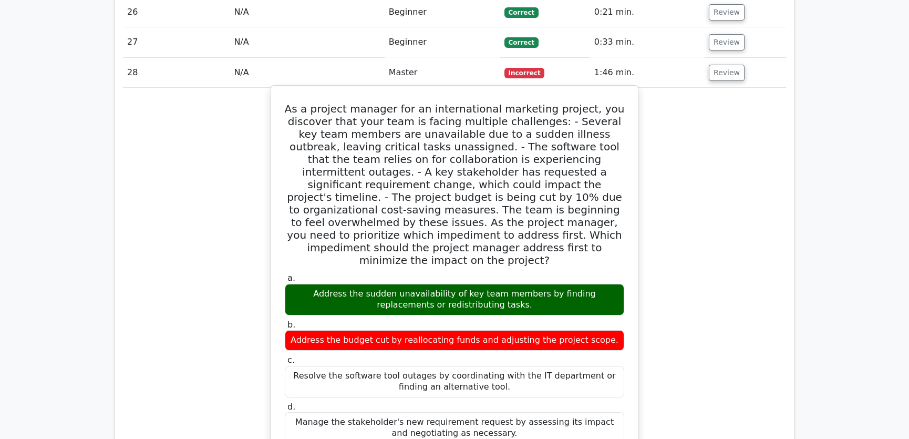
click at [405, 102] on h5 "As a project manager for an international marketing project, you discover that …" at bounding box center [455, 184] width 342 height 164
drag, startPoint x: 417, startPoint y: 58, endPoint x: 596, endPoint y: 63, distance: 178.7
click at [596, 102] on h5 "As a project manager for an international marketing project, you discover that …" at bounding box center [455, 184] width 342 height 164
drag, startPoint x: 462, startPoint y: 70, endPoint x: 597, endPoint y: 71, distance: 135.0
click at [597, 102] on h5 "As a project manager for an international marketing project, you discover that …" at bounding box center [455, 184] width 342 height 164
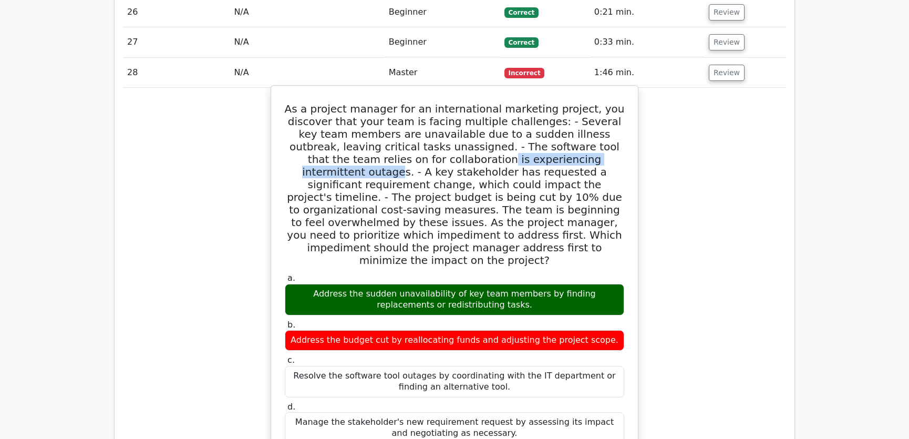
drag, startPoint x: 431, startPoint y: 84, endPoint x: 579, endPoint y: 86, distance: 148.2
click at [579, 102] on h5 "As a project manager for an international marketing project, you discover that …" at bounding box center [455, 184] width 342 height 164
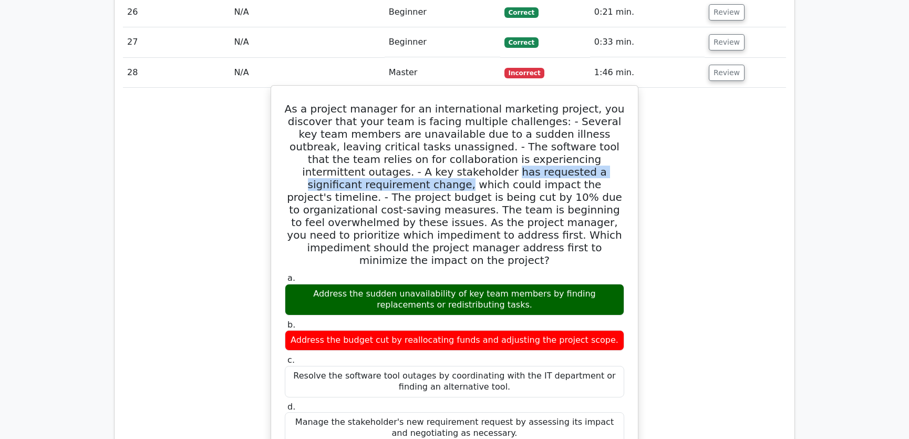
drag, startPoint x: 354, startPoint y: 95, endPoint x: 582, endPoint y: 101, distance: 228.1
click at [582, 102] on h5 "As a project manager for an international marketing project, you discover that …" at bounding box center [455, 184] width 342 height 164
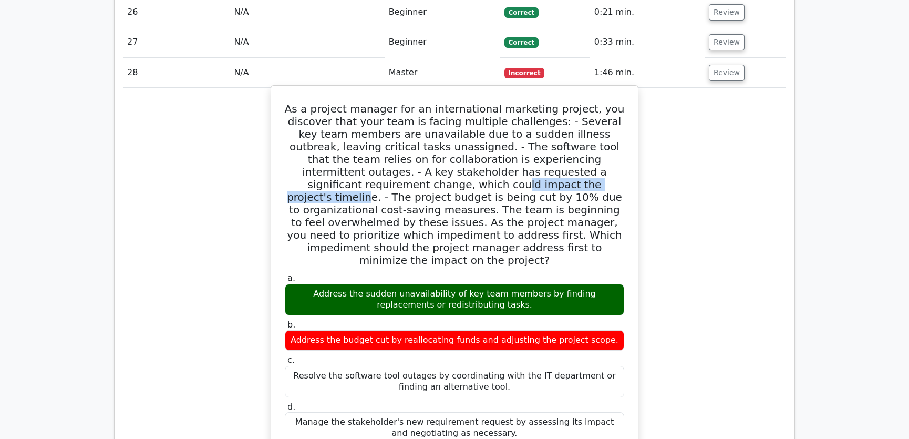
drag, startPoint x: 299, startPoint y: 109, endPoint x: 442, endPoint y: 111, distance: 142.9
click at [442, 111] on h5 "As a project manager for an international marketing project, you discover that …" at bounding box center [455, 184] width 342 height 164
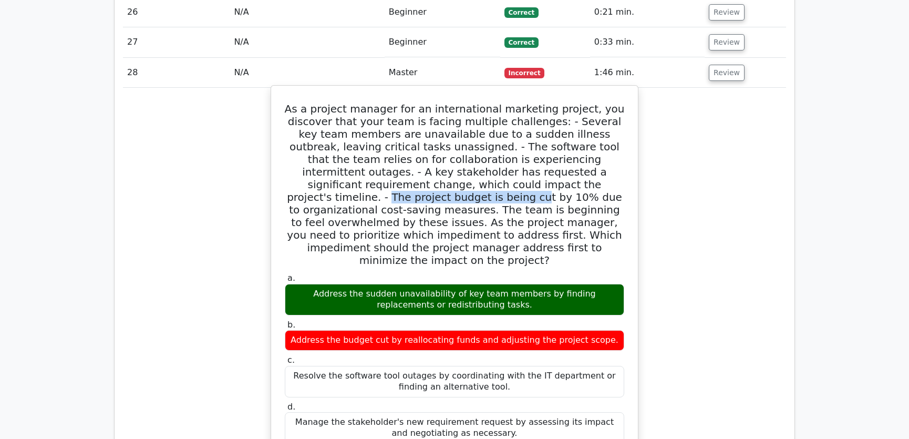
drag, startPoint x: 469, startPoint y: 107, endPoint x: 604, endPoint y: 109, distance: 135.6
click at [604, 109] on h5 "As a project manager for an international marketing project, you discover that …" at bounding box center [455, 184] width 342 height 164
click at [514, 125] on h5 "As a project manager for an international marketing project, you discover that …" at bounding box center [455, 184] width 342 height 164
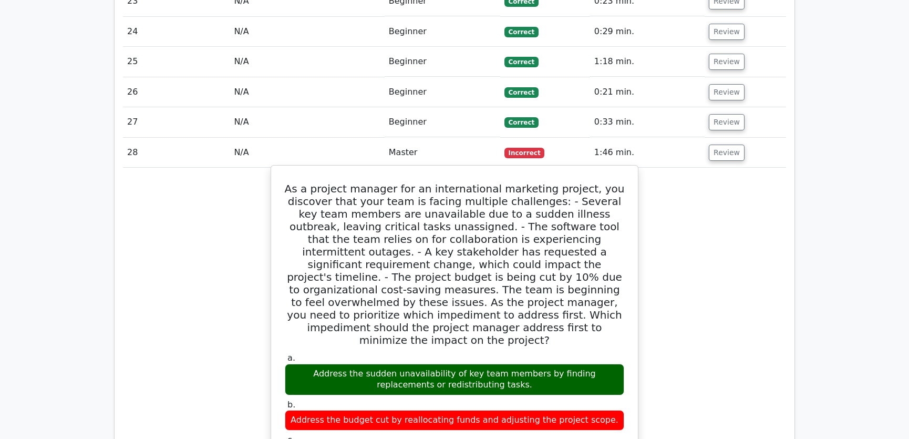
click at [497, 200] on h5 "As a project manager for an international marketing project, you discover that …" at bounding box center [455, 264] width 342 height 164
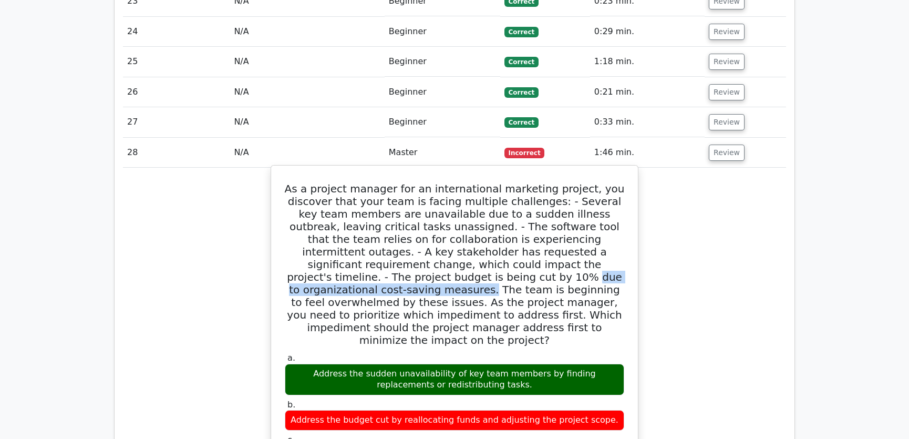
drag, startPoint x: 307, startPoint y: 202, endPoint x: 514, endPoint y: 208, distance: 207.6
click at [514, 208] on h5 "As a project manager for an international marketing project, you discover that …" at bounding box center [455, 264] width 342 height 164
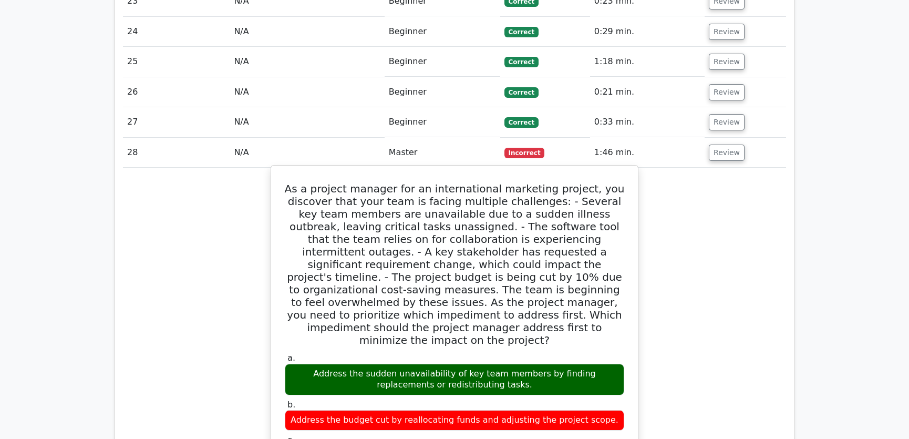
click at [502, 182] on h5 "As a project manager for an international marketing project, you discover that …" at bounding box center [455, 264] width 342 height 164
drag, startPoint x: 363, startPoint y: 178, endPoint x: 585, endPoint y: 177, distance: 221.7
click at [585, 182] on h5 "As a project manager for an international marketing project, you discover that …" at bounding box center [455, 264] width 342 height 164
drag, startPoint x: 373, startPoint y: 189, endPoint x: 465, endPoint y: 189, distance: 92.5
click at [465, 189] on h5 "As a project manager for an international marketing project, you discover that …" at bounding box center [455, 264] width 342 height 164
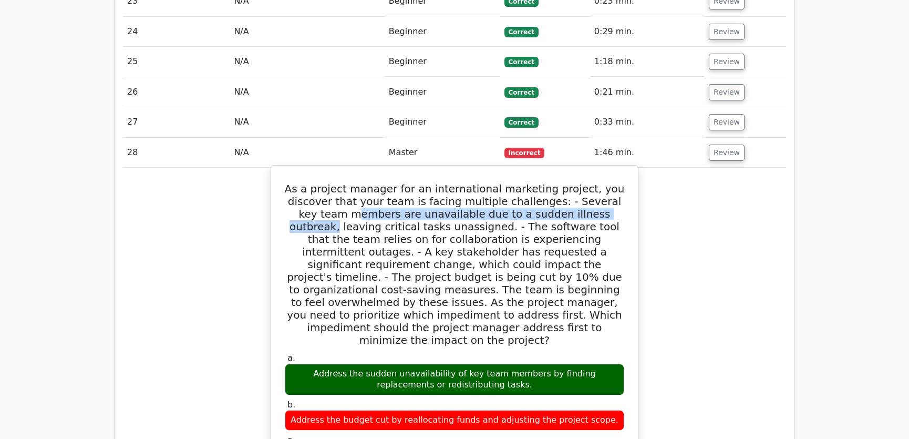
drag, startPoint x: 333, startPoint y: 140, endPoint x: 606, endPoint y: 141, distance: 273.2
click at [606, 182] on h5 "As a project manager for an international marketing project, you discover that …" at bounding box center [455, 264] width 342 height 164
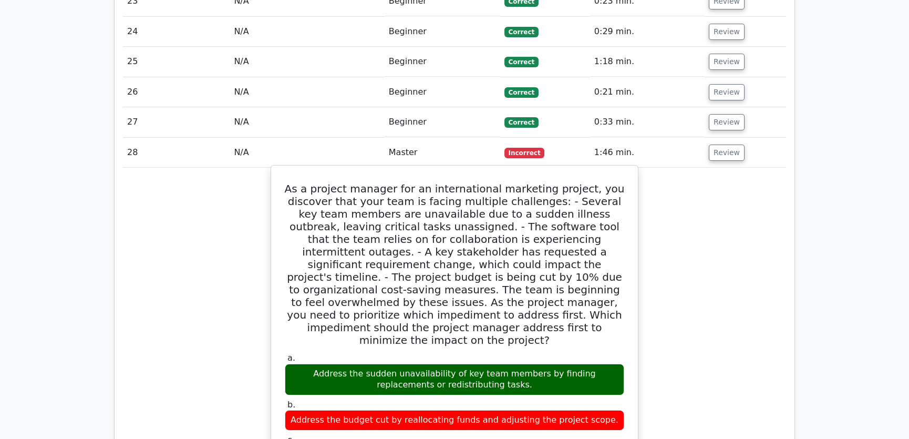
click at [518, 196] on h5 "As a project manager for an international marketing project, you discover that …" at bounding box center [455, 264] width 342 height 164
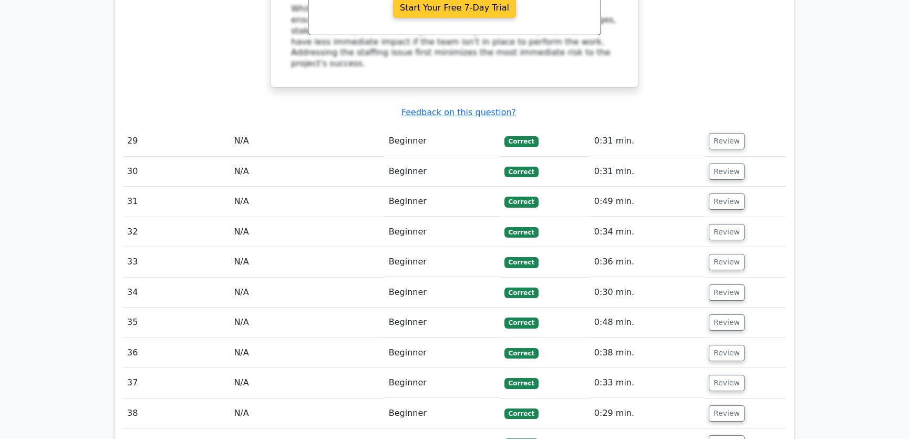
scroll to position [3025, 0]
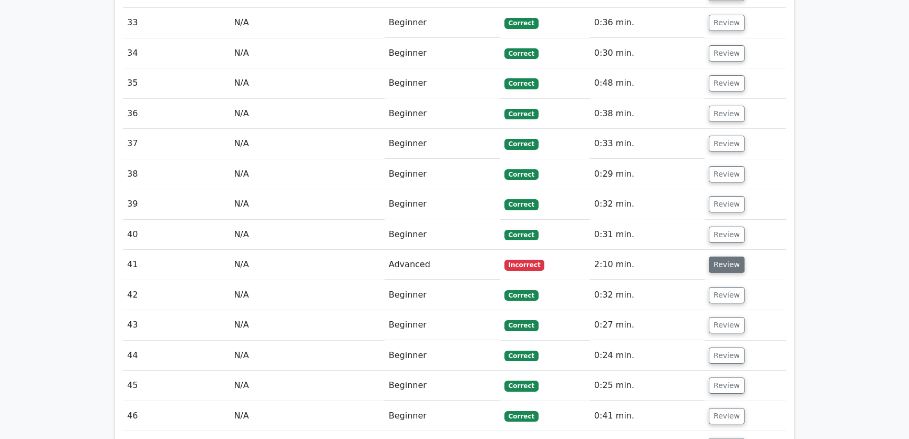
click at [719, 256] on button "Review" at bounding box center [727, 264] width 36 height 16
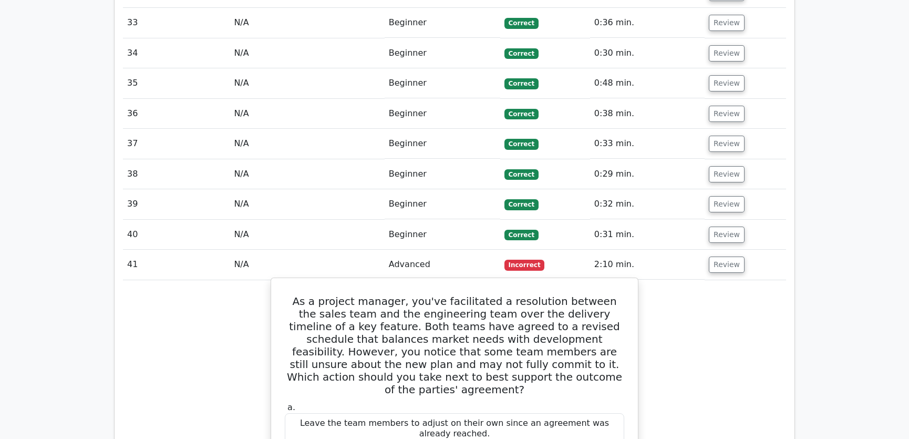
scroll to position [3184, 0]
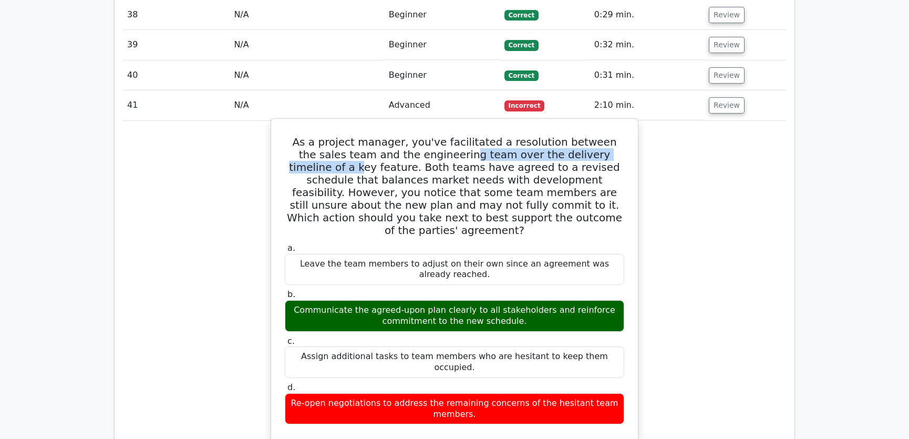
drag, startPoint x: 420, startPoint y: 64, endPoint x: 604, endPoint y: 62, distance: 183.9
click at [604, 136] on h5 "As a project manager, you've facilitated a resolution between the sales team an…" at bounding box center [455, 186] width 342 height 101
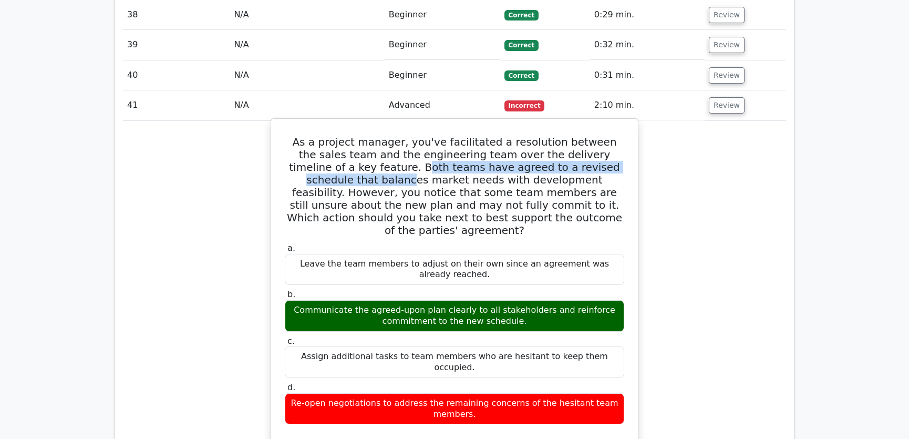
drag, startPoint x: 339, startPoint y: 76, endPoint x: 606, endPoint y: 77, distance: 267.4
click at [606, 136] on h5 "As a project manager, you've facilitated a resolution between the sales team an…" at bounding box center [455, 186] width 342 height 101
click at [417, 136] on h5 "As a project manager, you've facilitated a resolution between the sales team an…" at bounding box center [455, 186] width 342 height 101
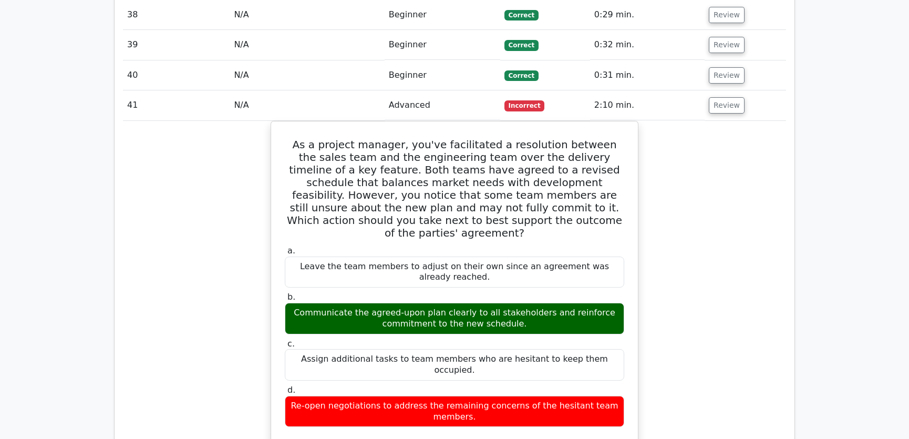
click at [657, 203] on div "As a project manager, you've facilitated a resolution between the sales team an…" at bounding box center [454, 388] width 663 height 534
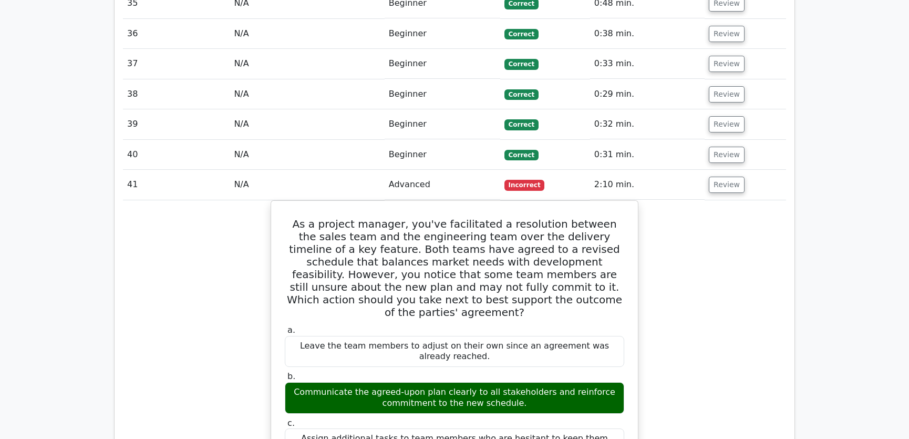
scroll to position [3343, 0]
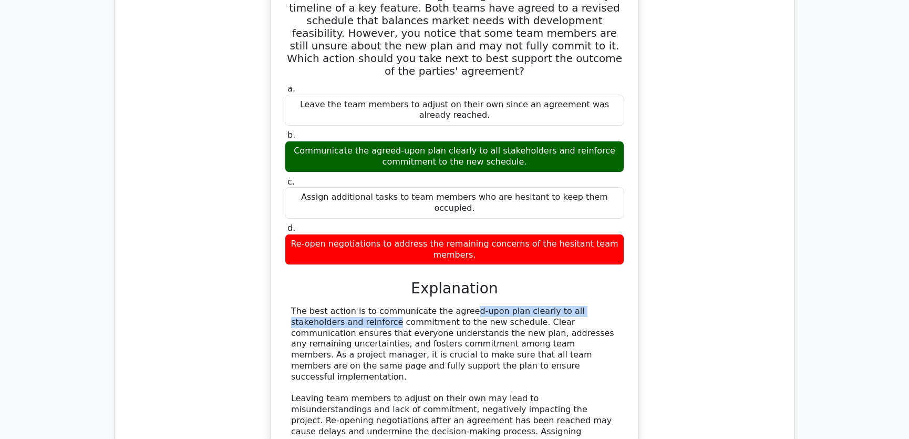
drag, startPoint x: 392, startPoint y: 200, endPoint x: 591, endPoint y: 200, distance: 198.1
click at [591, 306] on div "The best action is to communicate the agreed-upon plan clearly to all stakehold…" at bounding box center [454, 382] width 327 height 153
drag, startPoint x: 397, startPoint y: 210, endPoint x: 473, endPoint y: 208, distance: 76.7
click at [473, 306] on div "The best action is to communicate the agreed-upon plan clearly to all stakehold…" at bounding box center [454, 382] width 327 height 153
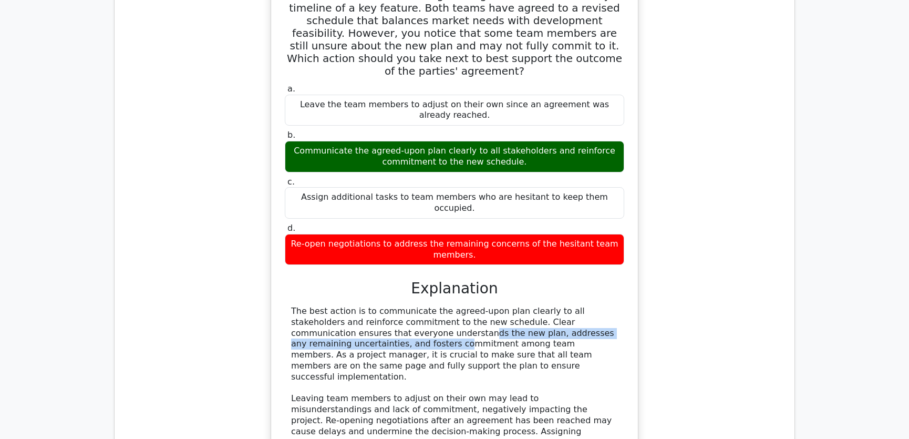
drag, startPoint x: 295, startPoint y: 220, endPoint x: 571, endPoint y: 222, distance: 276.4
click at [571, 306] on div "The best action is to communicate the agreed-upon plan clearly to all stakehold…" at bounding box center [454, 382] width 327 height 153
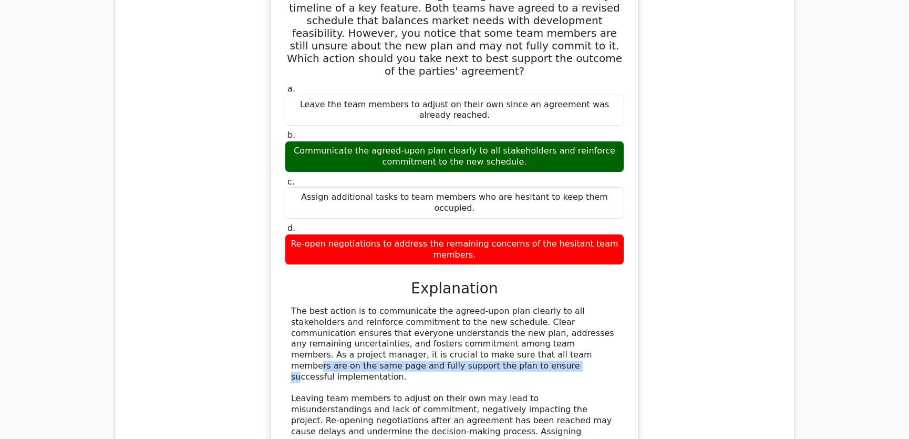
drag, startPoint x: 338, startPoint y: 237, endPoint x: 557, endPoint y: 241, distance: 219.1
click at [586, 306] on div "The best action is to communicate the agreed-upon plan clearly to all stakehold…" at bounding box center [454, 382] width 327 height 153
click at [414, 306] on div "The best action is to communicate the agreed-upon plan clearly to all stakehold…" at bounding box center [454, 382] width 327 height 153
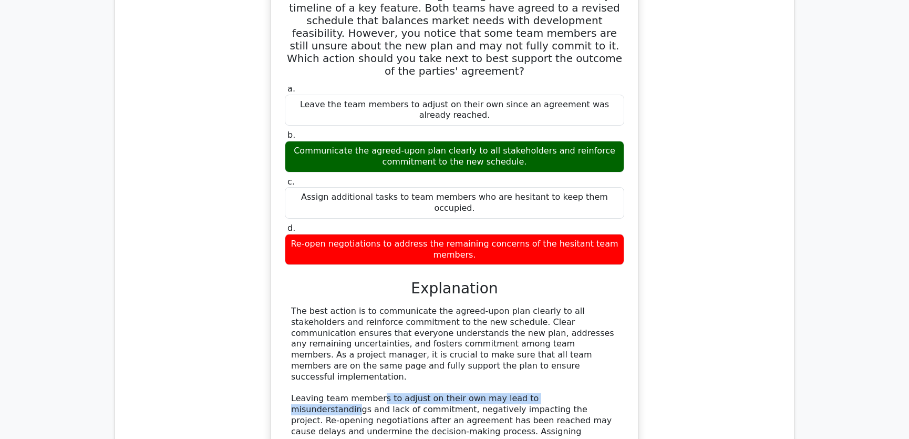
drag, startPoint x: 375, startPoint y: 272, endPoint x: 576, endPoint y: 271, distance: 200.7
click at [576, 306] on div "The best action is to communicate the agreed-upon plan clearly to all stakehold…" at bounding box center [454, 382] width 327 height 153
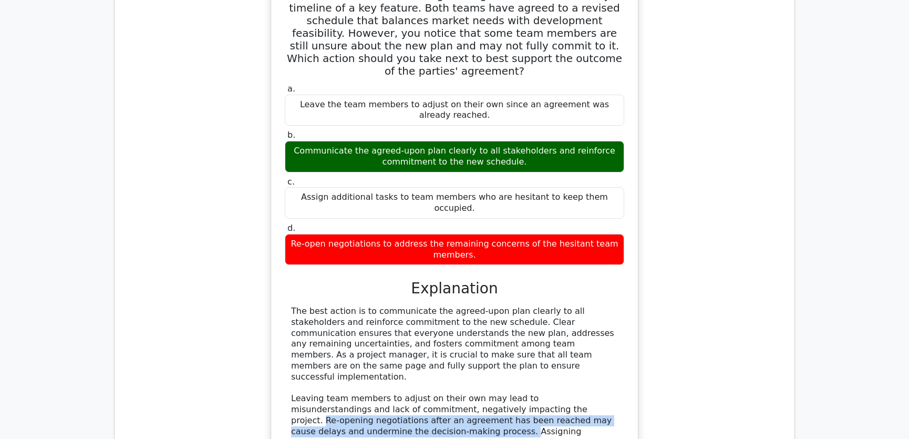
drag, startPoint x: 499, startPoint y: 284, endPoint x: 354, endPoint y: 305, distance: 146.0
click at [354, 306] on div "The best action is to communicate the agreed-upon plan clearly to all stakehold…" at bounding box center [454, 382] width 327 height 153
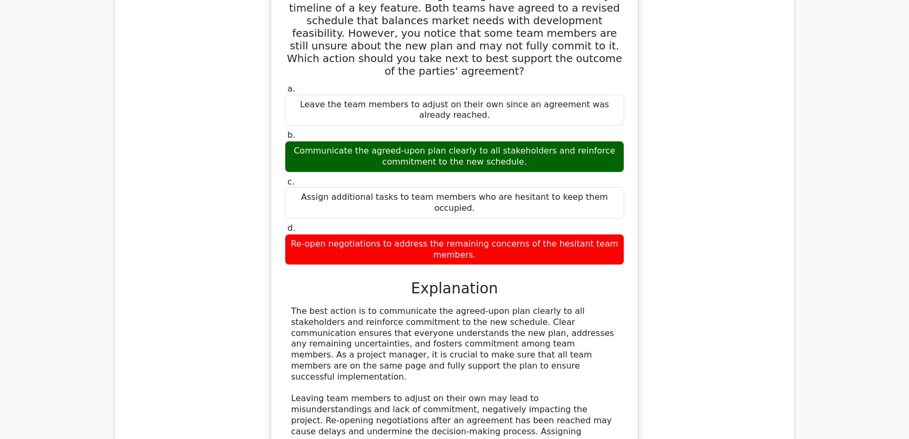
click at [464, 306] on div "The best action is to communicate the agreed-upon plan clearly to all stakehold…" at bounding box center [454, 382] width 327 height 153
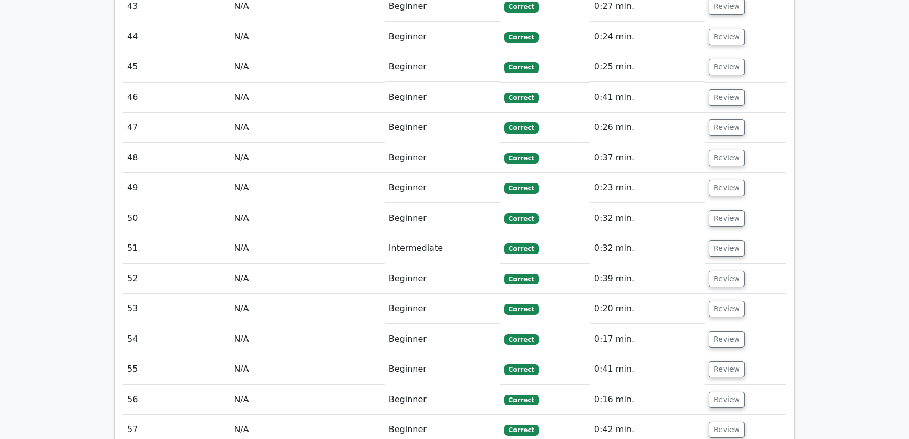
scroll to position [4219, 0]
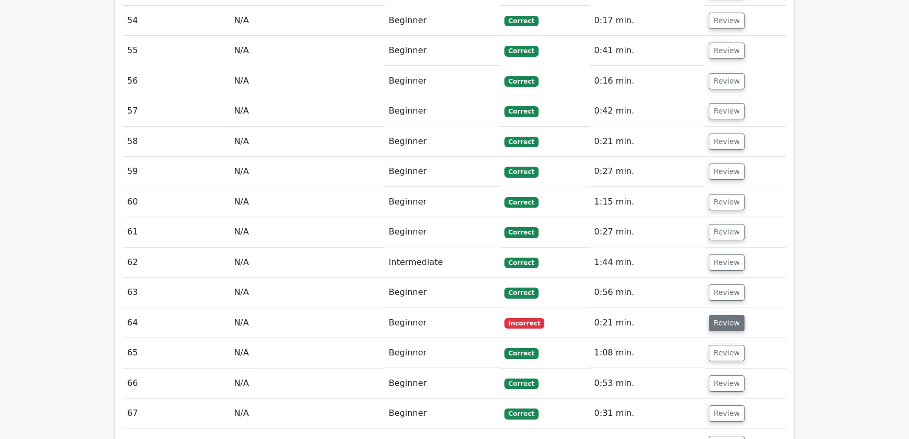
click at [722, 315] on button "Review" at bounding box center [727, 323] width 36 height 16
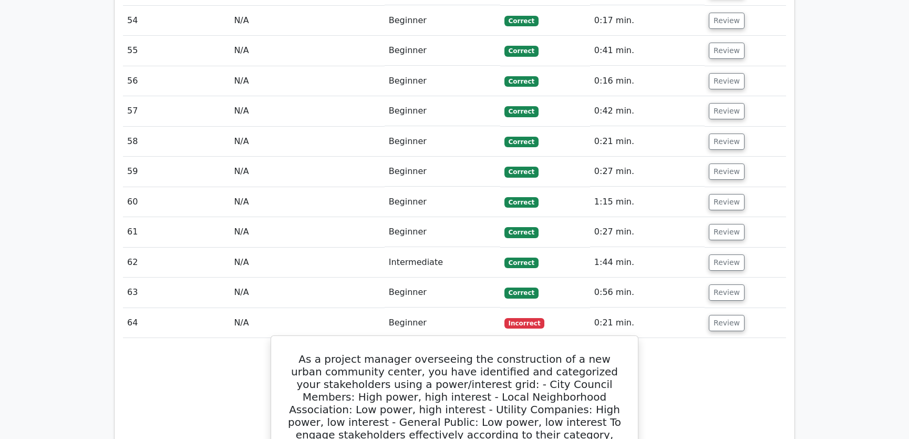
scroll to position [4378, 0]
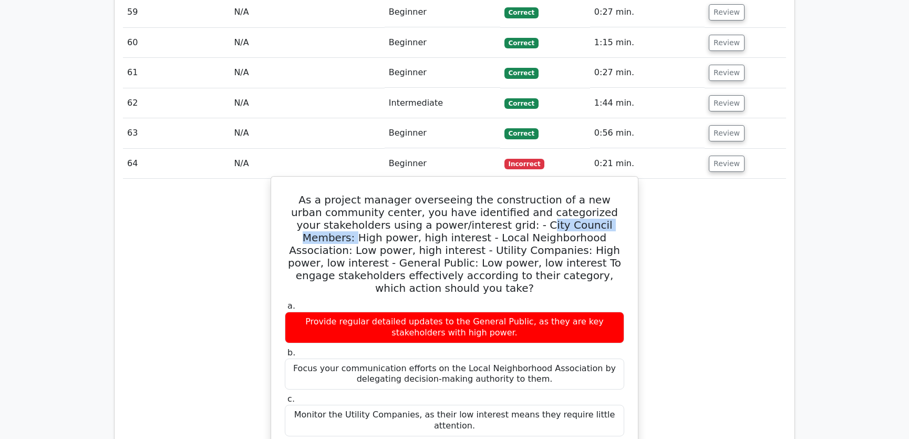
drag, startPoint x: 494, startPoint y: 87, endPoint x: 603, endPoint y: 87, distance: 108.2
click at [603, 193] on h5 "As a project manager overseeing the construction of a new urban community cente…" at bounding box center [455, 243] width 342 height 101
click at [537, 193] on h5 "As a project manager overseeing the construction of a new urban community cente…" at bounding box center [455, 243] width 342 height 101
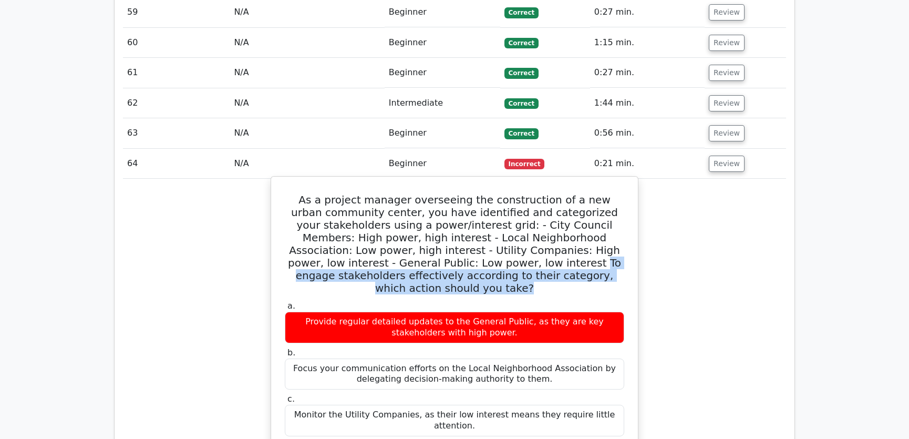
drag, startPoint x: 449, startPoint y: 124, endPoint x: 606, endPoint y: 140, distance: 158.5
click at [606, 193] on h5 "As a project manager overseeing the construction of a new urban community cente…" at bounding box center [455, 243] width 342 height 101
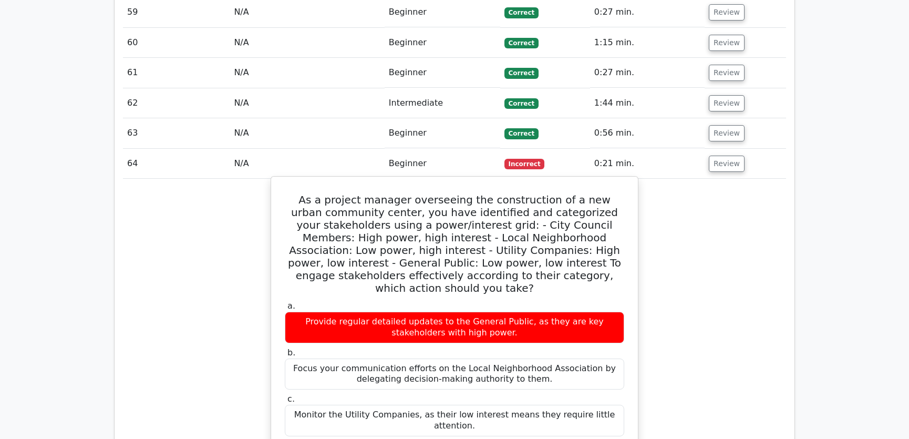
click at [512, 193] on h5 "As a project manager overseeing the construction of a new urban community cente…" at bounding box center [455, 243] width 342 height 101
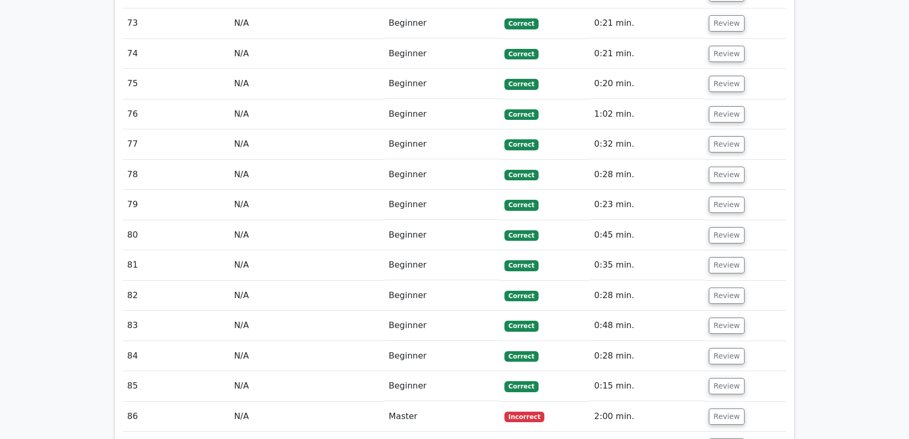
scroll to position [5413, 0]
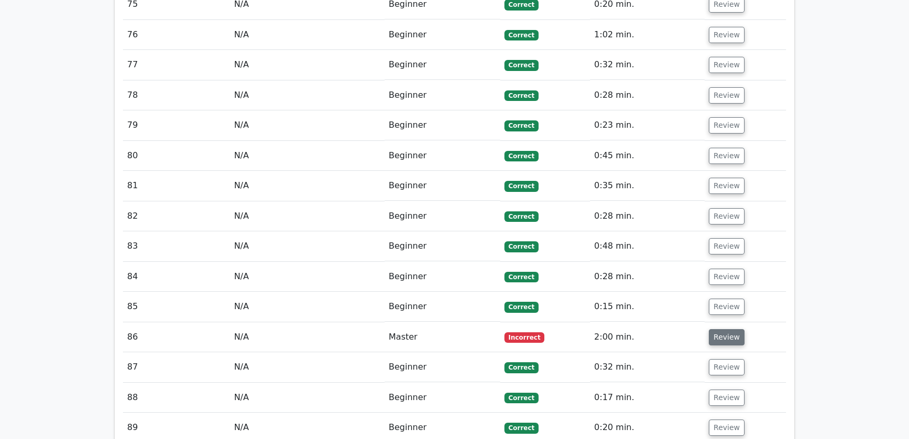
click at [730, 329] on button "Review" at bounding box center [727, 337] width 36 height 16
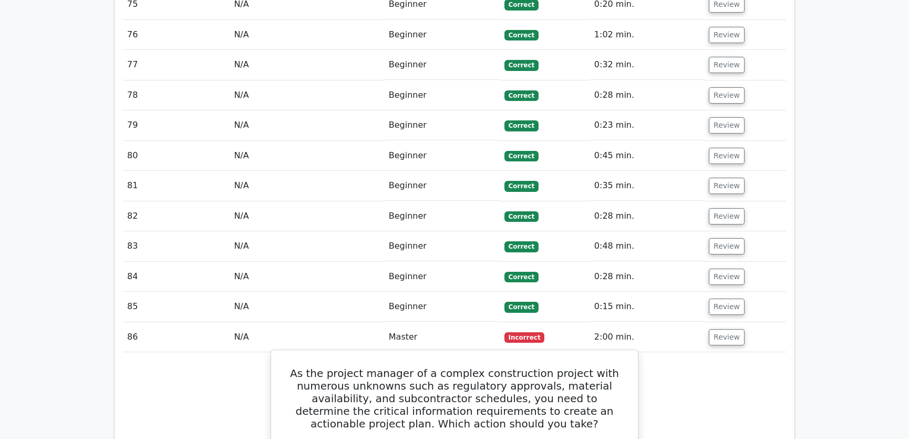
scroll to position [5572, 0]
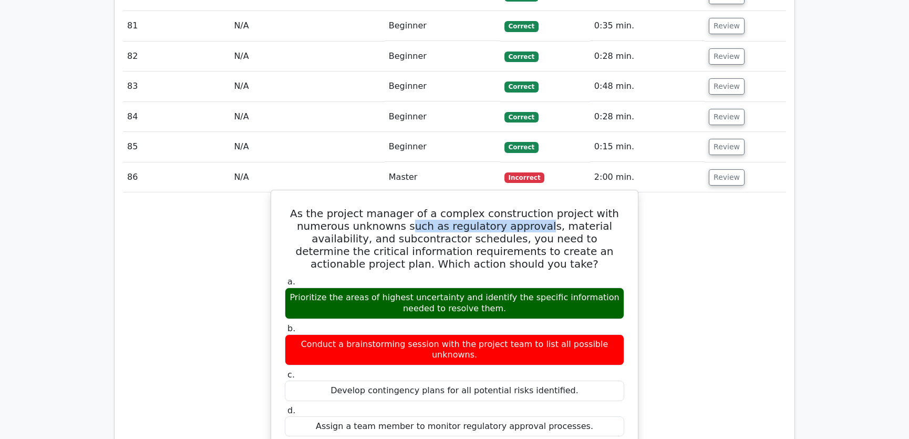
drag, startPoint x: 391, startPoint y: 63, endPoint x: 519, endPoint y: 65, distance: 128.2
click at [519, 207] on h5 "As the project manager of a complex construction project with numerous unknowns…" at bounding box center [455, 238] width 342 height 63
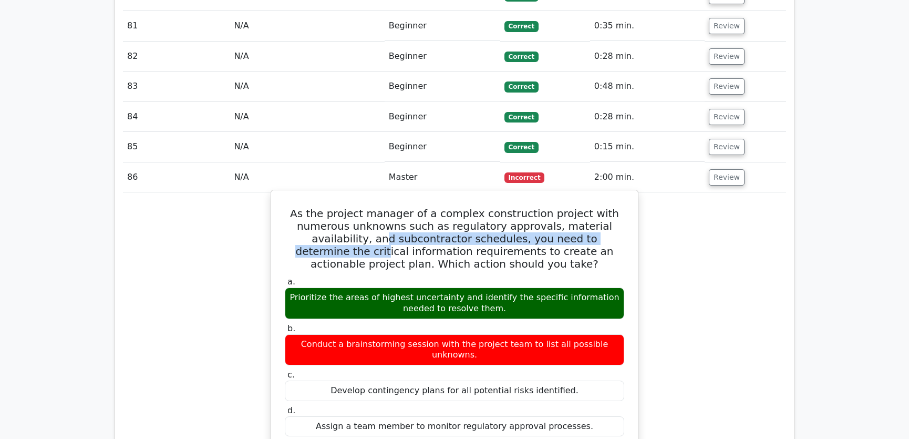
drag, startPoint x: 315, startPoint y: 75, endPoint x: 588, endPoint y: 82, distance: 273.3
click at [588, 207] on h5 "As the project manager of a complex construction project with numerous unknowns…" at bounding box center [455, 238] width 342 height 63
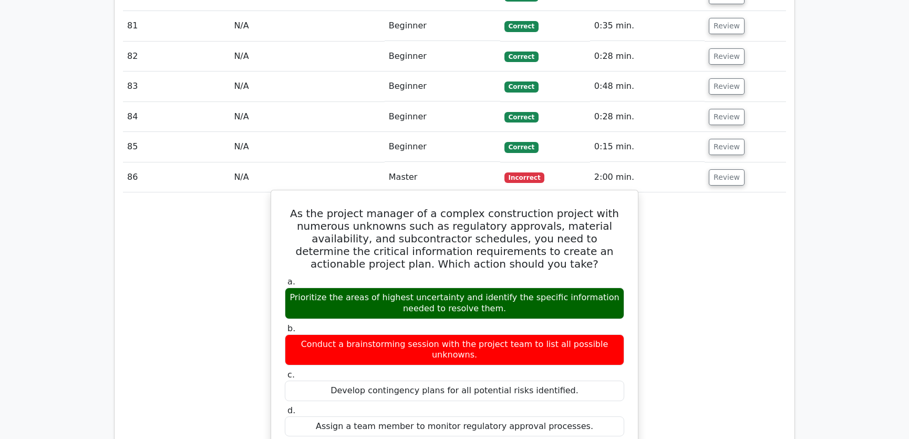
click at [357, 207] on h5 "As the project manager of a complex construction project with numerous unknowns…" at bounding box center [455, 238] width 342 height 63
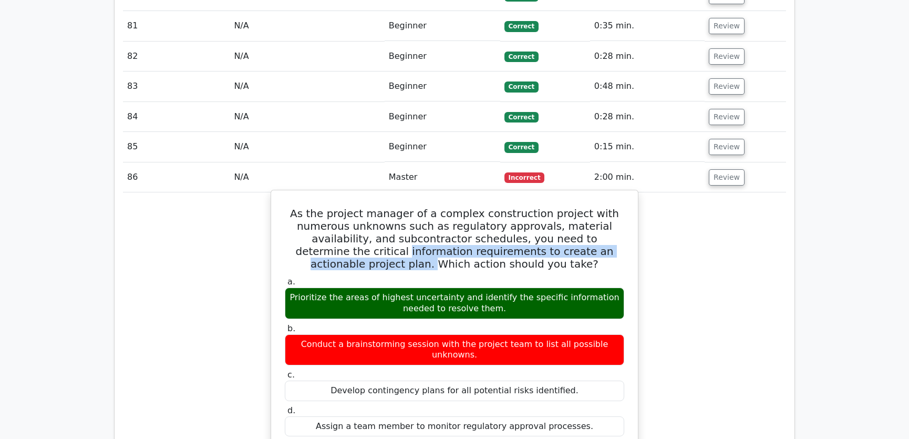
drag, startPoint x: 289, startPoint y: 86, endPoint x: 589, endPoint y: 88, distance: 299.5
click at [589, 207] on h5 "As the project manager of a complex construction project with numerous unknowns…" at bounding box center [455, 238] width 342 height 63
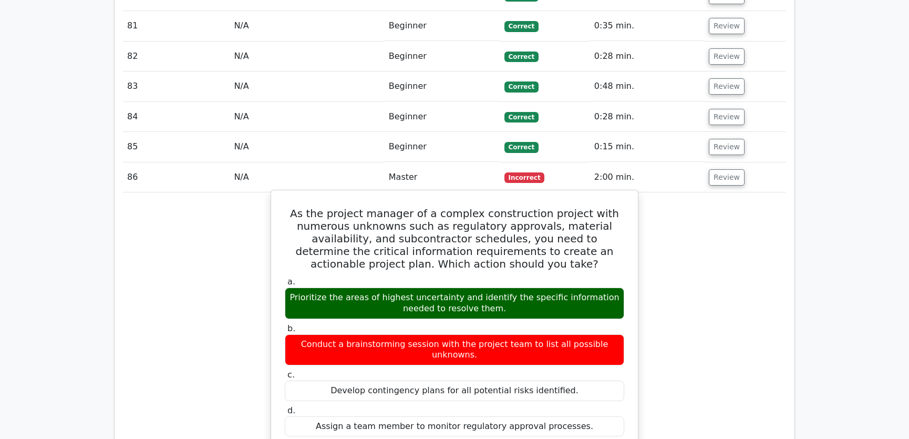
click at [509, 207] on h5 "As the project manager of a complex construction project with numerous unknowns…" at bounding box center [455, 238] width 342 height 63
drag, startPoint x: 322, startPoint y: 329, endPoint x: 483, endPoint y: 331, distance: 160.8
drag, startPoint x: 490, startPoint y: 327, endPoint x: 488, endPoint y: 347, distance: 20.0
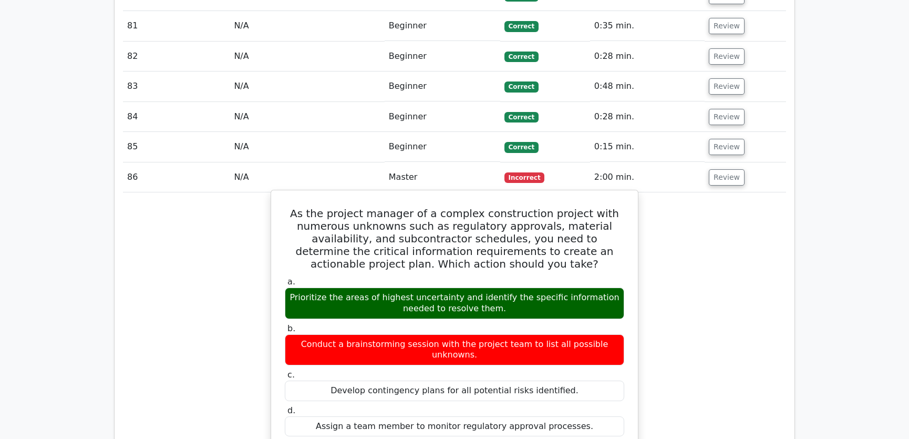
scroll to position [5652, 0]
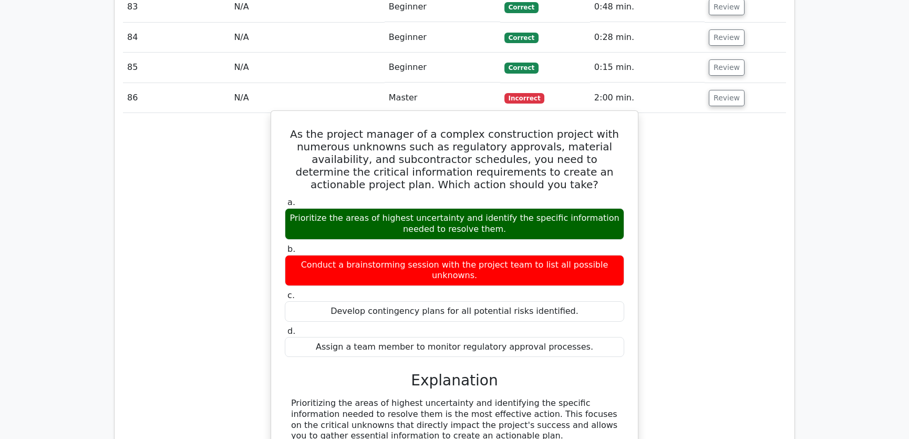
drag, startPoint x: 403, startPoint y: 294, endPoint x: 569, endPoint y: 296, distance: 165.5
drag, startPoint x: 382, startPoint y: 304, endPoint x: 506, endPoint y: 307, distance: 124.0
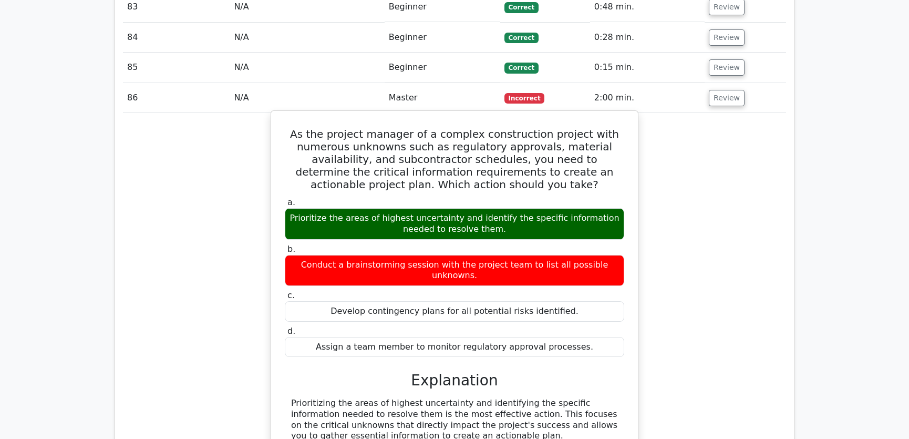
drag, startPoint x: 299, startPoint y: 319, endPoint x: 486, endPoint y: 321, distance: 186.5
drag, startPoint x: 311, startPoint y: 327, endPoint x: 537, endPoint y: 331, distance: 227.0
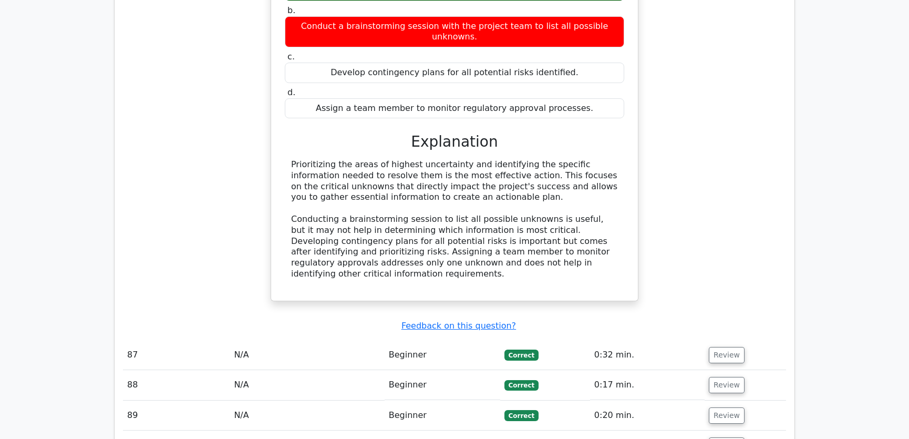
scroll to position [6050, 0]
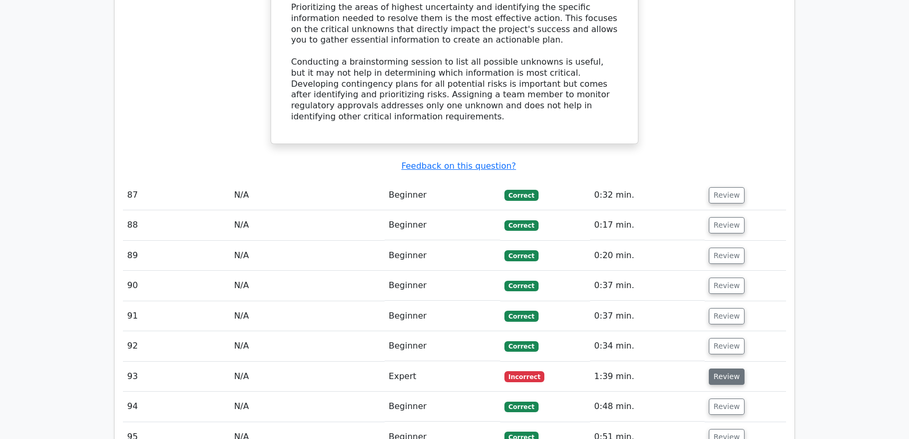
click at [720, 368] on button "Review" at bounding box center [727, 376] width 36 height 16
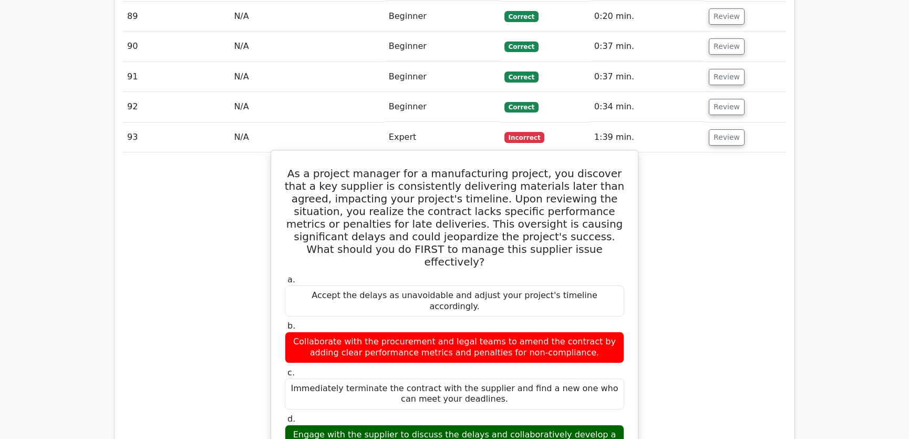
scroll to position [6209, 0]
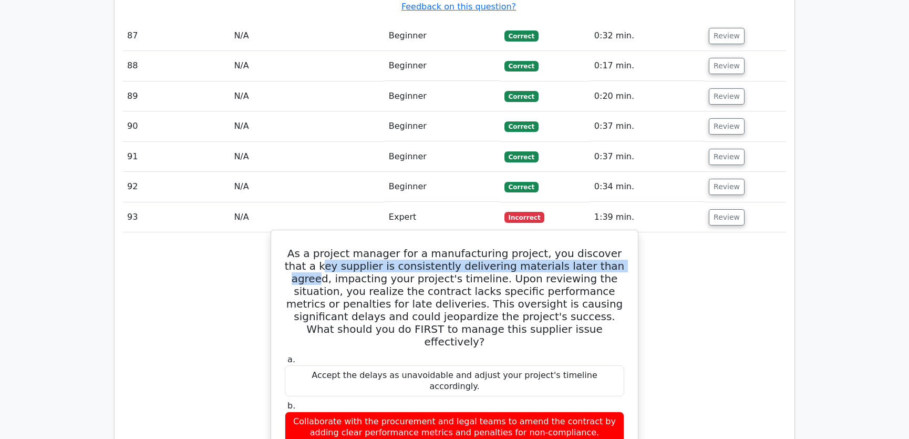
drag, startPoint x: 306, startPoint y: 90, endPoint x: 602, endPoint y: 97, distance: 295.9
click at [602, 247] on h5 "As a project manager for a manufacturing project, you discover that a key suppl…" at bounding box center [455, 297] width 342 height 101
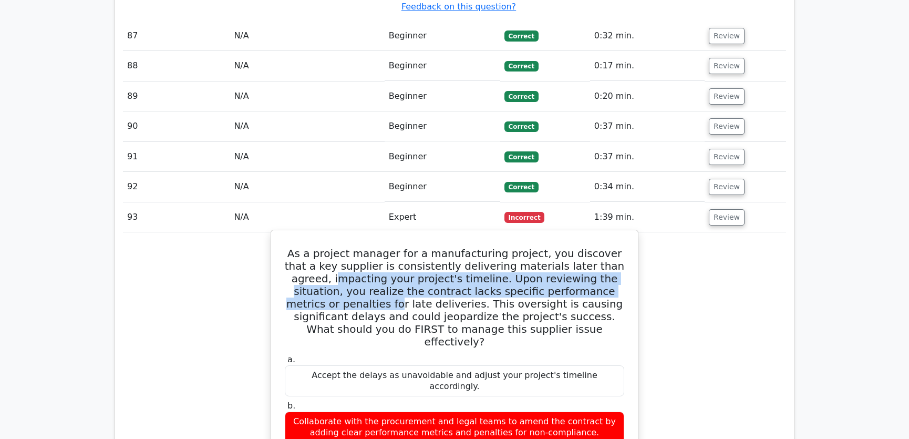
drag, startPoint x: 316, startPoint y: 105, endPoint x: 617, endPoint y: 108, distance: 301.1
click at [617, 247] on h5 "As a project manager for a manufacturing project, you discover that a key suppl…" at bounding box center [455, 297] width 342 height 101
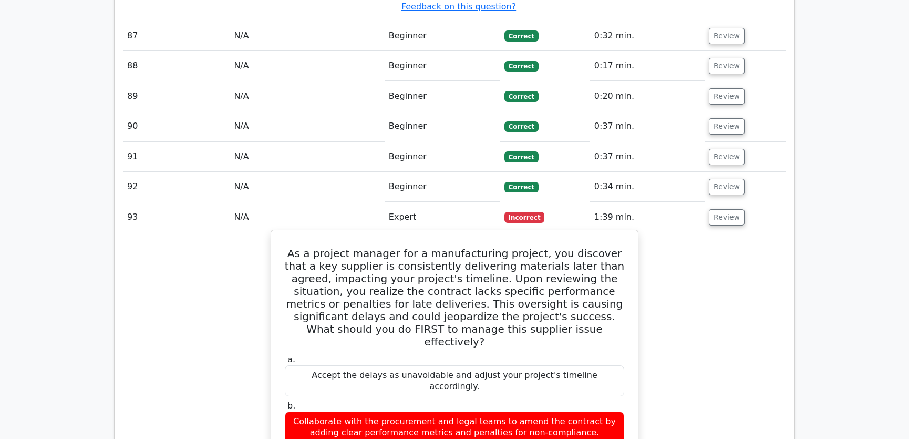
click at [339, 247] on h5 "As a project manager for a manufacturing project, you discover that a key suppl…" at bounding box center [455, 297] width 342 height 101
click at [457, 247] on h5 "As a project manager for a manufacturing project, you discover that a key suppl…" at bounding box center [455, 297] width 342 height 101
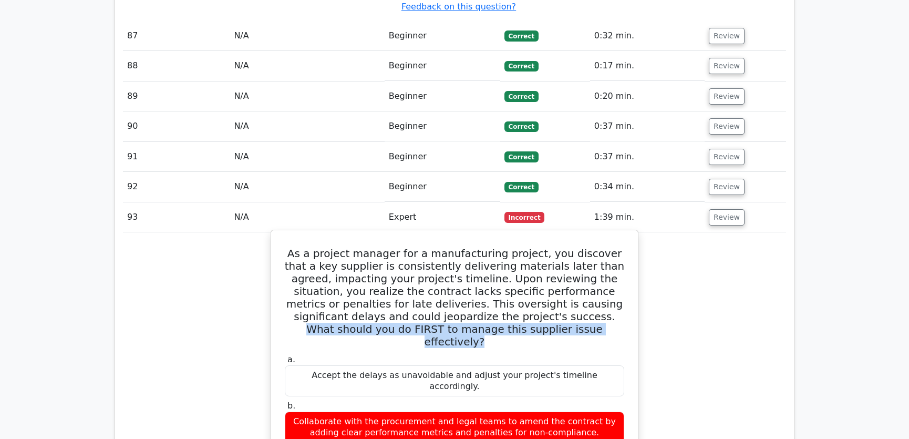
drag, startPoint x: 443, startPoint y: 138, endPoint x: 568, endPoint y: 152, distance: 125.3
click at [568, 247] on h5 "As a project manager for a manufacturing project, you discover that a key suppl…" at bounding box center [455, 297] width 342 height 101
click at [540, 247] on h5 "As a project manager for a manufacturing project, you discover that a key suppl…" at bounding box center [455, 297] width 342 height 101
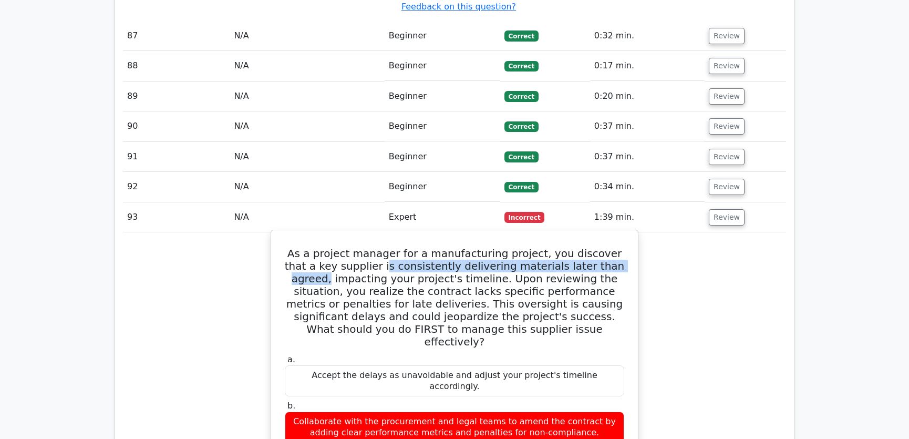
drag, startPoint x: 361, startPoint y: 90, endPoint x: 613, endPoint y: 89, distance: 251.1
click at [613, 247] on h5 "As a project manager for a manufacturing project, you discover that a key suppl…" at bounding box center [455, 297] width 342 height 101
drag, startPoint x: 394, startPoint y: 105, endPoint x: 450, endPoint y: 105, distance: 56.2
click at [450, 247] on h5 "As a project manager for a manufacturing project, you discover that a key suppl…" at bounding box center [455, 297] width 342 height 101
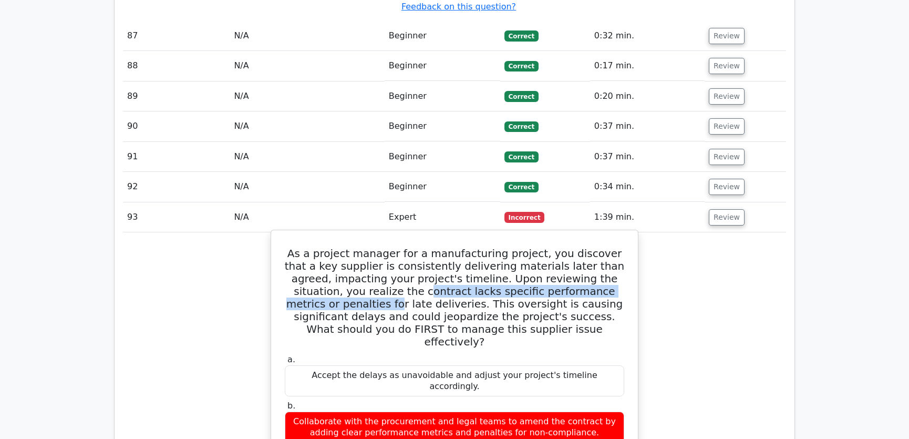
drag, startPoint x: 347, startPoint y: 116, endPoint x: 617, endPoint y: 118, distance: 270.1
click at [617, 247] on h5 "As a project manager for a manufacturing project, you discover that a key suppl…" at bounding box center [455, 297] width 342 height 101
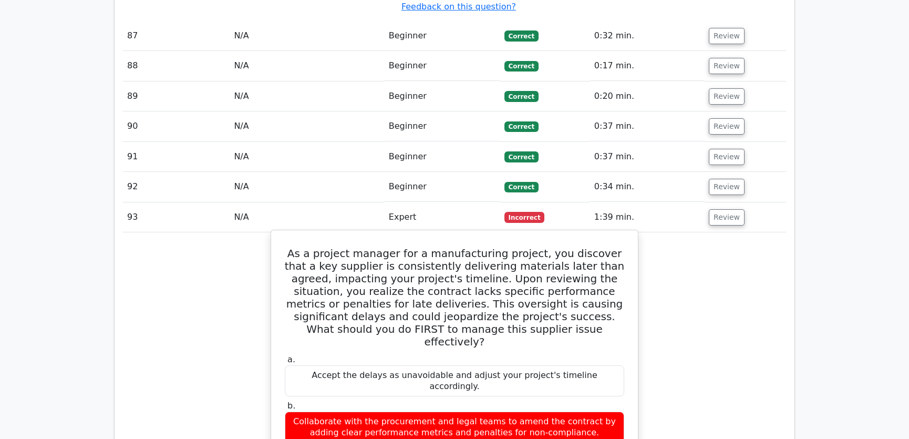
click at [369, 247] on h5 "As a project manager for a manufacturing project, you discover that a key suppl…" at bounding box center [455, 297] width 342 height 101
drag, startPoint x: 306, startPoint y: 142, endPoint x: 459, endPoint y: 142, distance: 152.9
click at [459, 247] on h5 "As a project manager for a manufacturing project, you discover that a key suppl…" at bounding box center [455, 297] width 342 height 101
click at [508, 247] on h5 "As a project manager for a manufacturing project, you discover that a key suppl…" at bounding box center [455, 297] width 342 height 101
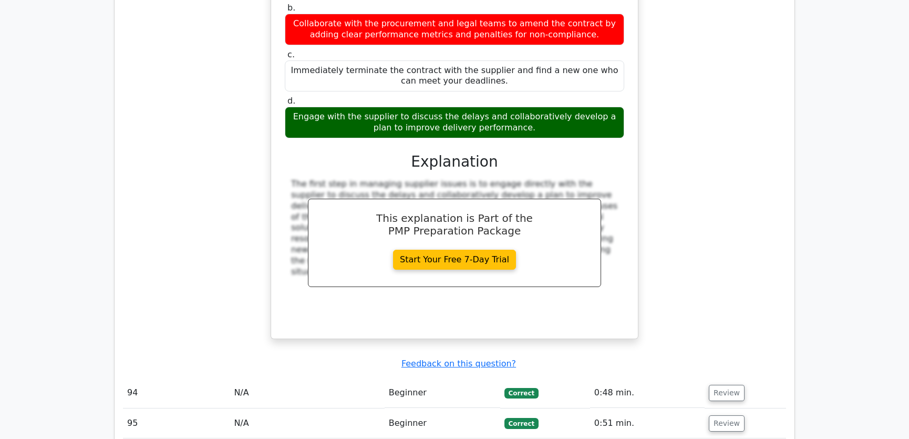
scroll to position [6846, 0]
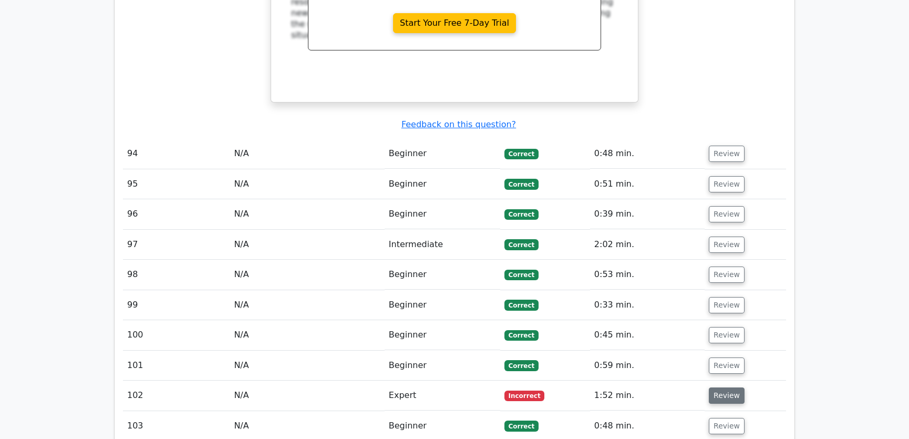
click at [720, 387] on button "Review" at bounding box center [727, 395] width 36 height 16
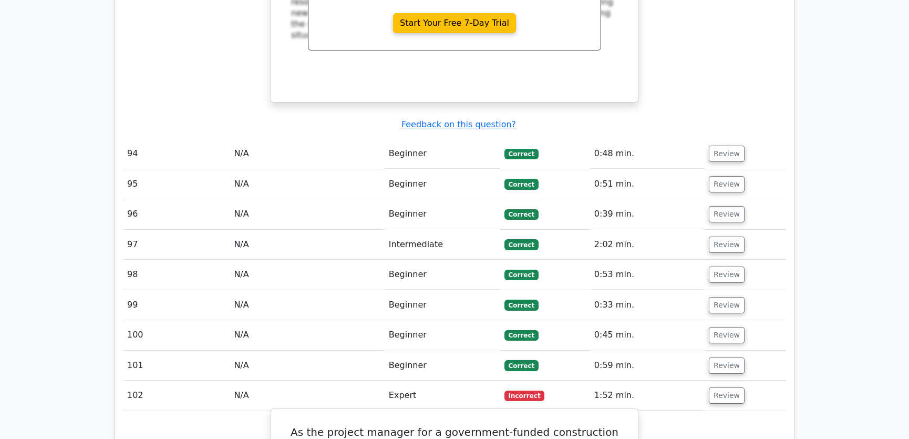
scroll to position [7005, 0]
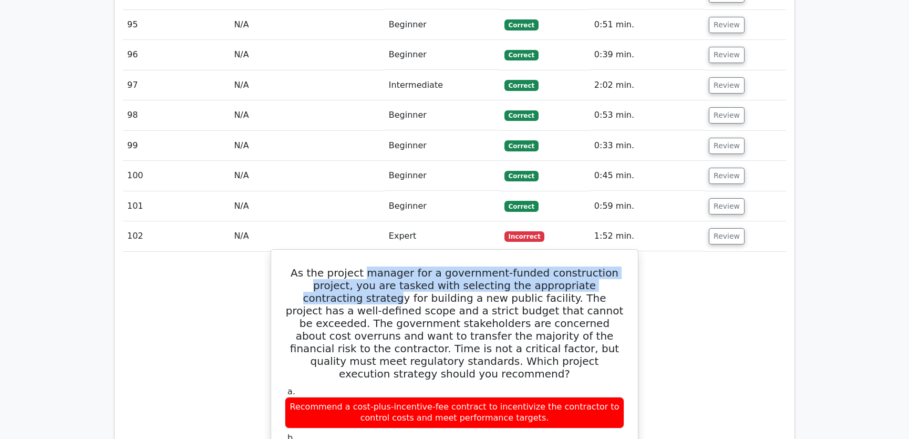
drag, startPoint x: 359, startPoint y: 73, endPoint x: 599, endPoint y: 80, distance: 239.7
click at [599, 266] on h5 "As the project manager for a government-funded construction project, you are ta…" at bounding box center [455, 322] width 342 height 113
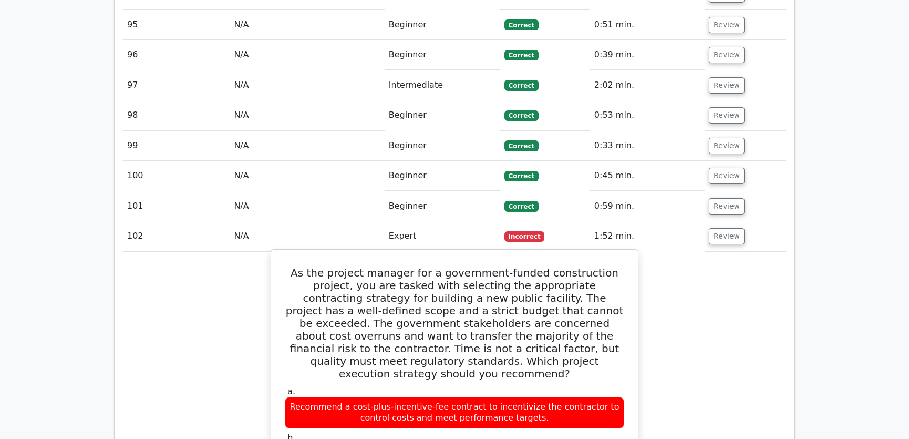
click at [332, 266] on h5 "As the project manager for a government-funded construction project, you are ta…" at bounding box center [455, 322] width 342 height 113
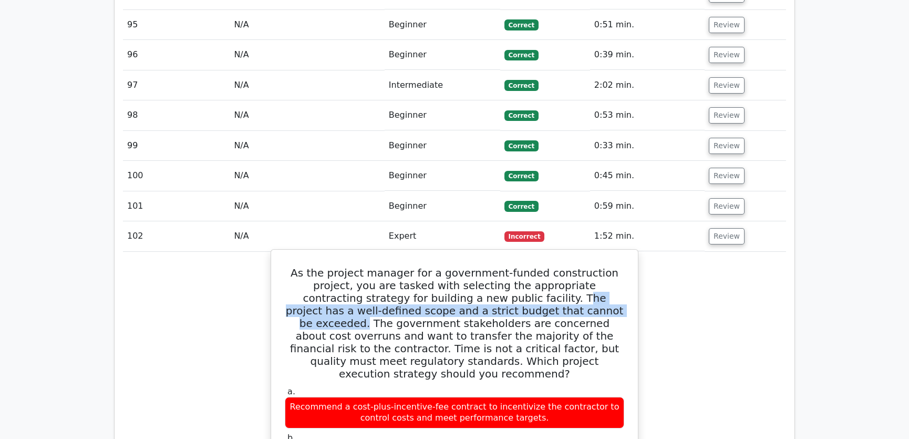
drag, startPoint x: 432, startPoint y: 95, endPoint x: 479, endPoint y: 111, distance: 49.0
click at [479, 266] on h5 "As the project manager for a government-funded construction project, you are ta…" at bounding box center [455, 322] width 342 height 113
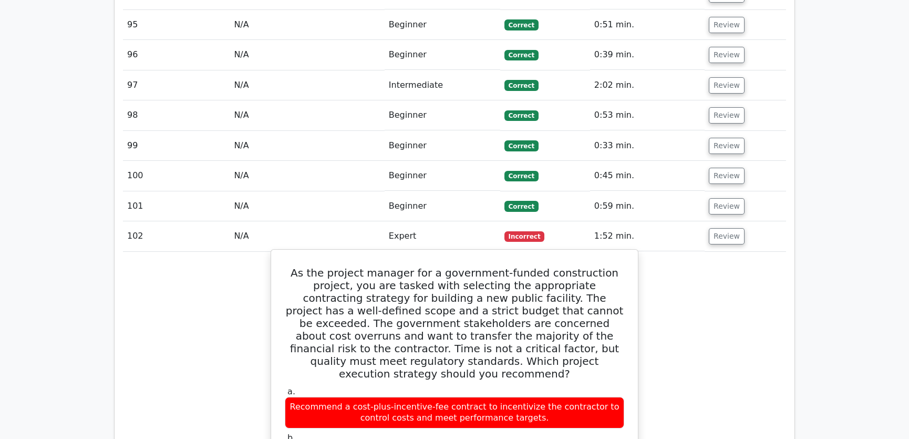
click at [487, 266] on h5 "As the project manager for a government-funded construction project, you are ta…" at bounding box center [455, 322] width 342 height 113
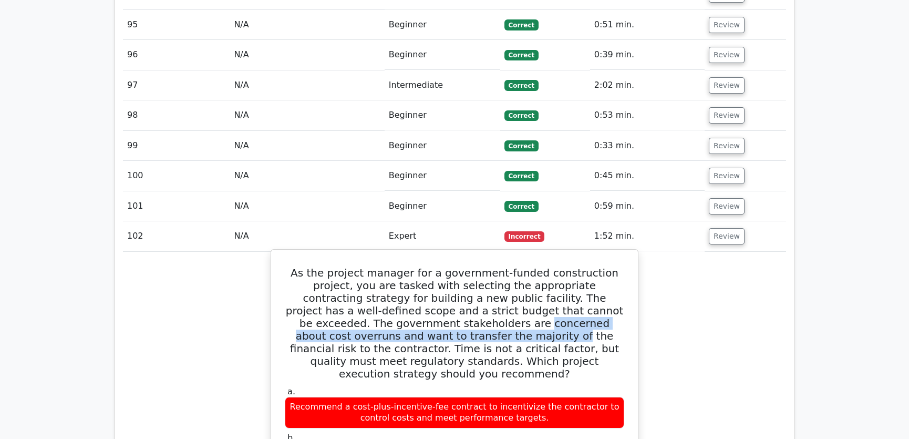
drag, startPoint x: 305, startPoint y: 122, endPoint x: 622, endPoint y: 126, distance: 316.8
click at [622, 266] on h5 "As the project manager for a government-funded construction project, you are ta…" at bounding box center [455, 322] width 342 height 113
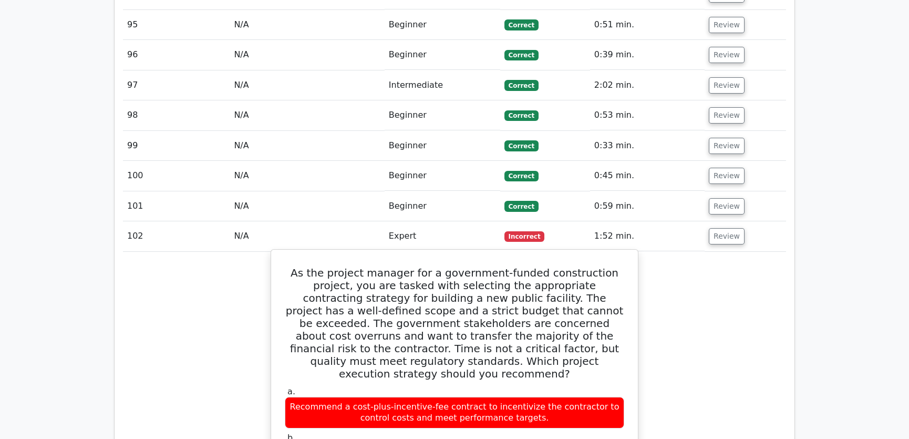
click at [364, 266] on h5 "As the project manager for a government-funded construction project, you are ta…" at bounding box center [455, 322] width 342 height 113
drag, startPoint x: 437, startPoint y: 137, endPoint x: 462, endPoint y: 138, distance: 25.2
click at [462, 266] on h5 "As the project manager for a government-funded construction project, you are ta…" at bounding box center [455, 322] width 342 height 113
click at [491, 266] on h5 "As the project manager for a government-funded construction project, you are ta…" at bounding box center [455, 322] width 342 height 113
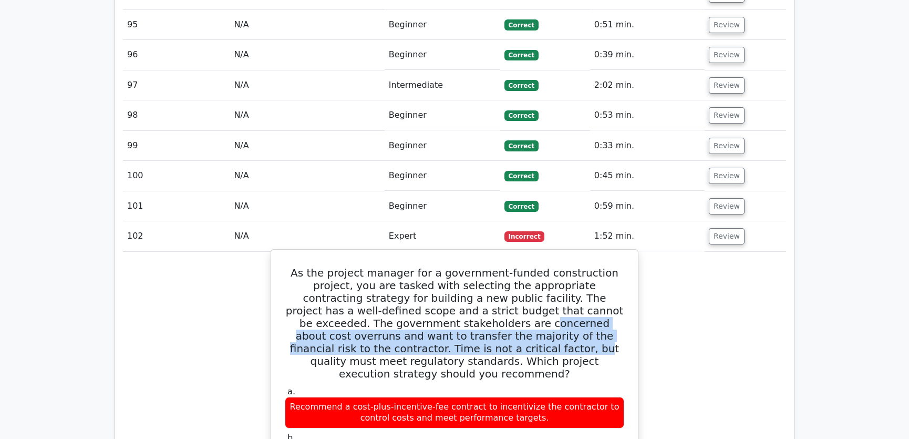
drag, startPoint x: 308, startPoint y: 121, endPoint x: 604, endPoint y: 129, distance: 295.4
click at [604, 266] on h5 "As the project manager for a government-funded construction project, you are ta…" at bounding box center [455, 322] width 342 height 113
click at [400, 266] on h5 "As the project manager for a government-funded construction project, you are ta…" at bounding box center [455, 322] width 342 height 113
click at [373, 266] on h5 "As the project manager for a government-funded construction project, you are ta…" at bounding box center [455, 322] width 342 height 113
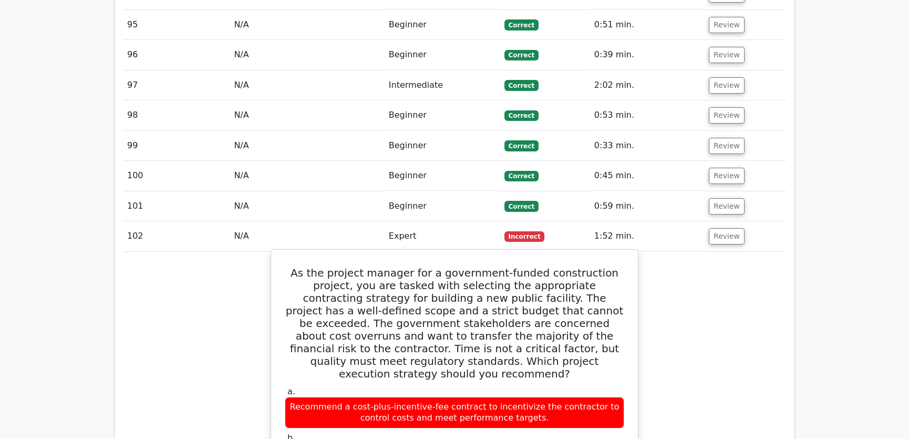
click at [399, 266] on h5 "As the project manager for a government-funded construction project, you are ta…" at bounding box center [455, 322] width 342 height 113
drag, startPoint x: 340, startPoint y: 147, endPoint x: 488, endPoint y: 149, distance: 147.6
click at [488, 266] on h5 "As the project manager for a government-funded construction project, you are ta…" at bounding box center [455, 322] width 342 height 113
drag, startPoint x: 464, startPoint y: 161, endPoint x: 541, endPoint y: 163, distance: 76.7
click at [541, 266] on h5 "As the project manager for a government-funded construction project, you are ta…" at bounding box center [455, 322] width 342 height 113
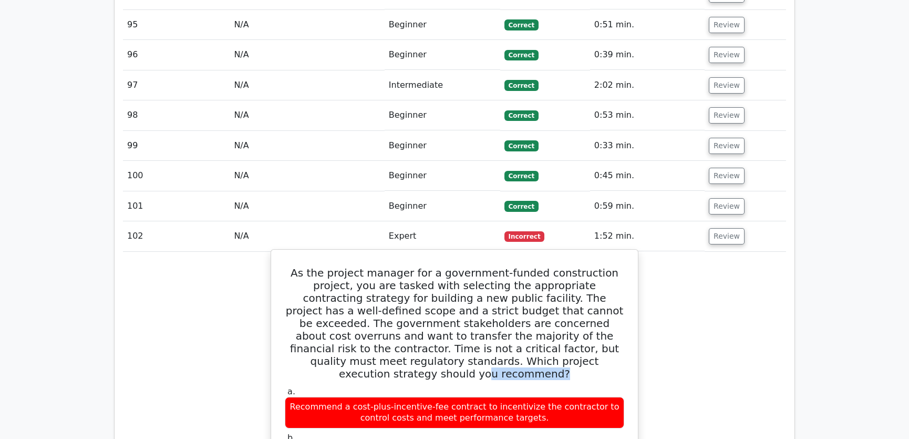
click at [554, 266] on h5 "As the project manager for a government-funded construction project, you are ta…" at bounding box center [455, 322] width 342 height 113
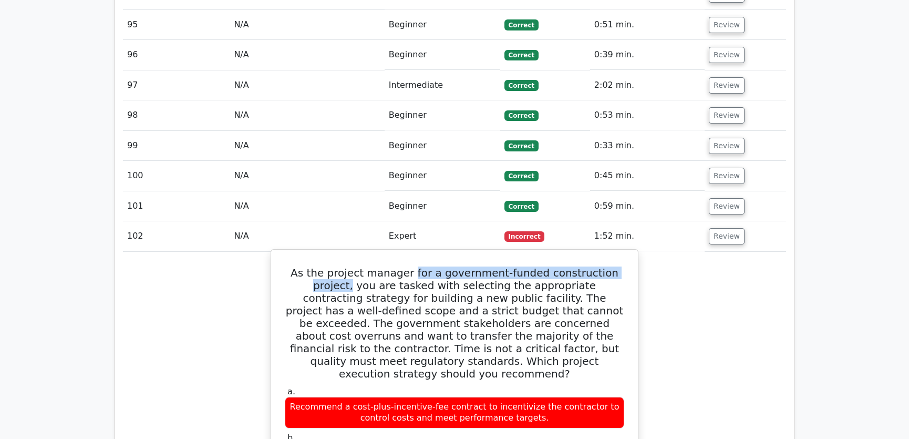
drag, startPoint x: 402, startPoint y: 71, endPoint x: 622, endPoint y: 71, distance: 219.6
click at [622, 266] on h5 "As the project manager for a government-funded construction project, you are ta…" at bounding box center [455, 322] width 342 height 113
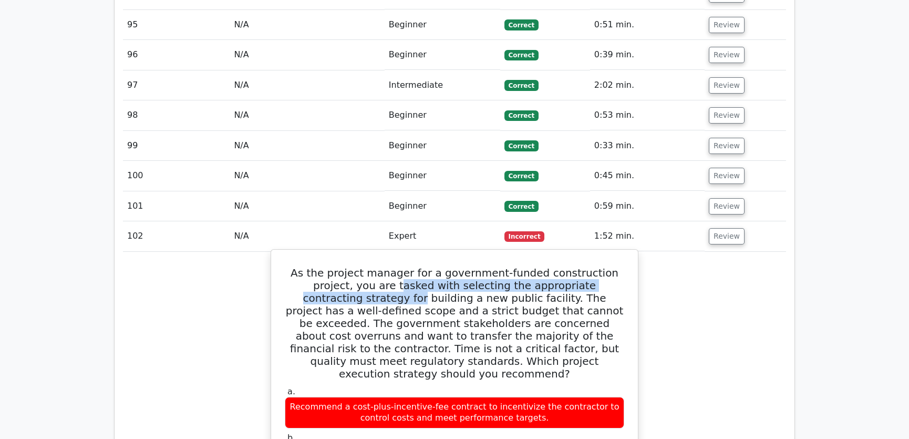
drag, startPoint x: 330, startPoint y: 85, endPoint x: 620, endPoint y: 87, distance: 290.0
click at [620, 266] on h5 "As the project manager for a government-funded construction project, you are ta…" at bounding box center [455, 322] width 342 height 113
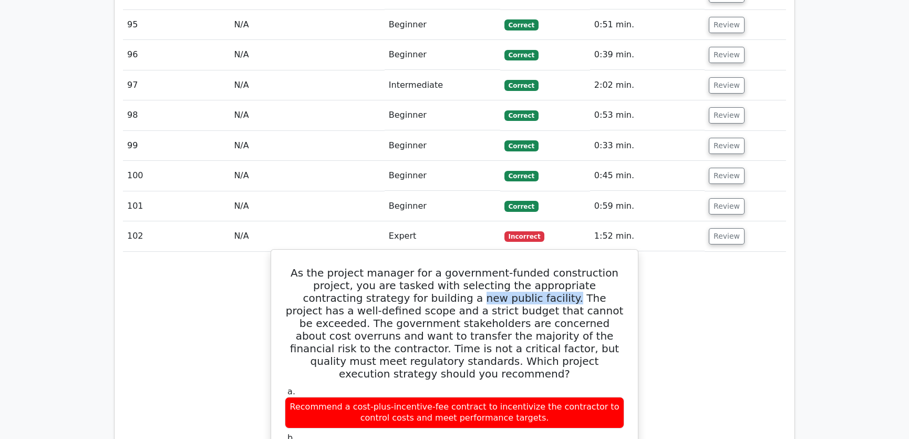
drag, startPoint x: 338, startPoint y: 96, endPoint x: 425, endPoint y: 97, distance: 87.2
click at [425, 266] on h5 "As the project manager for a government-funded construction project, you are ta…" at bounding box center [455, 322] width 342 height 113
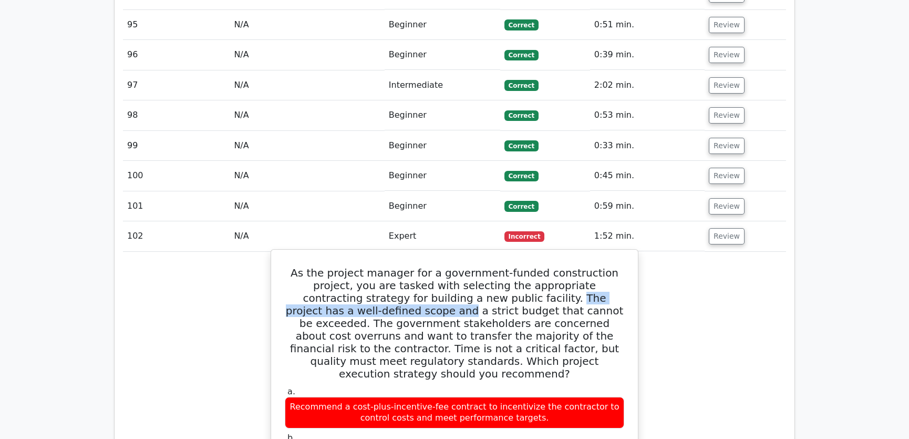
drag, startPoint x: 428, startPoint y: 95, endPoint x: 622, endPoint y: 100, distance: 193.4
click at [622, 266] on h5 "As the project manager for a government-funded construction project, you are ta…" at bounding box center [455, 322] width 342 height 113
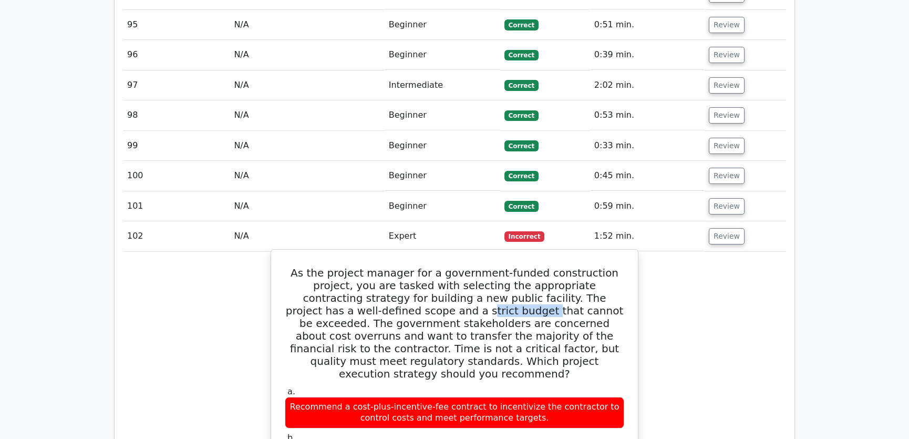
drag, startPoint x: 297, startPoint y: 109, endPoint x: 359, endPoint y: 112, distance: 62.6
click at [359, 266] on h5 "As the project manager for a government-funded construction project, you are ta…" at bounding box center [455, 322] width 342 height 113
drag, startPoint x: 478, startPoint y: 110, endPoint x: 430, endPoint y: 110, distance: 48.3
click at [430, 266] on h5 "As the project manager for a government-funded construction project, you are ta…" at bounding box center [455, 322] width 342 height 113
click at [468, 266] on h5 "As the project manager for a government-funded construction project, you are ta…" at bounding box center [455, 322] width 342 height 113
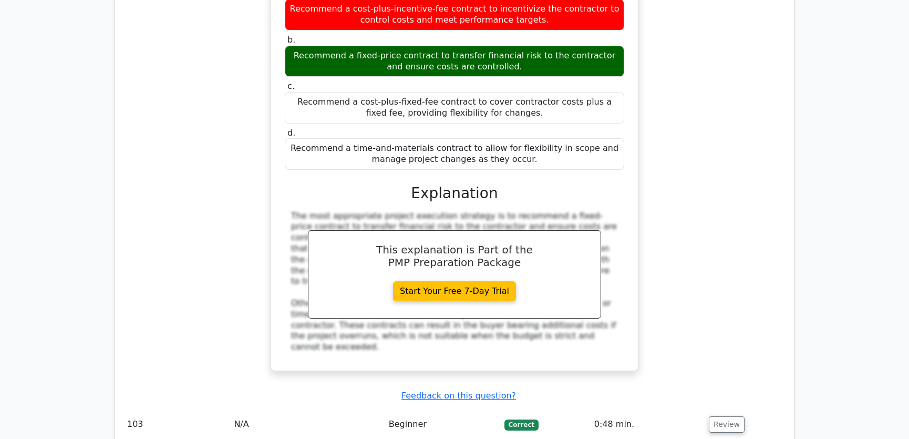
scroll to position [7562, 0]
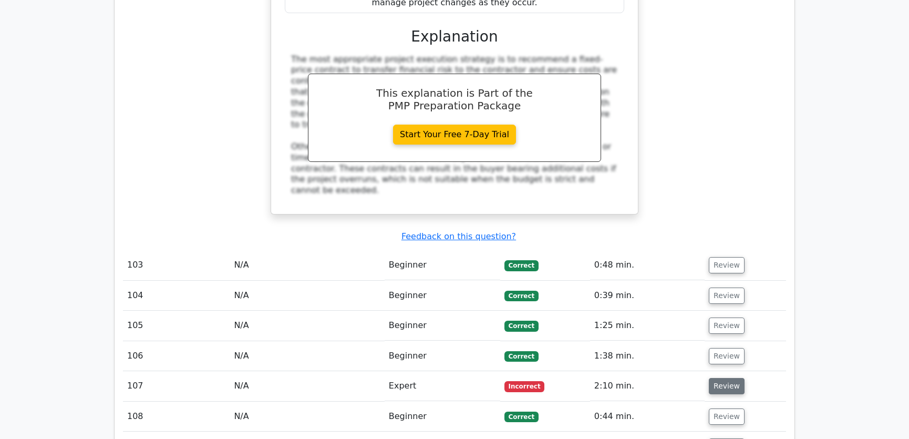
click at [723, 378] on button "Review" at bounding box center [727, 386] width 36 height 16
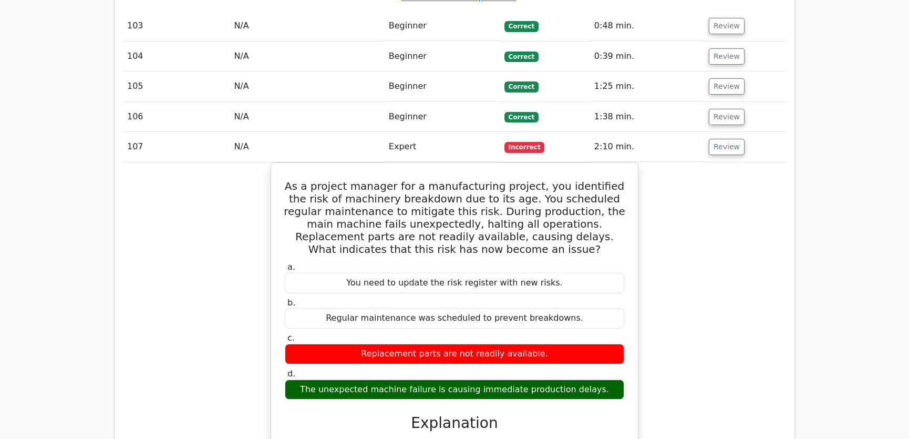
scroll to position [7722, 0]
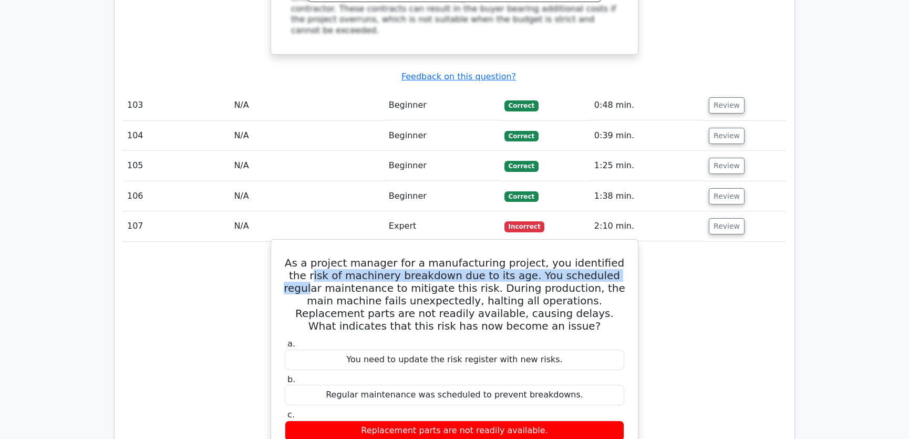
drag, startPoint x: 298, startPoint y: 63, endPoint x: 605, endPoint y: 66, distance: 307.4
click at [605, 256] on h5 "As a project manager for a manufacturing project, you identified the risk of ma…" at bounding box center [455, 294] width 342 height 76
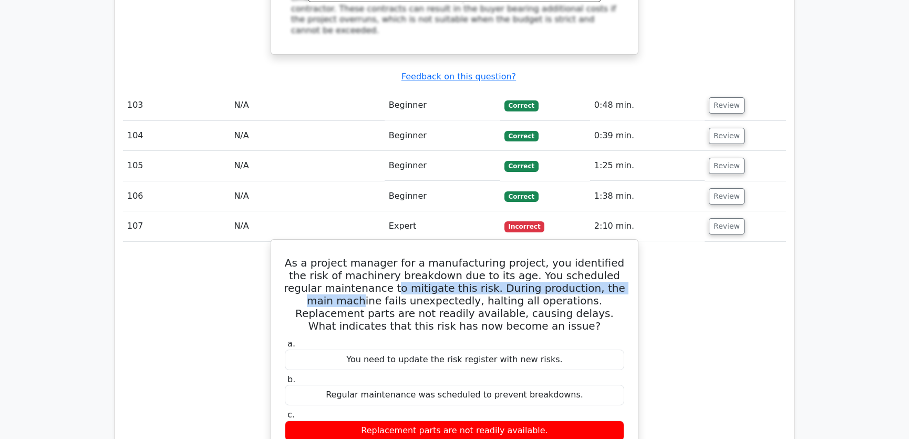
drag, startPoint x: 354, startPoint y: 74, endPoint x: 610, endPoint y: 79, distance: 257.0
click at [610, 256] on h5 "As a project manager for a manufacturing project, you identified the risk of ma…" at bounding box center [455, 294] width 342 height 76
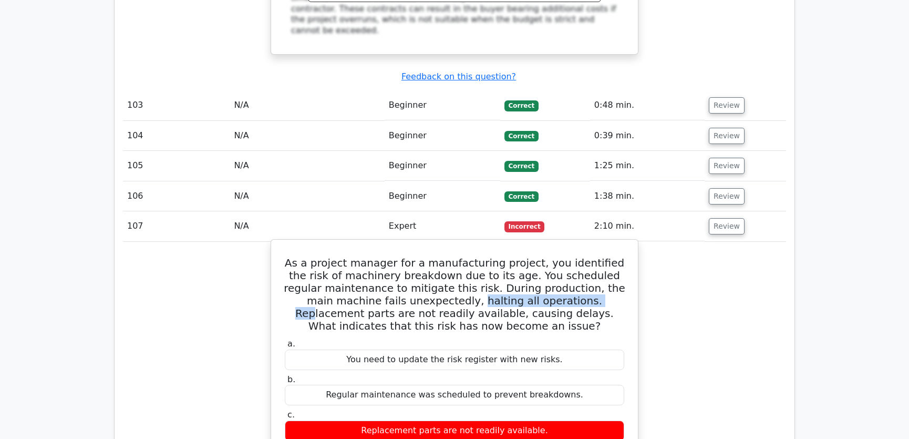
drag, startPoint x: 385, startPoint y: 85, endPoint x: 508, endPoint y: 89, distance: 122.5
click at [508, 256] on h5 "As a project manager for a manufacturing project, you identified the risk of ma…" at bounding box center [455, 294] width 342 height 76
drag, startPoint x: 310, startPoint y: 100, endPoint x: 435, endPoint y: 100, distance: 125.0
click at [435, 256] on h5 "As a project manager for a manufacturing project, you identified the risk of ma…" at bounding box center [455, 294] width 342 height 76
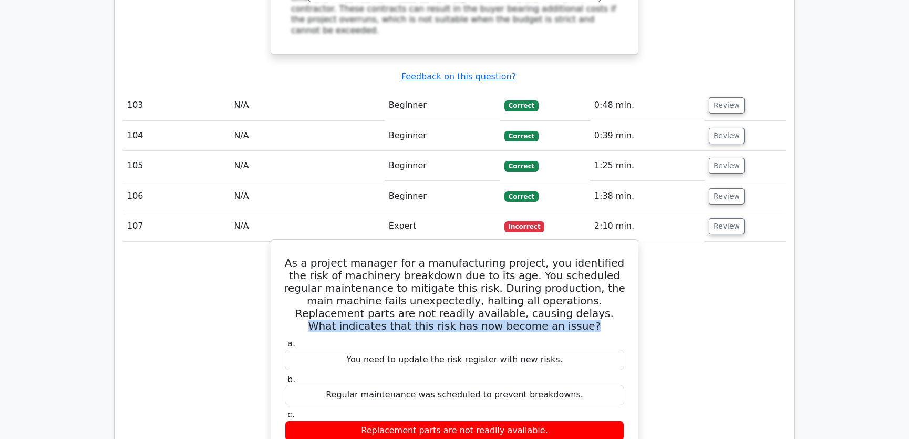
drag, startPoint x: 448, startPoint y: 100, endPoint x: 554, endPoint y: 112, distance: 106.8
click at [554, 256] on h5 "As a project manager for a manufacturing project, you identified the risk of ma…" at bounding box center [455, 294] width 342 height 76
click at [503, 256] on h5 "As a project manager for a manufacturing project, you identified the risk of ma…" at bounding box center [455, 294] width 342 height 76
drag, startPoint x: 292, startPoint y: 307, endPoint x: 596, endPoint y: 310, distance: 304.2
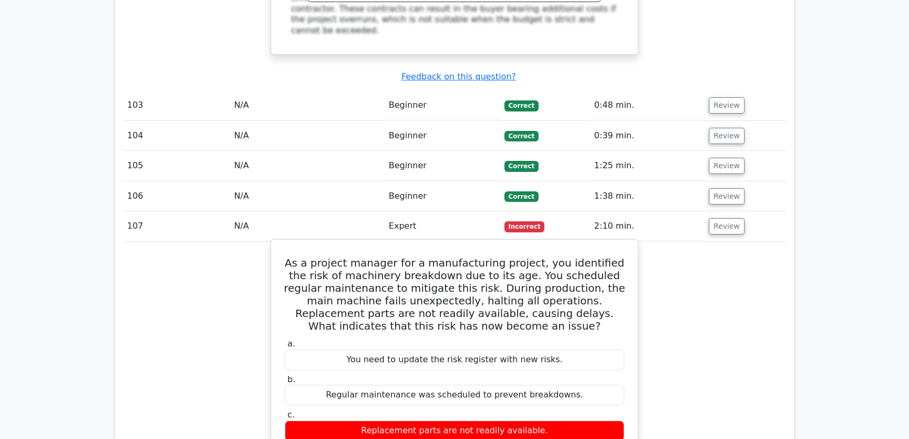
drag, startPoint x: 326, startPoint y: 317, endPoint x: 609, endPoint y: 323, distance: 283.8
drag, startPoint x: 363, startPoint y: 329, endPoint x: 616, endPoint y: 332, distance: 253.8
drag, startPoint x: 447, startPoint y: 341, endPoint x: 585, endPoint y: 342, distance: 138.2
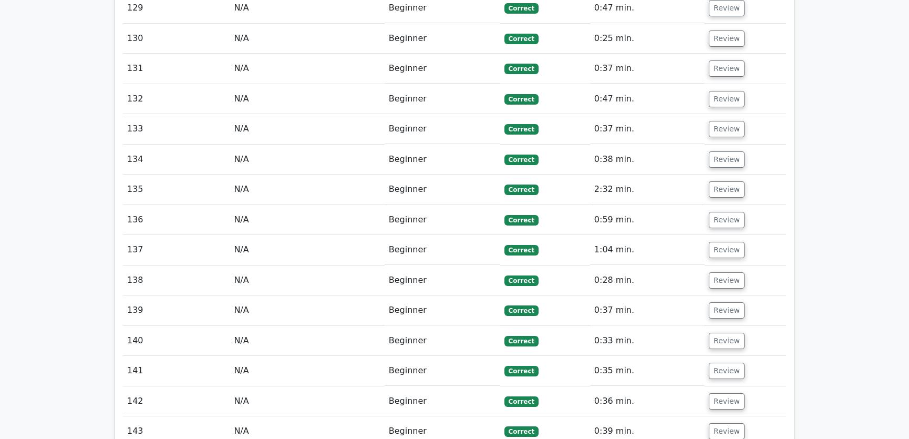
scroll to position [9393, 0]
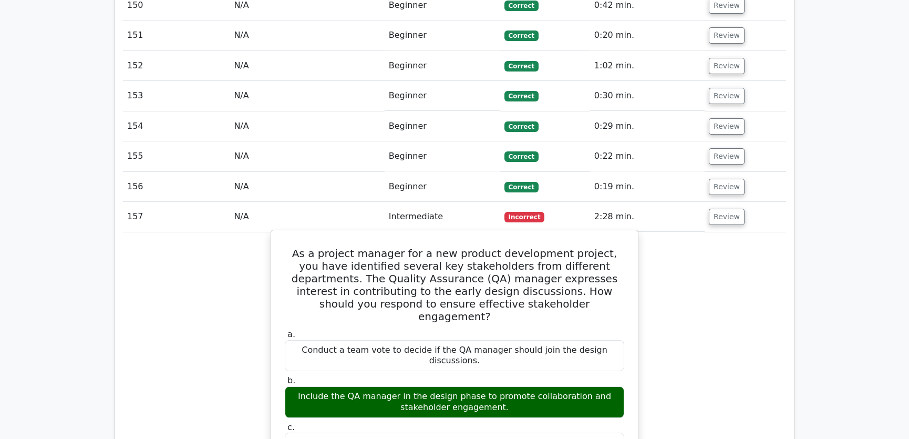
scroll to position [9552, 0]
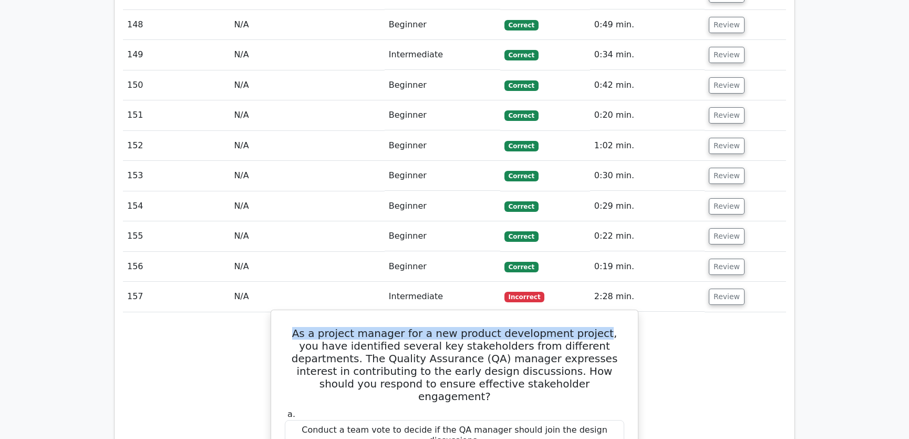
drag, startPoint x: 288, startPoint y: 100, endPoint x: 575, endPoint y: 105, distance: 286.9
click at [575, 327] on h5 "As a project manager for a new product development project, you have identified…" at bounding box center [455, 365] width 342 height 76
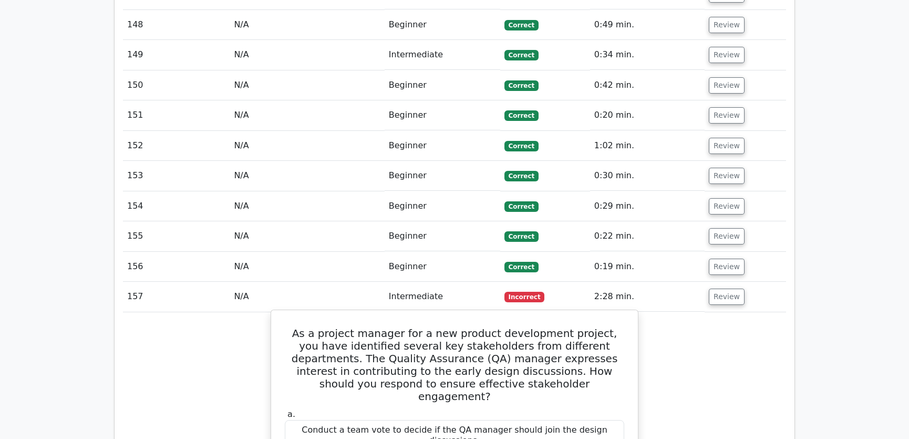
click at [407, 327] on h5 "As a project manager for a new product development project, you have identified…" at bounding box center [455, 365] width 342 height 76
drag, startPoint x: 385, startPoint y: 115, endPoint x: 591, endPoint y: 119, distance: 206.0
click at [591, 327] on h5 "As a project manager for a new product development project, you have identified…" at bounding box center [455, 365] width 342 height 76
click at [544, 327] on h5 "As a project manager for a new product development project, you have identified…" at bounding box center [455, 365] width 342 height 76
drag, startPoint x: 402, startPoint y: 129, endPoint x: 606, endPoint y: 131, distance: 203.9
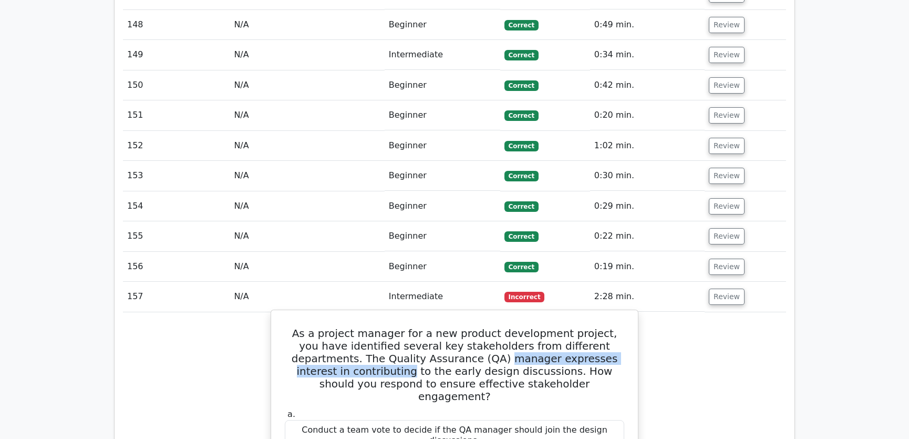
click at [606, 327] on h5 "As a project manager for a new product development project, you have identified…" at bounding box center [455, 365] width 342 height 76
click at [513, 327] on h5 "As a project manager for a new product development project, you have identified…" at bounding box center [455, 365] width 342 height 76
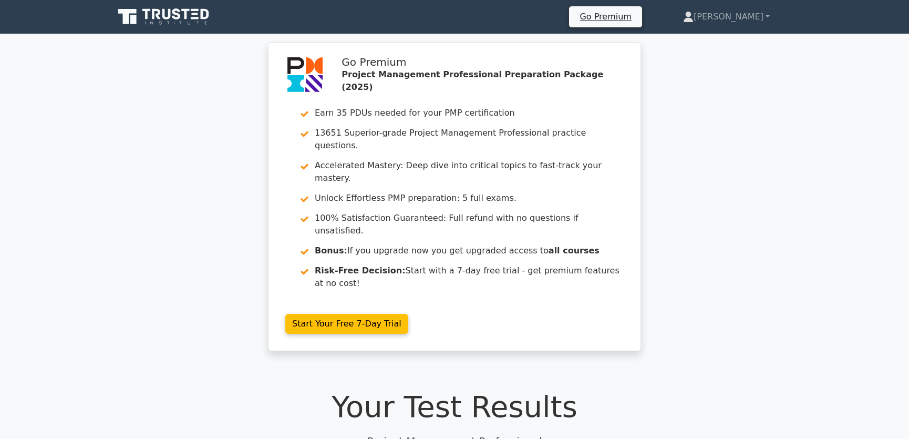
scroll to position [79, 0]
